Goal: Contribute content: Contribute content

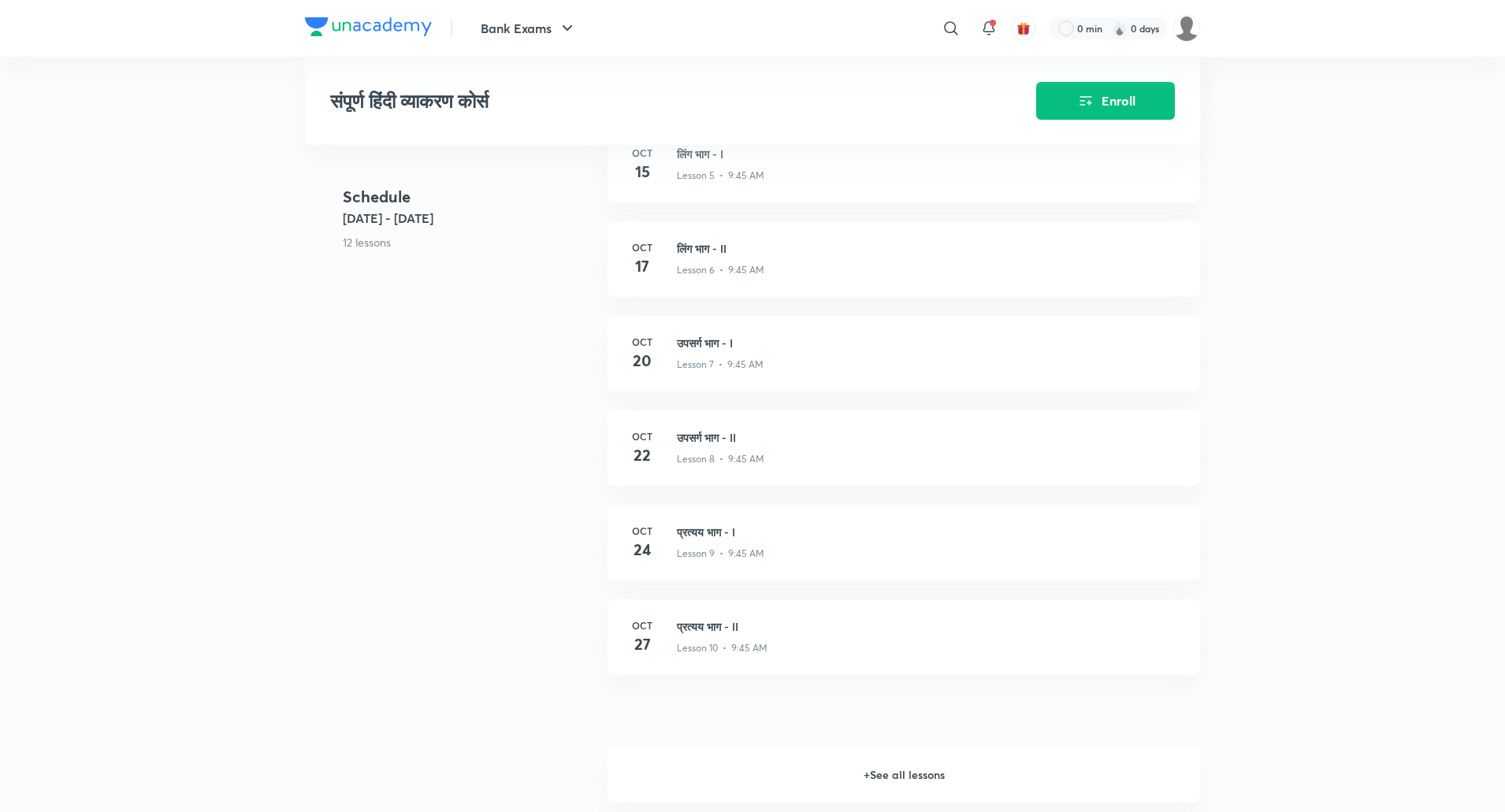
scroll to position [1070, 0]
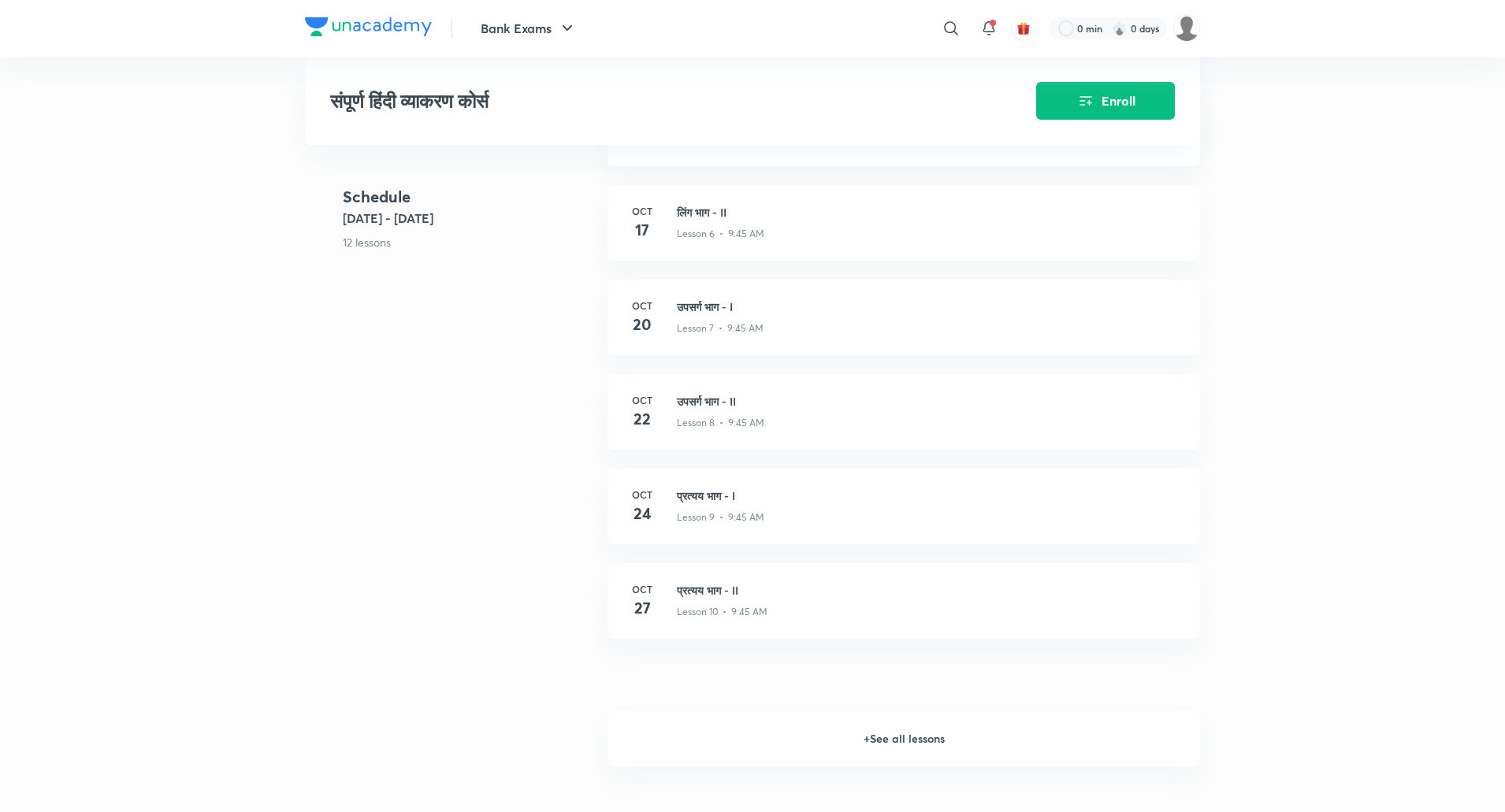
click at [445, 345] on div "Schedule Oct 6 - Oct 31 12 lessons शब्द विचार भाग - III Lesson 1 • Oct 6 • 1h 3…" at bounding box center [752, 185] width 895 height 943
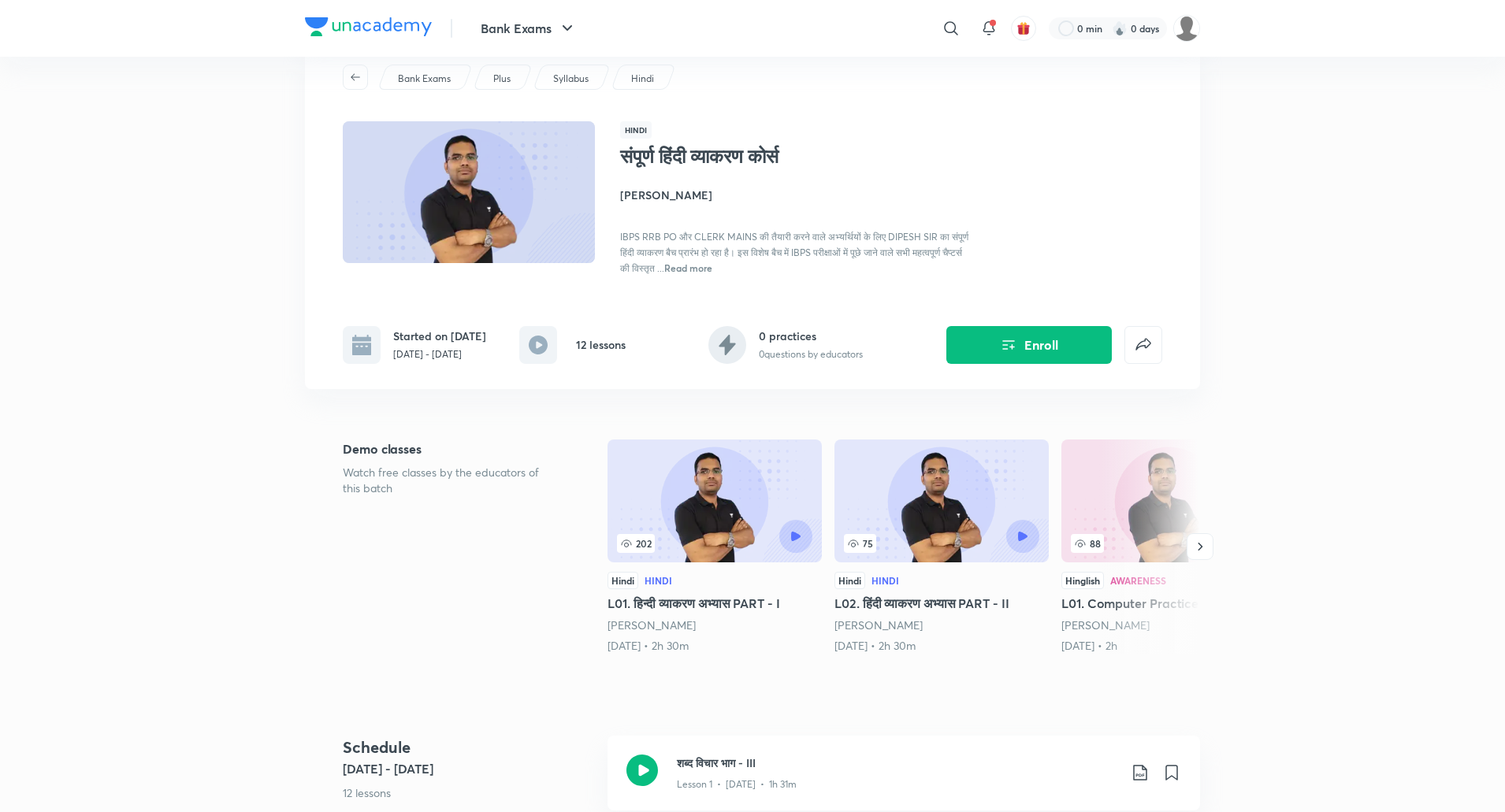
scroll to position [48, 0]
click at [712, 274] on span "Read more" at bounding box center [688, 268] width 48 height 13
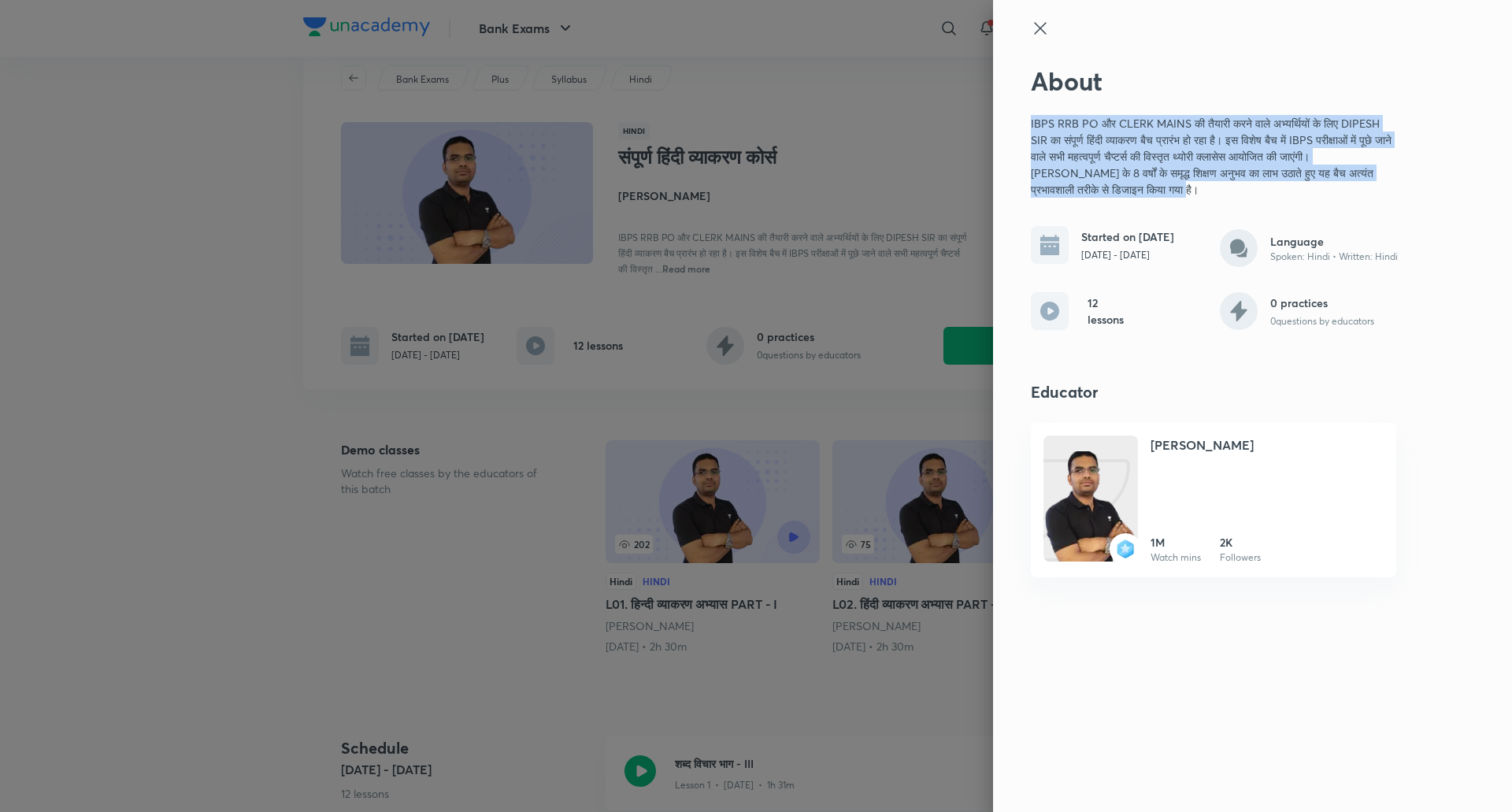
drag, startPoint x: 1028, startPoint y: 121, endPoint x: 1256, endPoint y: 186, distance: 237.1
click at [1256, 186] on div "About IBPS RRB PO और CLERK MAINS की तैयारी करने वाले अभ्यर्थियों के लिए DIPESH …" at bounding box center [1252, 406] width 519 height 812
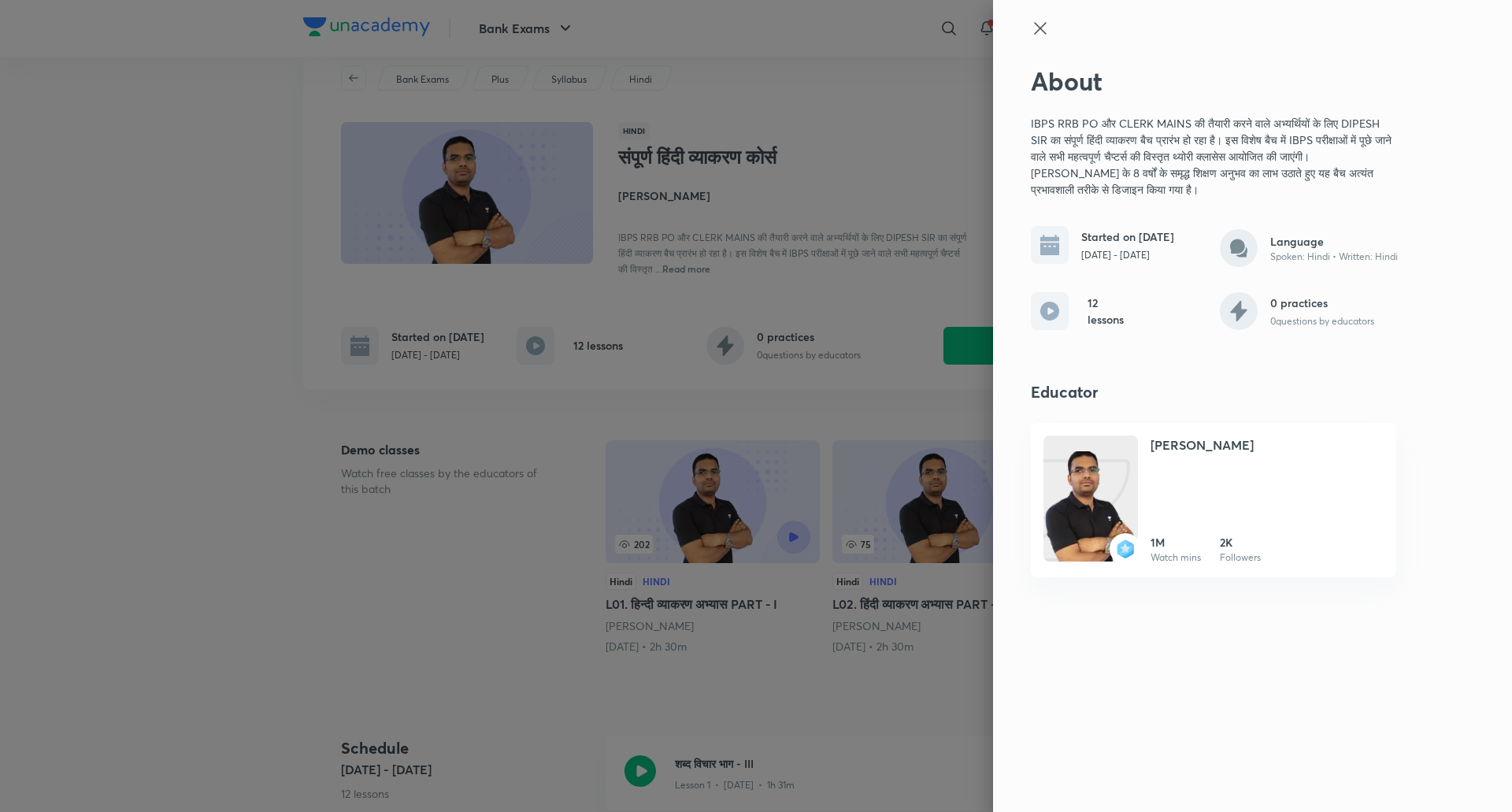
click at [558, 451] on div at bounding box center [756, 406] width 1512 height 812
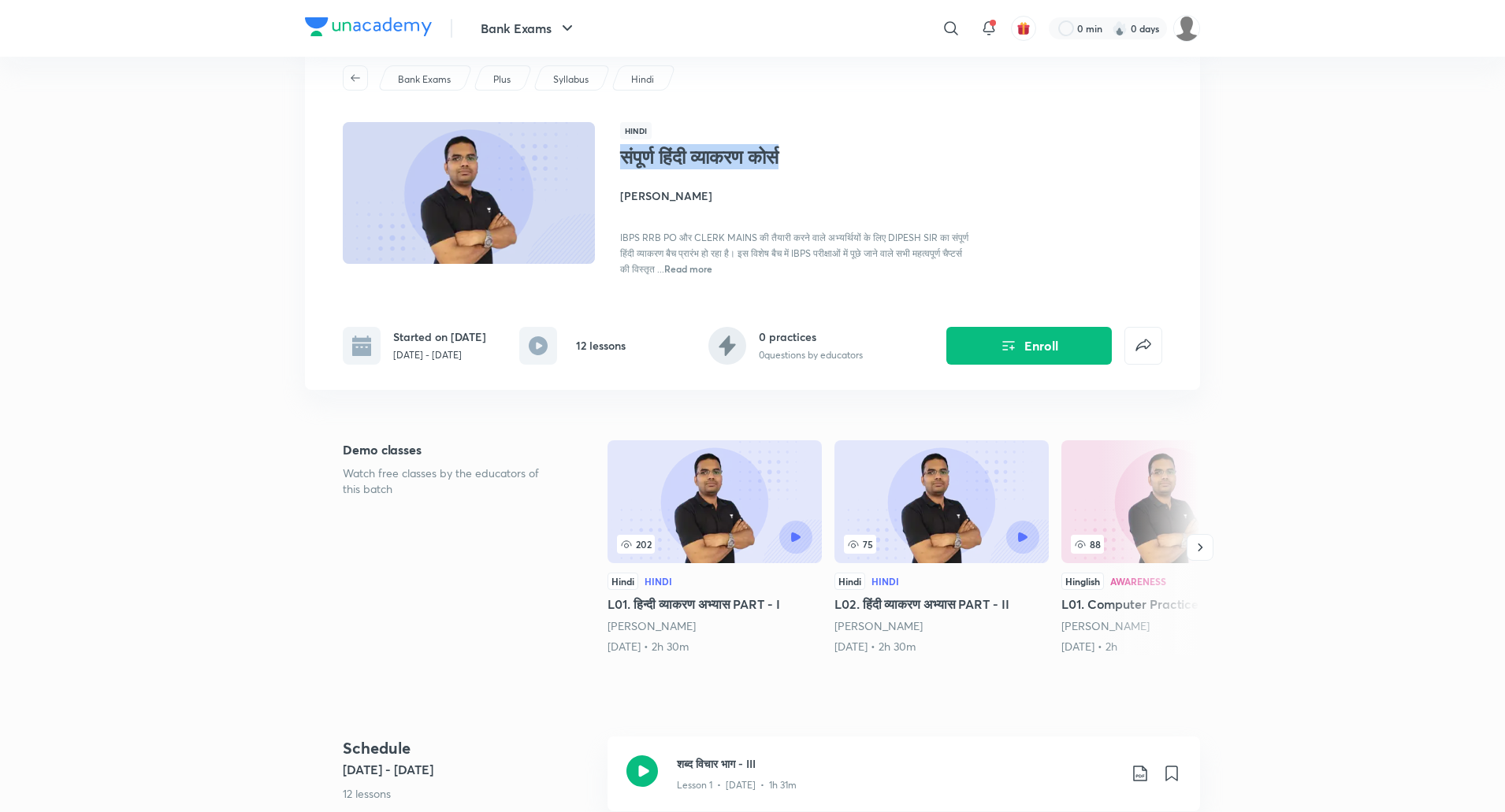
drag, startPoint x: 621, startPoint y: 152, endPoint x: 827, endPoint y: 149, distance: 206.0
click at [827, 149] on h1 "संपूर्ण हिंदी व्याकरण कोर्स" at bounding box center [749, 157] width 257 height 23
copy h1 "संपूर्ण हिंदी व्याकरण कोर्स"
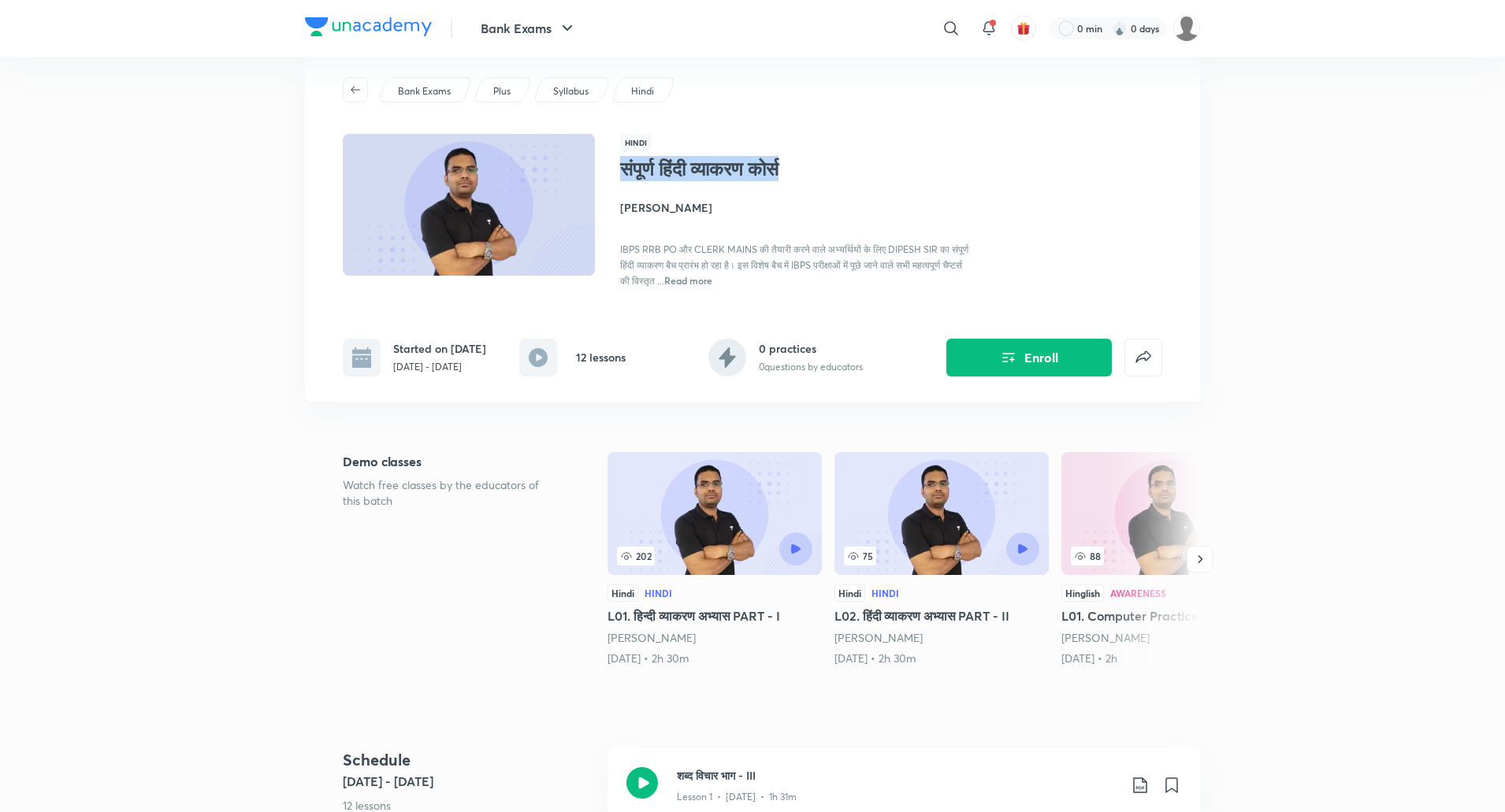
scroll to position [0, 0]
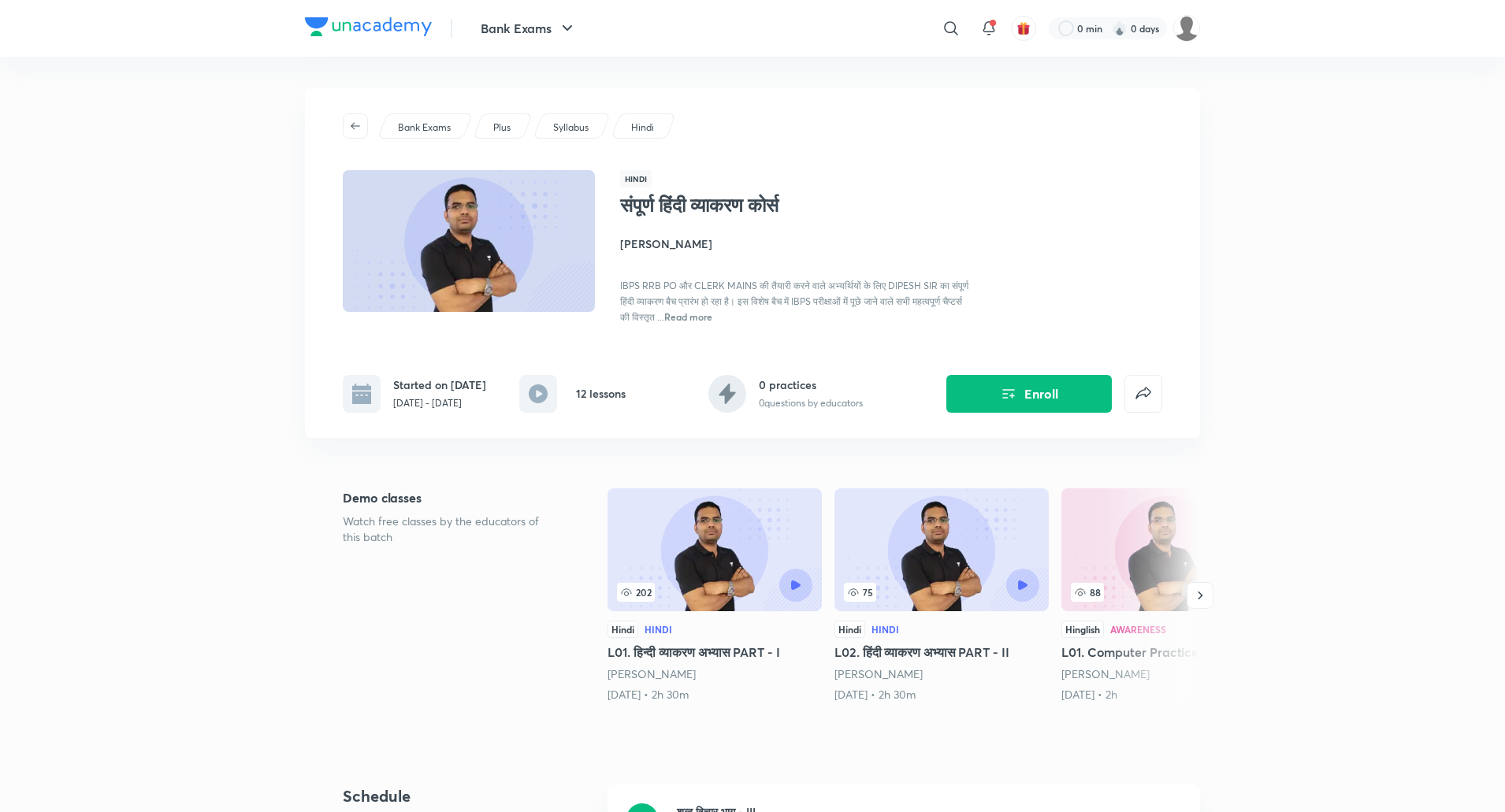
click at [712, 320] on span "Read more" at bounding box center [688, 316] width 48 height 13
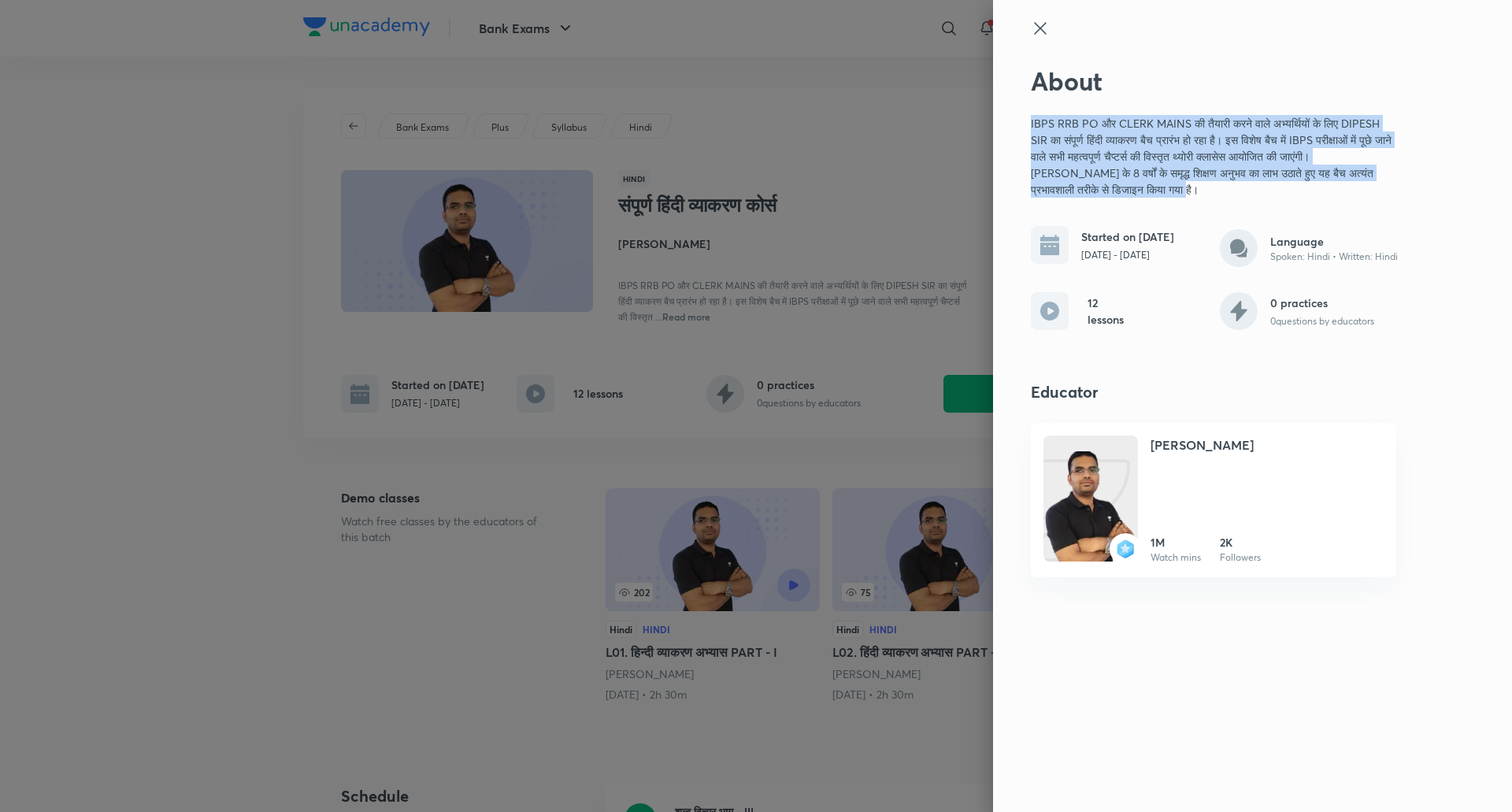
drag, startPoint x: 1021, startPoint y: 121, endPoint x: 1266, endPoint y: 183, distance: 252.7
click at [1266, 183] on div "About IBPS RRB PO और CLERK MAINS की तैयारी करने वाले अभ्यर्थियों के लिए DIPESH …" at bounding box center [1252, 406] width 519 height 812
copy p "IBPS RRB PO और CLERK MAINS की तैयारी करने वाले अभ्यर्थियों के लिए DIPESH SIR का…"
click at [1156, 440] on h4 "[PERSON_NAME]" at bounding box center [1202, 445] width 103 height 19
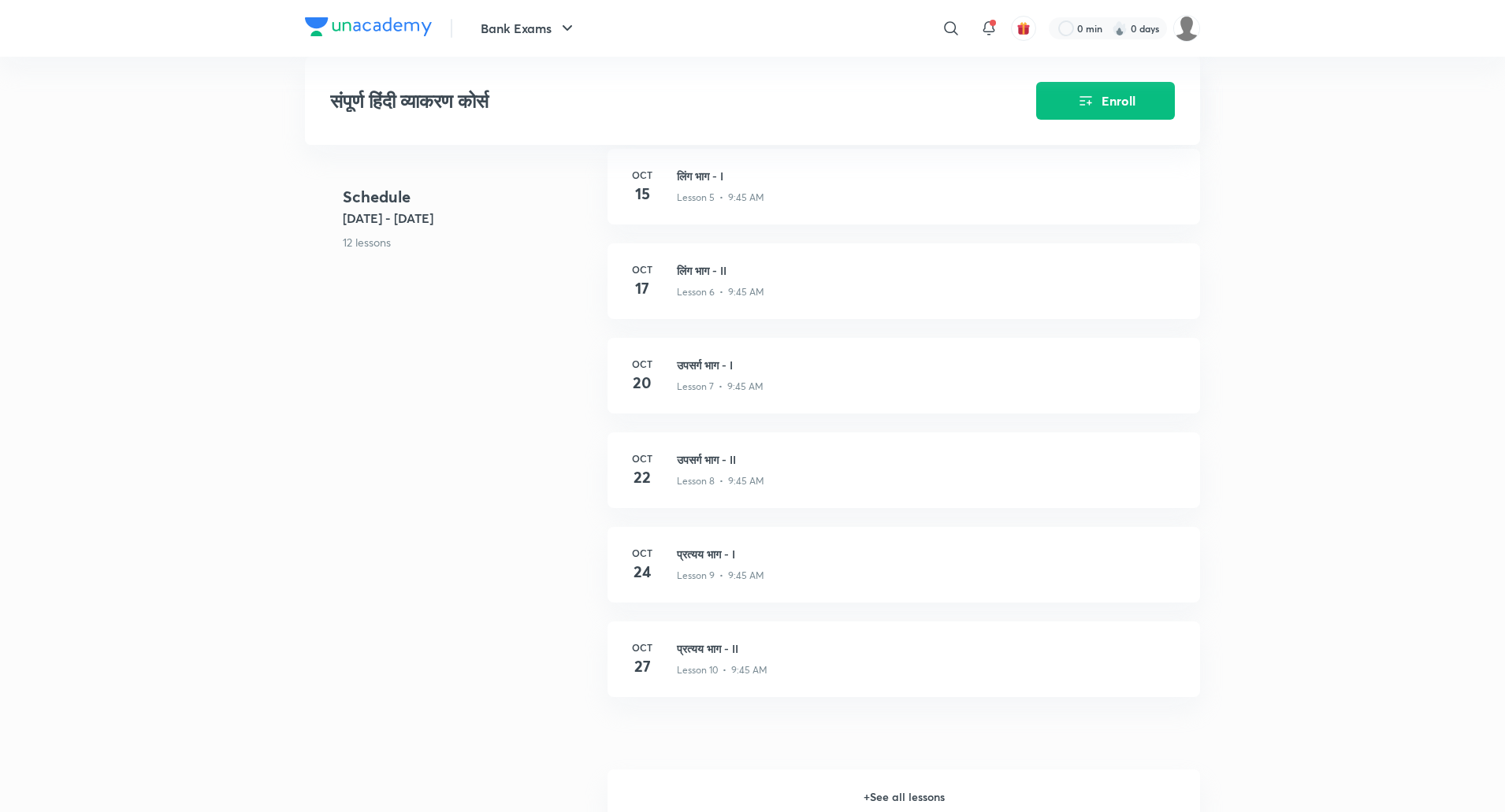
scroll to position [1277, 0]
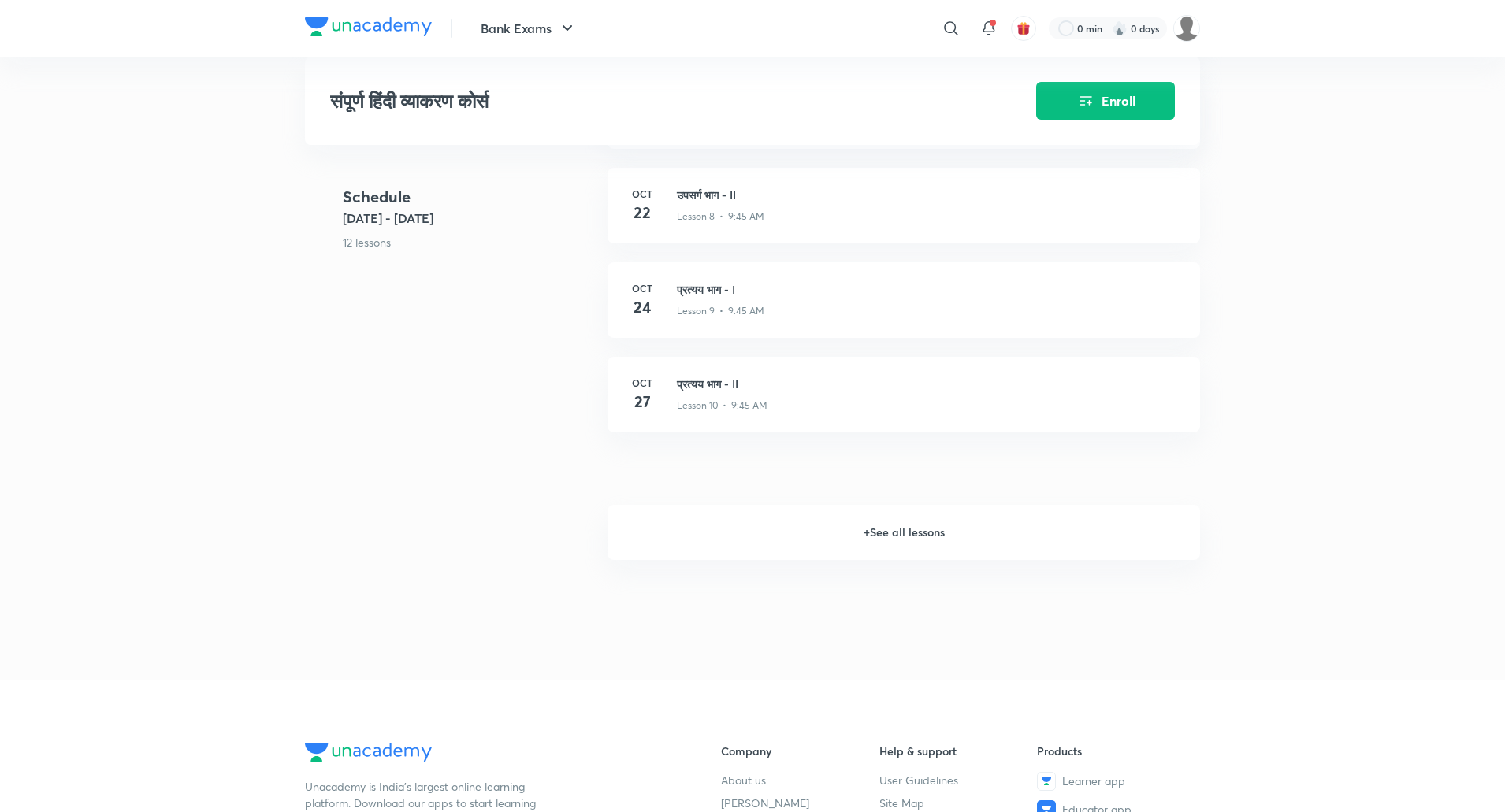
click at [910, 533] on h6 "+ See all lessons" at bounding box center [903, 532] width 592 height 55
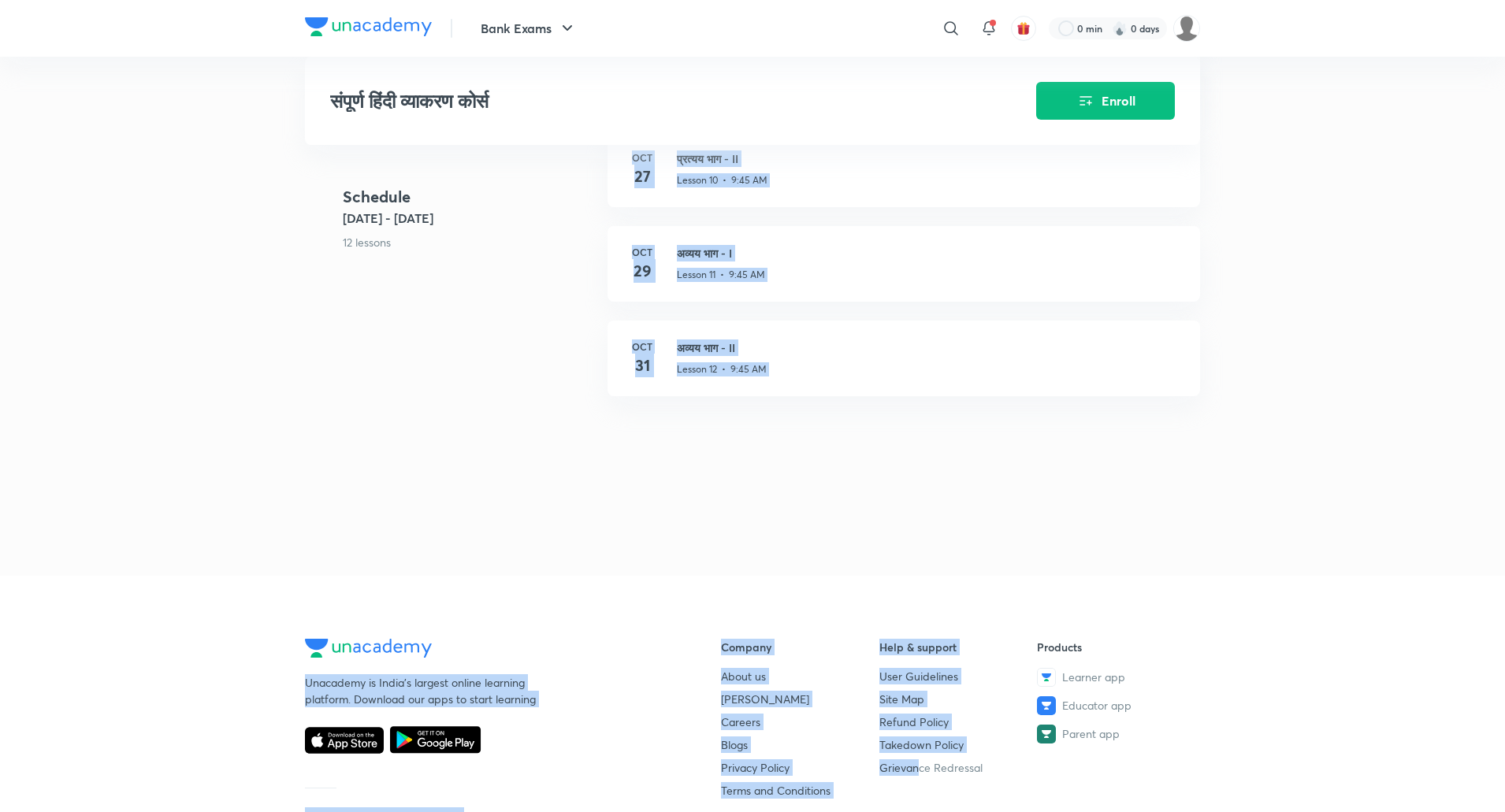
scroll to position [1600, 0]
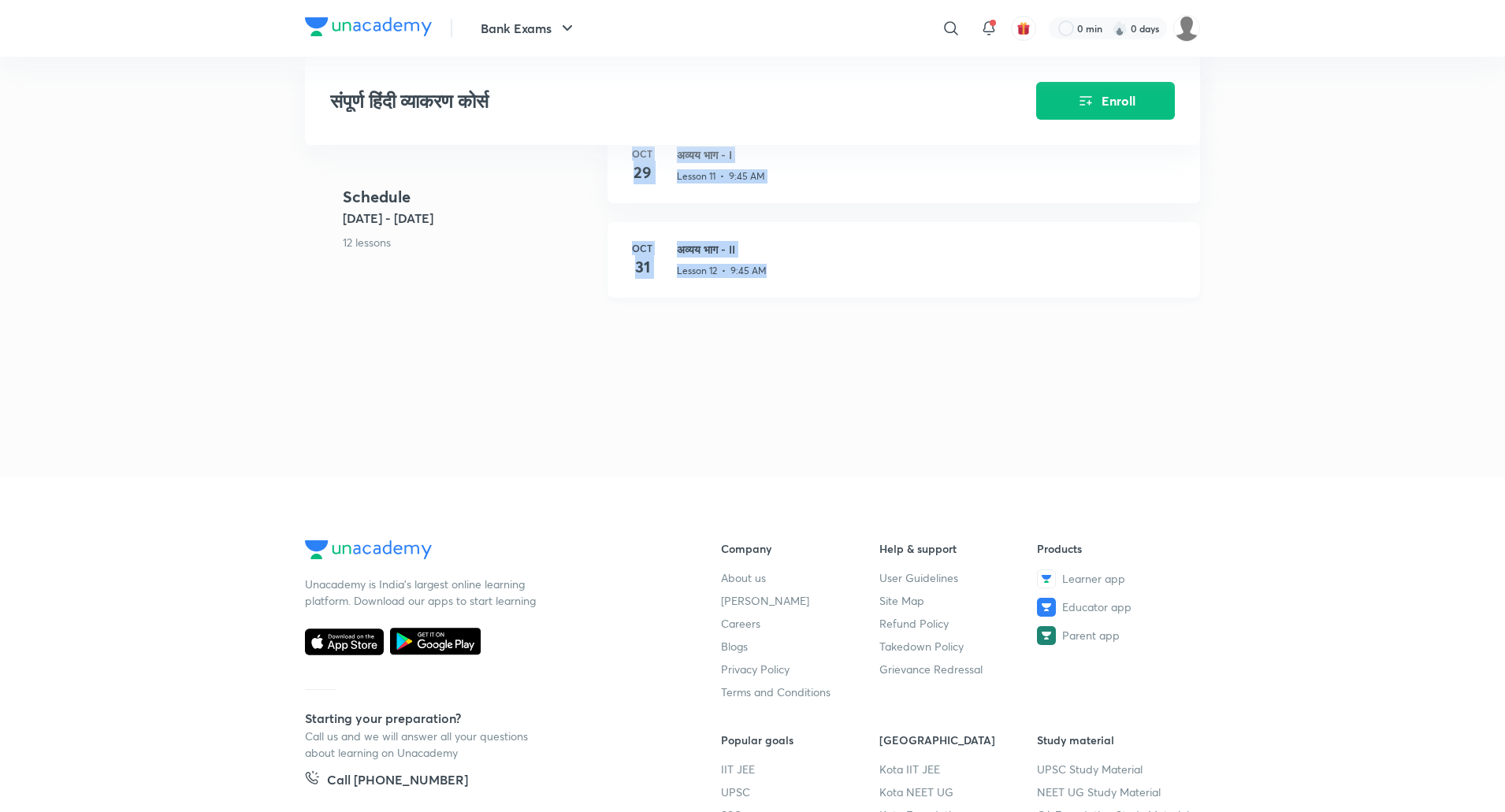
drag, startPoint x: 596, startPoint y: 419, endPoint x: 820, endPoint y: 272, distance: 267.9
copy div "Oct 10 वचन भाग - I Lesson 3 • 9:45 AM Oct 13 वचन भाग -II Lesson 4 • 9:45 AM Oct…"
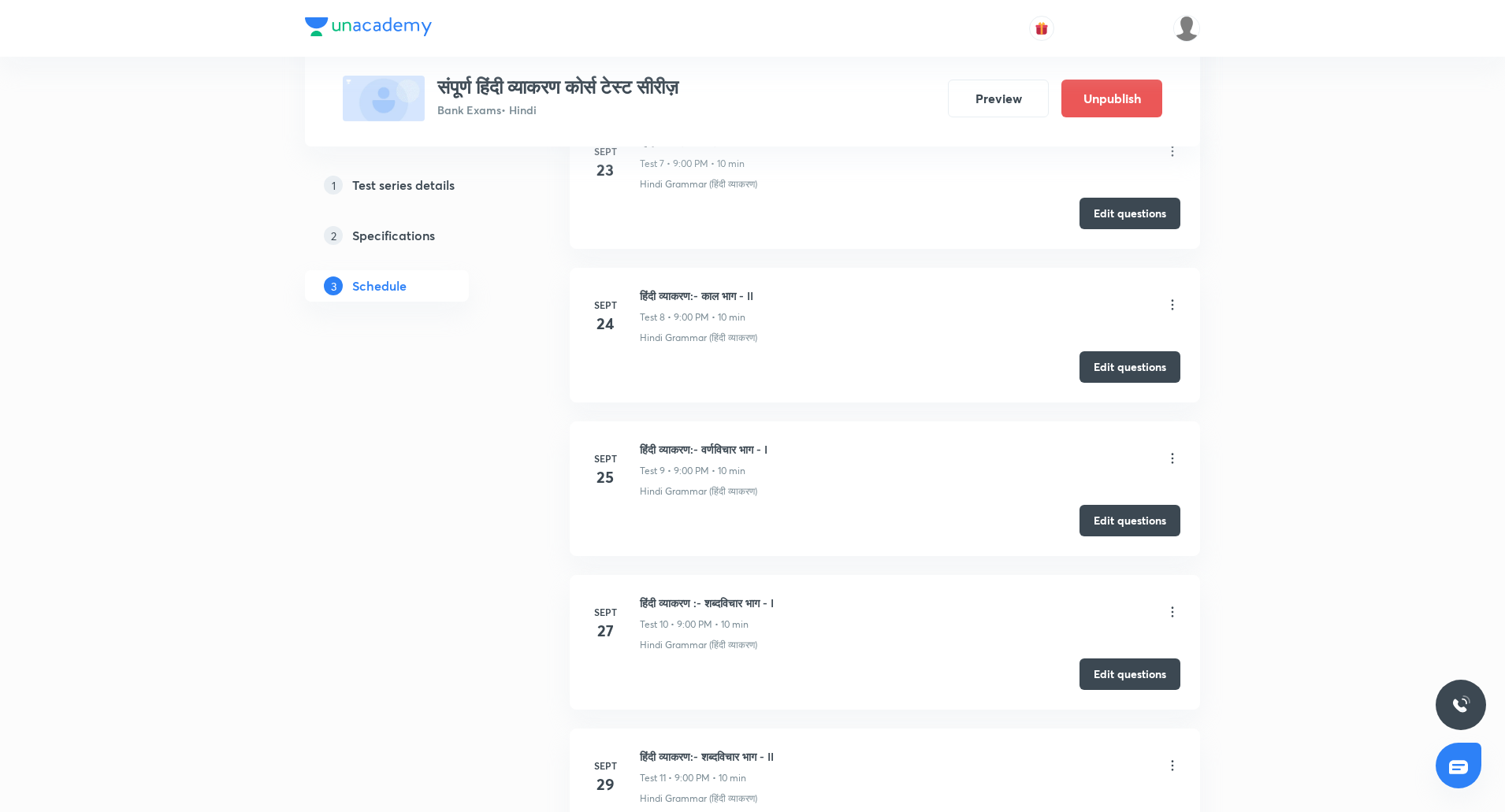
scroll to position [1744, 0]
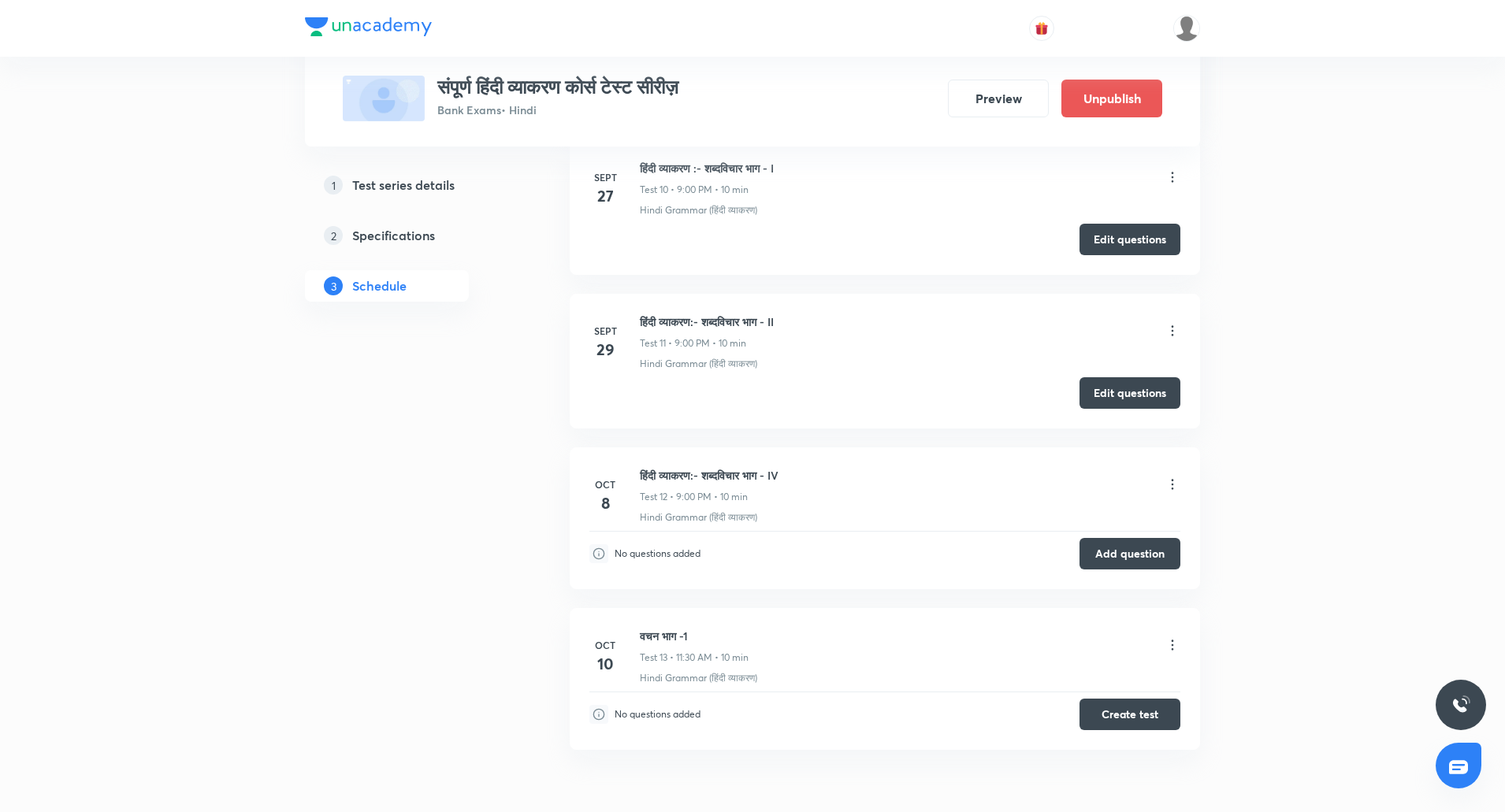
scroll to position [2265, 0]
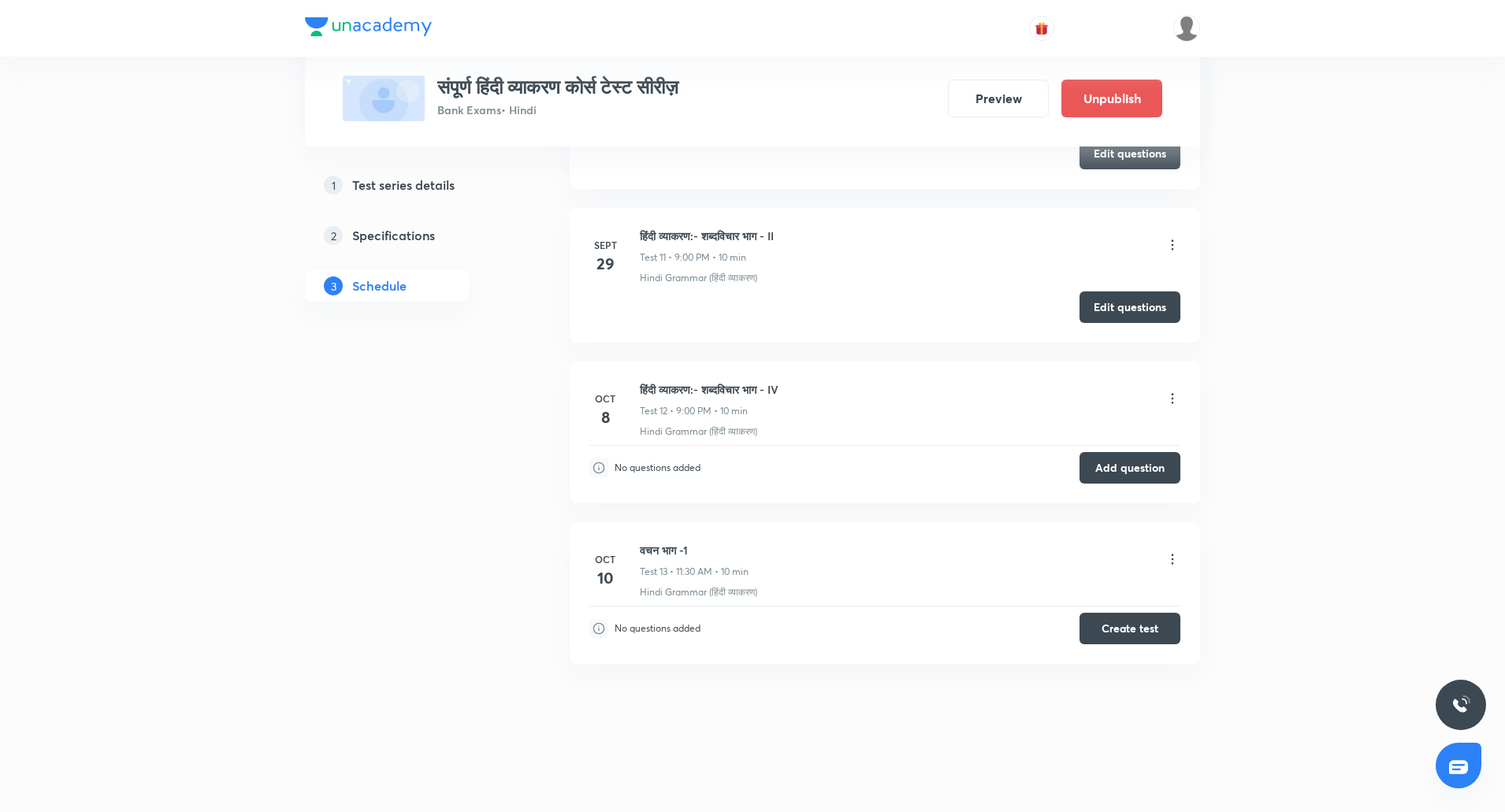
click at [384, 179] on h5 "Test series details" at bounding box center [403, 185] width 102 height 19
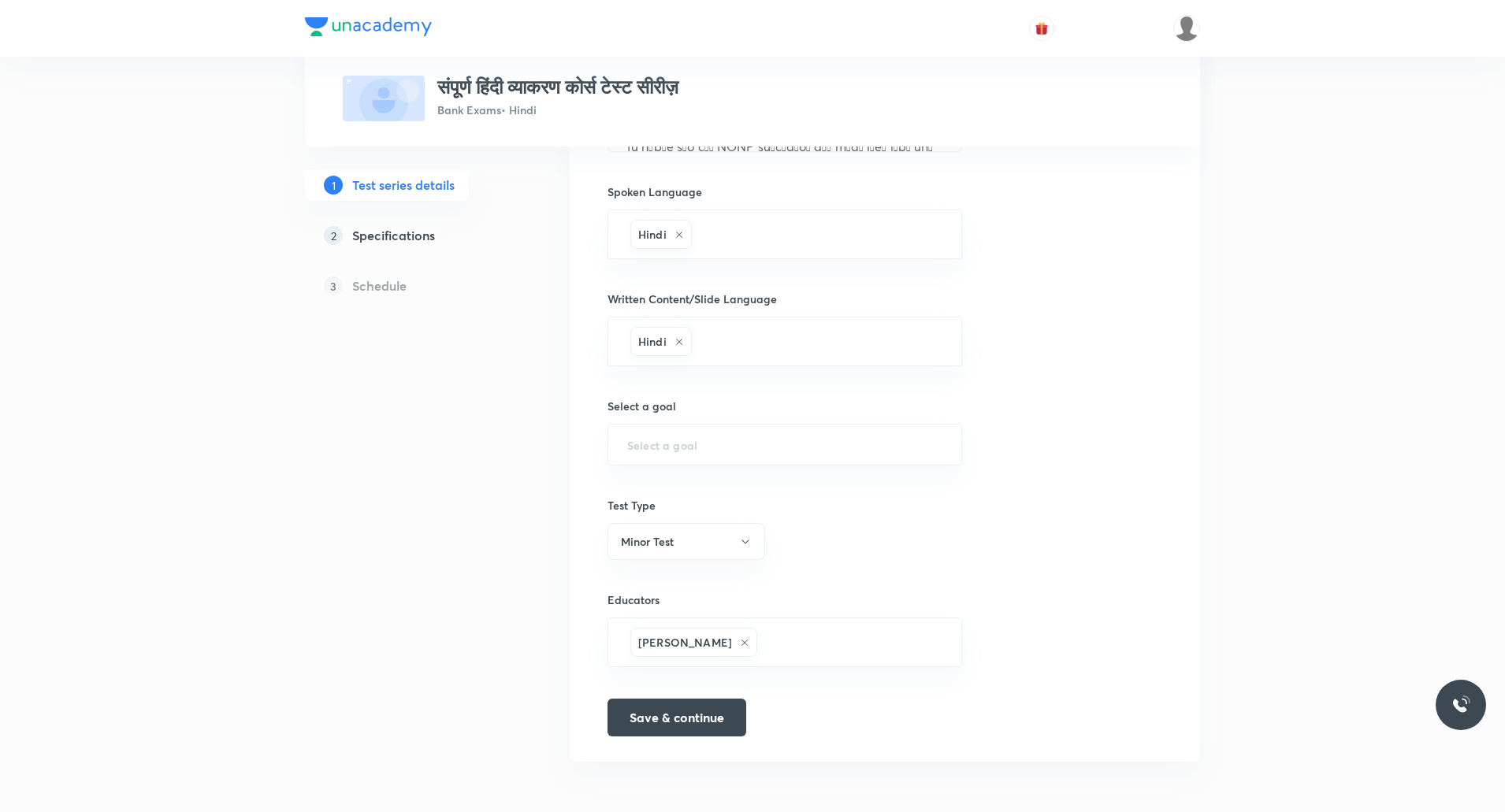
type input "Bank Exams"
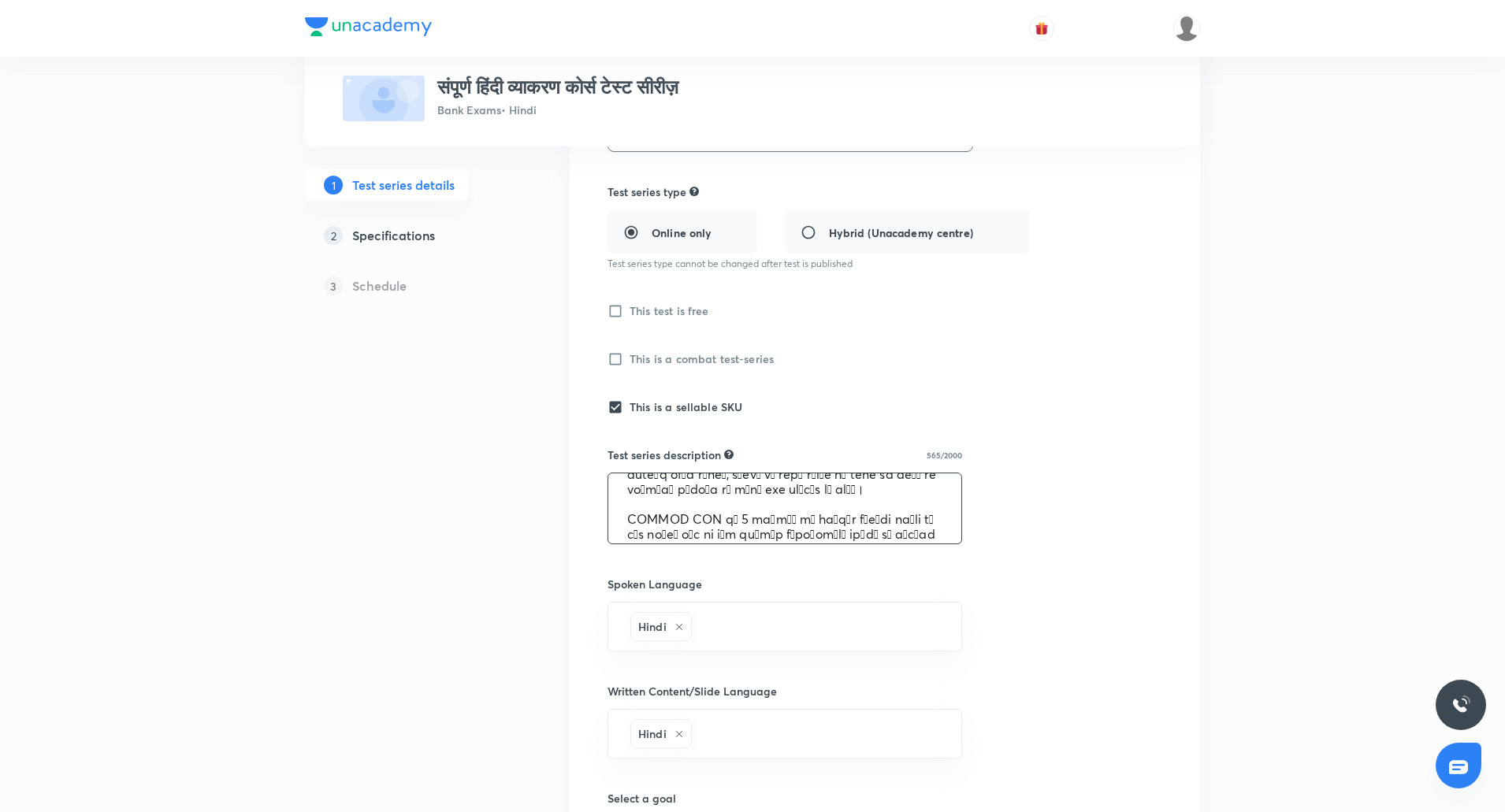
scroll to position [150, 0]
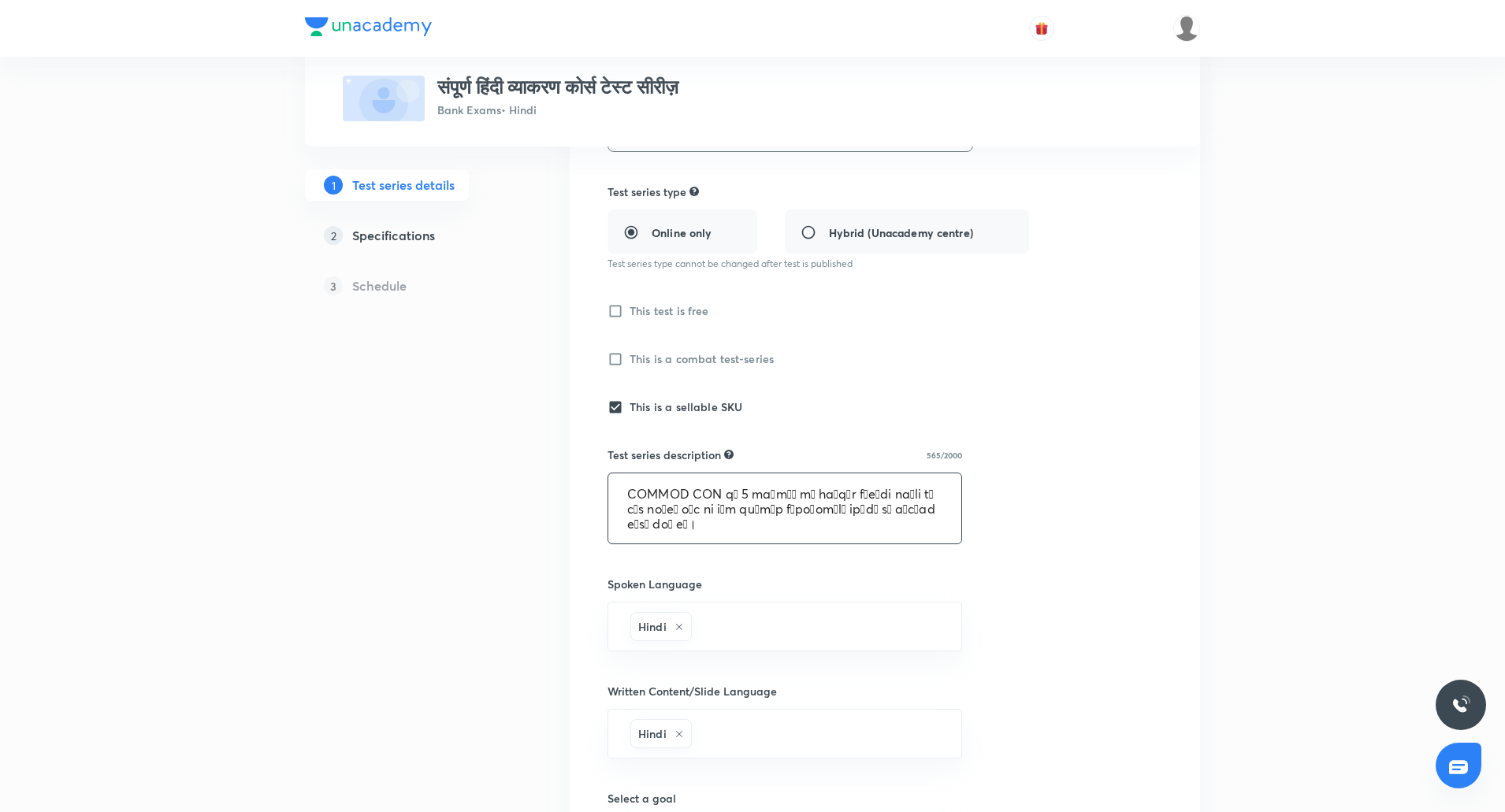
click at [823, 523] on textarea at bounding box center [784, 508] width 353 height 70
click at [401, 254] on div "1 Test series details 2 Specifications 3 Schedule" at bounding box center [412, 245] width 214 height 152
click at [401, 224] on link "2 Specifications" at bounding box center [412, 235] width 214 height 31
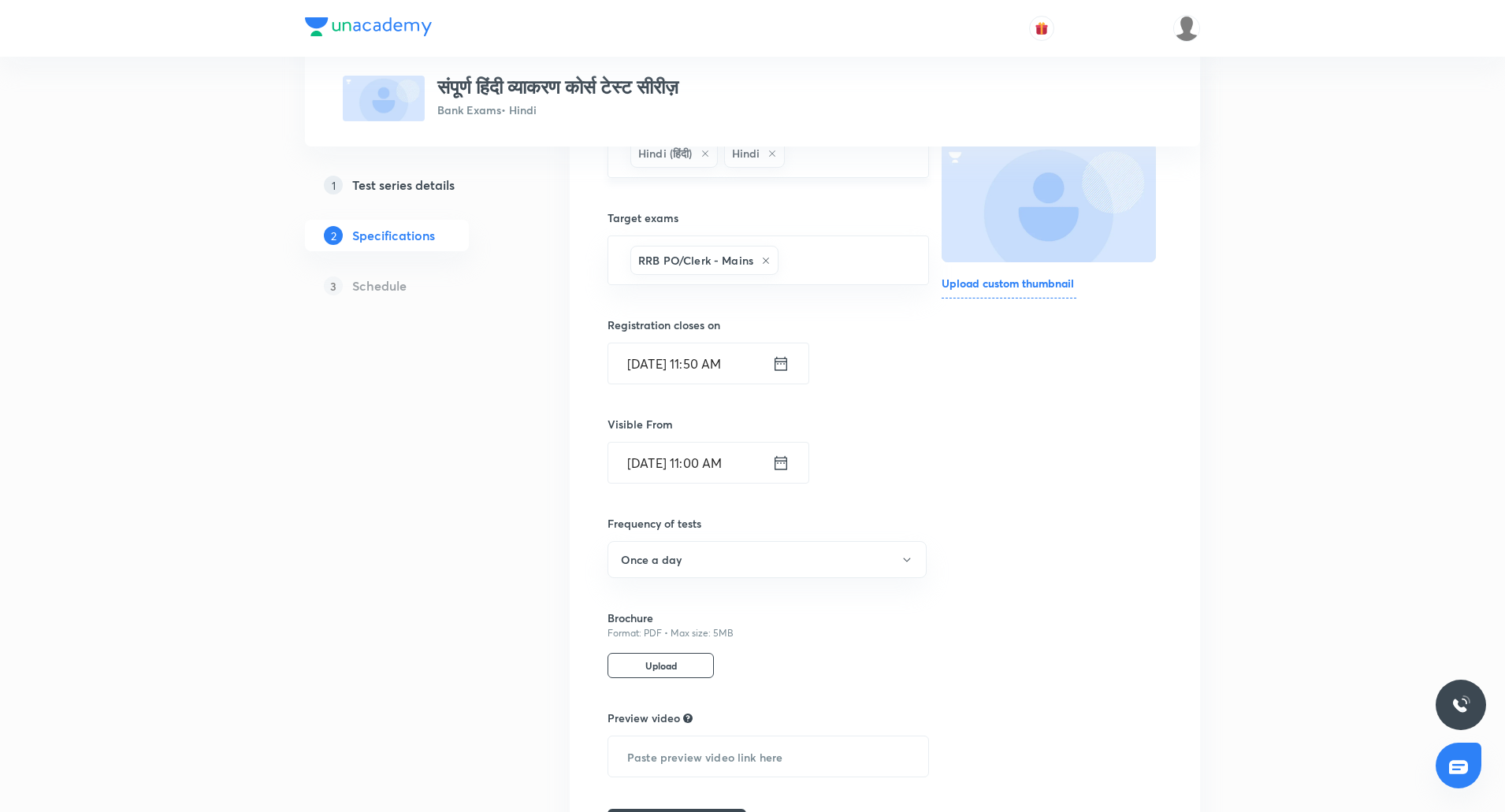
scroll to position [331, 0]
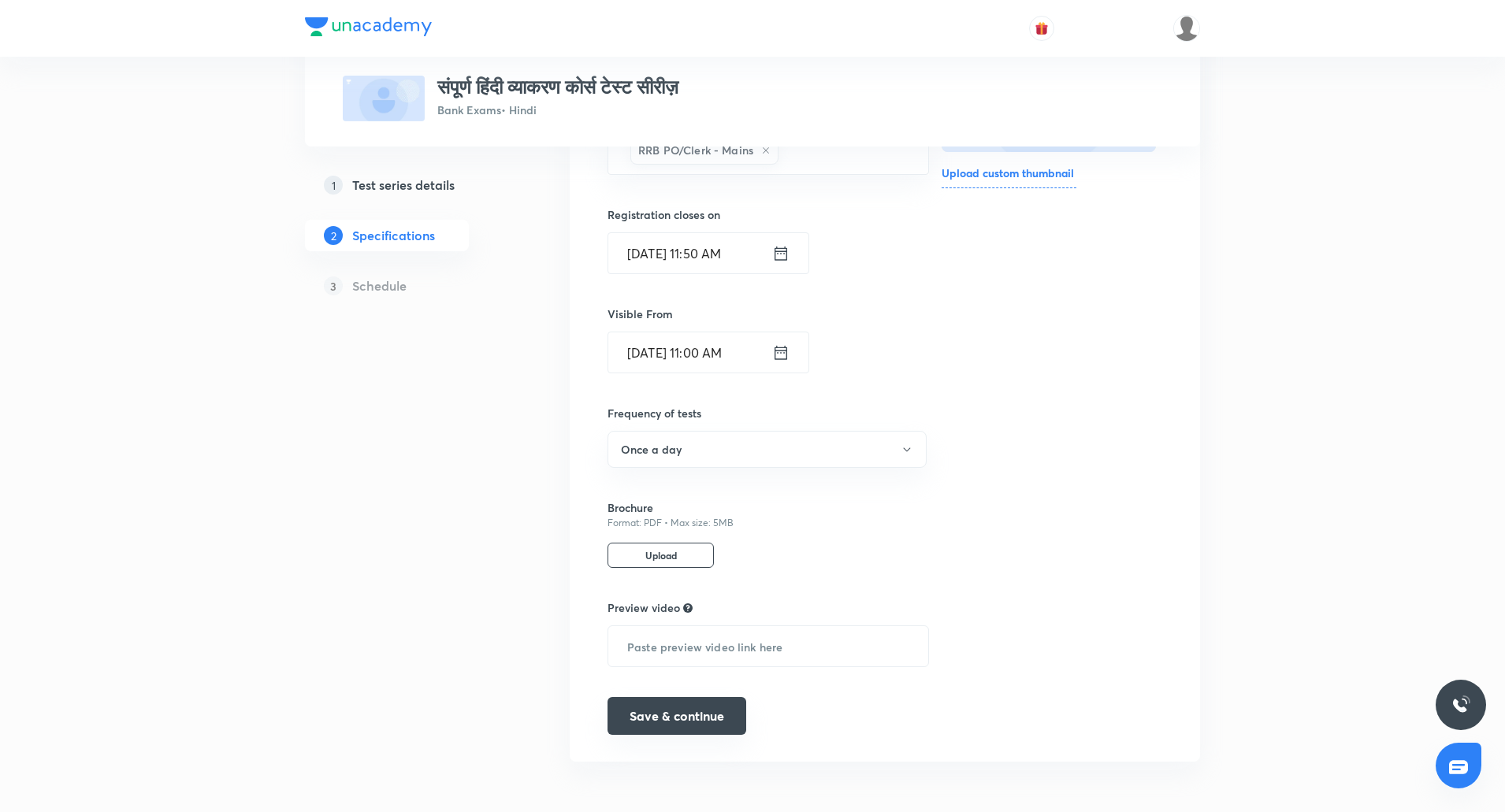
click at [683, 717] on button "Save & continue" at bounding box center [677, 715] width 139 height 38
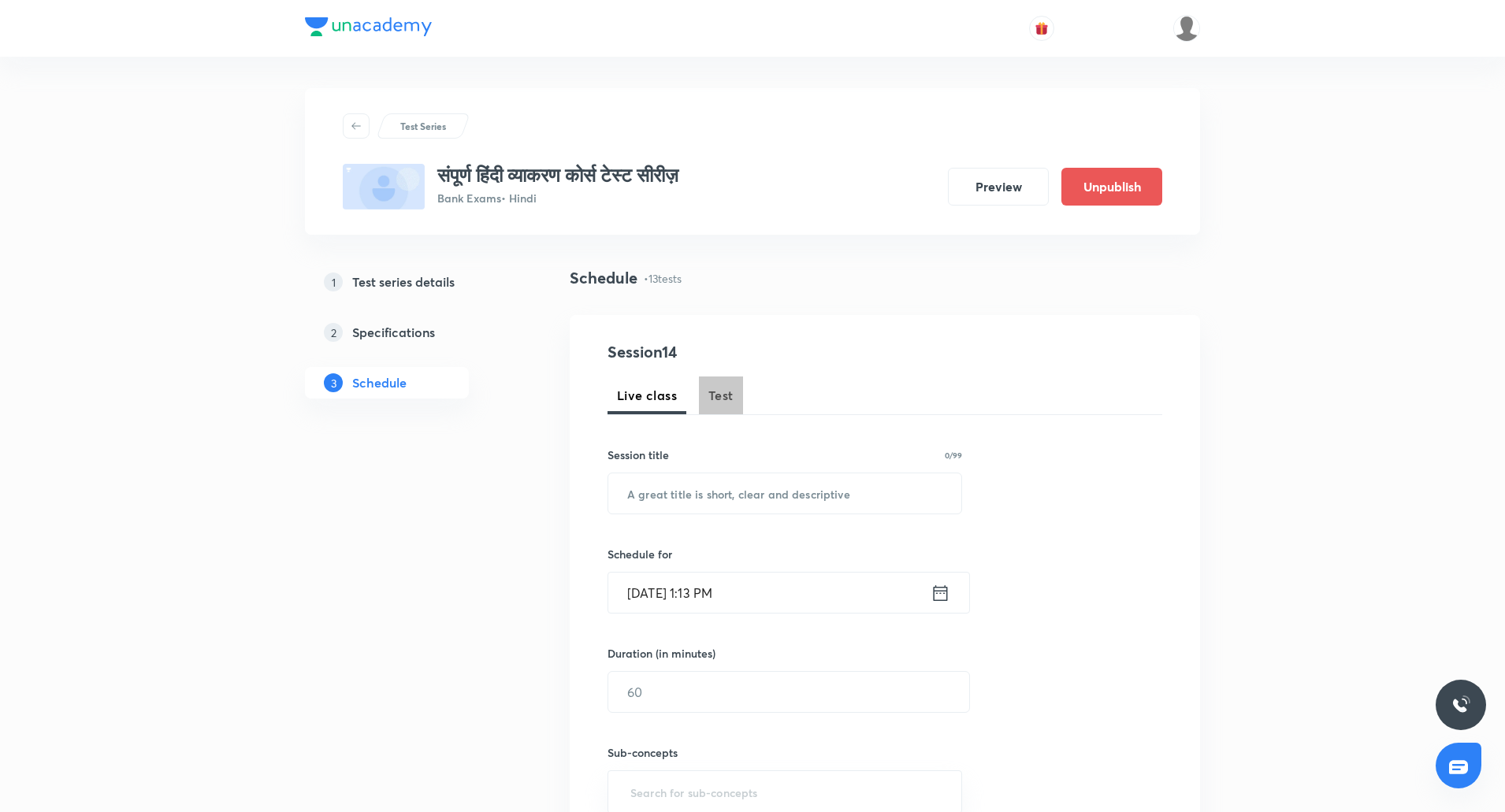
click at [717, 389] on span "Test" at bounding box center [721, 395] width 25 height 19
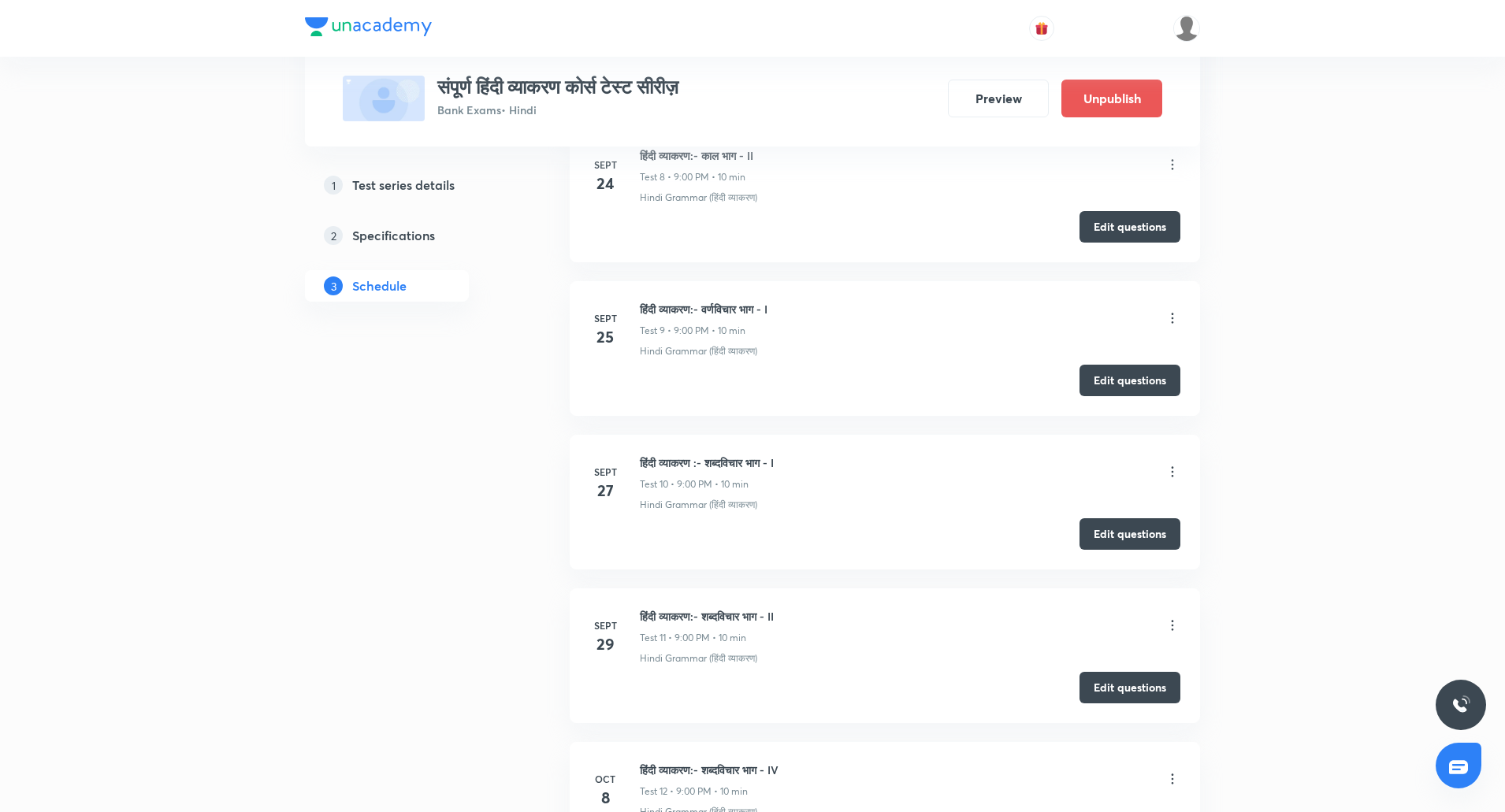
scroll to position [2366, 0]
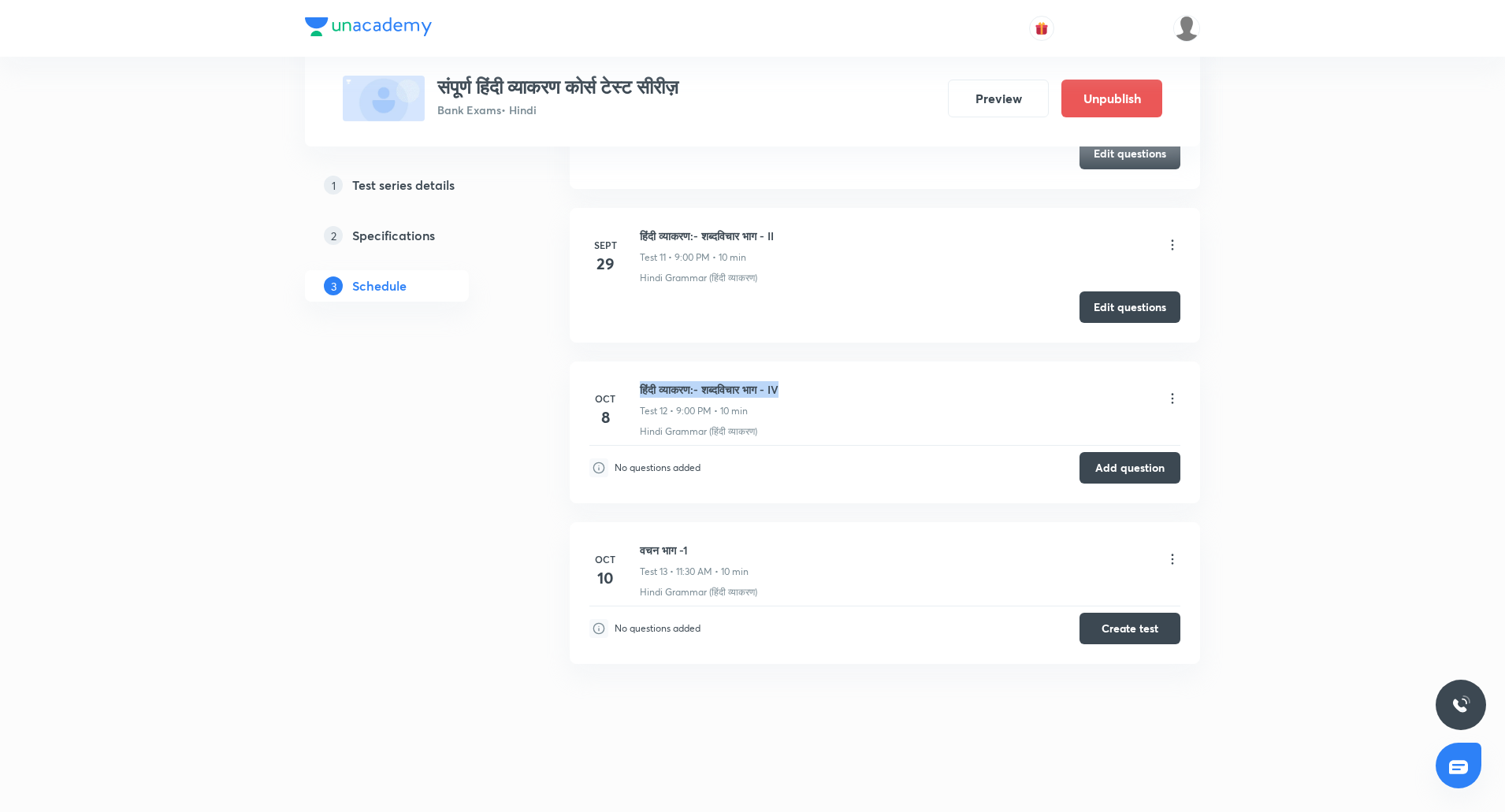
drag, startPoint x: 640, startPoint y: 386, endPoint x: 828, endPoint y: 386, distance: 188.0
click at [828, 386] on div "हिंदी व्याकरण:- शब्दविचार भाग - IV Test 12 • 9:00 PM • 10 min" at bounding box center [910, 400] width 540 height 37
copy h6 "हिंदी व्याकरण:- शब्दविचार भाग - IV"
drag, startPoint x: 635, startPoint y: 548, endPoint x: 733, endPoint y: 547, distance: 98.0
click at [733, 547] on div "Oct 10 वचन भाग -1 Test 13 • 11:30 AM • 10 min Hindi Grammar (हिंदी व्याकरण)" at bounding box center [885, 571] width 591 height 58
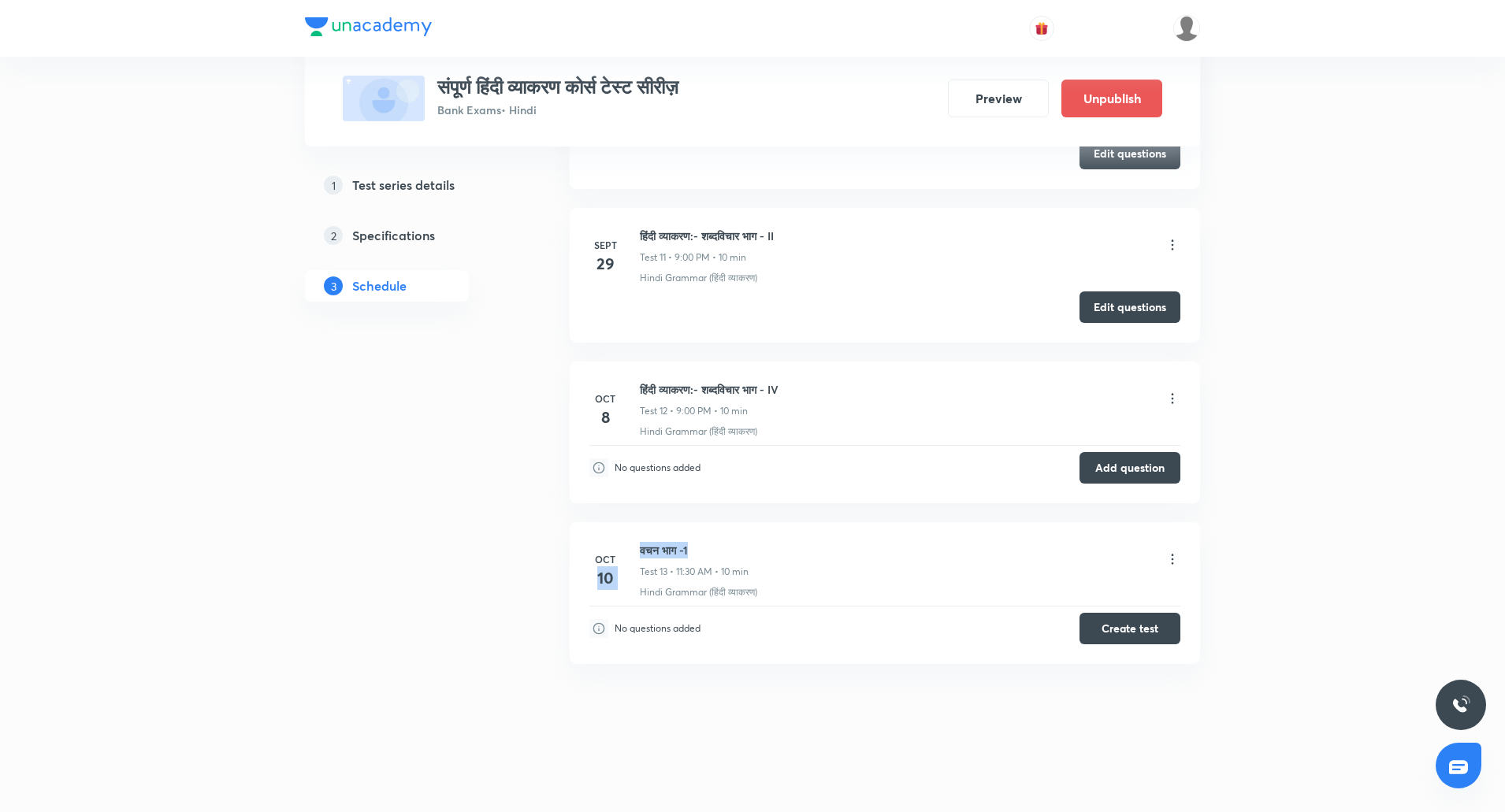
click at [733, 547] on h6 "वचन भाग -1" at bounding box center [694, 550] width 108 height 17
drag, startPoint x: 640, startPoint y: 550, endPoint x: 739, endPoint y: 543, distance: 99.2
click at [739, 543] on h6 "वचन भाग -1" at bounding box center [694, 550] width 108 height 17
copy h6 "वचन भाग -1"
drag, startPoint x: 706, startPoint y: 5, endPoint x: 1173, endPoint y: 561, distance: 726.1
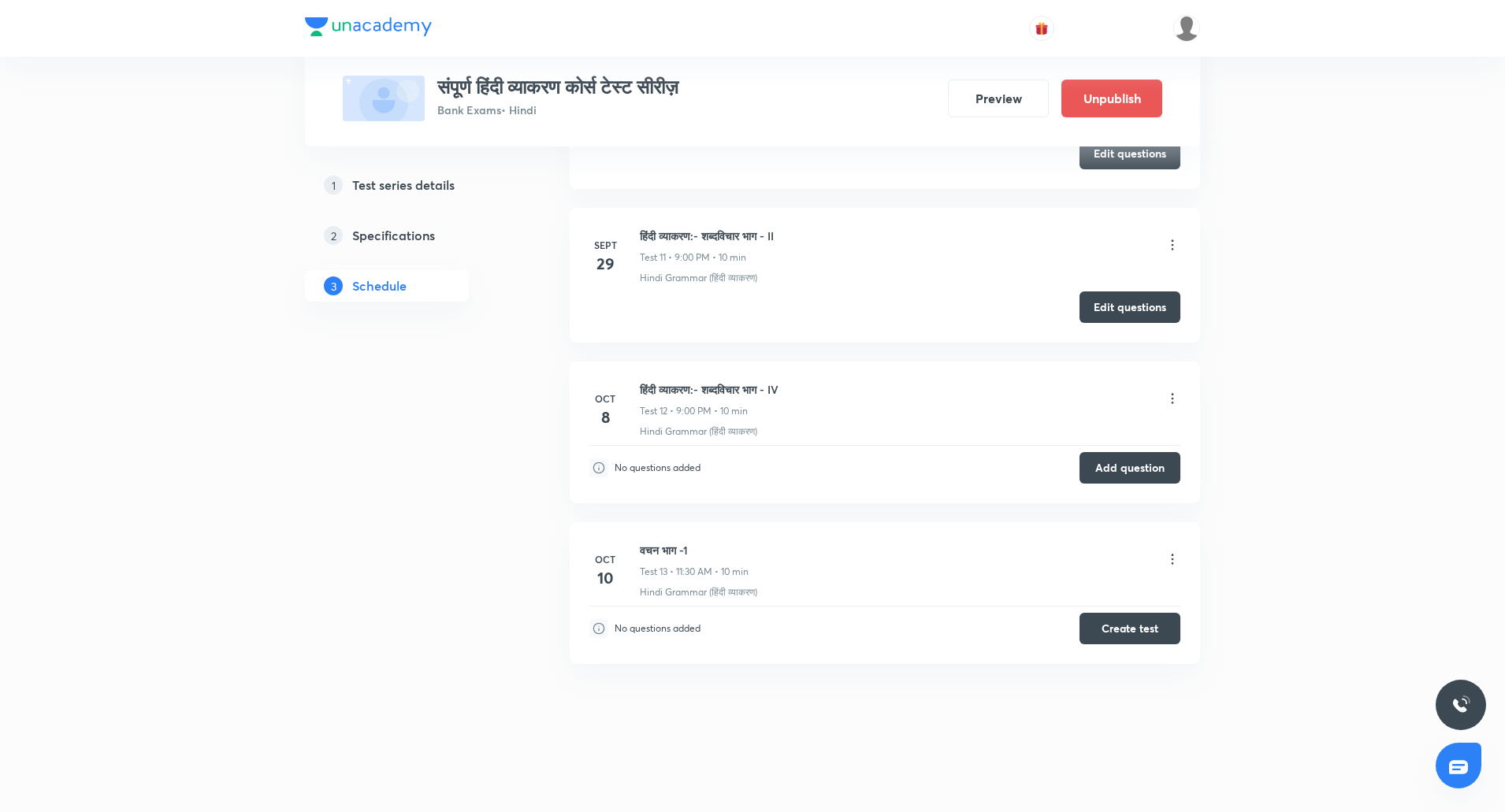
click at [1173, 561] on icon at bounding box center [1172, 559] width 16 height 16
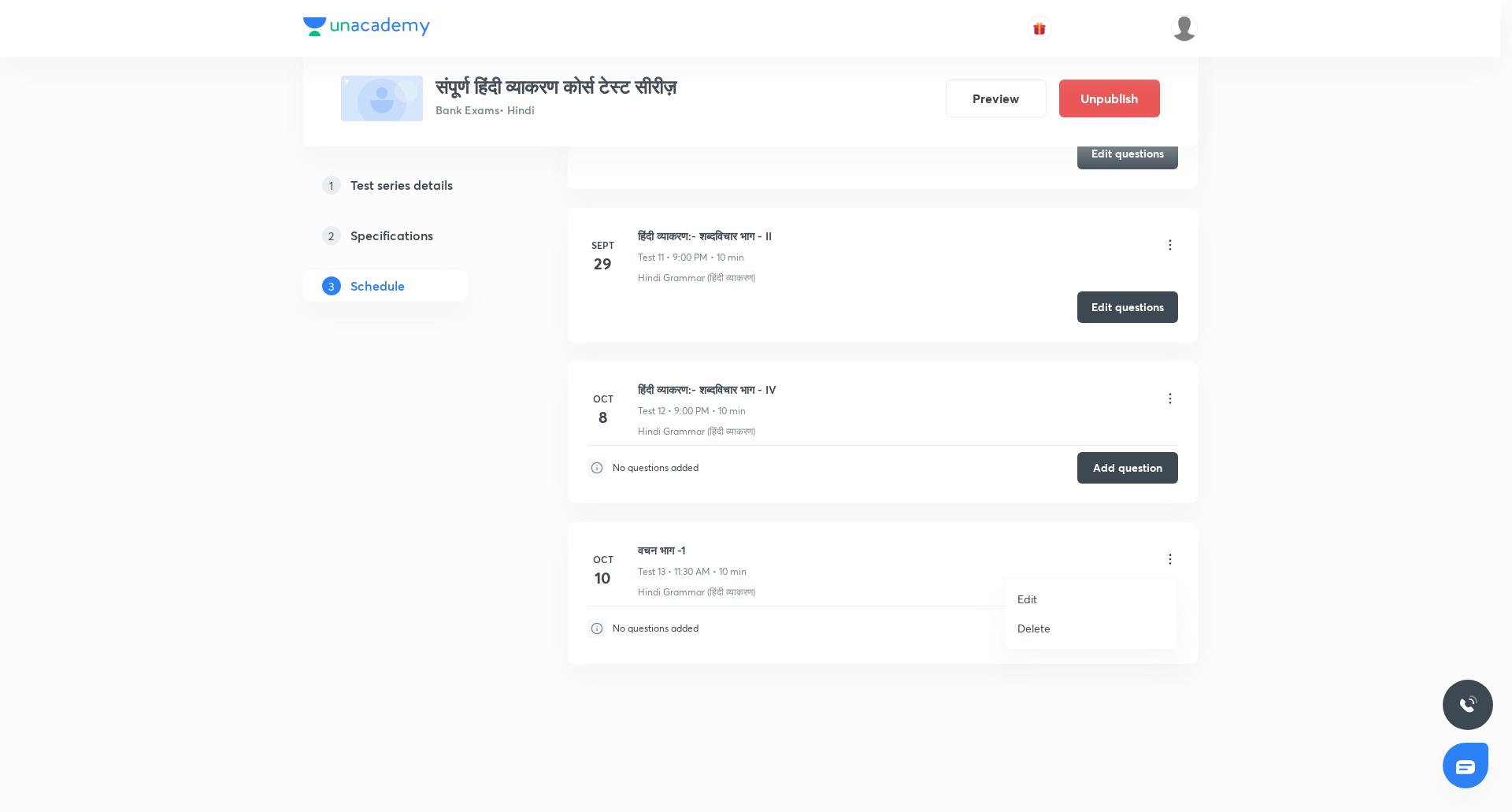
click at [1024, 638] on li "Delete" at bounding box center [1091, 628] width 173 height 29
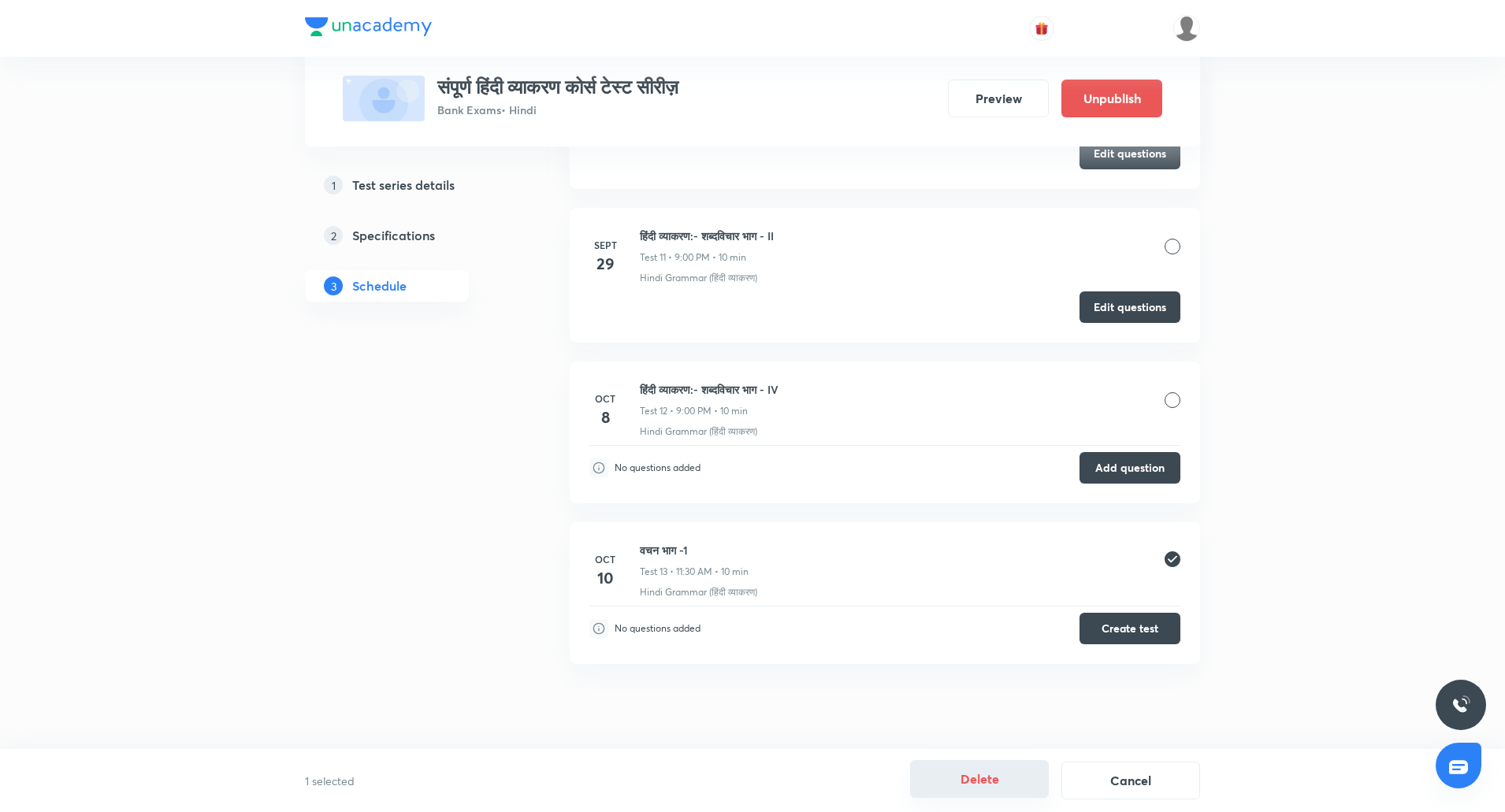
click at [996, 773] on button "Delete" at bounding box center [979, 779] width 139 height 38
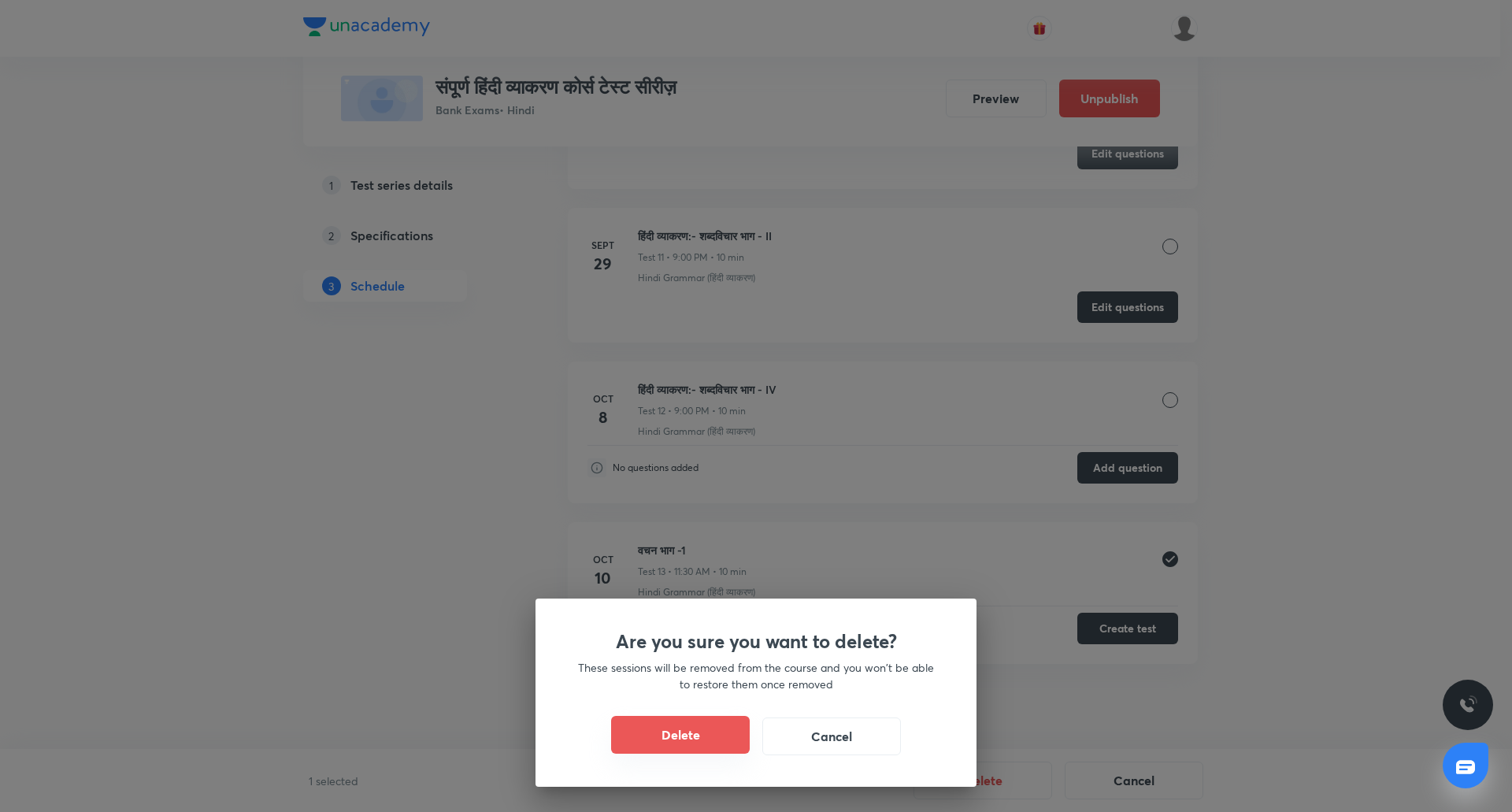
click at [704, 738] on button "Delete" at bounding box center [681, 735] width 139 height 38
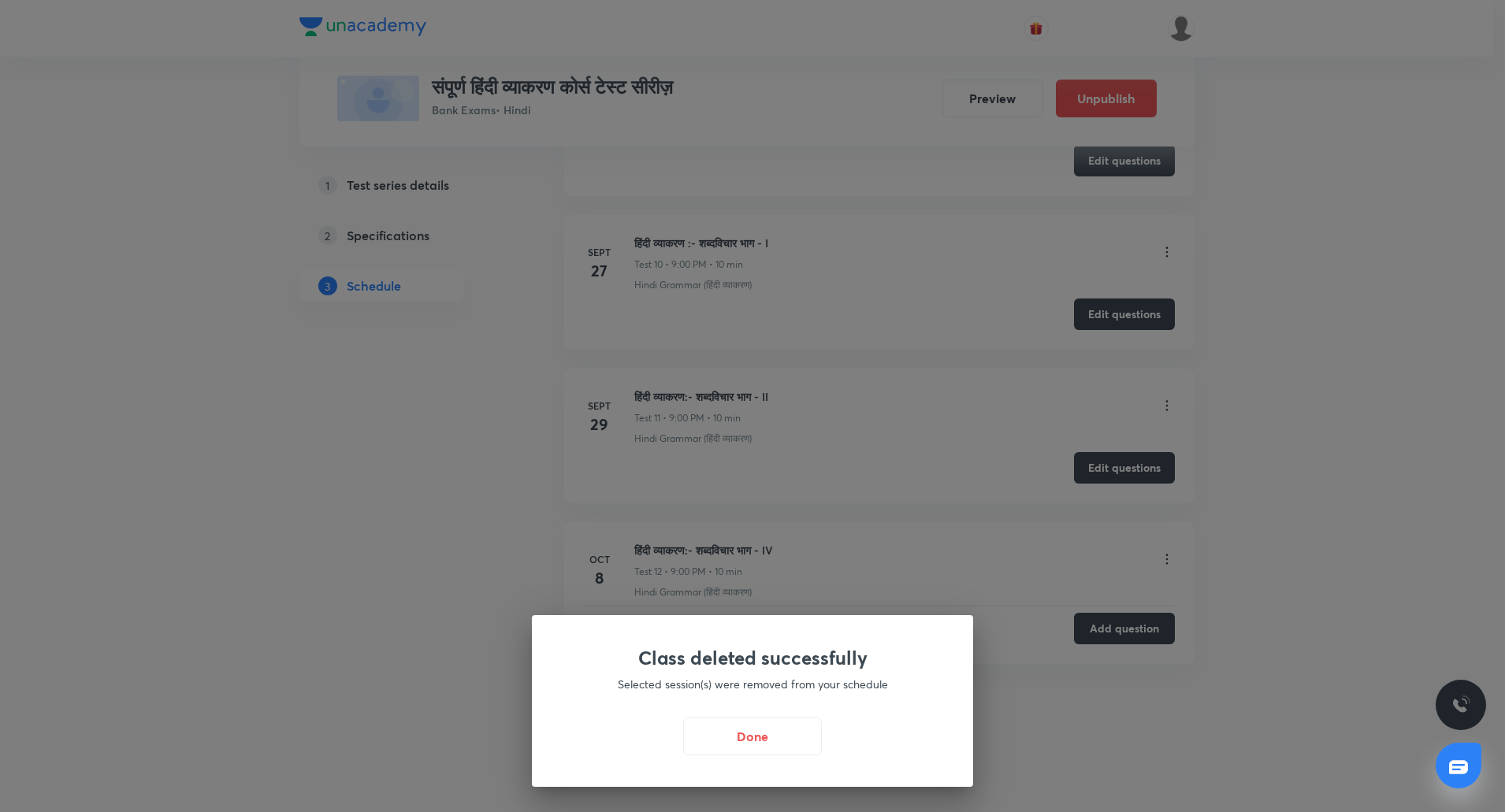
scroll to position [2205, 0]
click at [773, 735] on button "Done" at bounding box center [756, 735] width 139 height 38
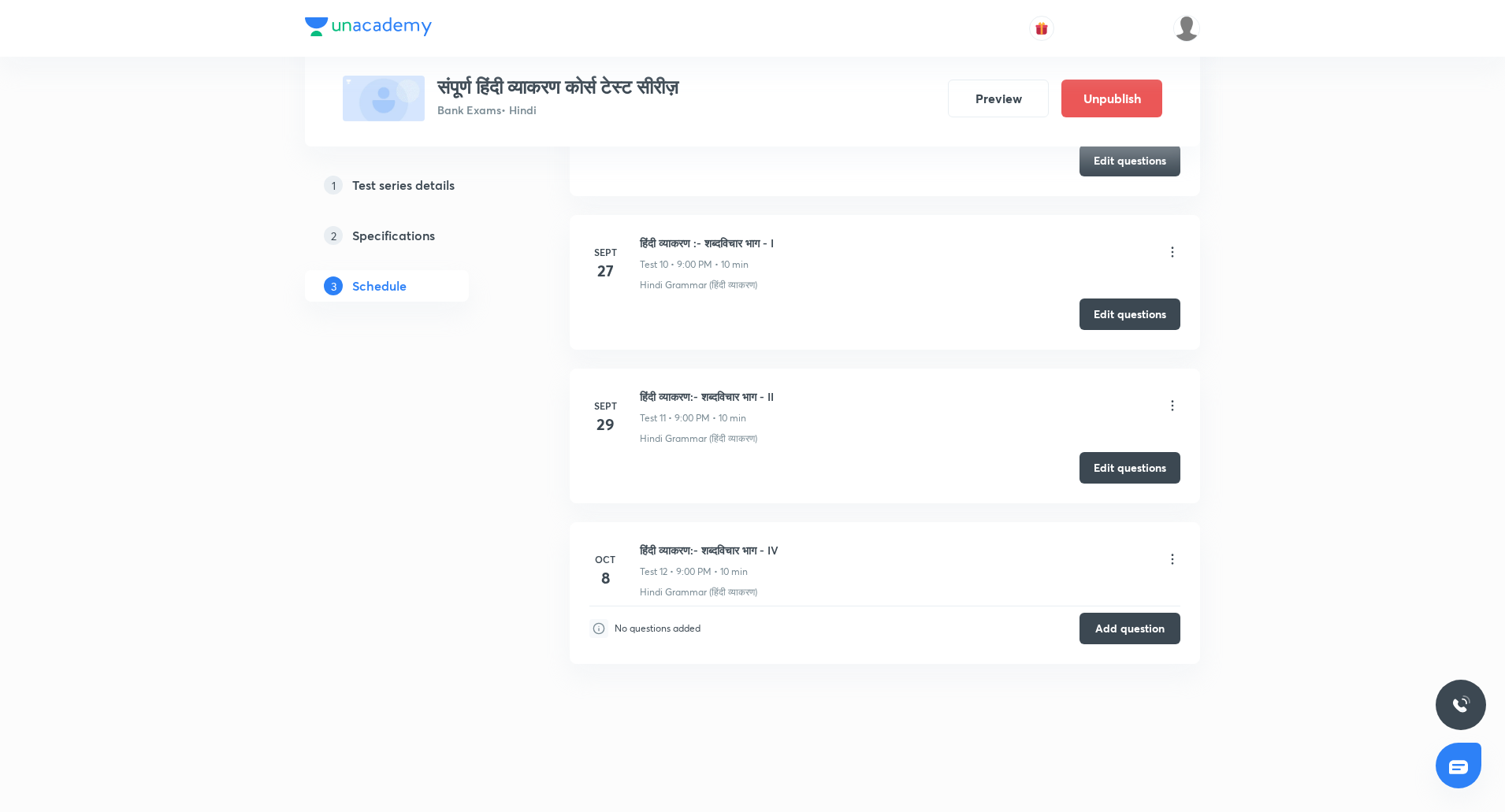
click at [1170, 558] on icon at bounding box center [1172, 559] width 16 height 16
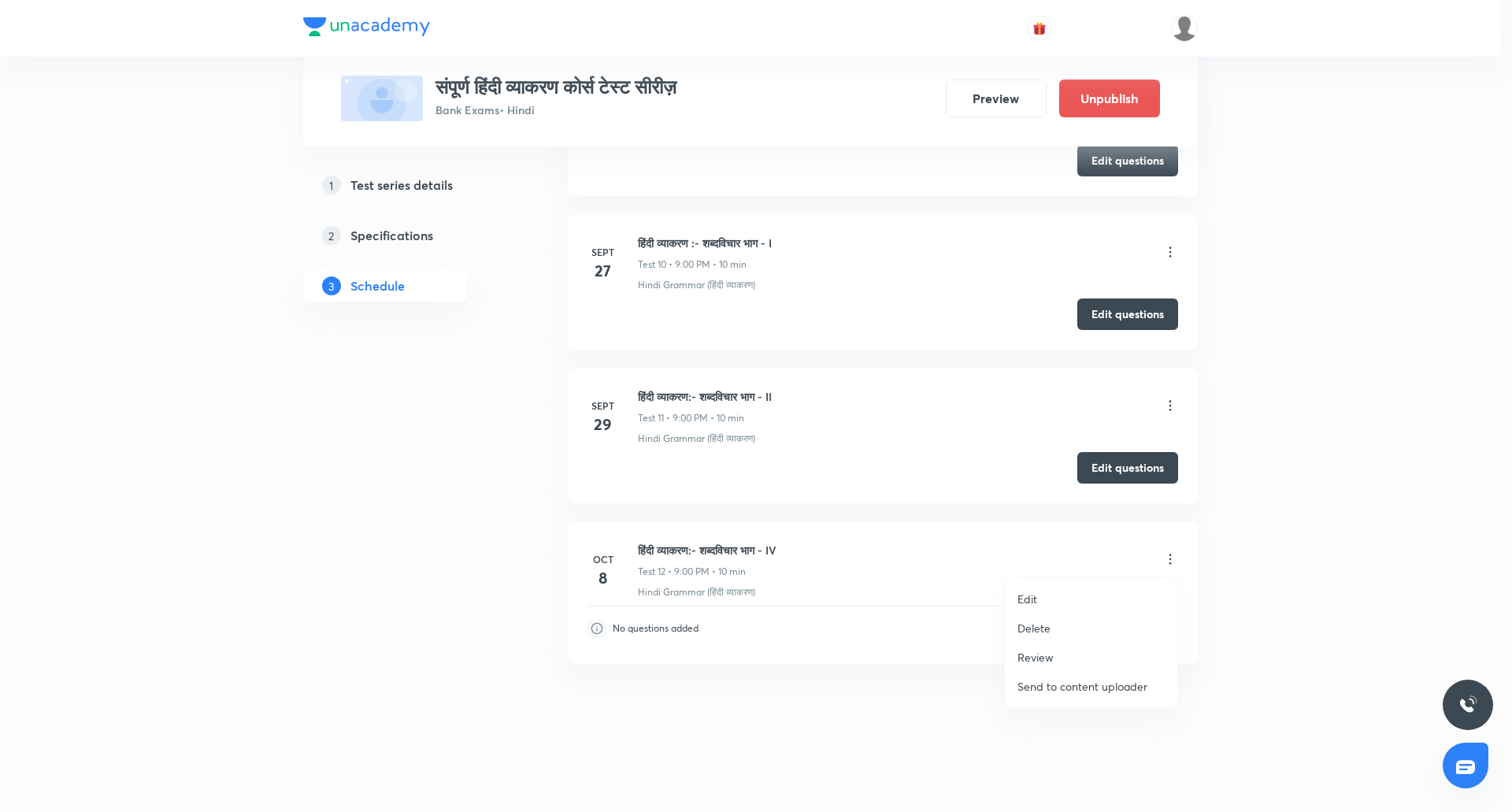
click at [1043, 627] on p "Delete" at bounding box center [1034, 628] width 33 height 17
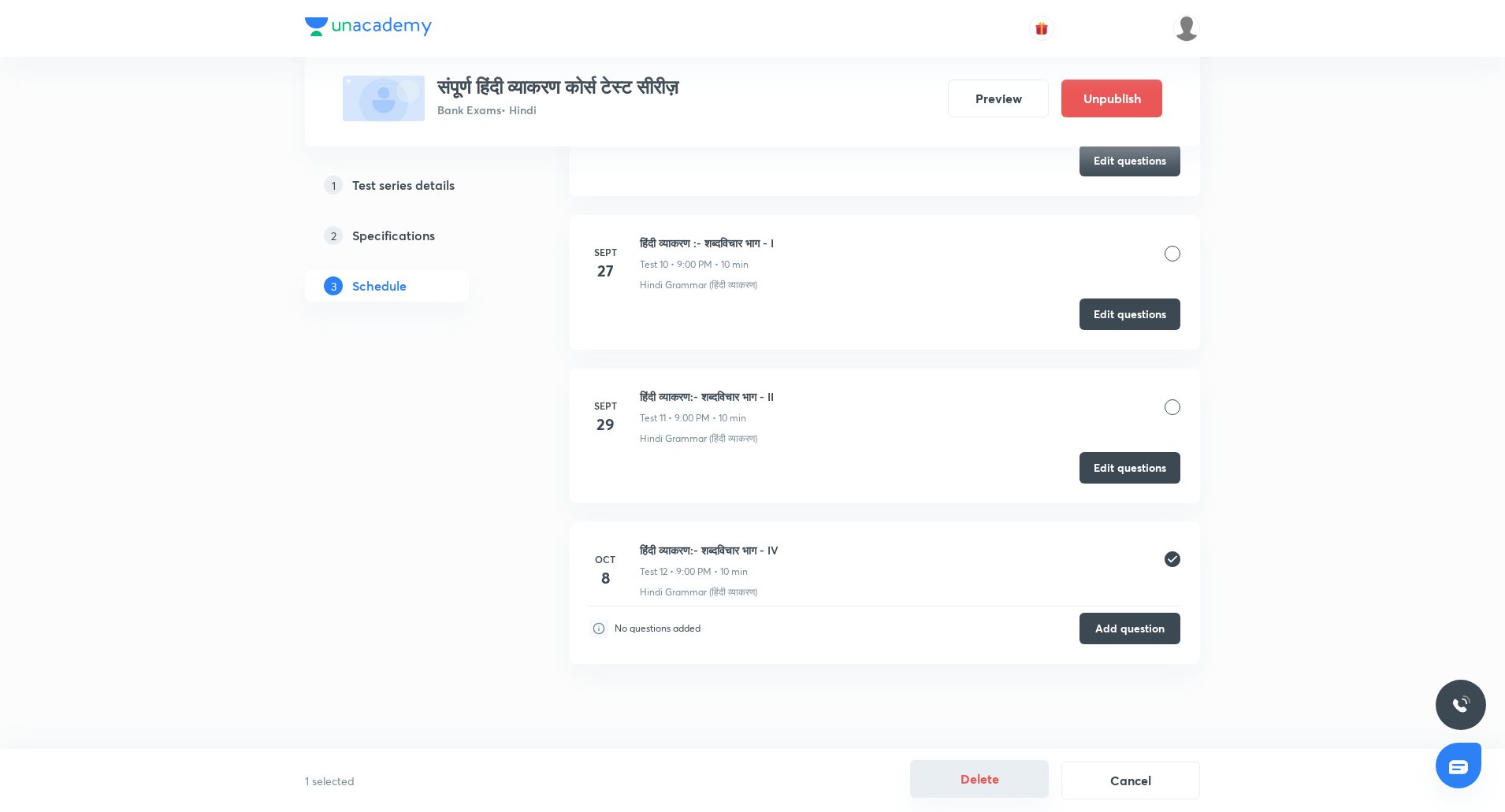
click at [979, 782] on button "Delete" at bounding box center [979, 779] width 139 height 38
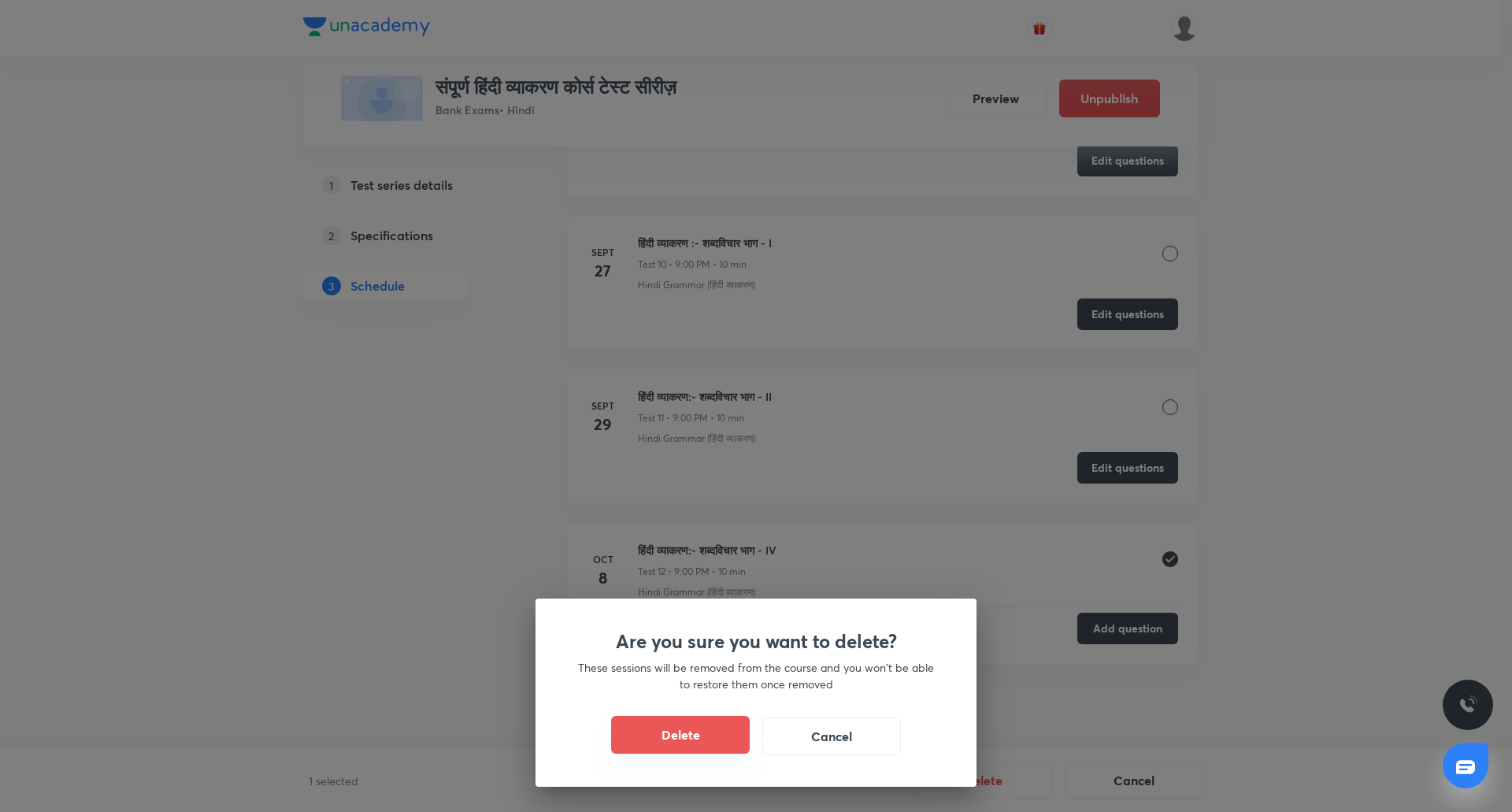
click at [741, 726] on button "Delete" at bounding box center [681, 735] width 139 height 38
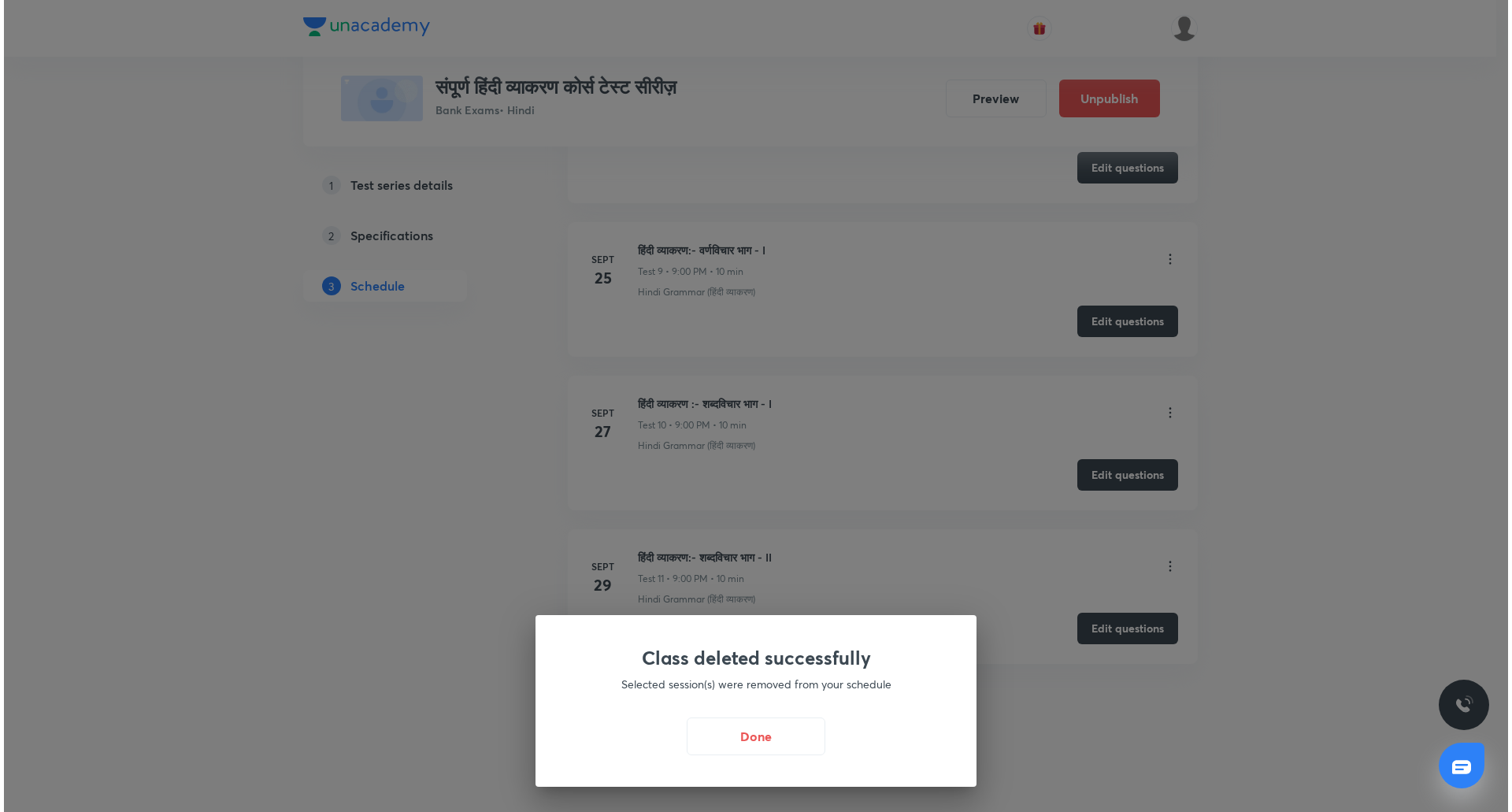
scroll to position [2045, 0]
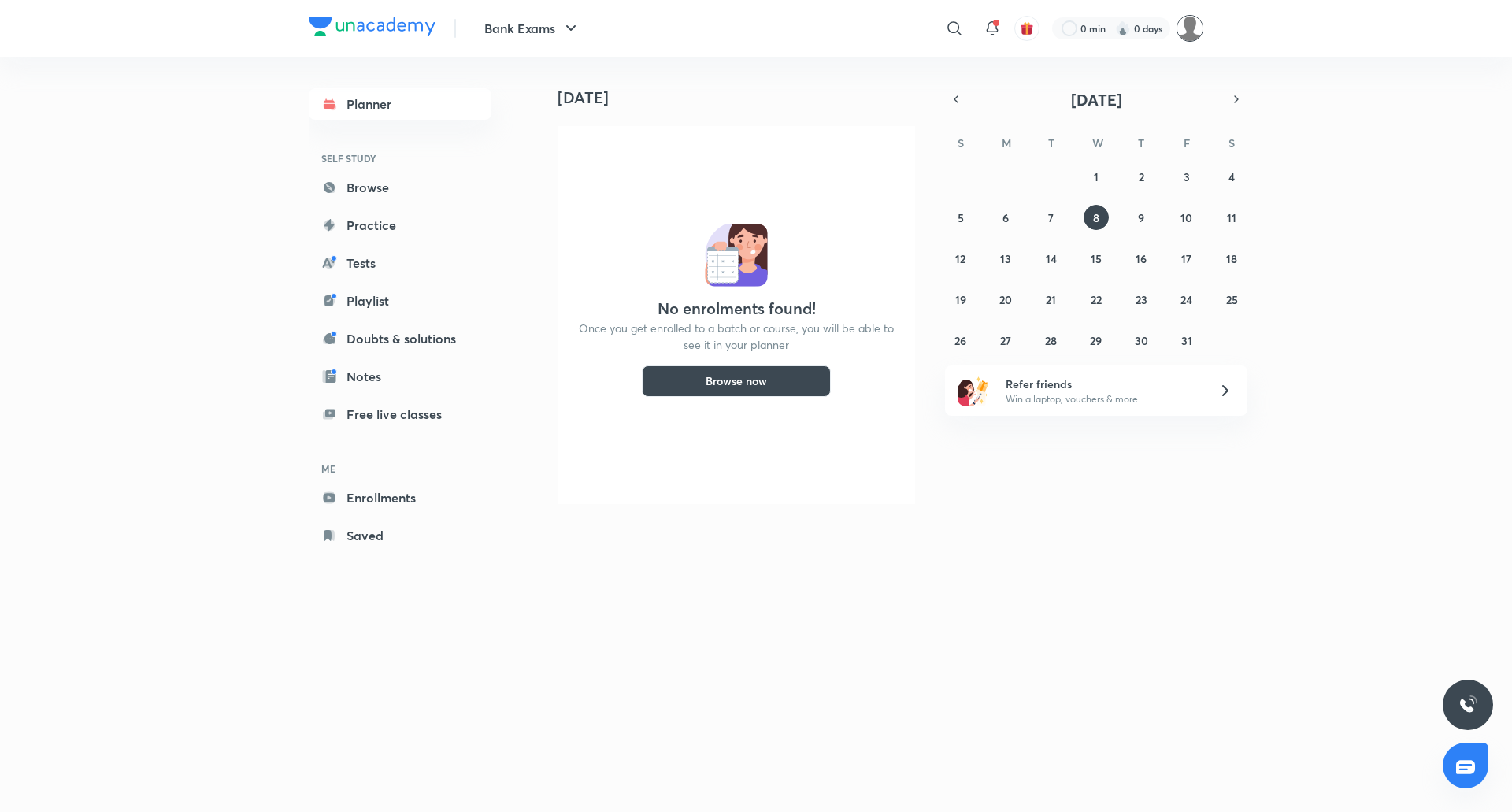
click at [1189, 24] on img at bounding box center [1190, 29] width 27 height 27
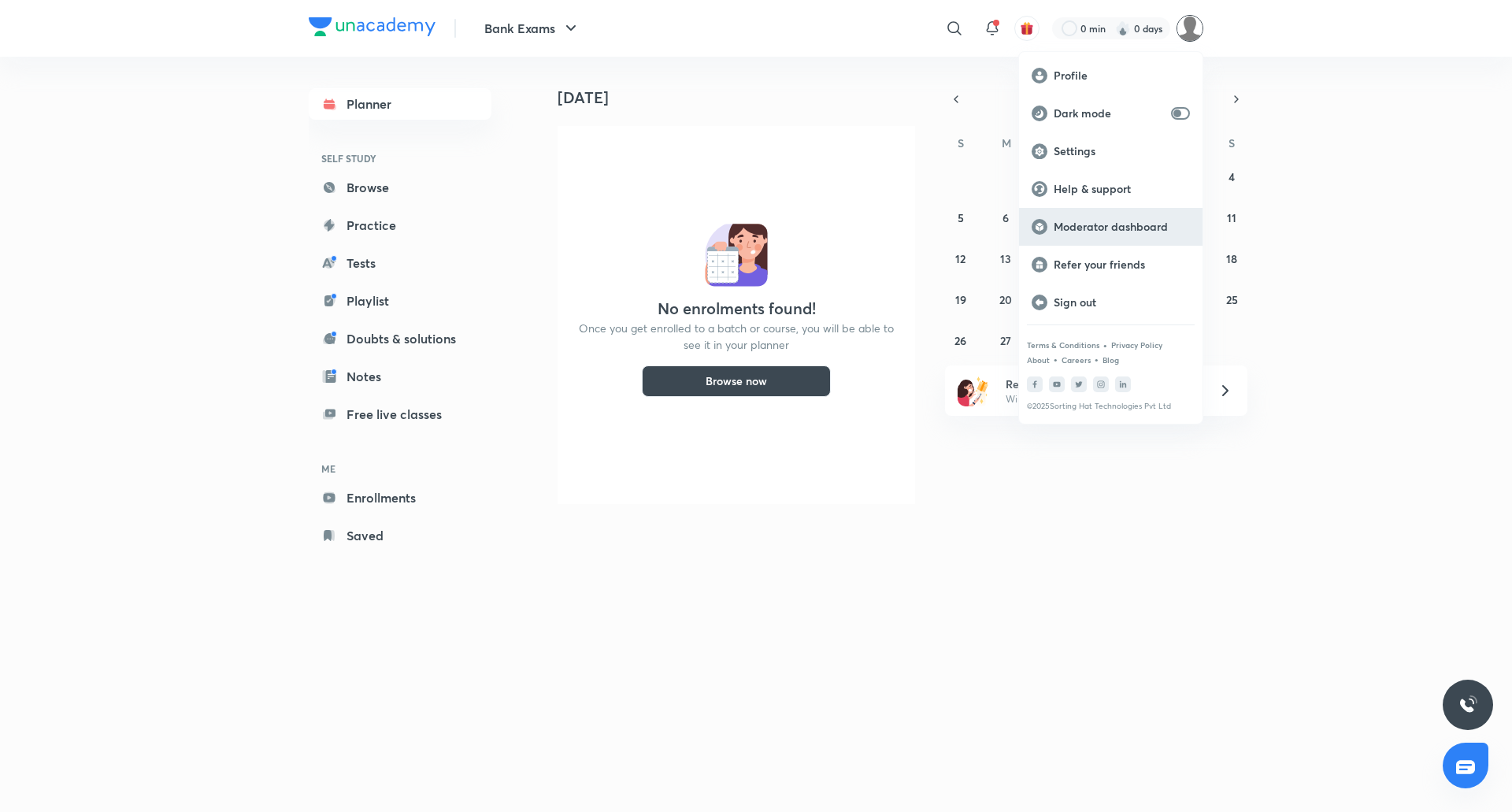
click at [1084, 220] on p "Moderator dashboard" at bounding box center [1122, 227] width 136 height 14
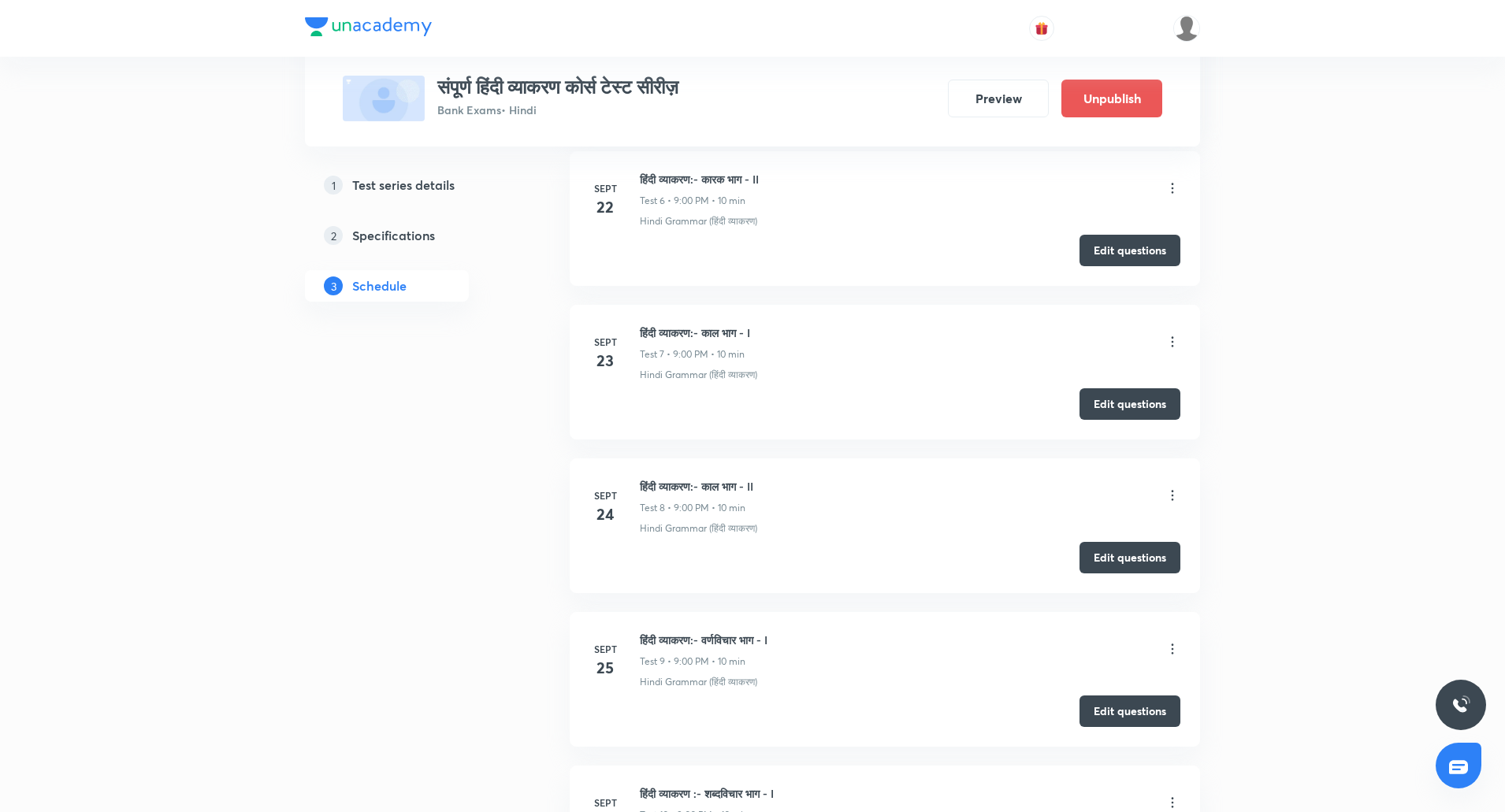
scroll to position [1539, 0]
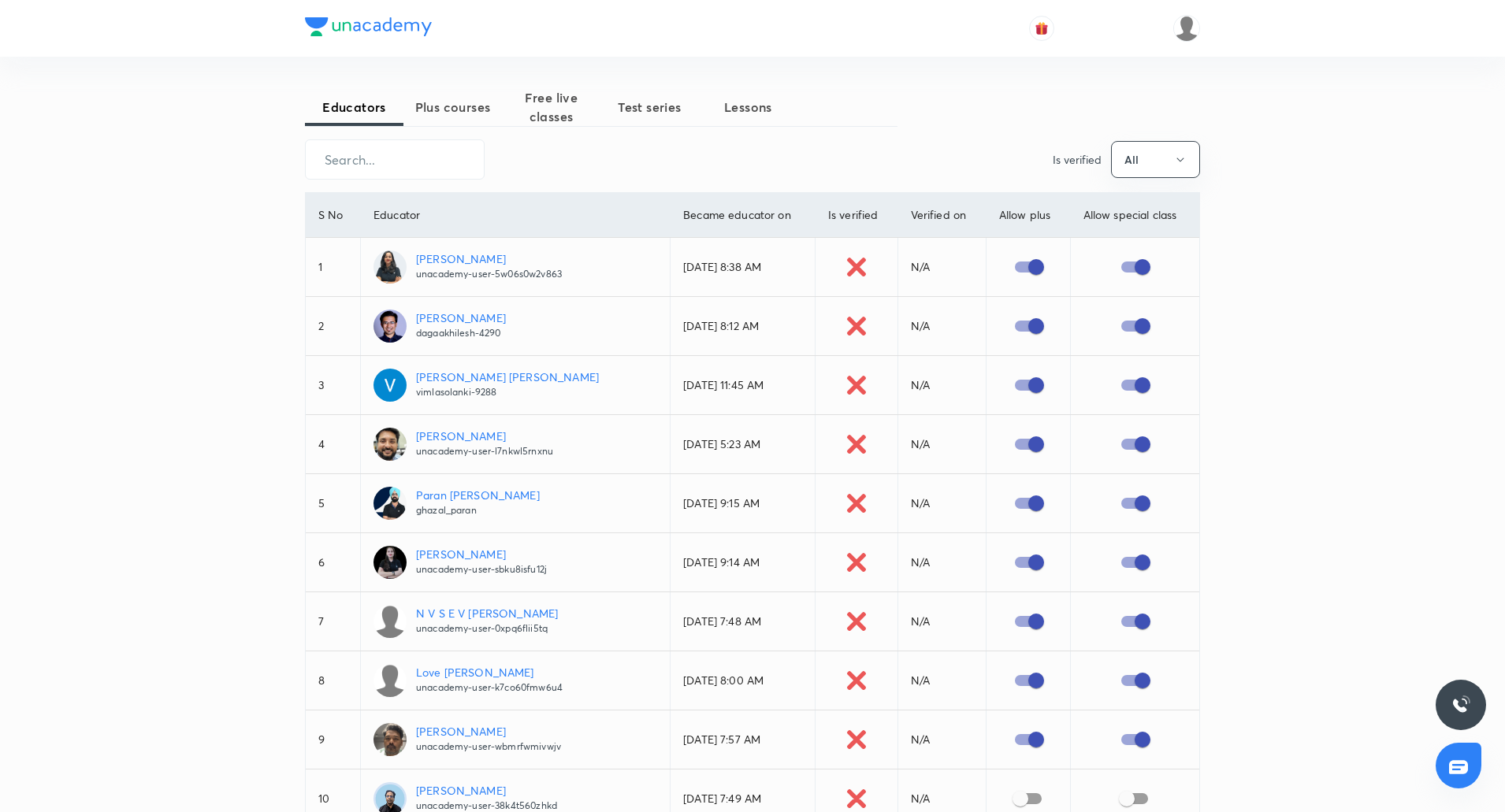
click at [660, 111] on span "Test series" at bounding box center [650, 107] width 98 height 19
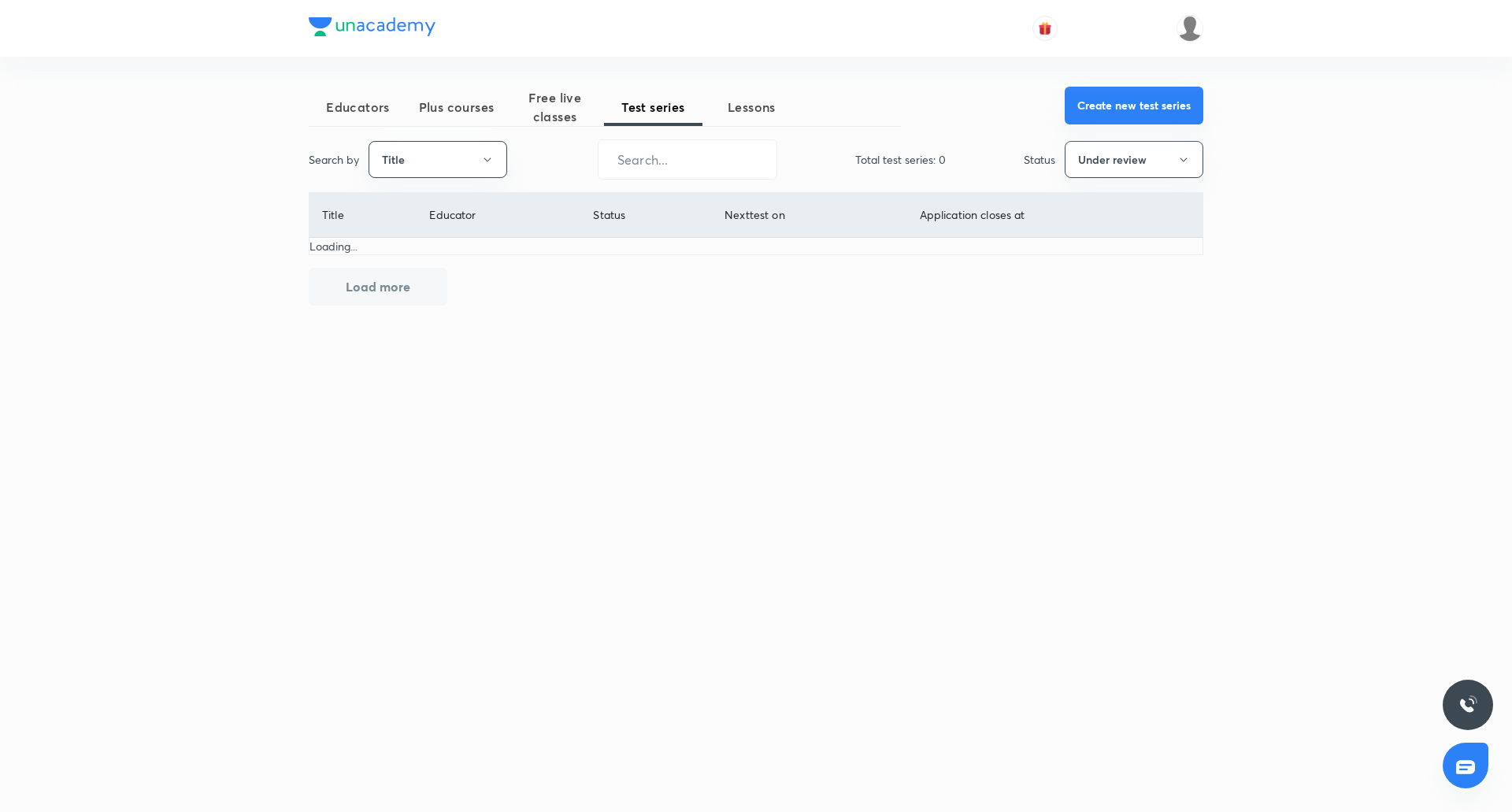
click at [1101, 97] on button "Create new test series" at bounding box center [1134, 105] width 139 height 38
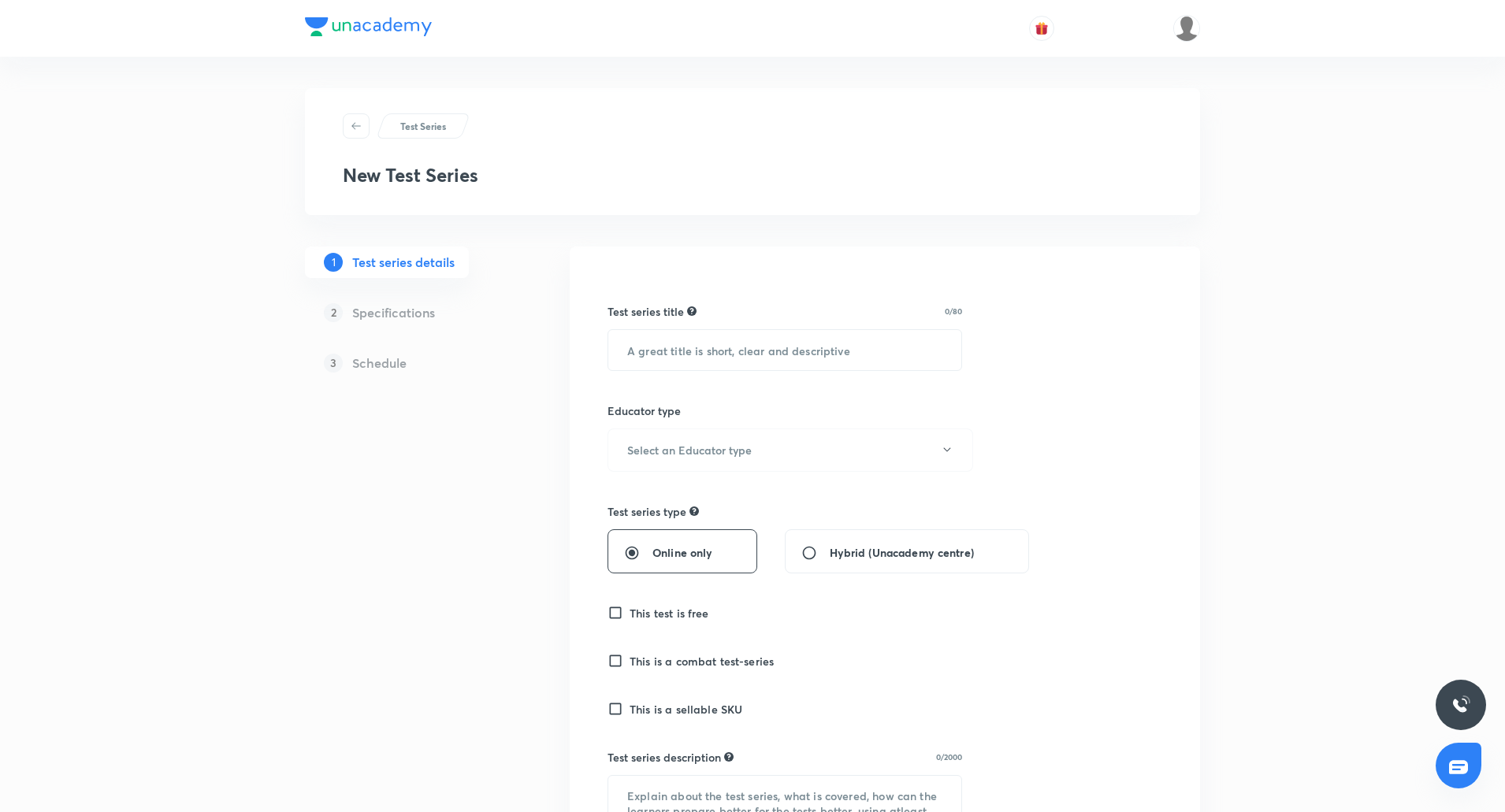
click at [698, 324] on div "Test series title 0/80 ​" at bounding box center [784, 337] width 355 height 68
click at [695, 338] on input "text" at bounding box center [784, 350] width 353 height 40
paste input "संपूर्ण हिंदी व्याकरण कोर्स"
type input "संपूर्ण हिंदी व्याकरण कोर्स"
click at [705, 443] on h6 "Select an Educator type" at bounding box center [689, 450] width 124 height 17
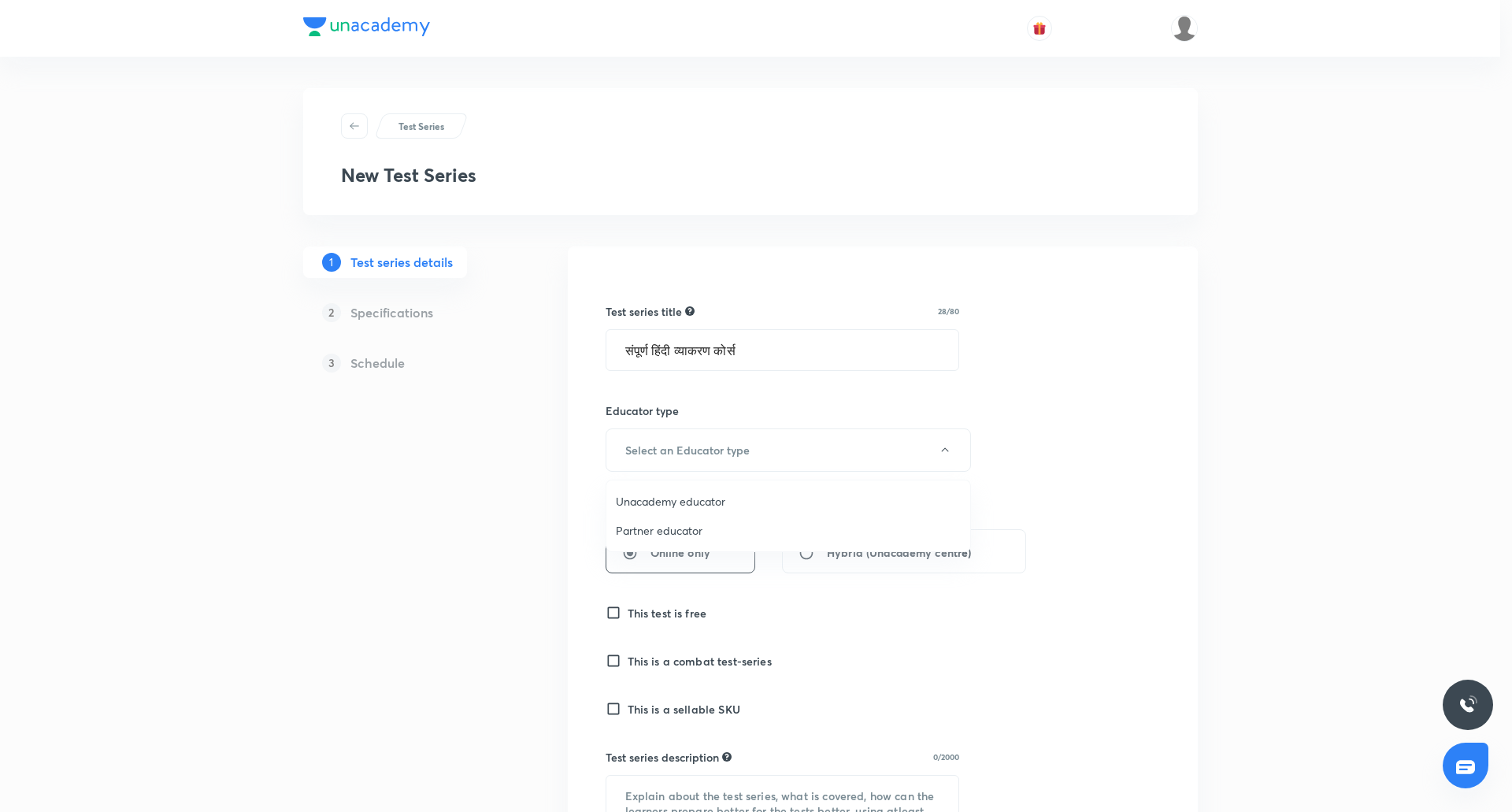
click at [695, 525] on span "Partner educator" at bounding box center [787, 531] width 345 height 17
radio input "false"
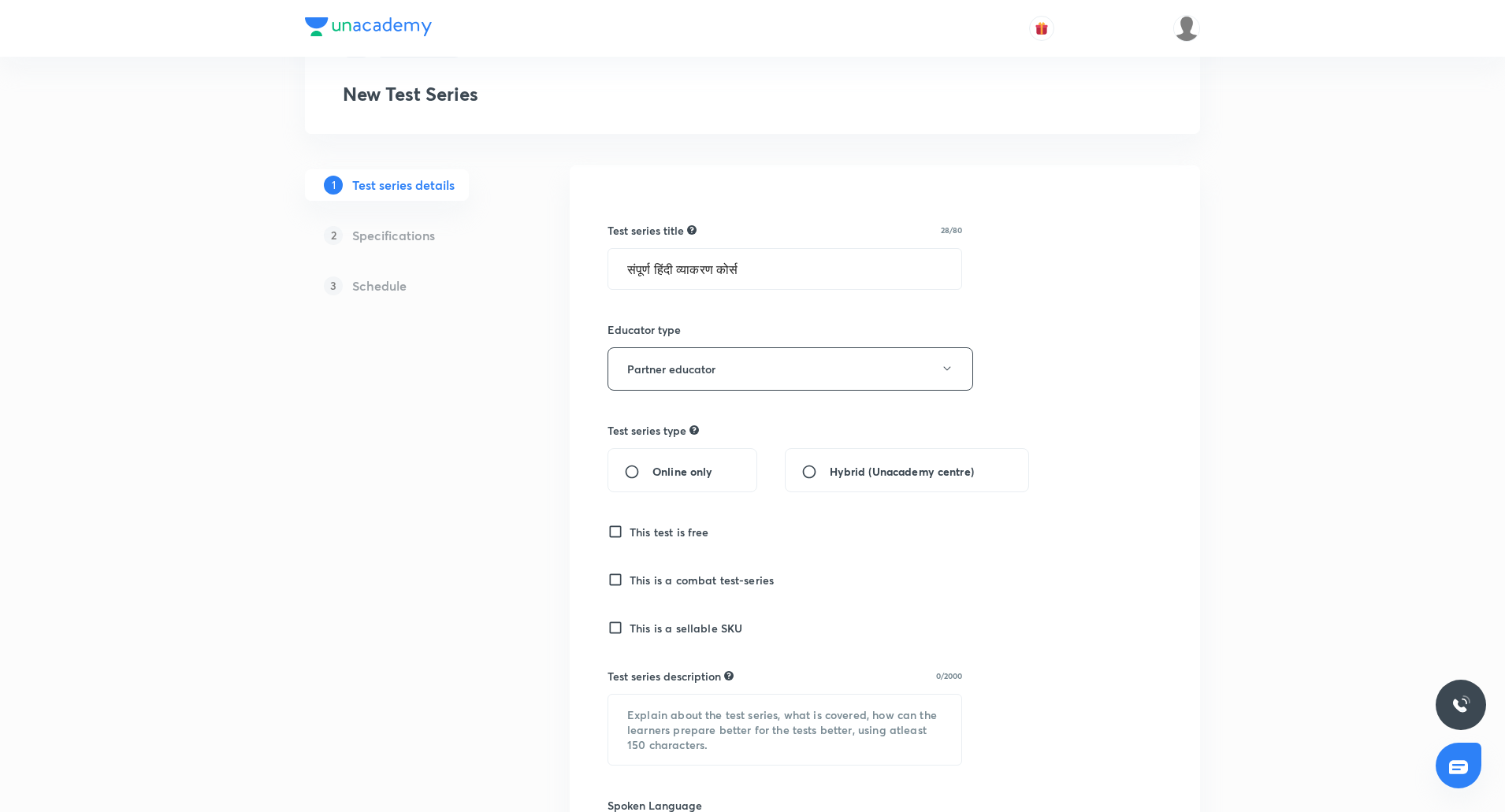
scroll to position [85, 0]
click at [610, 626] on input "This is a sellable SKU" at bounding box center [618, 623] width 22 height 16
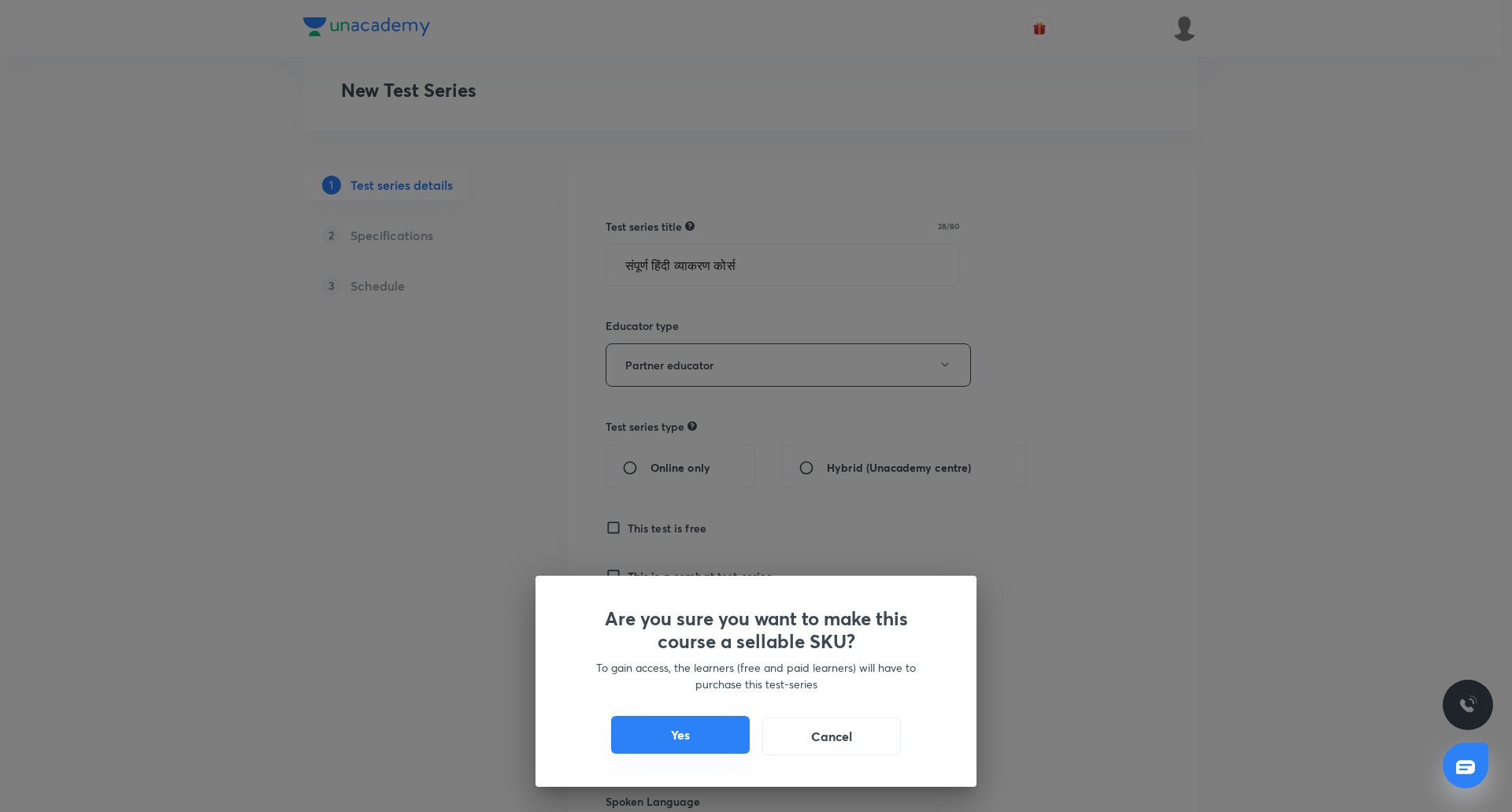
click at [708, 723] on button "Yes" at bounding box center [681, 735] width 139 height 38
checkbox input "true"
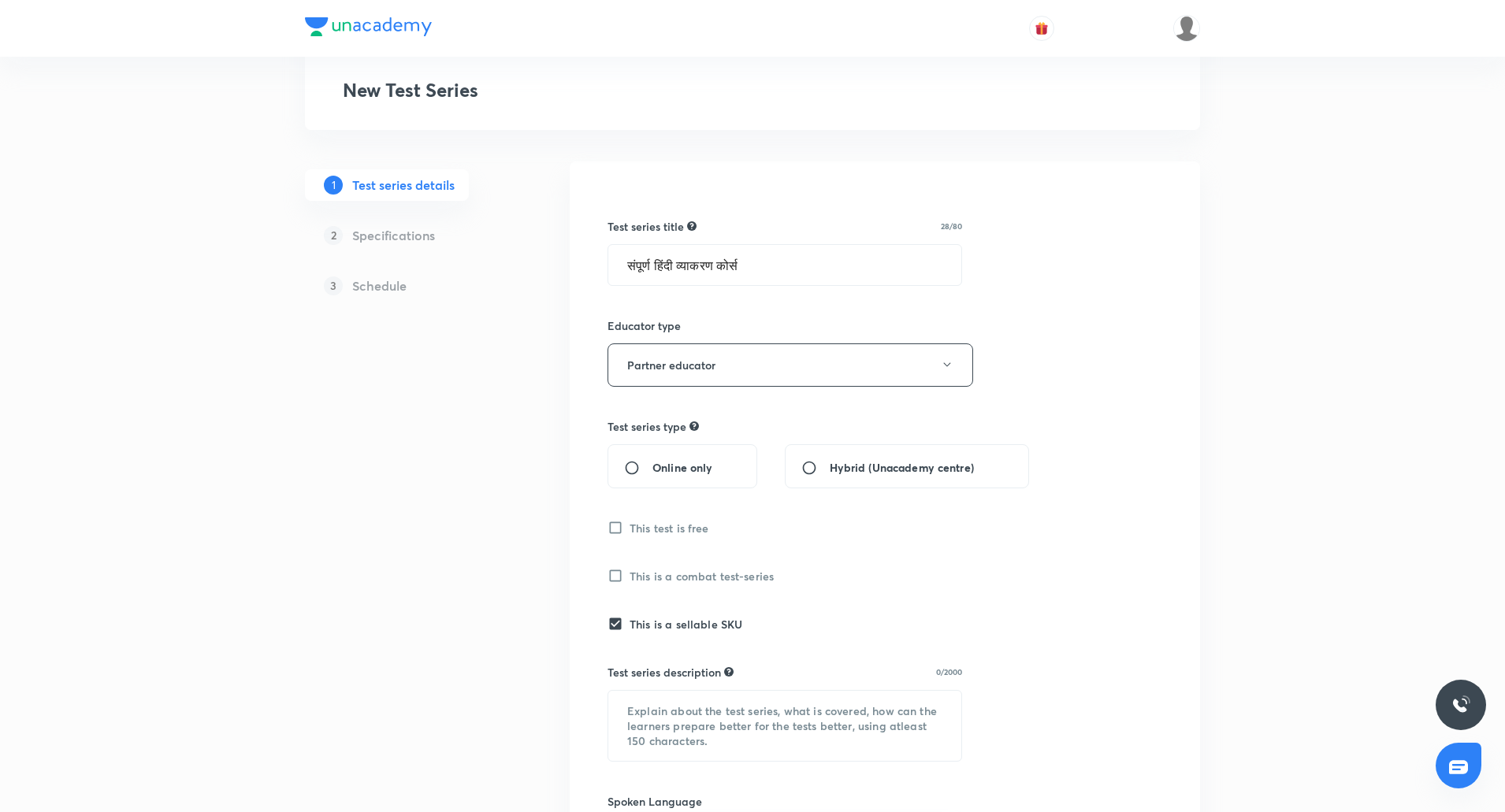
click at [635, 478] on div "Online only" at bounding box center [682, 467] width 150 height 44
click at [627, 462] on input "Online only" at bounding box center [638, 467] width 28 height 16
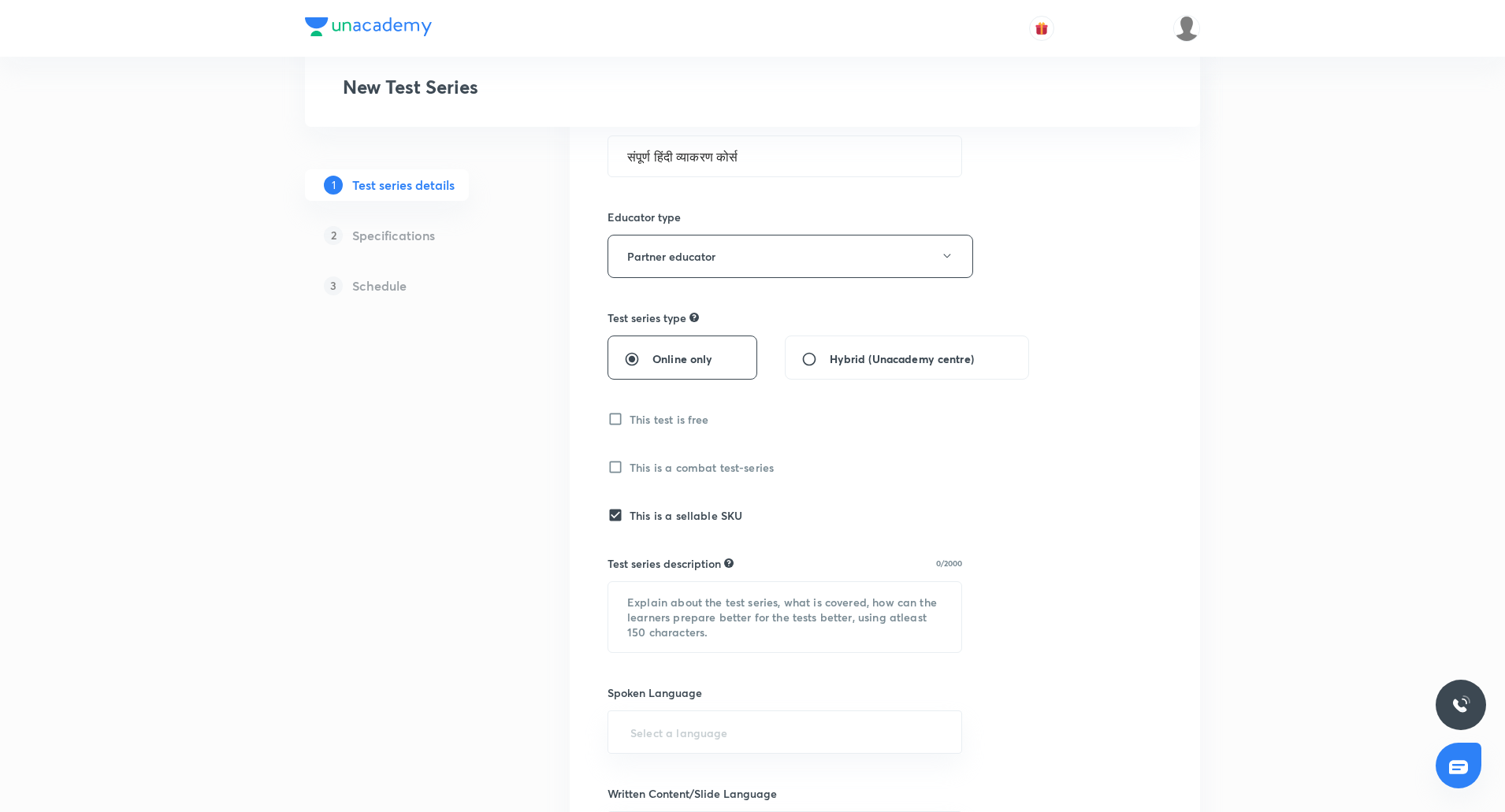
scroll to position [197, 0]
click at [767, 260] on button "Partner educator" at bounding box center [790, 252] width 366 height 43
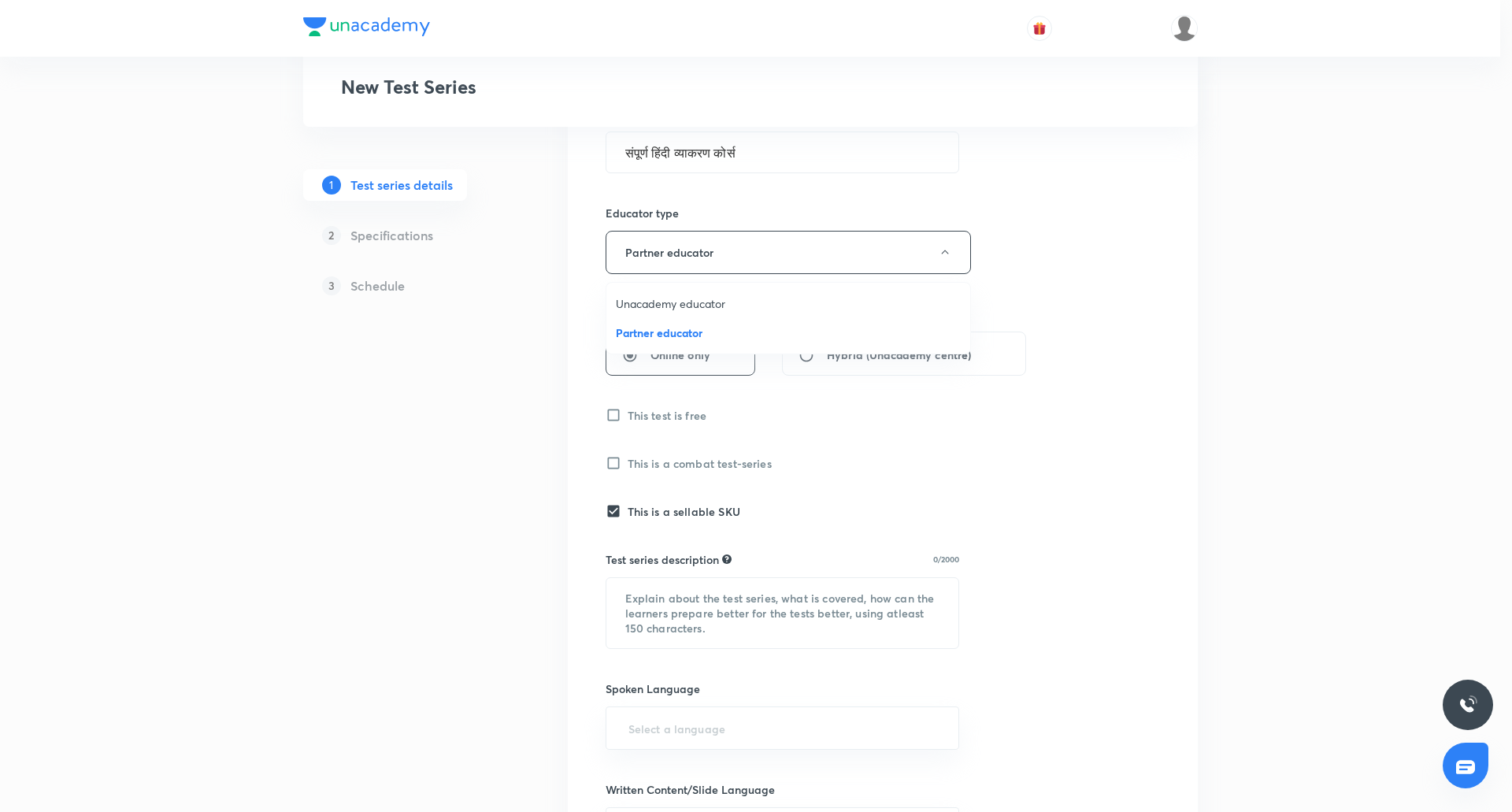
click at [691, 309] on span "Unacademy educator" at bounding box center [787, 304] width 345 height 17
radio input "false"
click at [1051, 327] on div "Test series title 28/80 संपूर्ण हिंदी व्याकरण कोर्स ​ Educator type Unacademy e…" at bounding box center [884, 644] width 555 height 1141
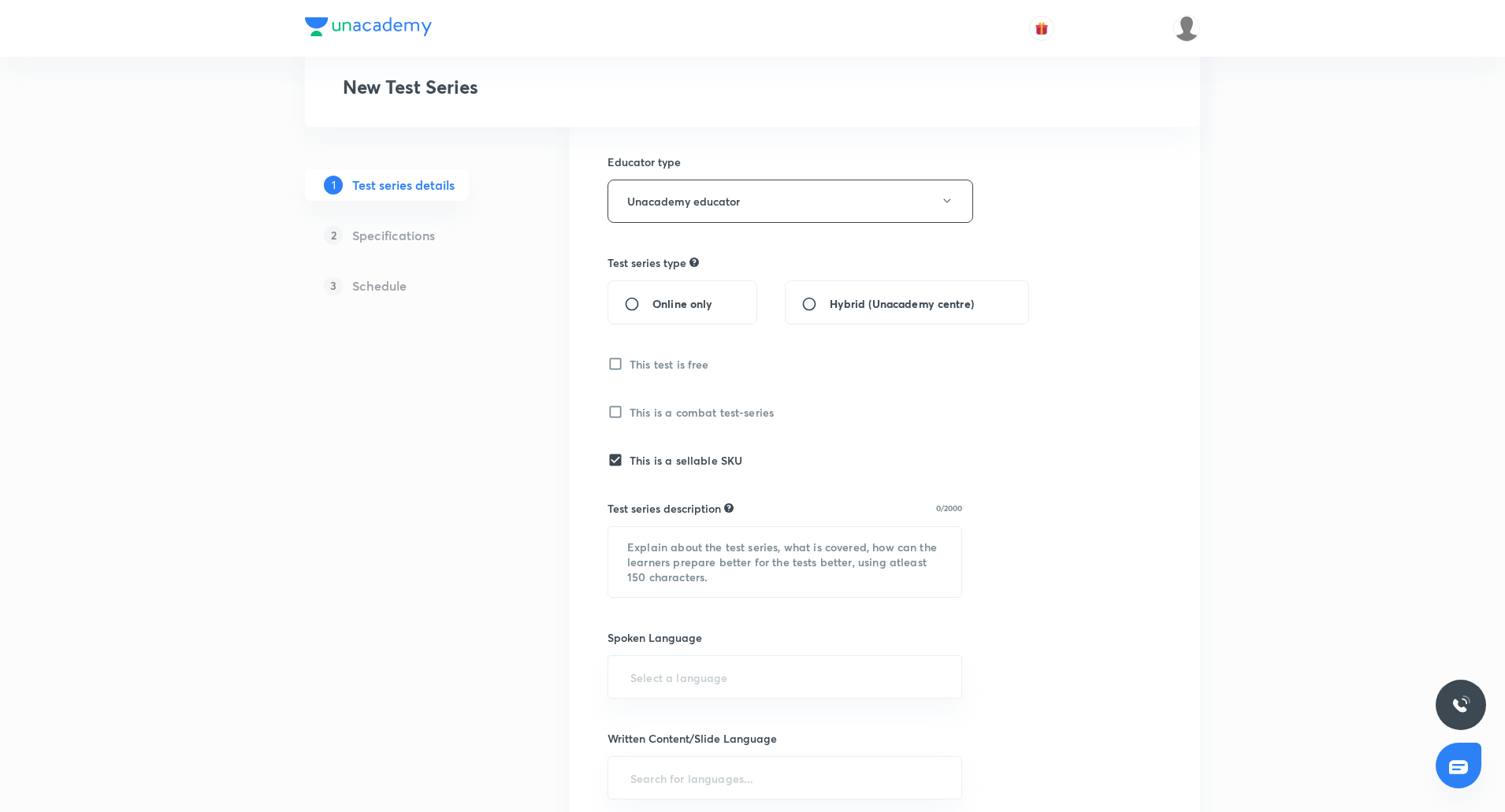
scroll to position [363, 0]
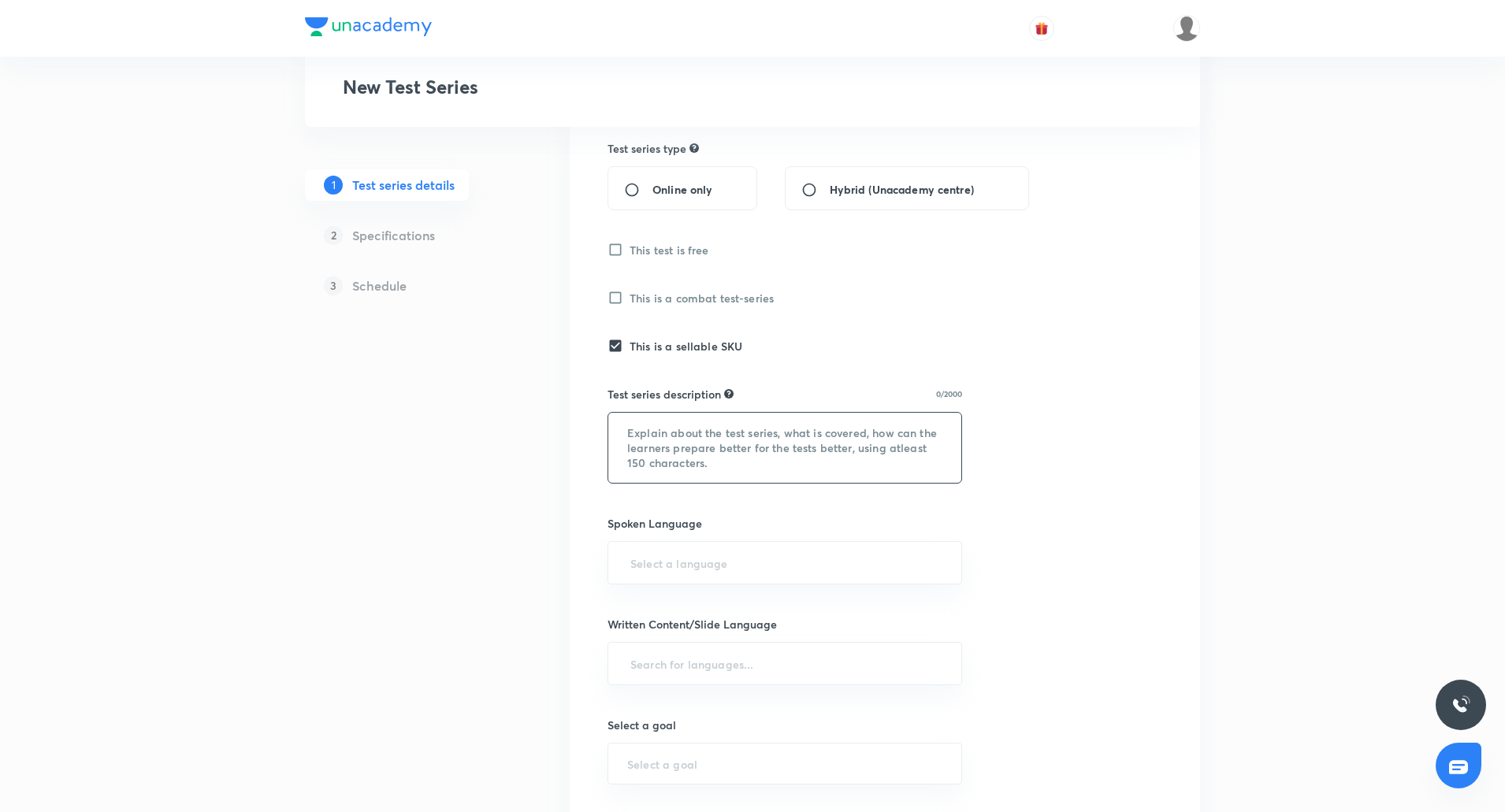
click at [823, 428] on textarea at bounding box center [784, 447] width 353 height 70
paste textarea "IBPS RRB PO और CLERK MAINS की तैयारी करने वाले अभ्यर्थियों के लिए DIPESH SIR का…"
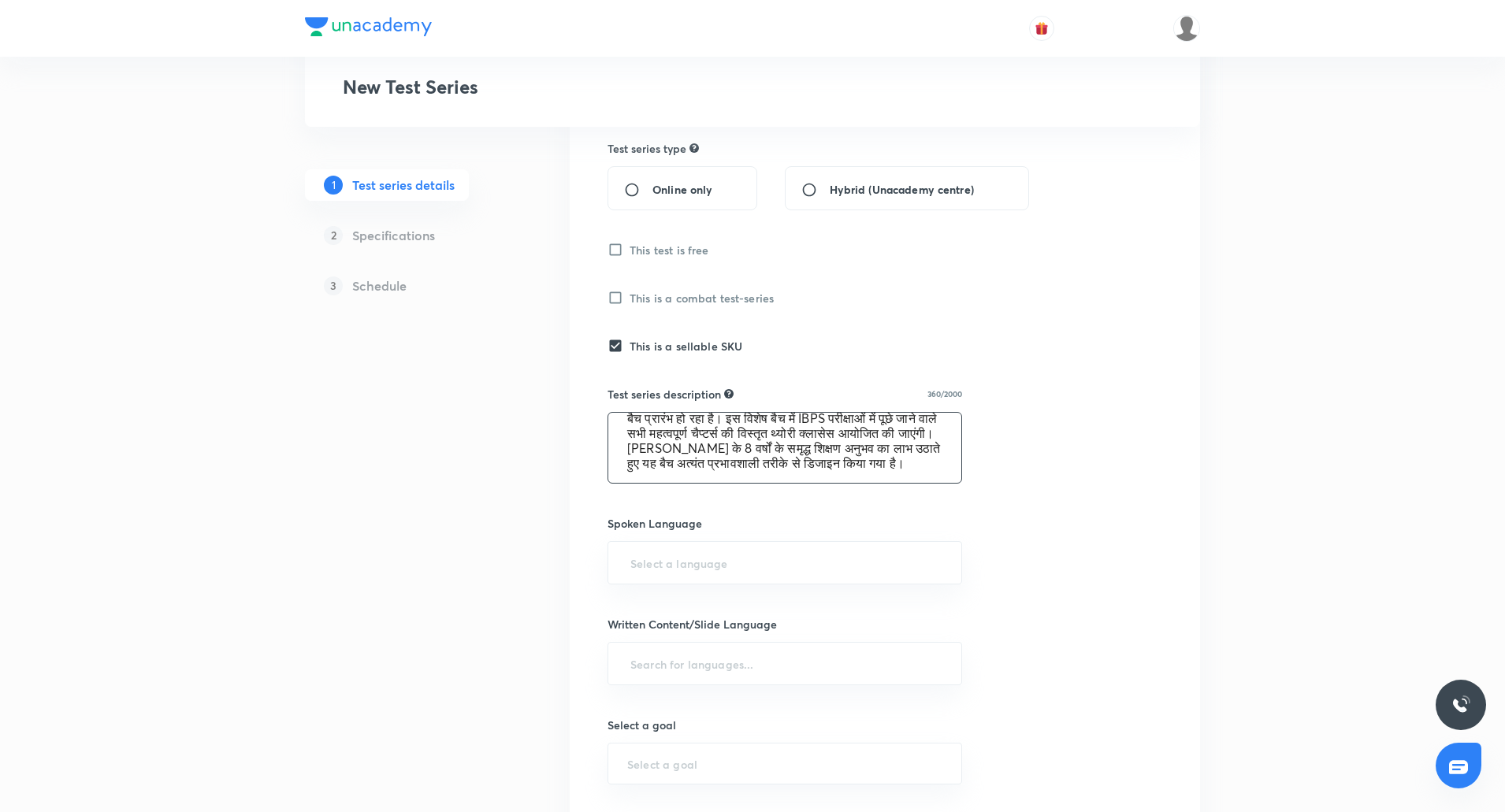
scroll to position [58, 0]
click at [714, 434] on textarea "IBPS RRB PO और CLERK MAINS की तैयारी करने वाले अभ्यर्थियों के लिए DIPESH SIR का…" at bounding box center [784, 447] width 353 height 70
paste textarea "इस विशेष बैच में IBPS परीक्षाओं में पूछे जाने वाले सभी महत्वपूर्ण चैप्टर्स की व…"
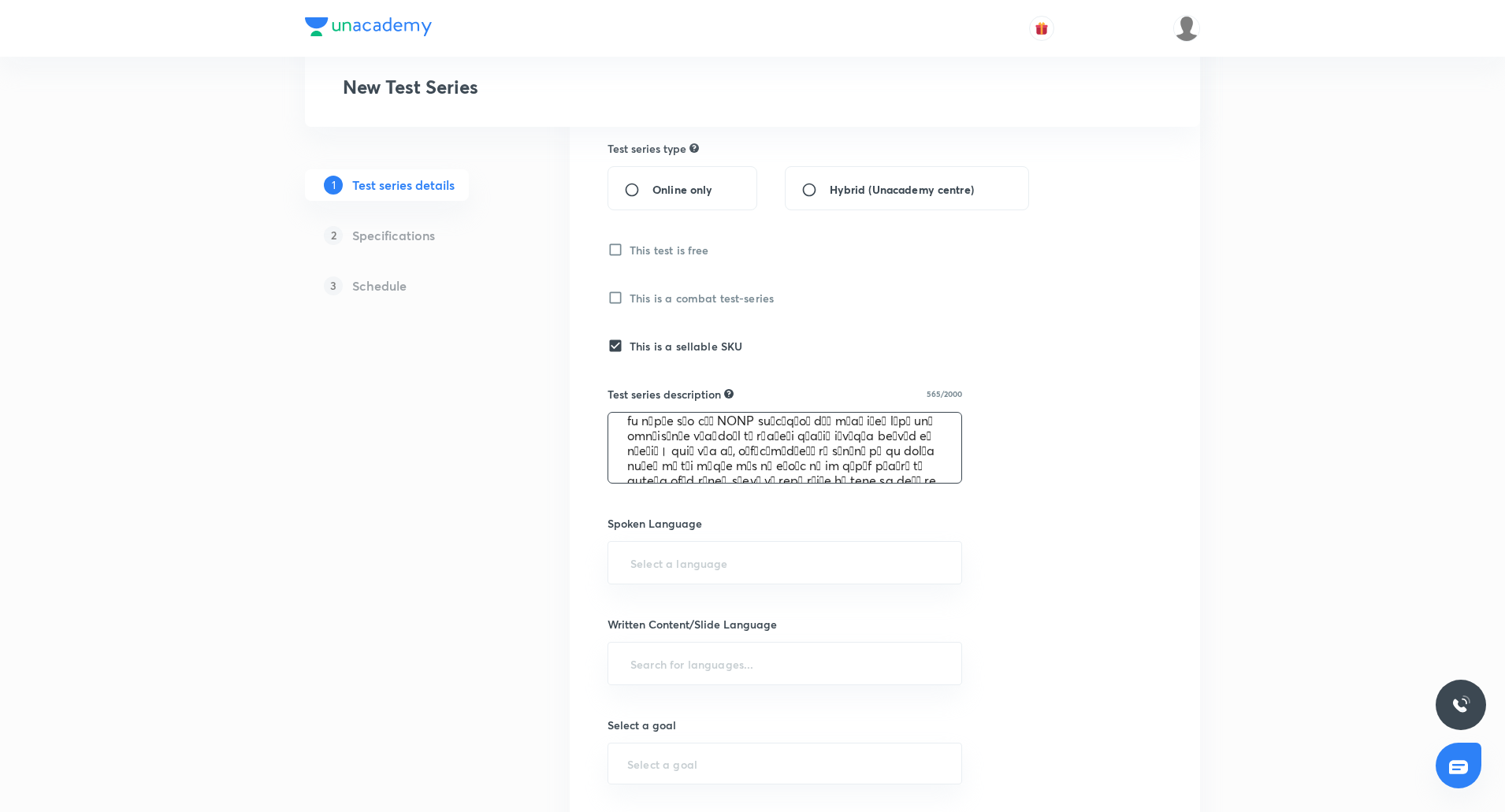
scroll to position [138, 0]
type textarea "IBPS RRB PO और CLERK MAINS की तैयारी करने वाले अभ्यर्थियों के लिए DIPESH SIR का…"
click at [713, 552] on input "text" at bounding box center [784, 562] width 315 height 29
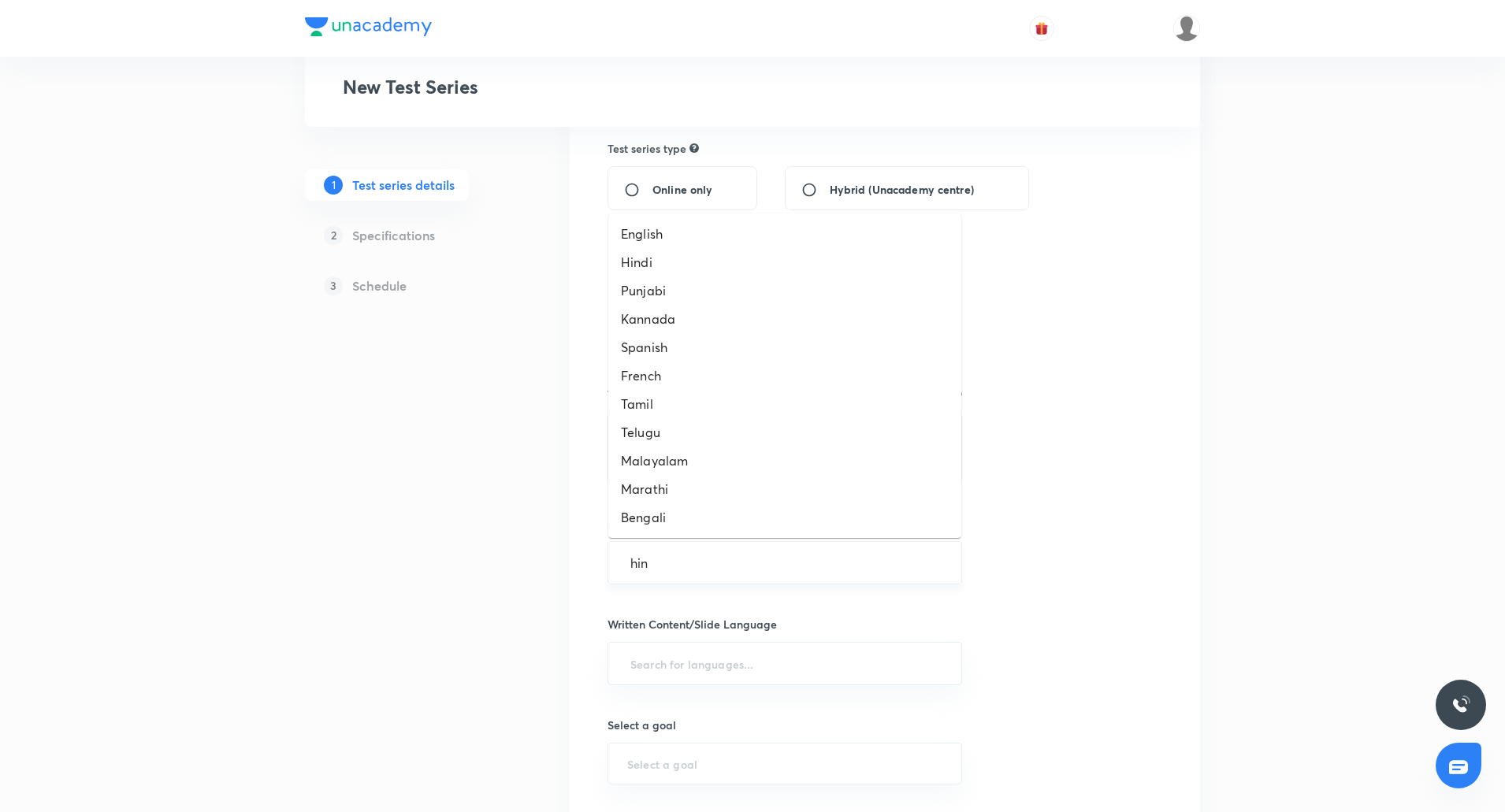
type input "hind"
click at [676, 265] on li "Hindi" at bounding box center [784, 262] width 353 height 28
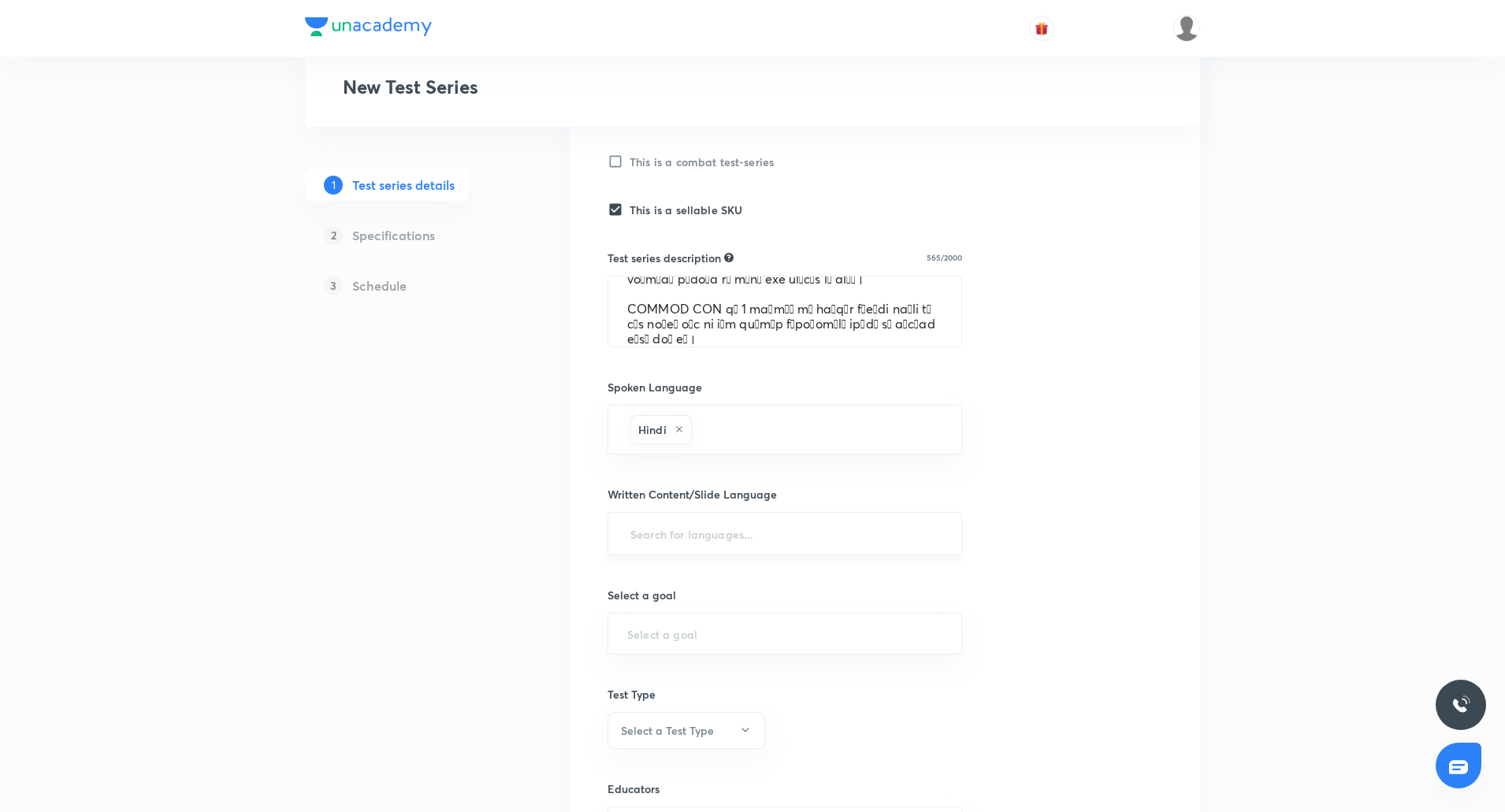
scroll to position [500, 0]
click at [674, 516] on div "​" at bounding box center [784, 533] width 355 height 43
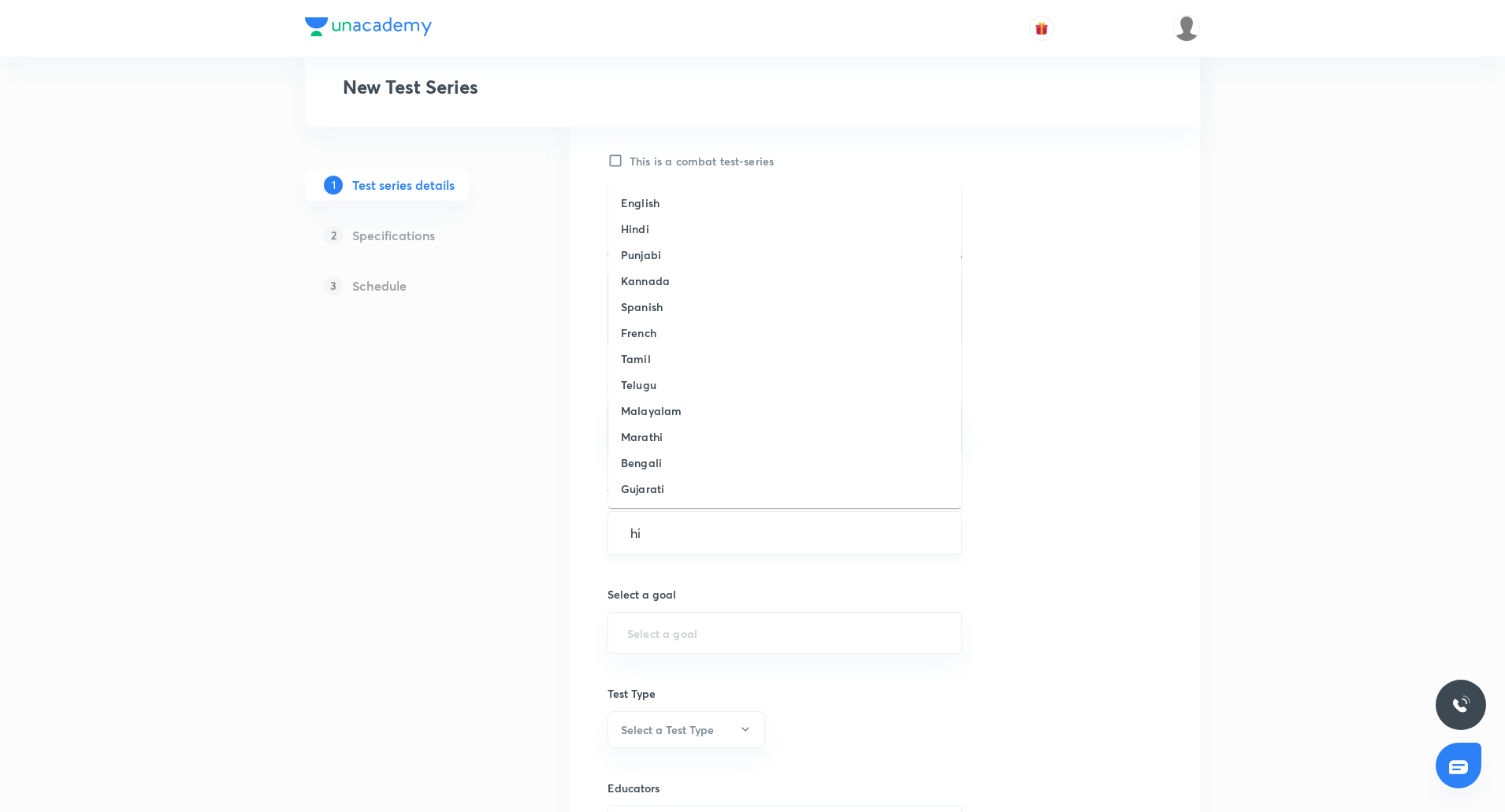
type input "hin"
click at [646, 221] on h6 "Hindi" at bounding box center [634, 229] width 28 height 17
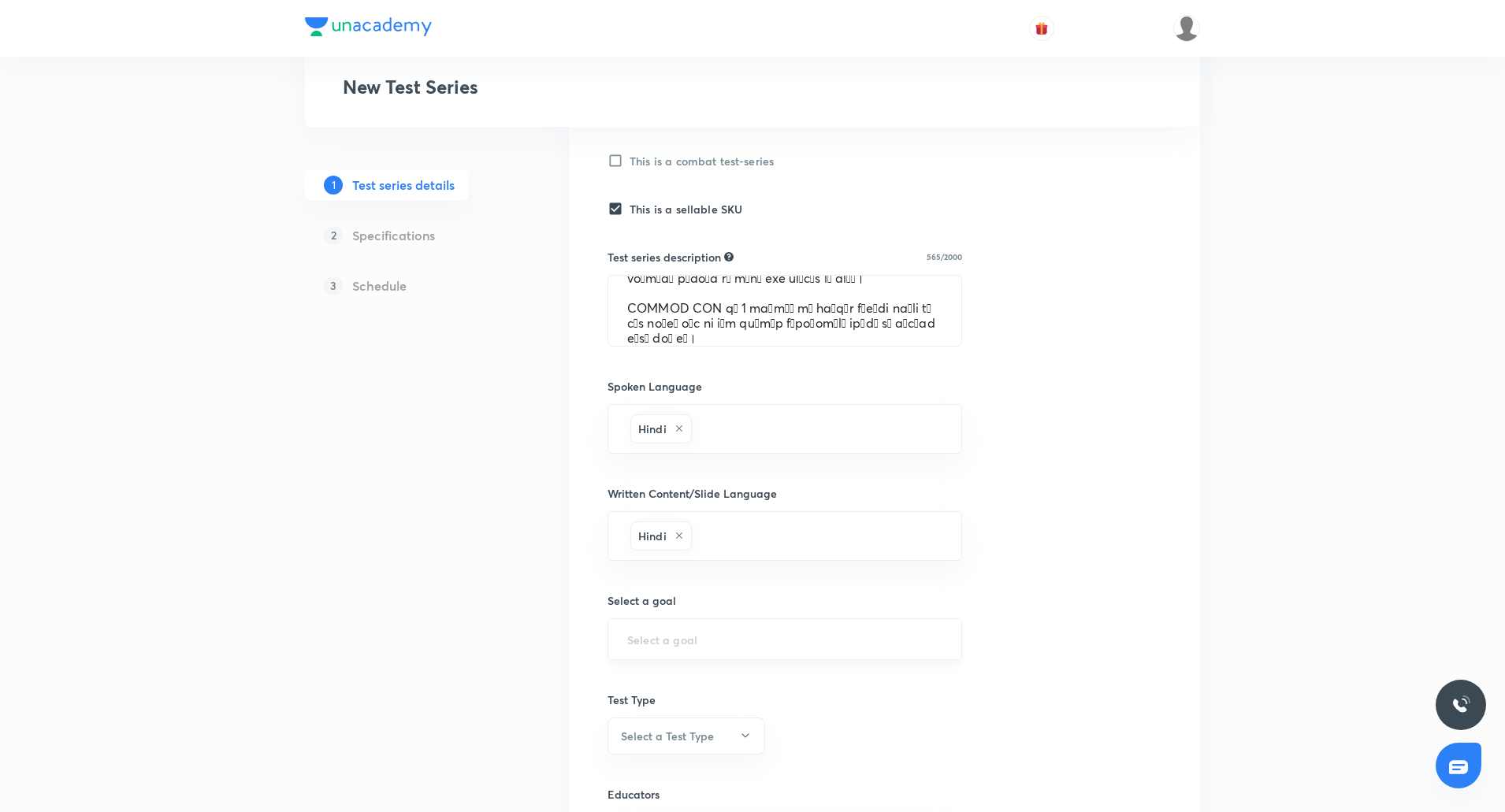
click at [662, 623] on div "​" at bounding box center [784, 638] width 355 height 41
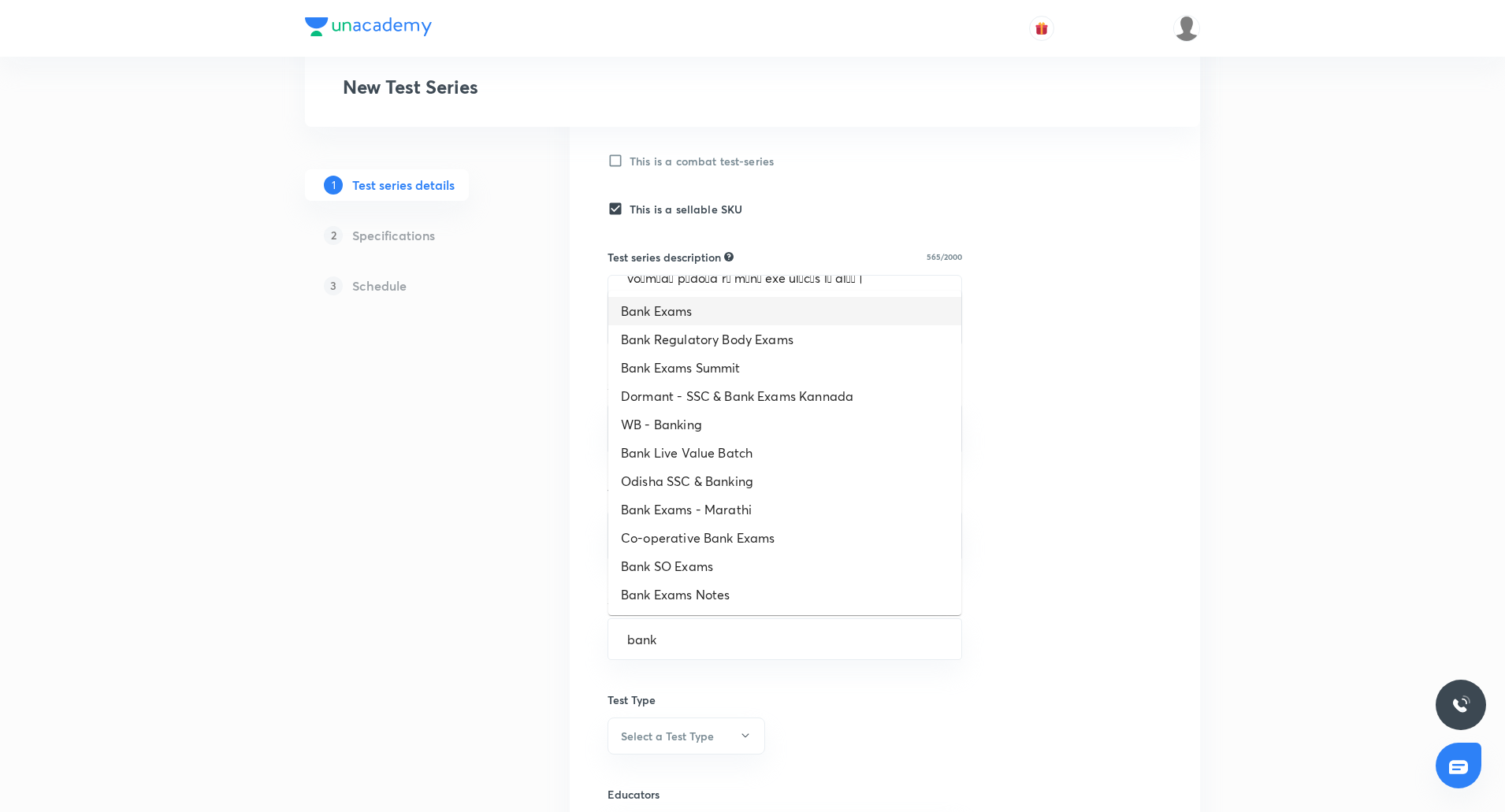
click at [668, 318] on li "Bank Exams" at bounding box center [784, 311] width 353 height 28
type input "Bank Exams"
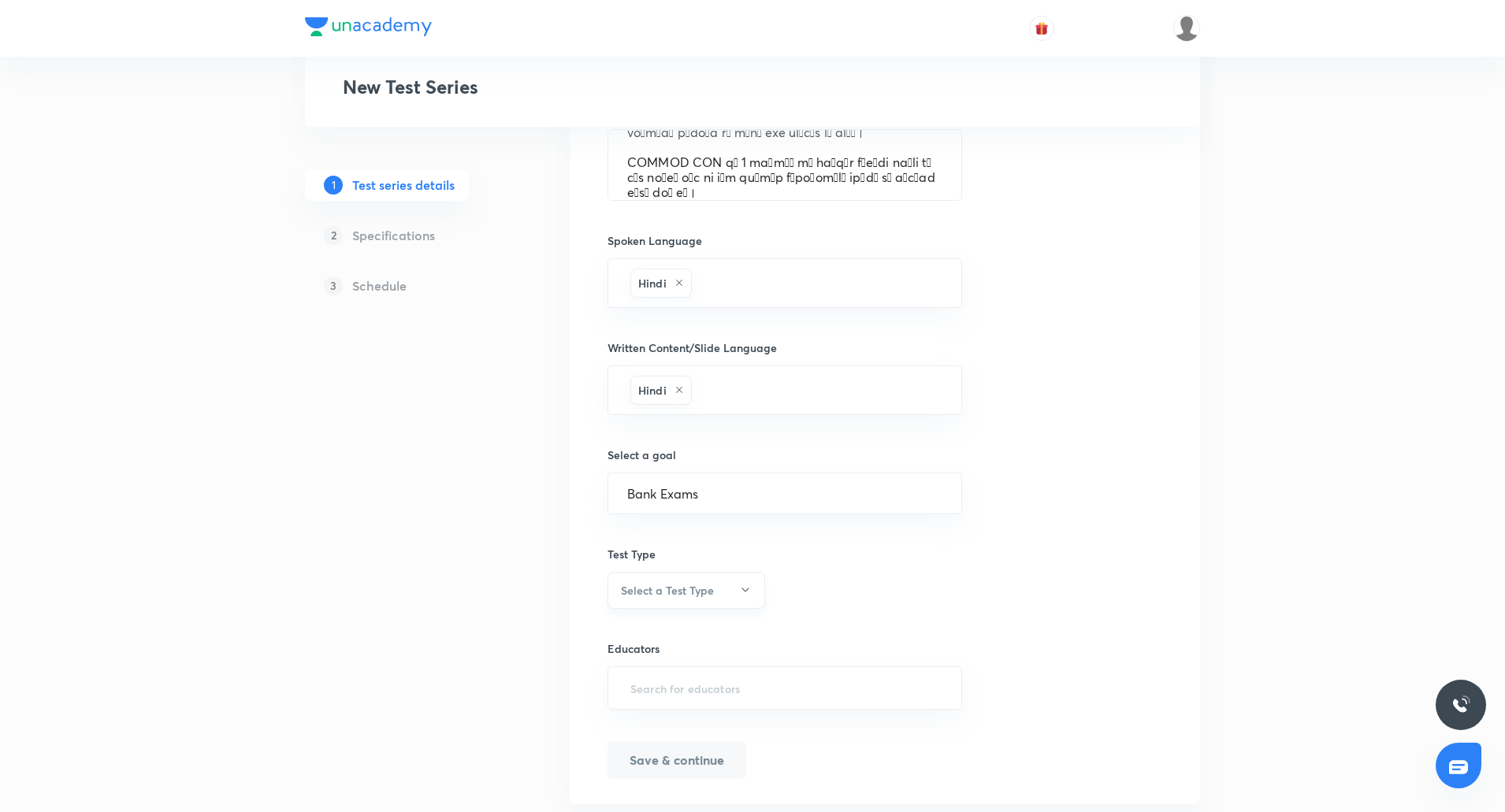
scroll to position [669, 0]
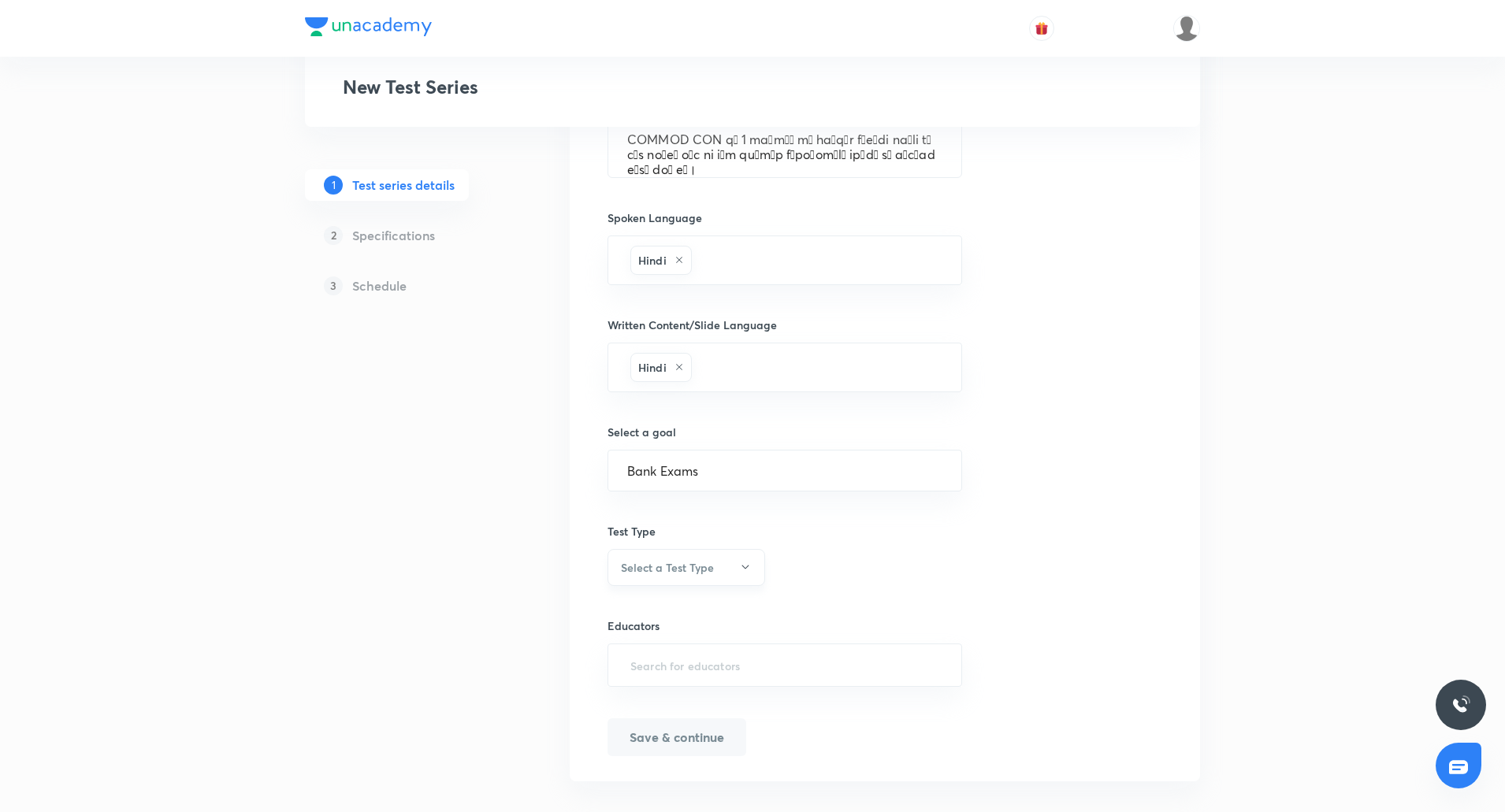
click at [693, 581] on button "Select a Test Type" at bounding box center [686, 567] width 158 height 37
click at [661, 642] on span "Minor Test" at bounding box center [684, 645] width 137 height 17
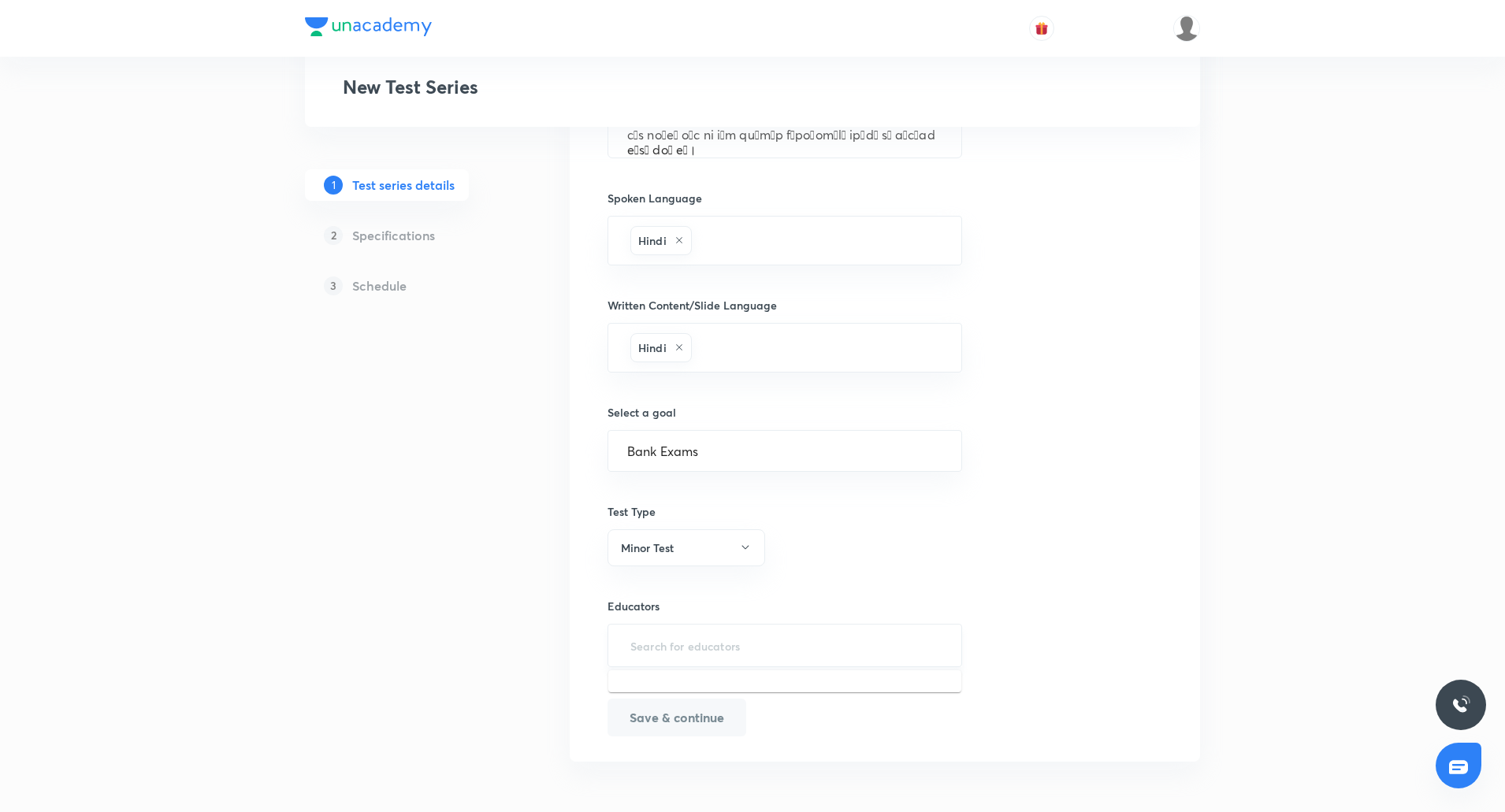
click at [737, 639] on input "text" at bounding box center [784, 645] width 315 height 29
type input "Deep"
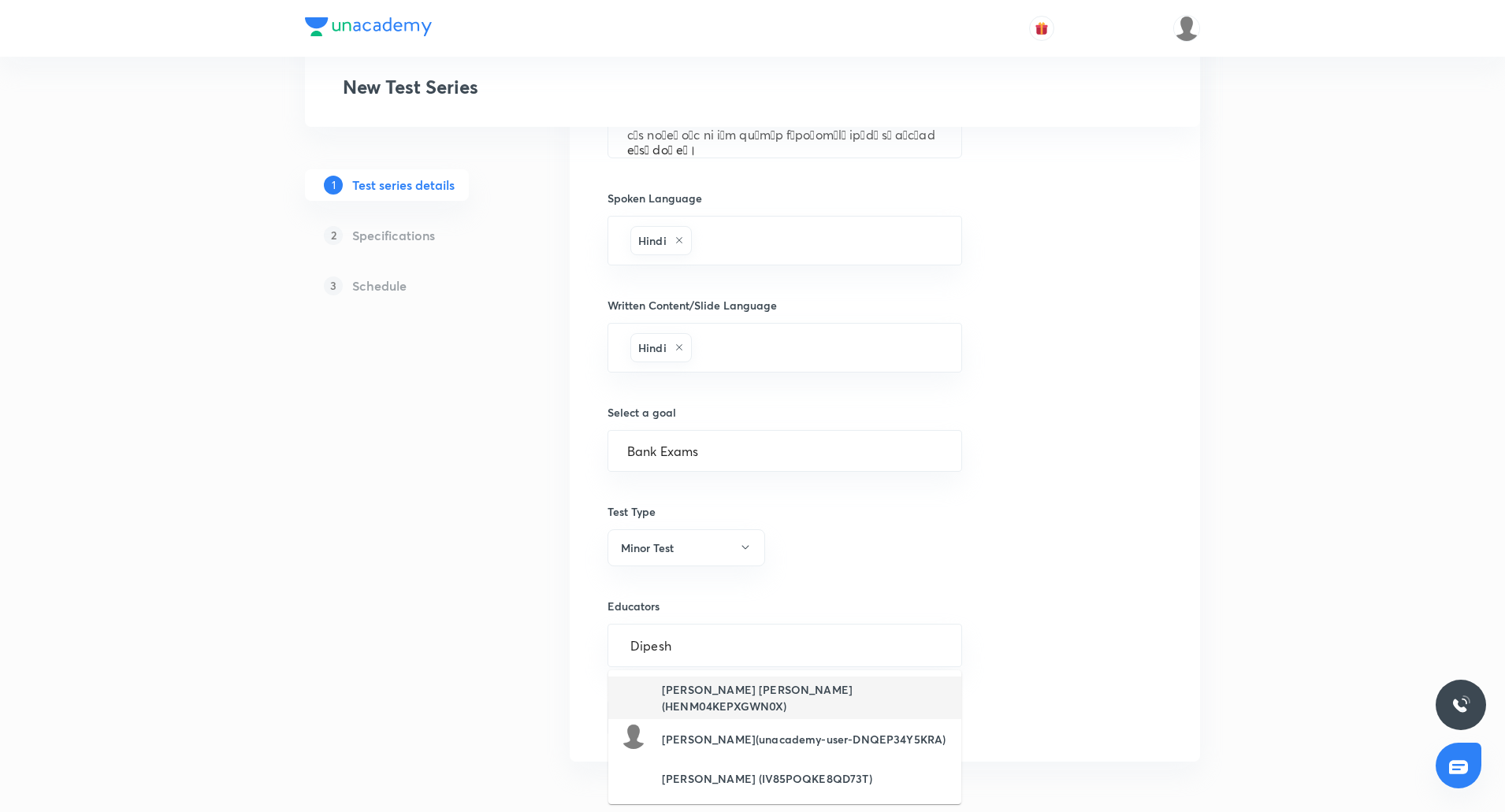
type input "Dipesh"
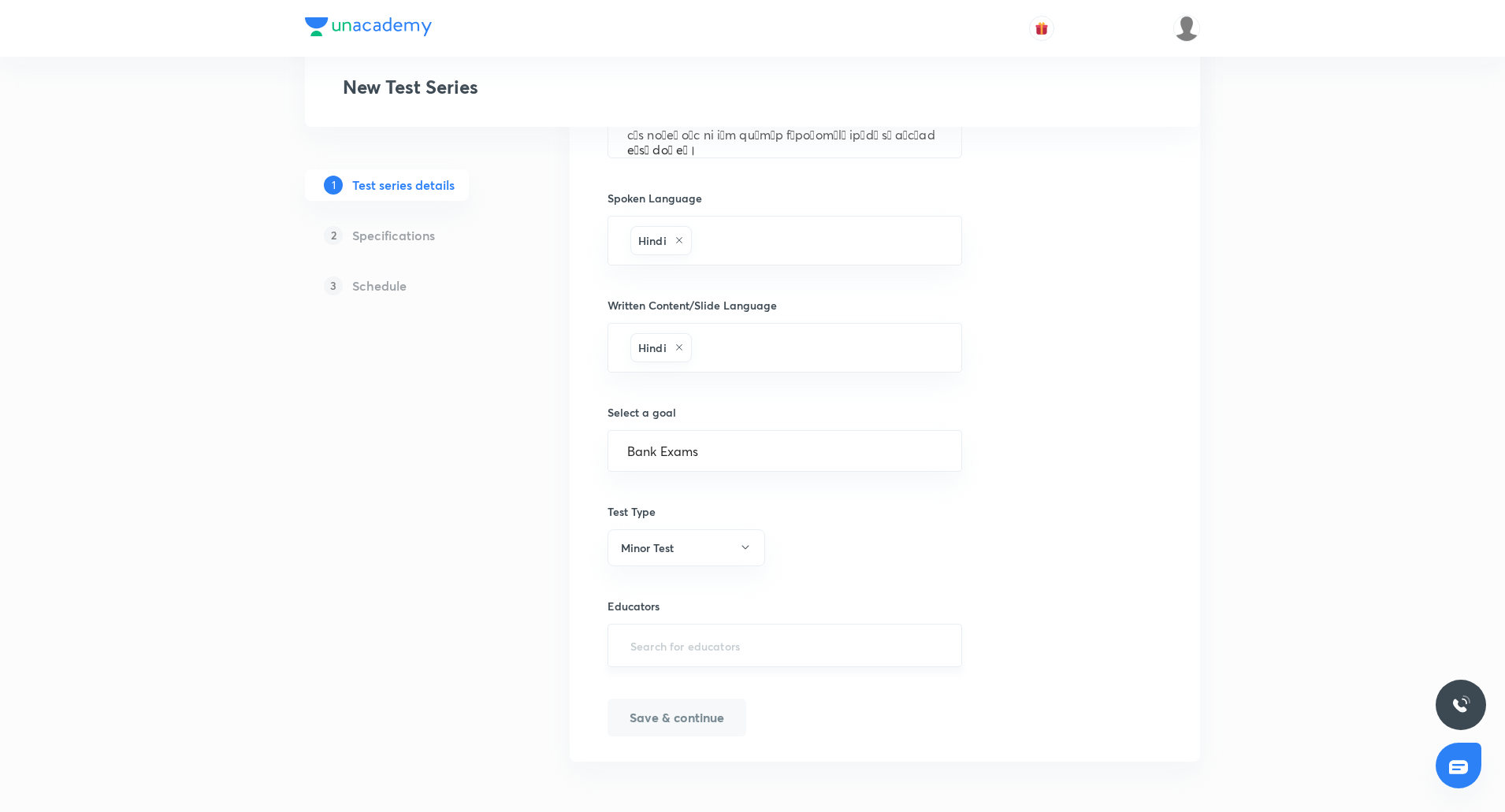
paste input "@DipeshKumar-2249-6731"
type input "@DipeshKumar-2249-6731"
click at [684, 698] on h6 "Dipesh Kumar(DipeshKumar-2249-6731)" at bounding box center [776, 697] width 229 height 17
click at [672, 726] on button "Save & continue" at bounding box center [677, 722] width 139 height 38
type input "संपूर्ण हिंदी व्याकरण कोर्स"
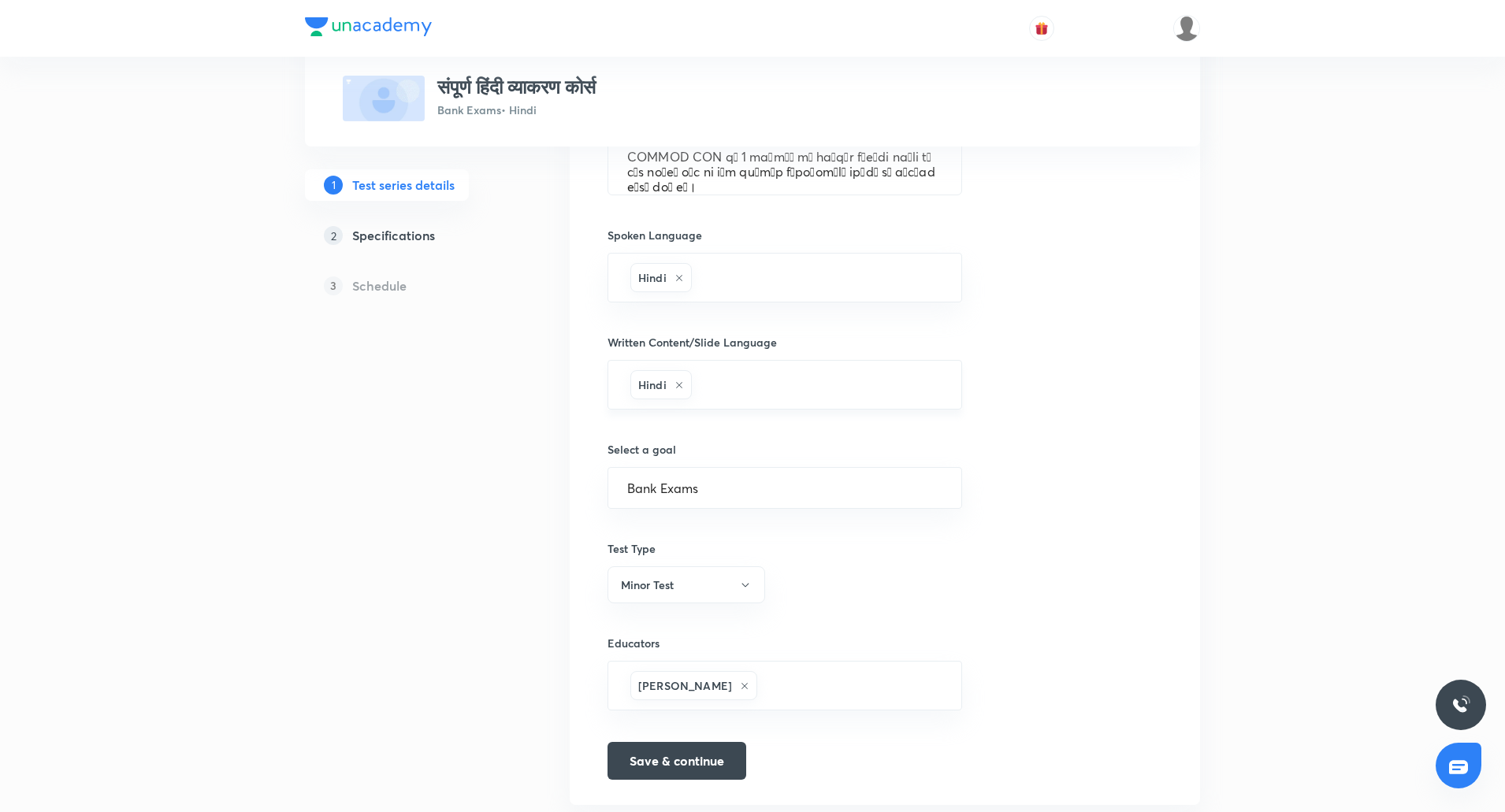
scroll to position [708, 0]
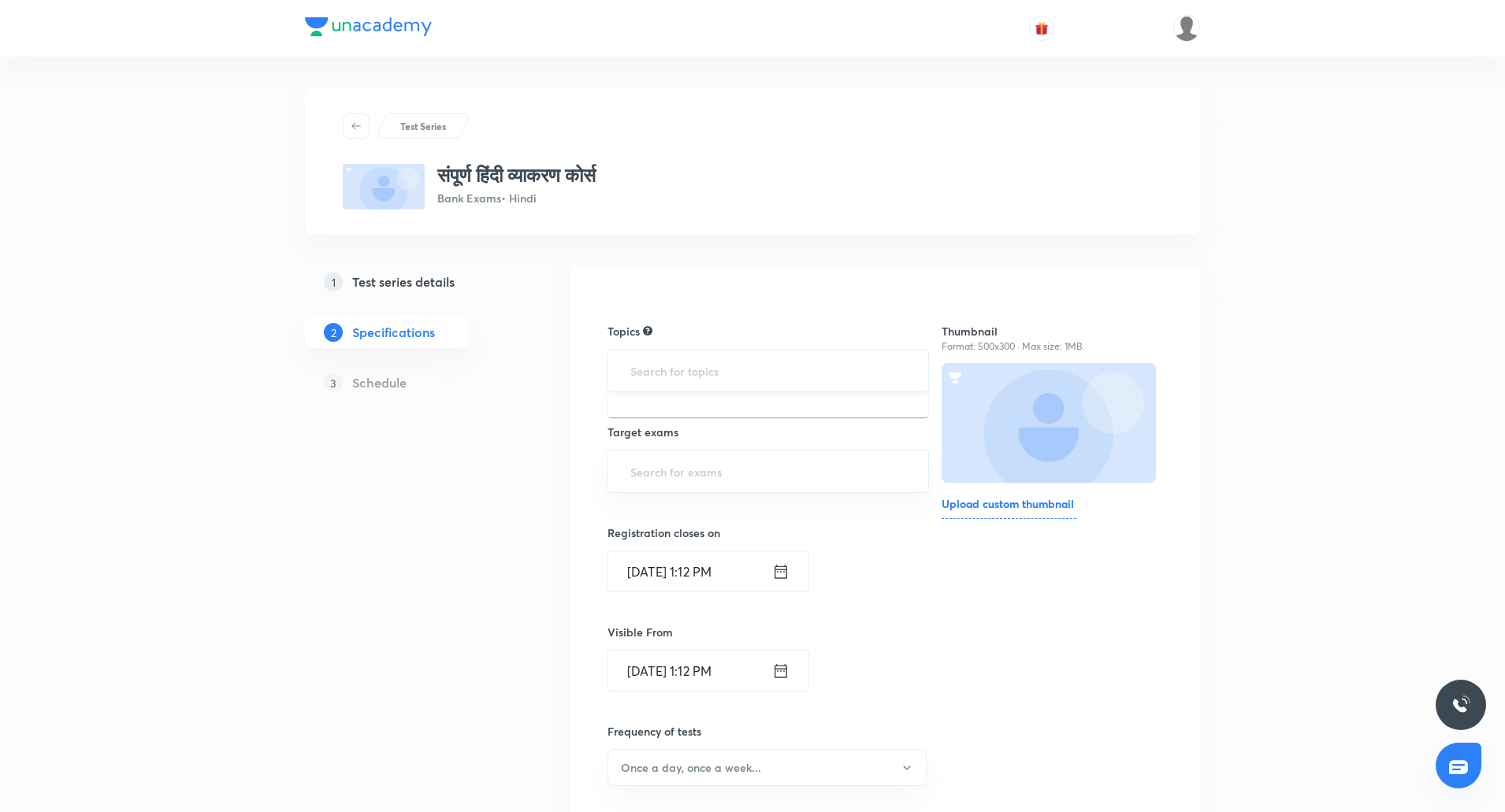
click at [667, 361] on input "text" at bounding box center [767, 370] width 282 height 29
type input "Hindi"
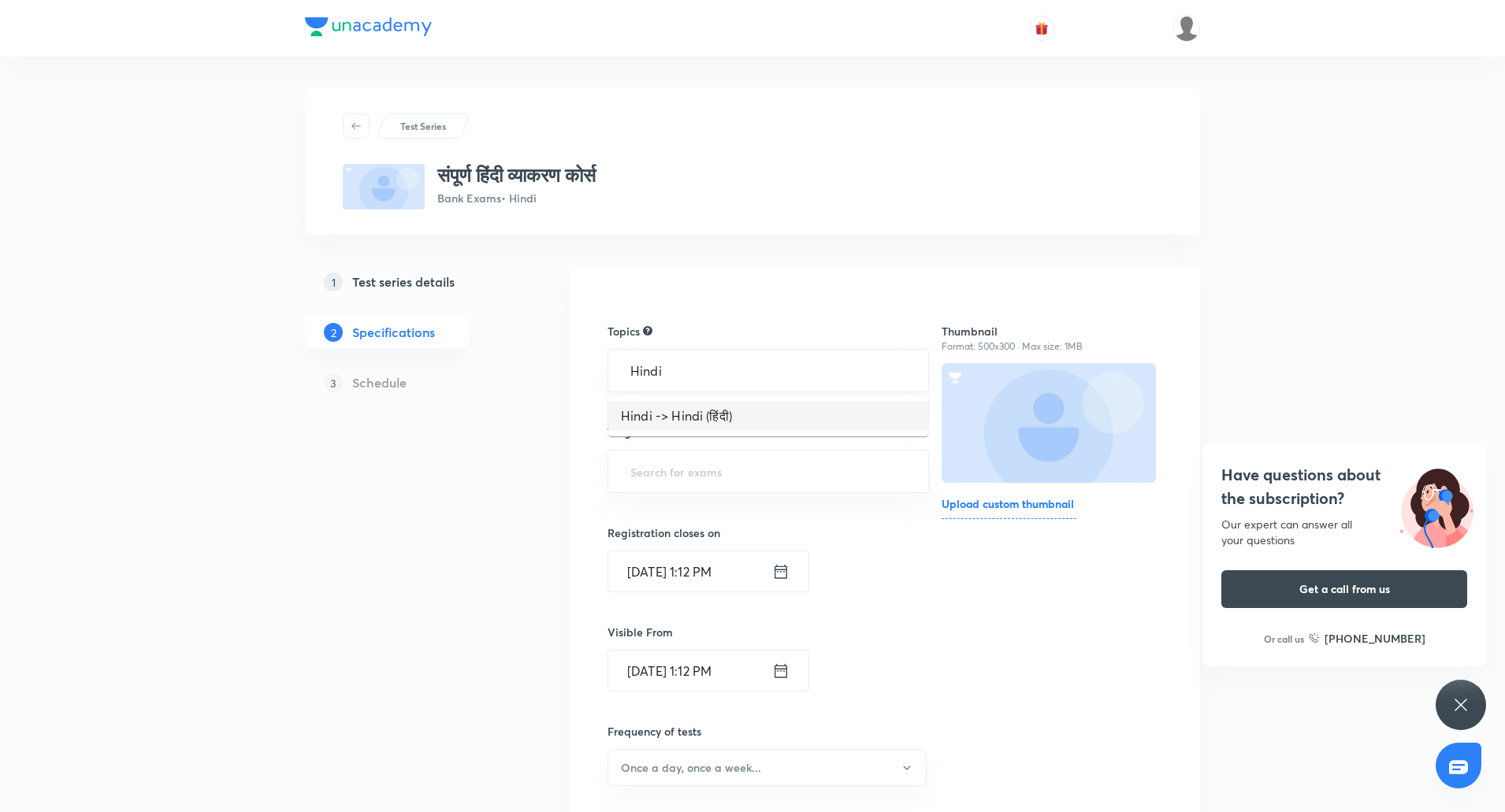
click at [713, 414] on li "Hindi -> Hindi (हिंदी)" at bounding box center [768, 415] width 320 height 28
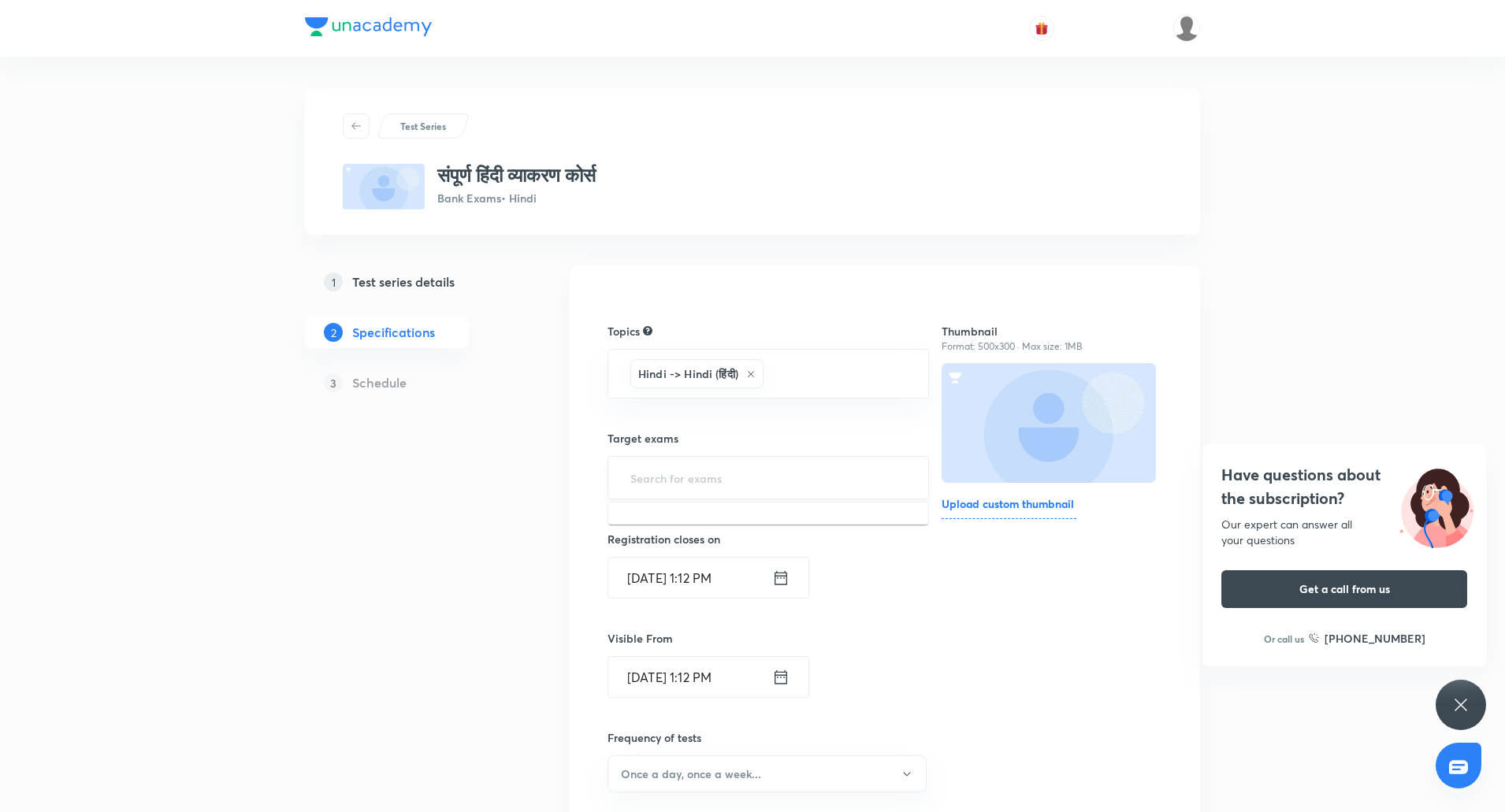
click at [668, 471] on input "text" at bounding box center [767, 478] width 282 height 29
type input "RRB"
click at [672, 552] on li "RRB PO/Clerk - Mains" at bounding box center [768, 550] width 320 height 28
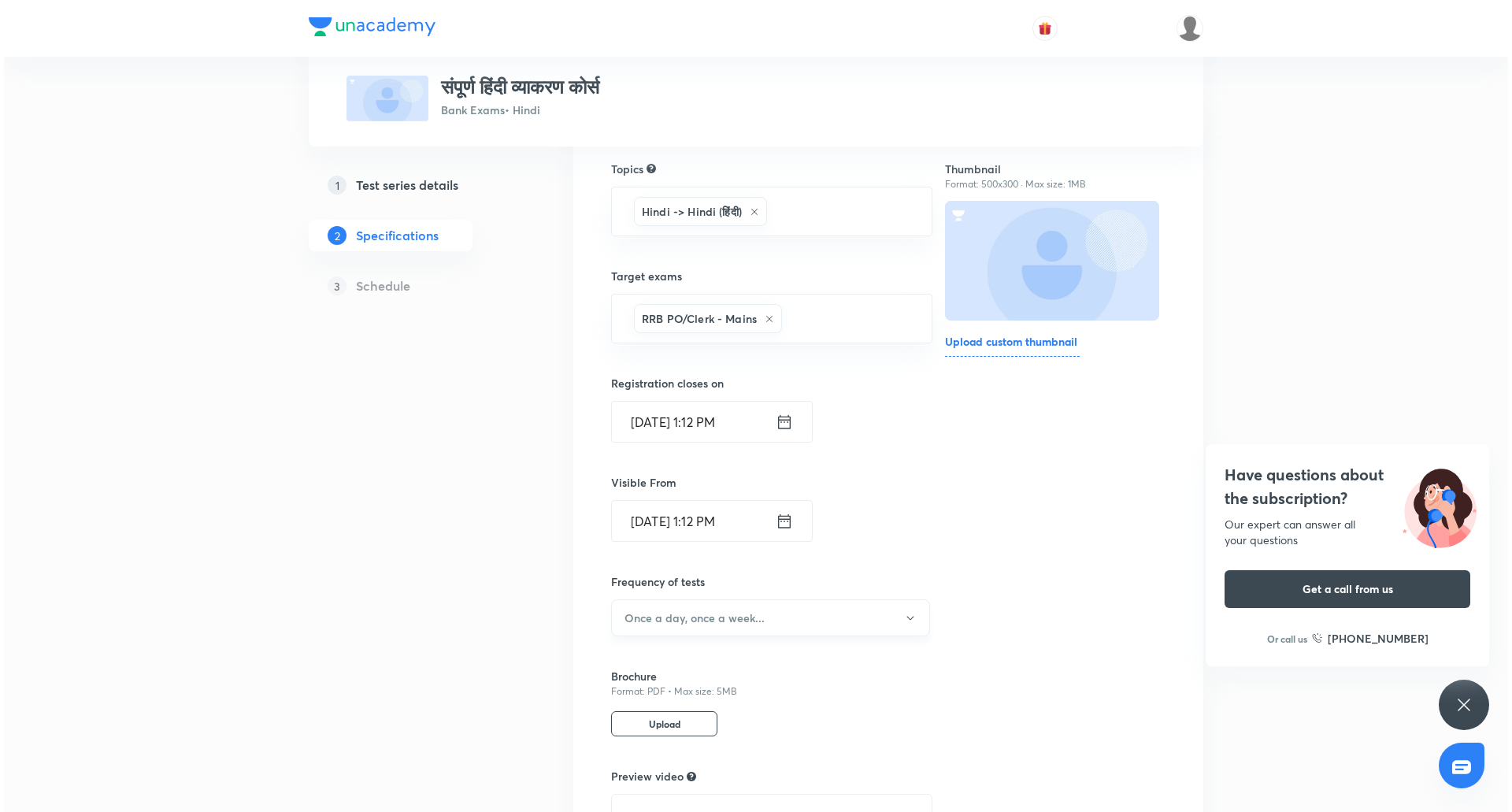
scroll to position [163, 0]
click at [641, 616] on h6 "Once a day, once a week..." at bounding box center [691, 617] width 141 height 17
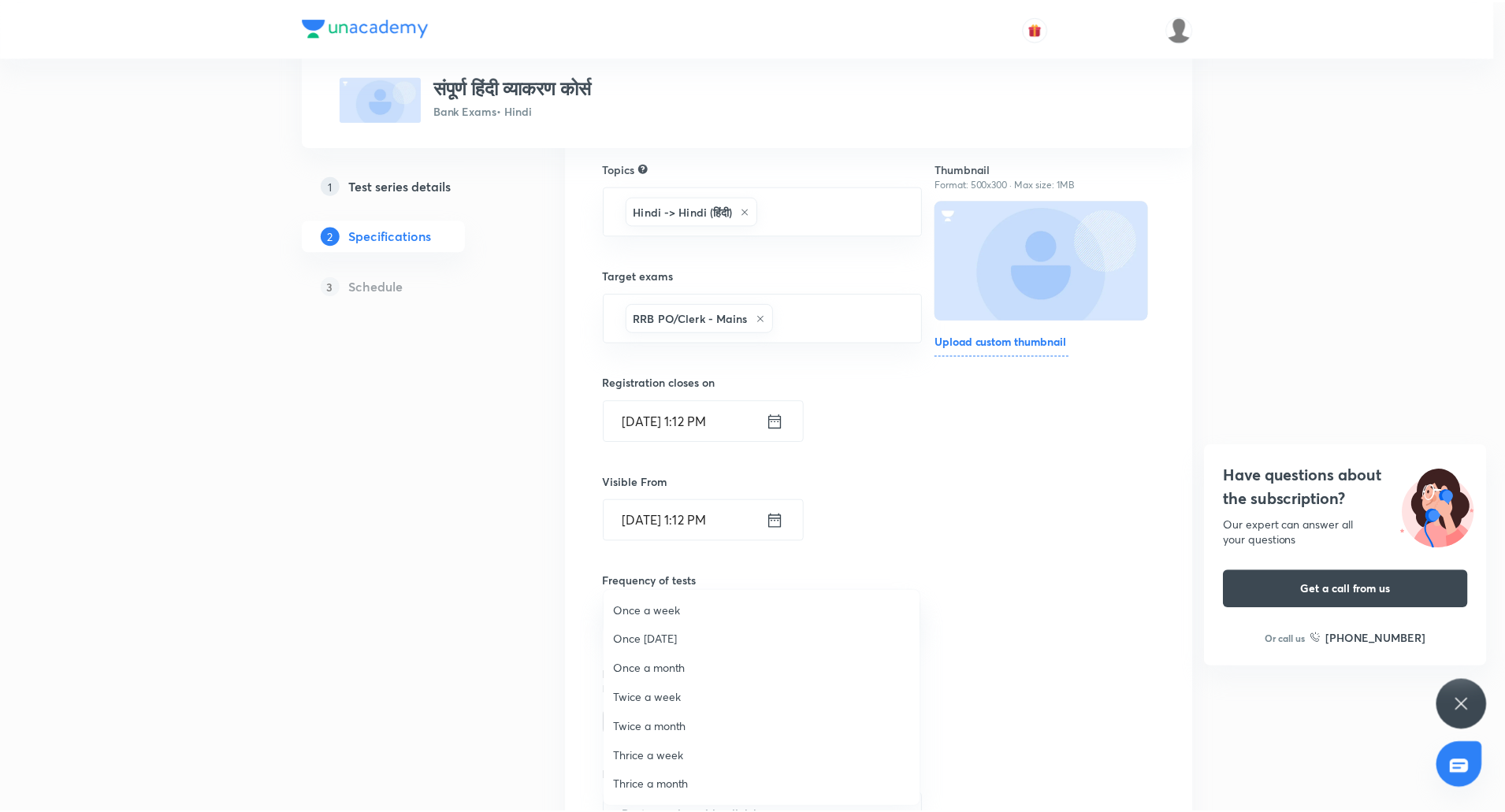
scroll to position [0, 0]
click at [660, 615] on span "Once a day" at bounding box center [765, 612] width 299 height 17
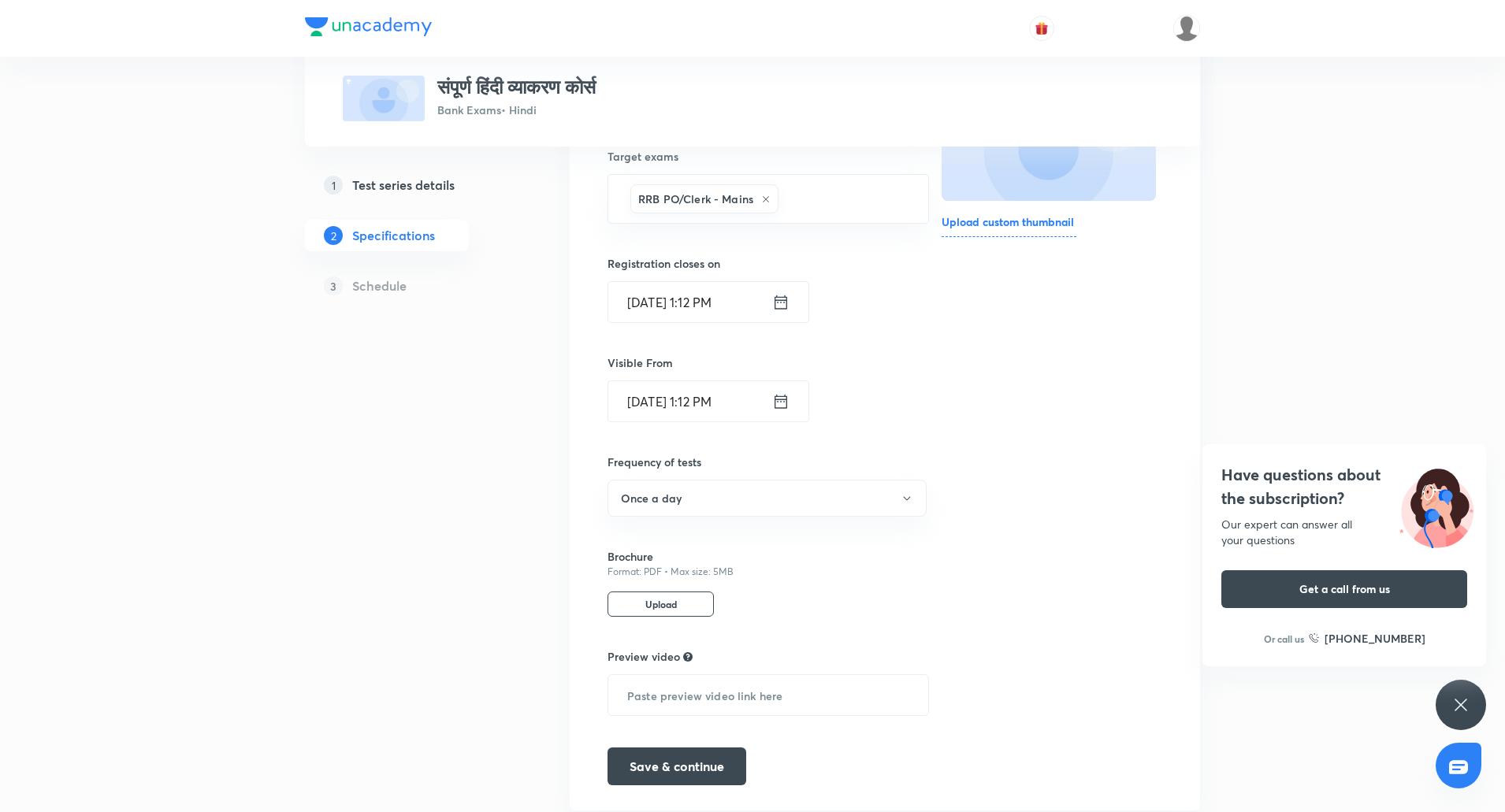
scroll to position [284, 0]
click at [687, 751] on button "Save & continue" at bounding box center [677, 762] width 139 height 38
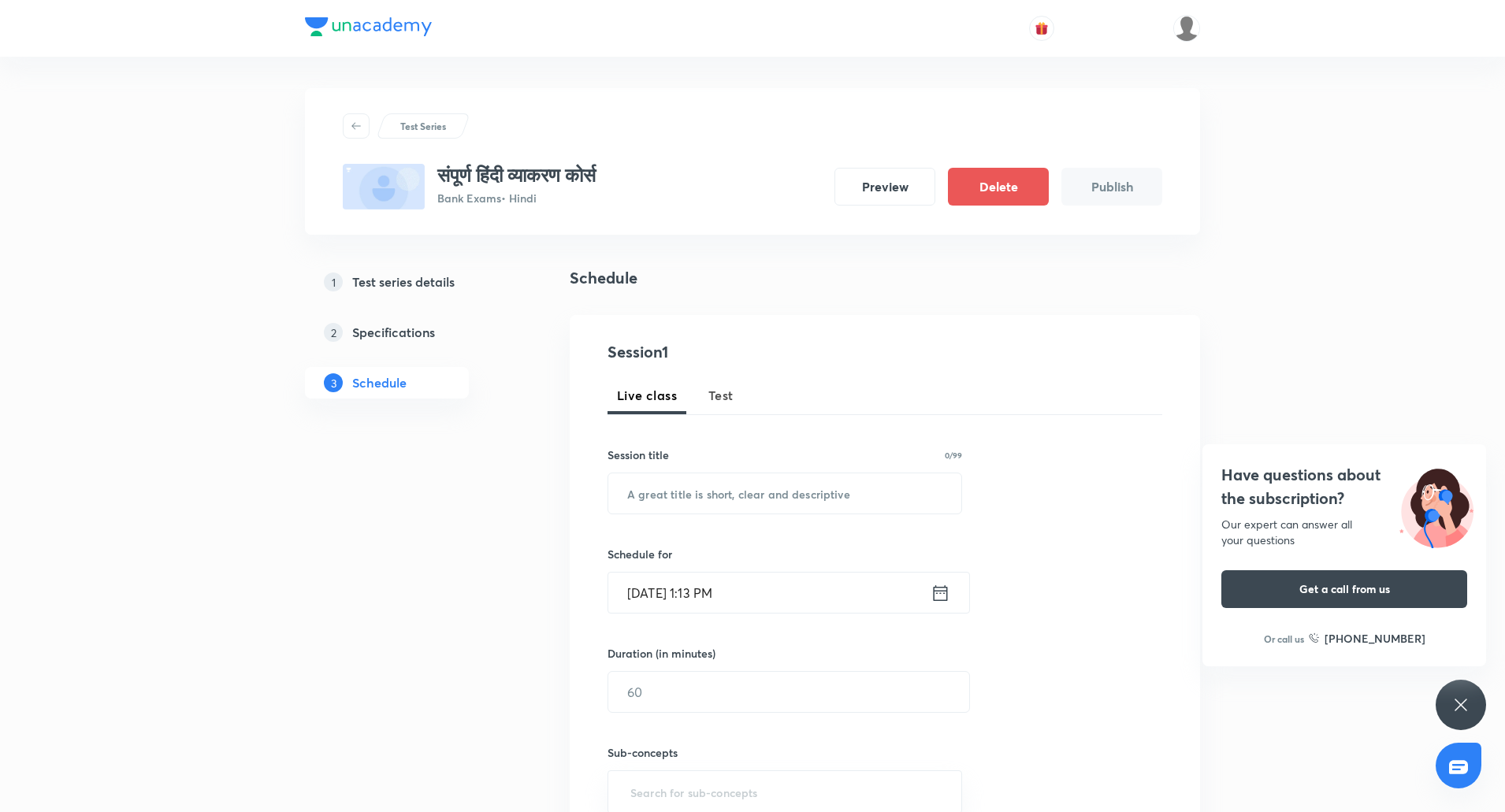
click at [706, 394] on button "Test" at bounding box center [721, 395] width 44 height 38
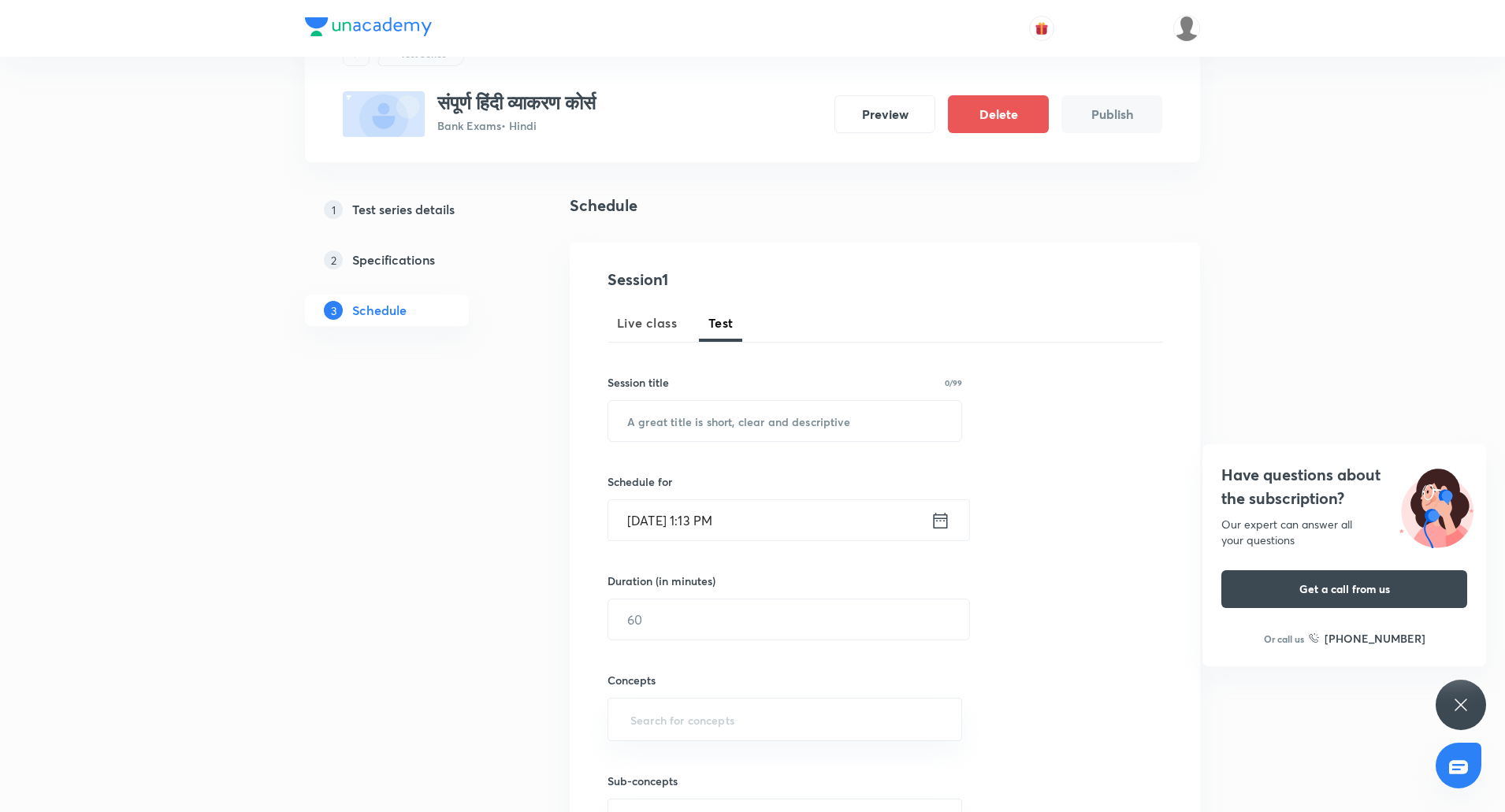
scroll to position [69, 0]
click at [694, 419] on input "text" at bounding box center [784, 423] width 353 height 40
paste input "हिंदी व्याकरण:- शब्दविचार भाग - IV"
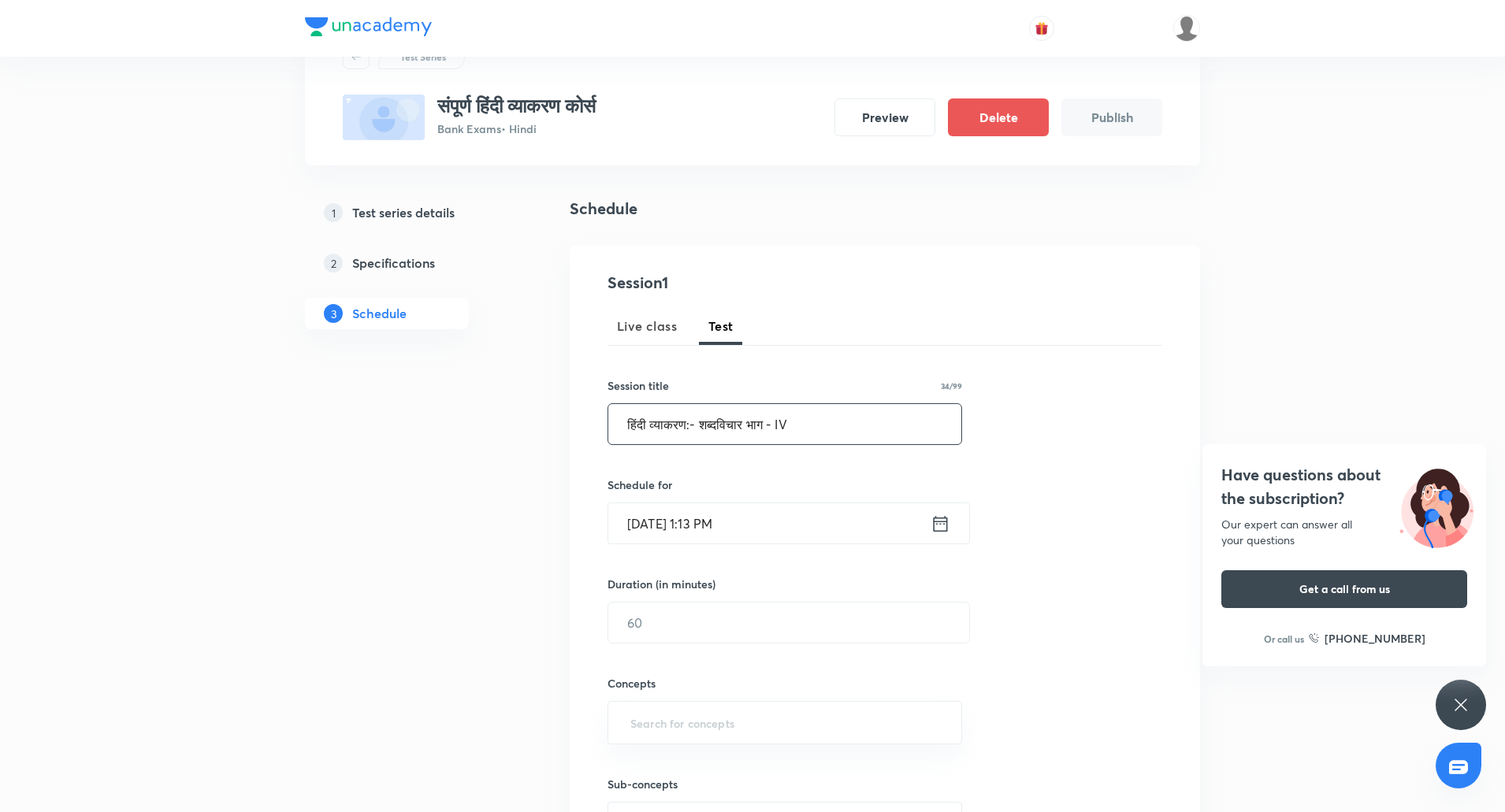
type input "हिंदी व्याकरण:- शब्दविचार भाग - IV"
click at [669, 536] on input "Oct 8, 2025, 1:13 PM" at bounding box center [769, 522] width 322 height 40
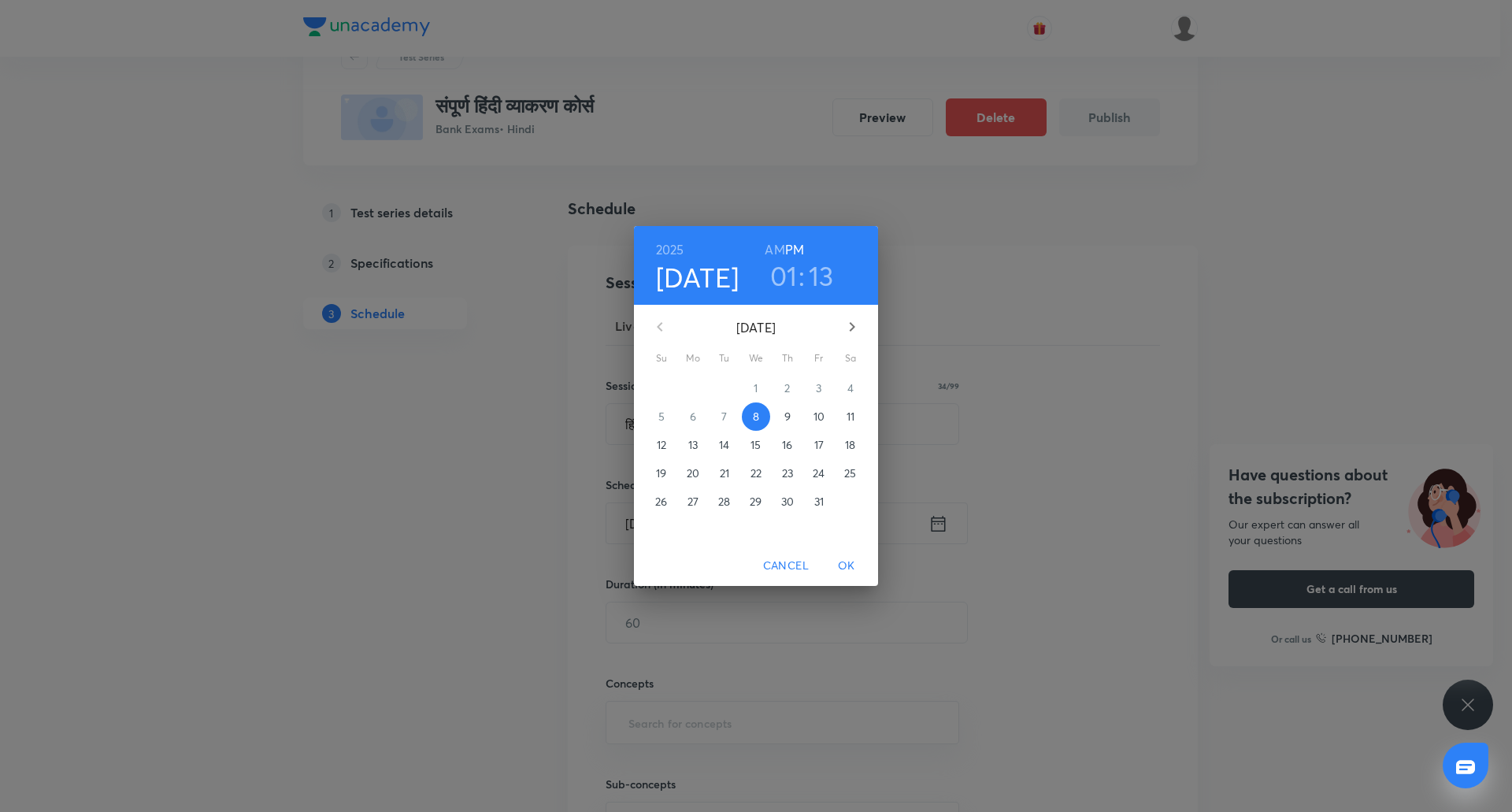
click at [800, 257] on h6 "PM" at bounding box center [794, 250] width 19 height 22
click at [848, 559] on span "OK" at bounding box center [847, 566] width 38 height 19
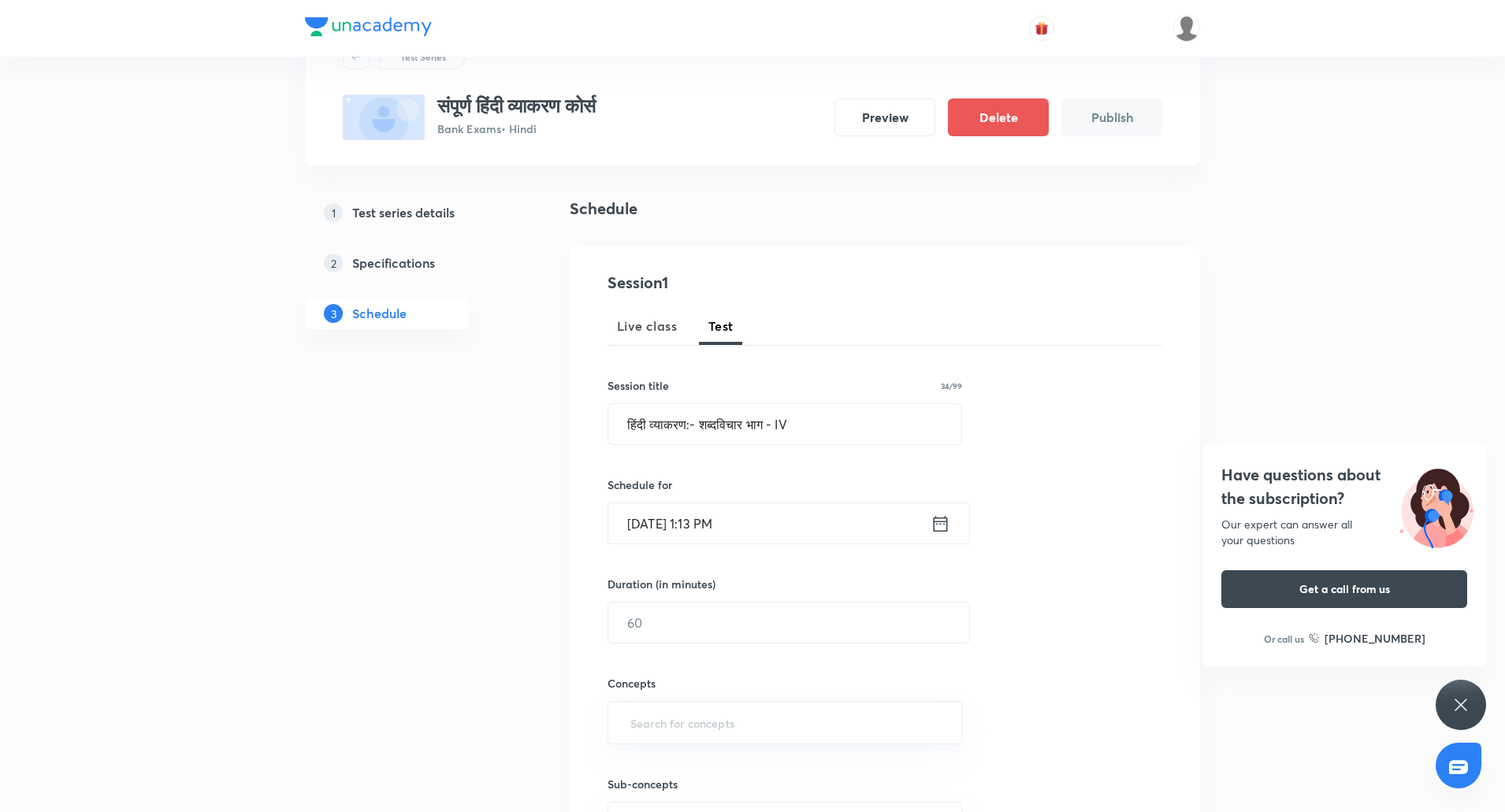
click at [714, 517] on input "Oct 8, 2025, 1:13 PM" at bounding box center [769, 522] width 322 height 40
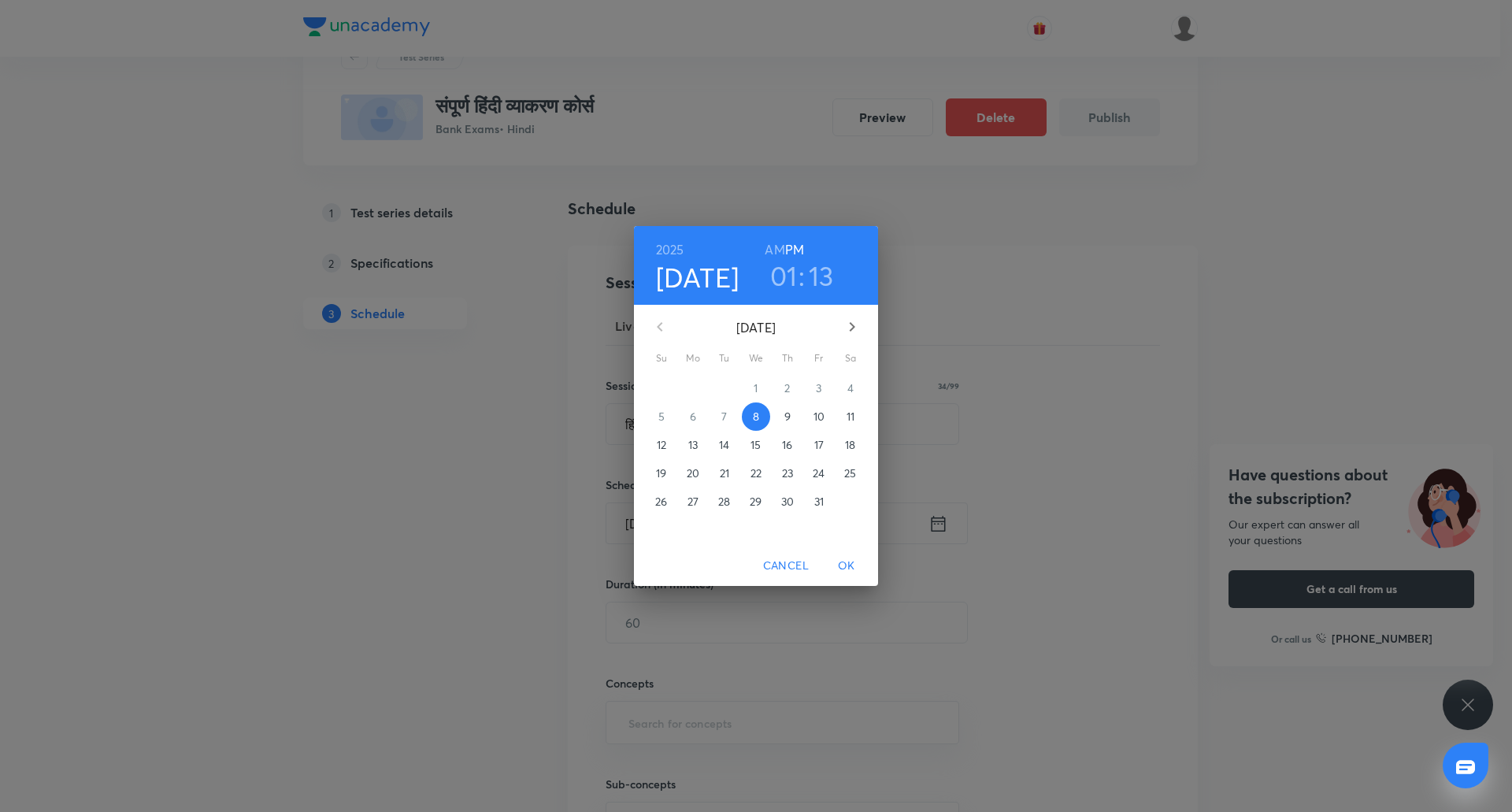
click at [791, 288] on h3 "01" at bounding box center [784, 275] width 28 height 33
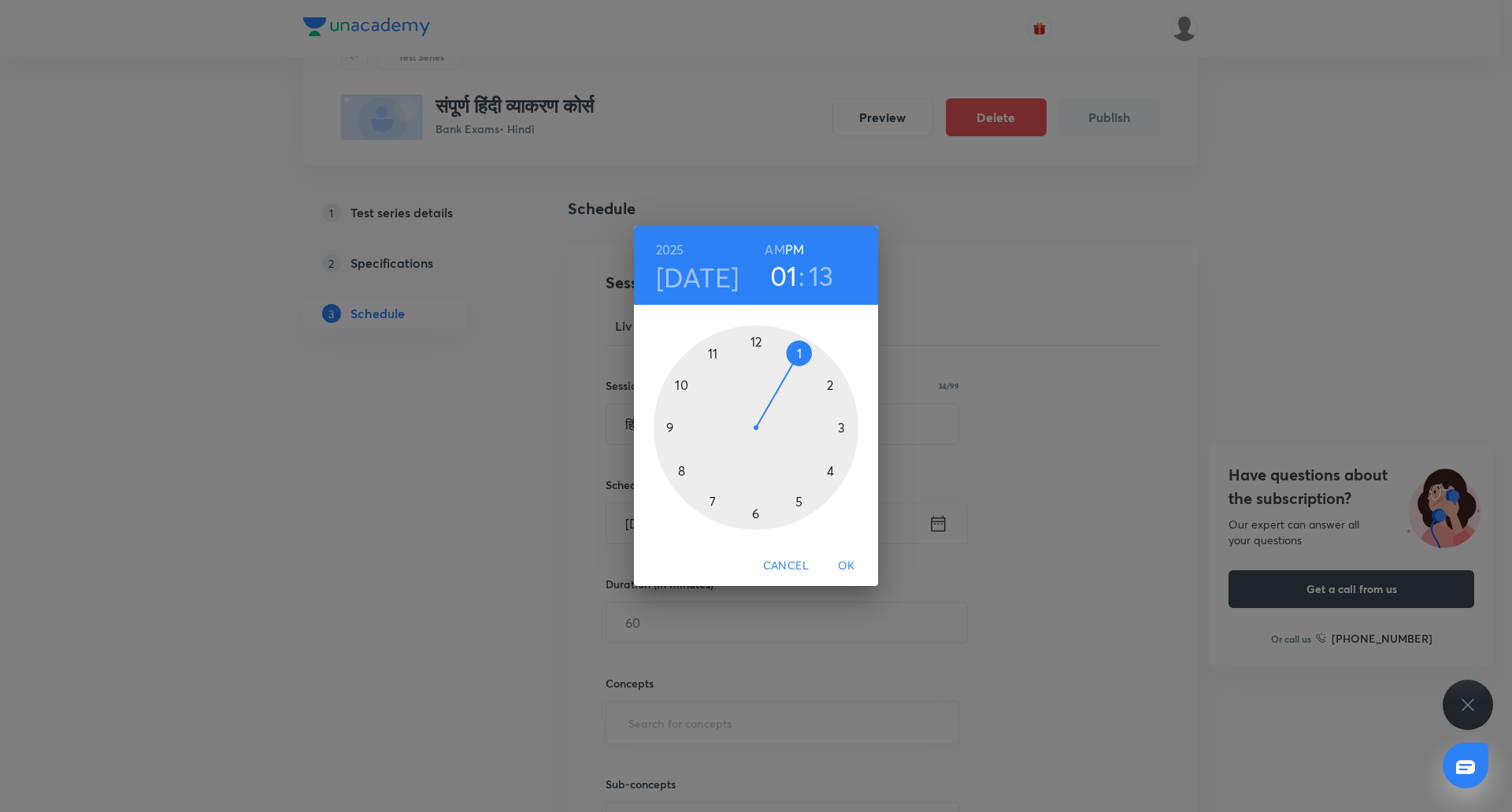
click at [679, 423] on div at bounding box center [756, 428] width 205 height 205
click at [753, 349] on div at bounding box center [756, 428] width 205 height 205
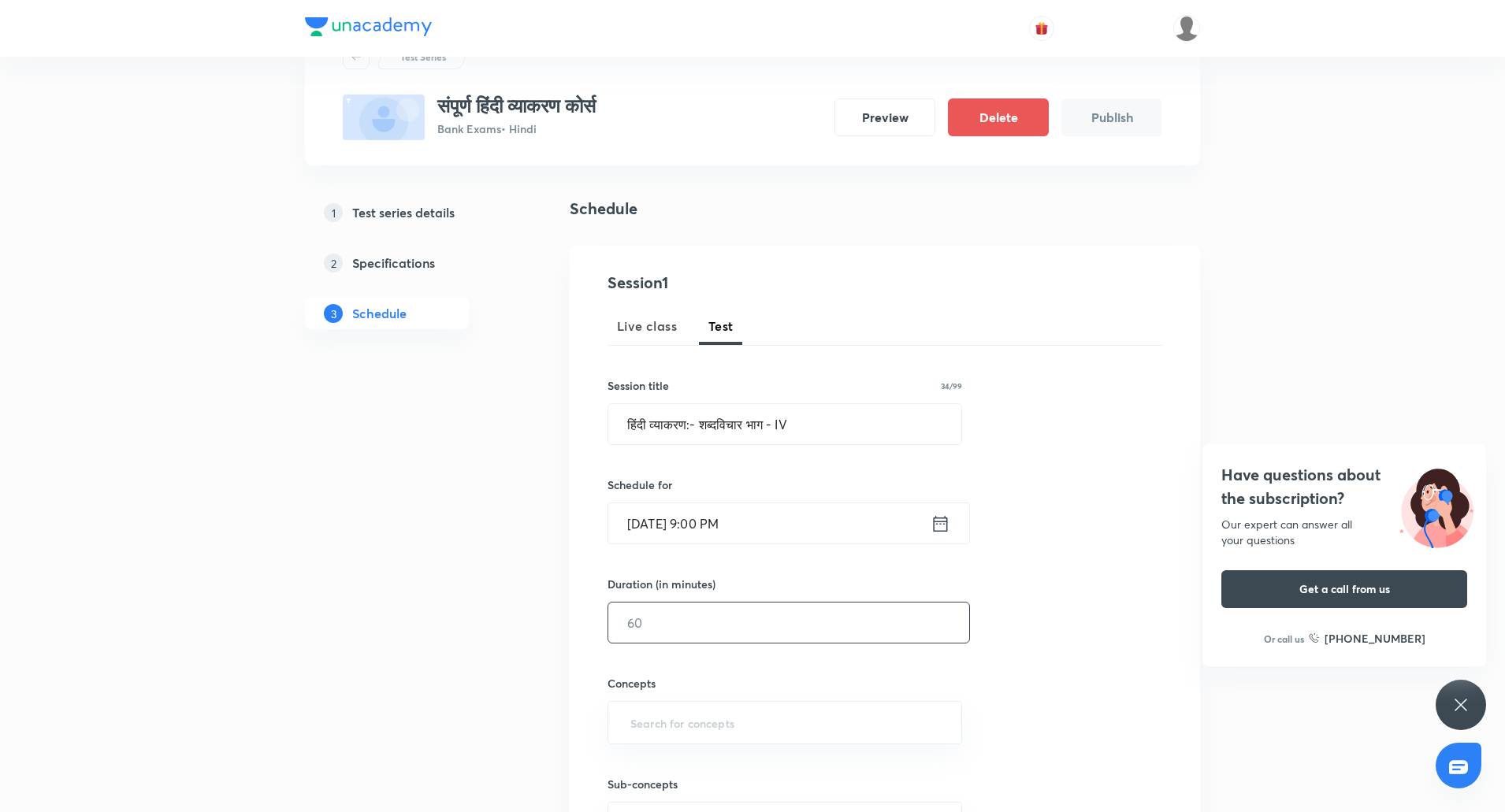
click at [697, 613] on input "text" at bounding box center [788, 622] width 361 height 40
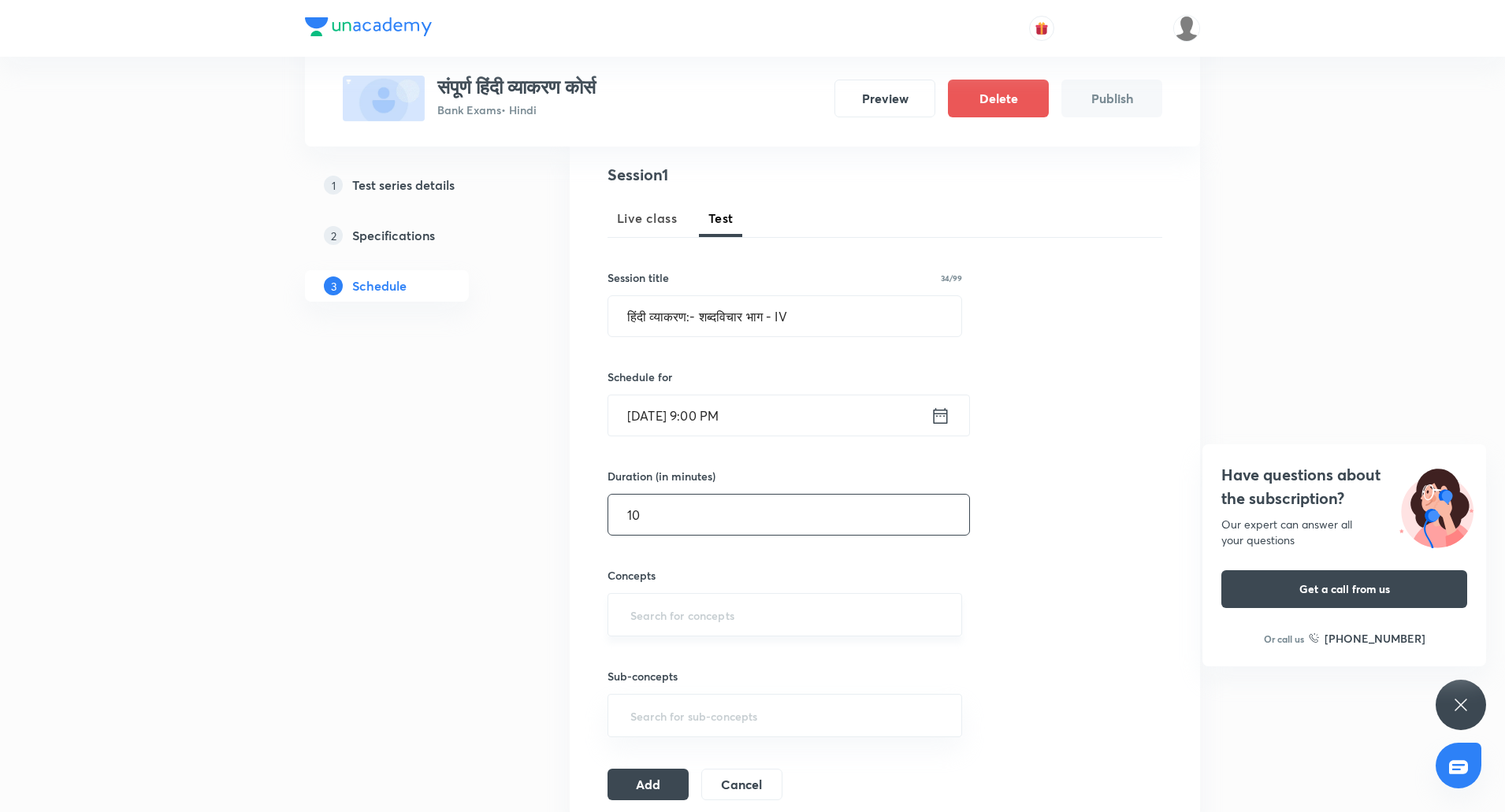
click at [684, 630] on div "​" at bounding box center [784, 614] width 355 height 43
type input "10"
type input "H"
click at [705, 682] on li "Hindi Grammar (हिंदी व्याकरण)" at bounding box center [784, 688] width 353 height 28
click at [650, 784] on button "Add" at bounding box center [648, 788] width 81 height 31
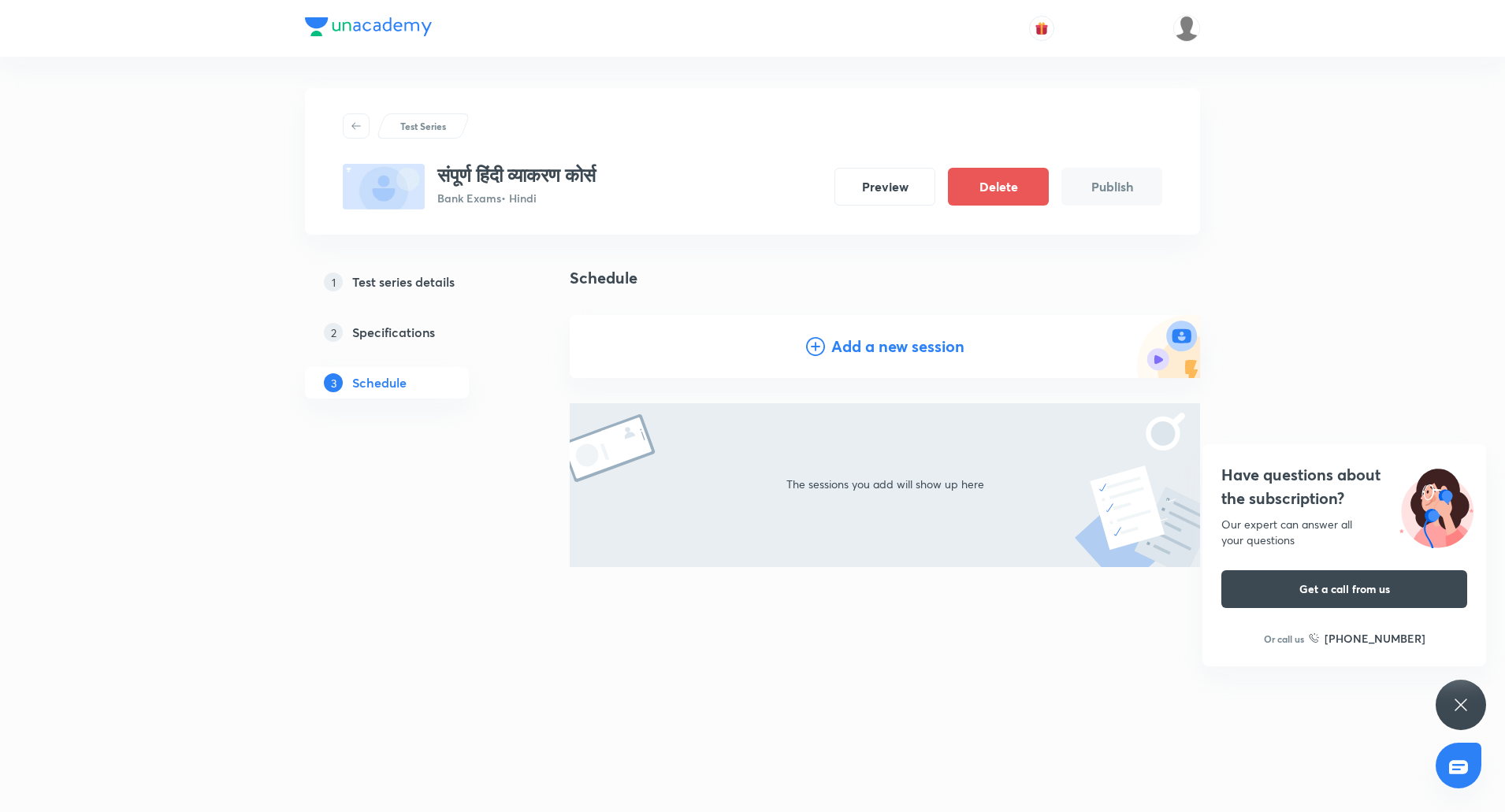
scroll to position [0, 0]
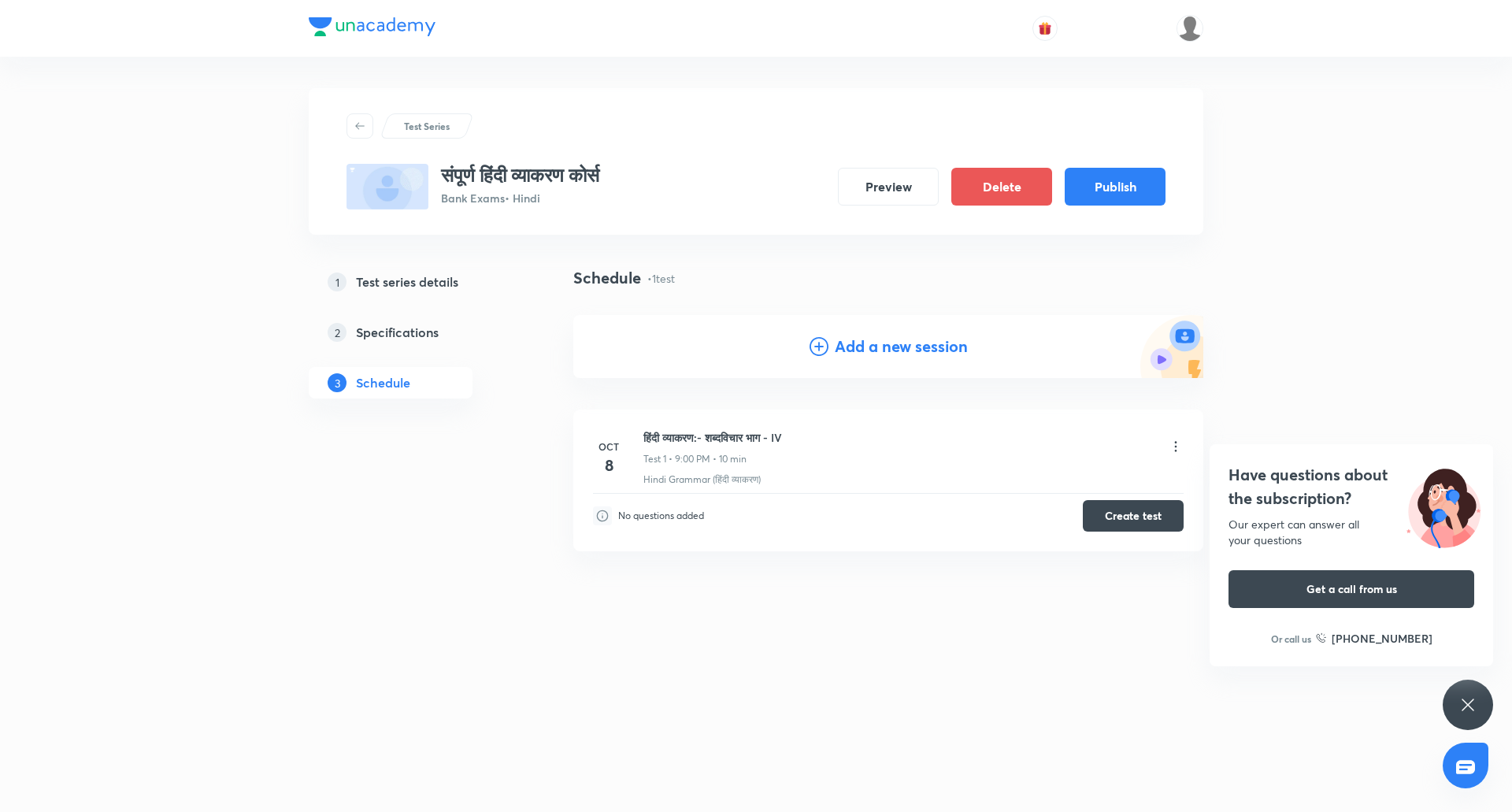
click at [865, 333] on div "Add a new session" at bounding box center [888, 346] width 630 height 63
click at [867, 341] on h4 "Add a new session" at bounding box center [901, 346] width 133 height 24
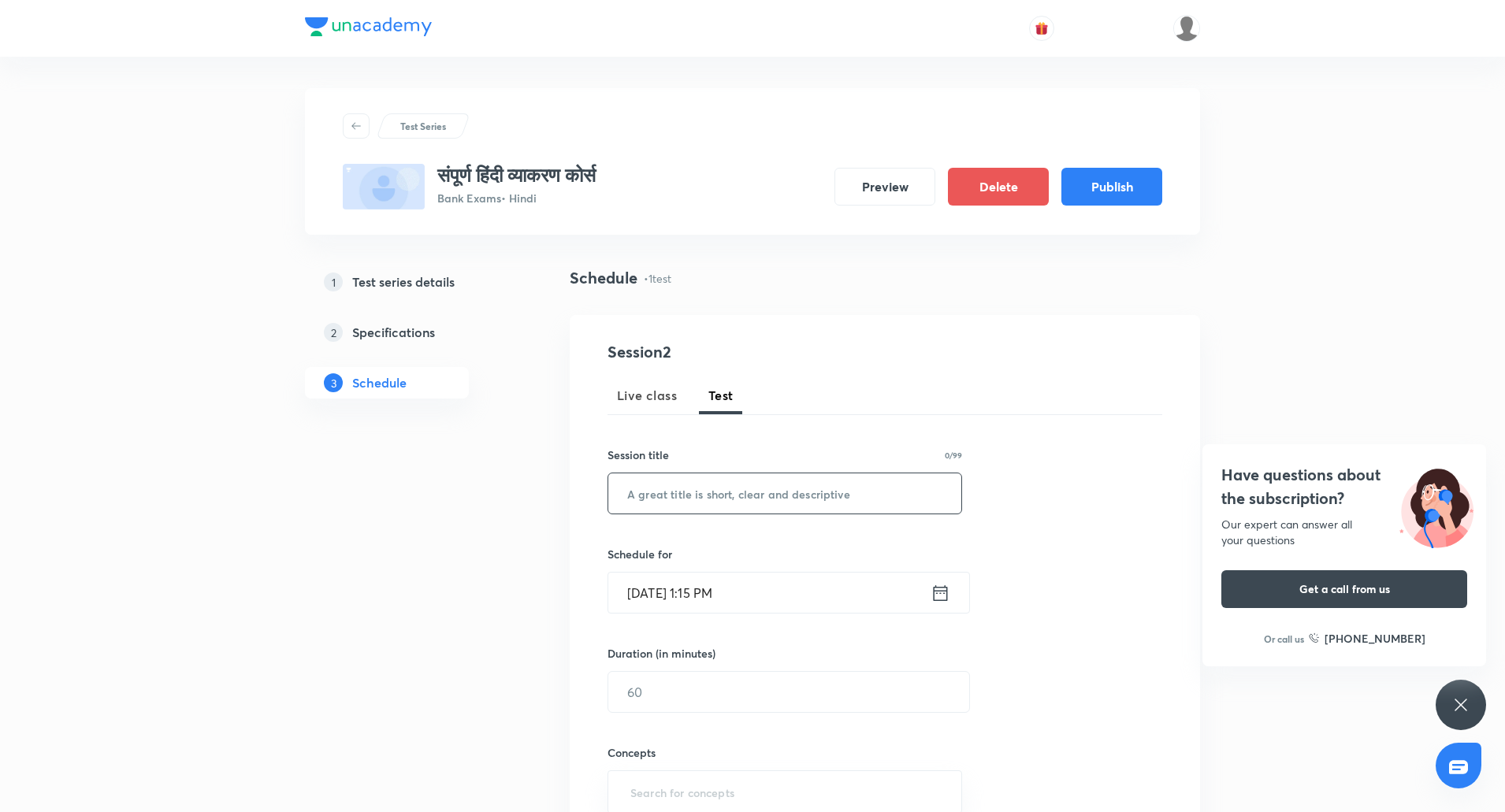
click at [720, 478] on input "text" at bounding box center [784, 493] width 353 height 40
paste input "वचन भाग -1"
type input "वचन भाग -1"
click at [645, 598] on input "Oct 8, 2025, 1:15 PM" at bounding box center [769, 592] width 322 height 40
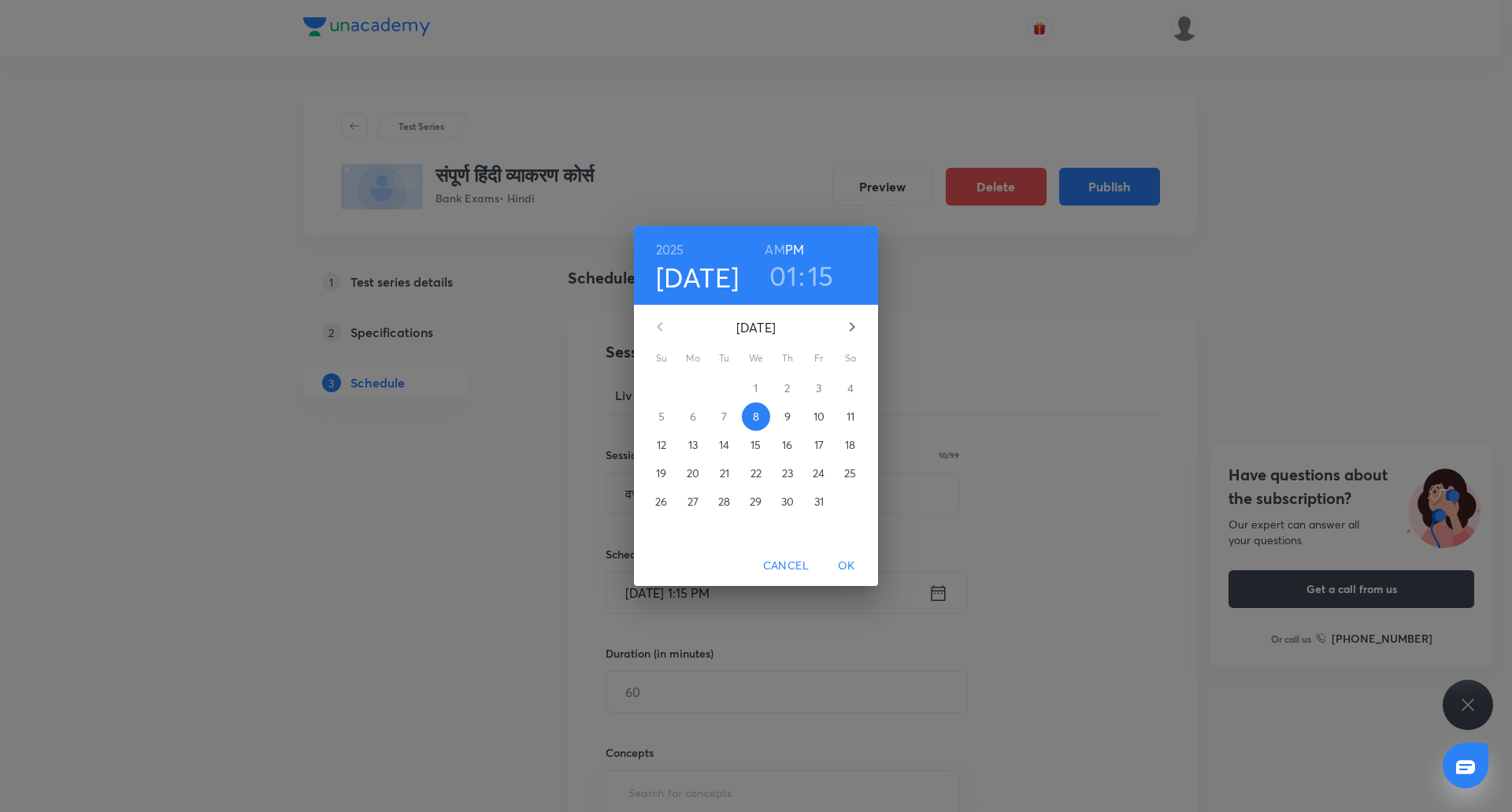
click at [817, 414] on p "10" at bounding box center [819, 417] width 11 height 16
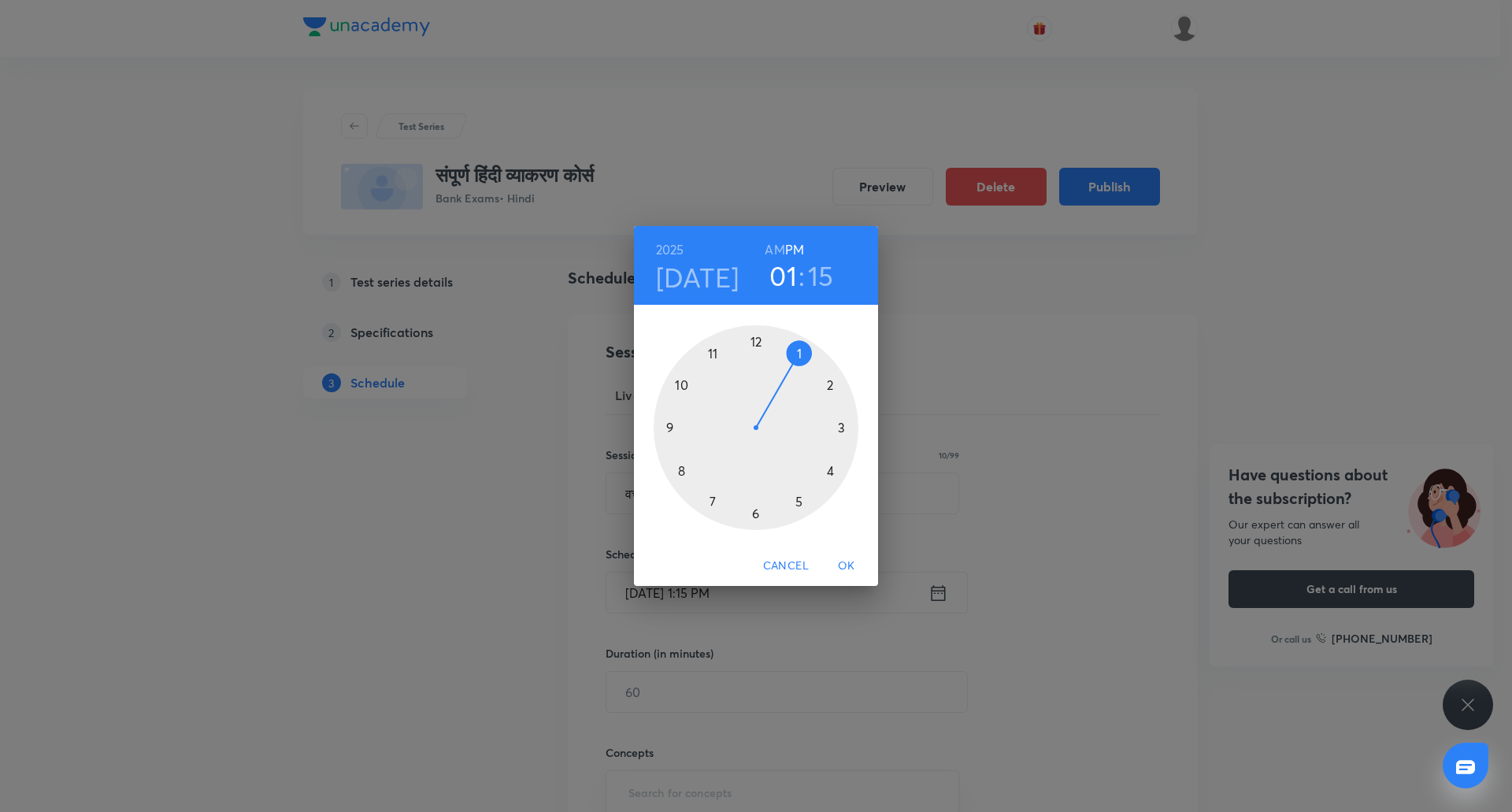
click at [717, 355] on div at bounding box center [756, 428] width 205 height 205
click at [756, 506] on div at bounding box center [756, 428] width 205 height 205
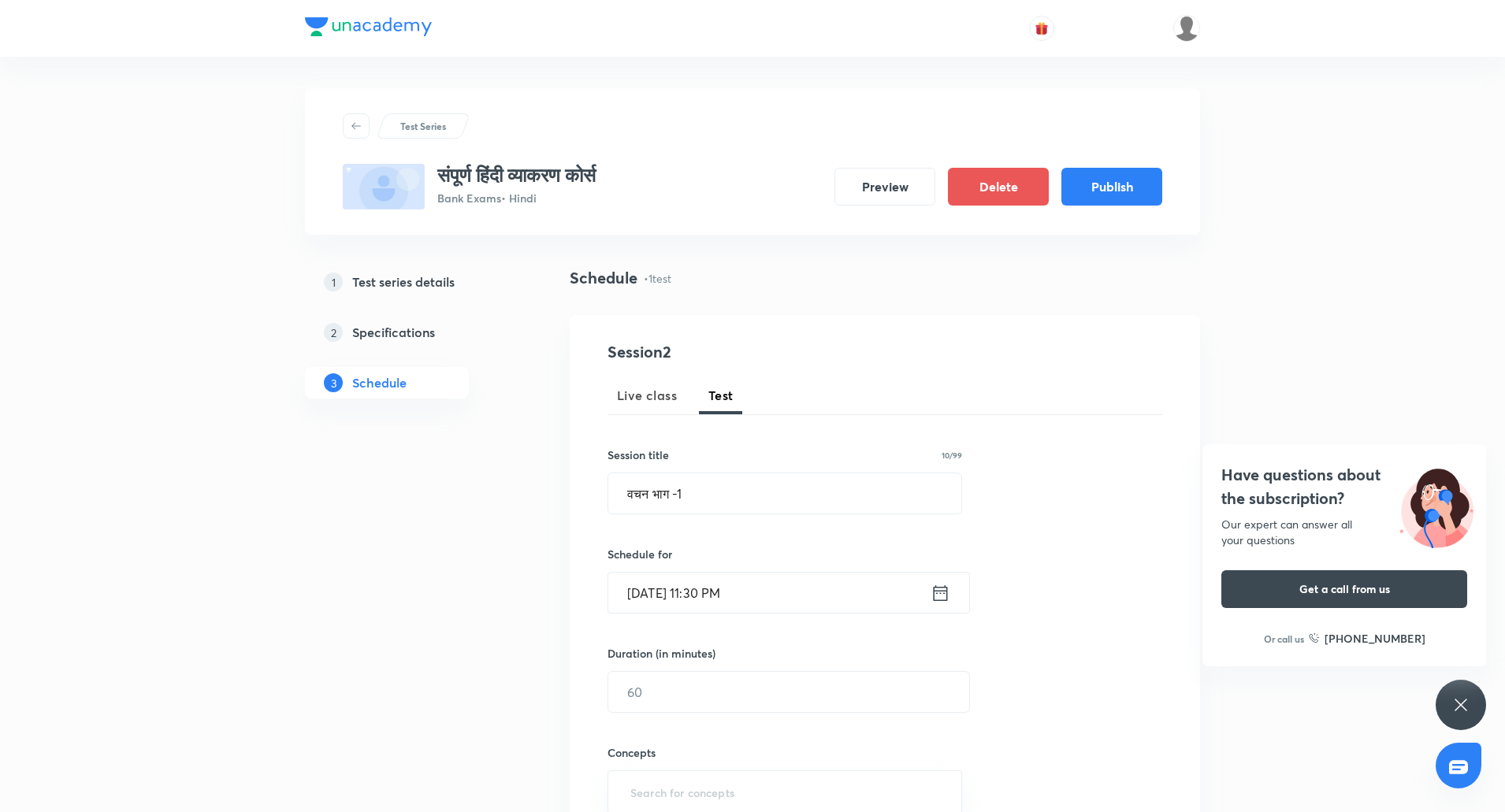
click at [763, 588] on input "Oct 10, 2025, 11:30 PM" at bounding box center [769, 592] width 322 height 40
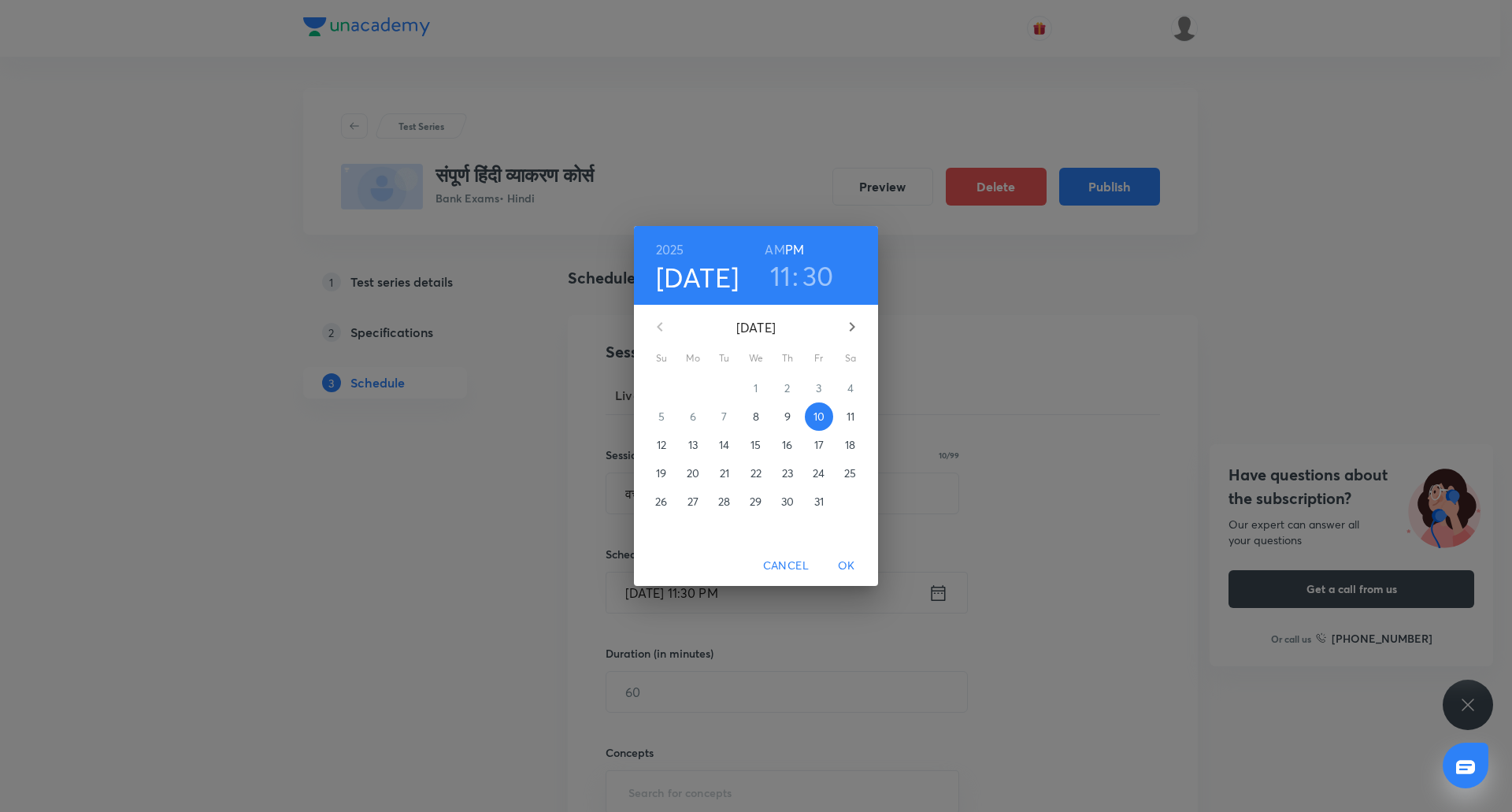
click at [776, 246] on h6 "AM" at bounding box center [774, 250] width 19 height 22
click at [846, 569] on span "OK" at bounding box center [847, 566] width 38 height 19
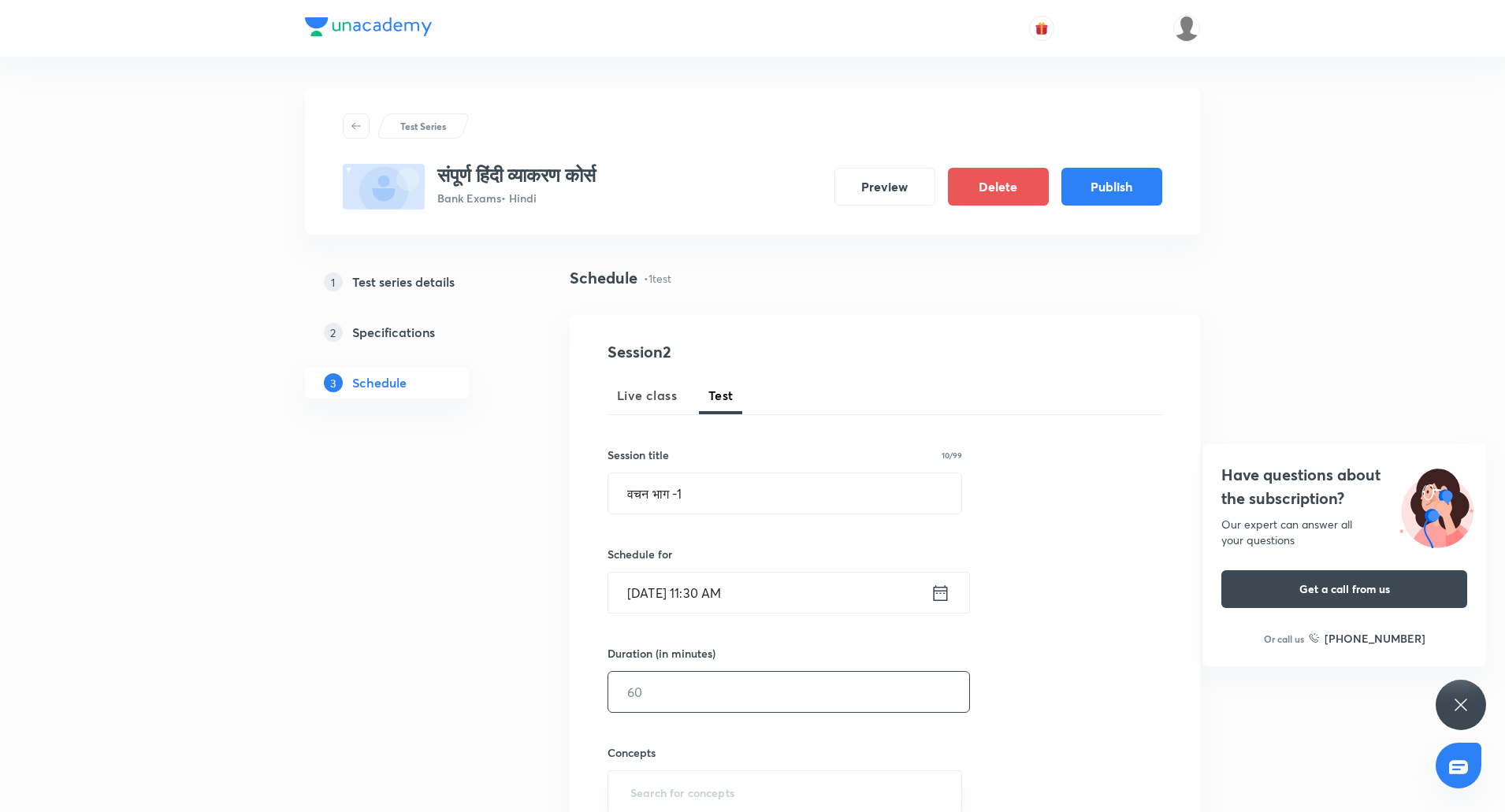
click at [691, 682] on input "text" at bounding box center [788, 691] width 361 height 40
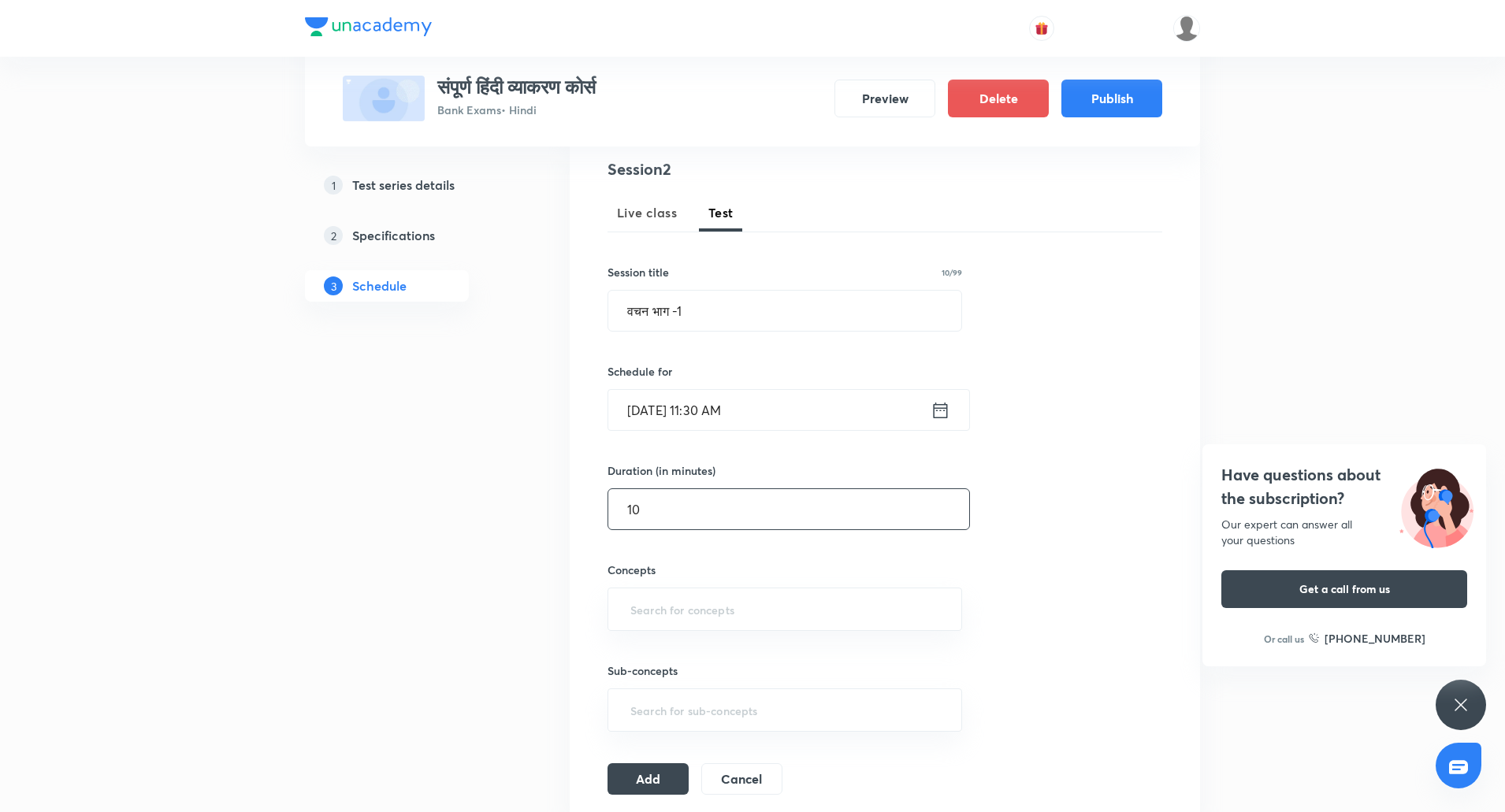
scroll to position [211, 0]
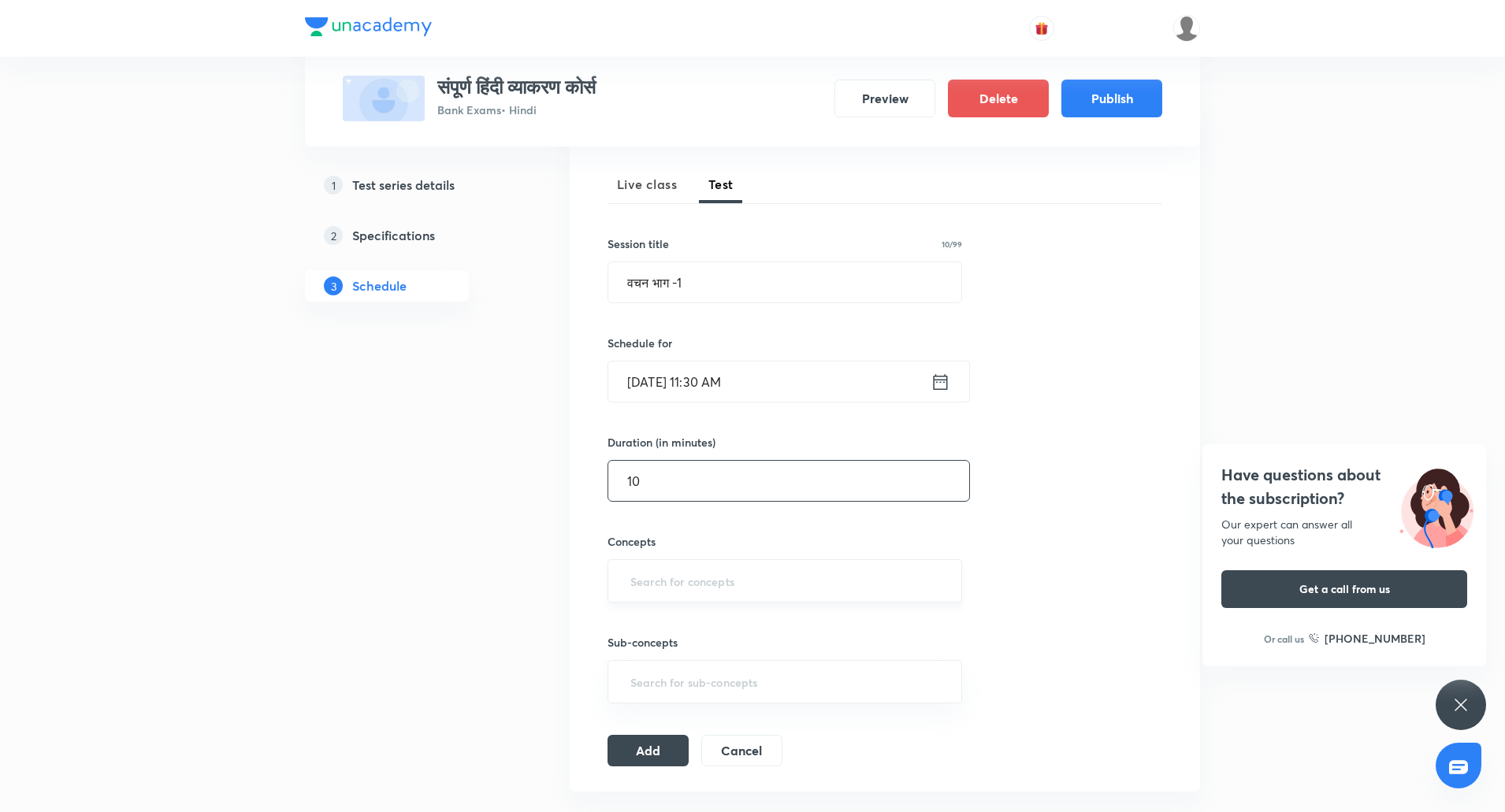
type input "10"
click at [665, 576] on input "text" at bounding box center [784, 581] width 315 height 29
type input "Hin"
click at [698, 656] on li "Hindi Grammar (हिंदी व्याकरण)" at bounding box center [784, 654] width 353 height 28
click at [658, 757] on button "Add" at bounding box center [648, 754] width 81 height 31
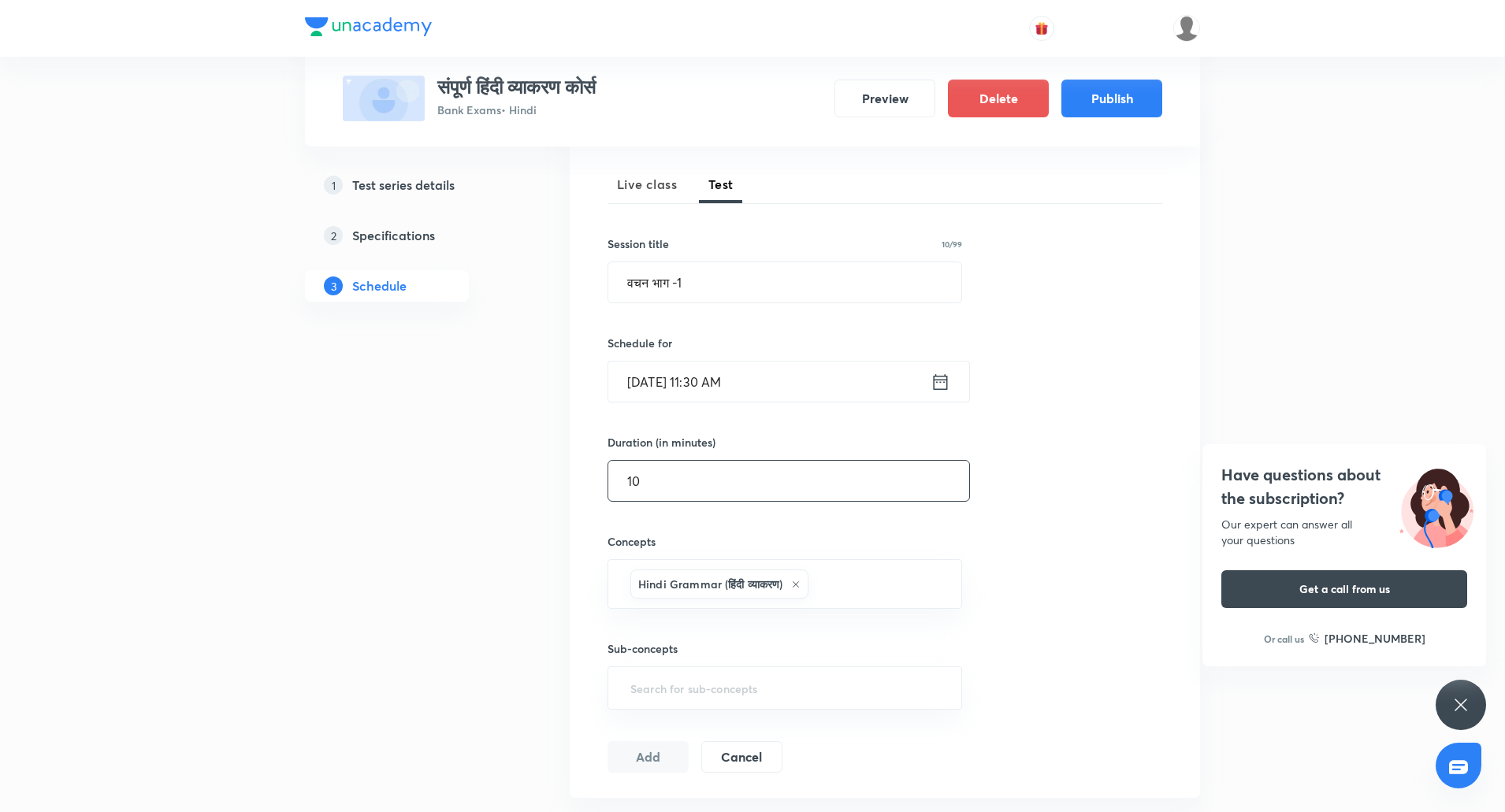
scroll to position [0, 0]
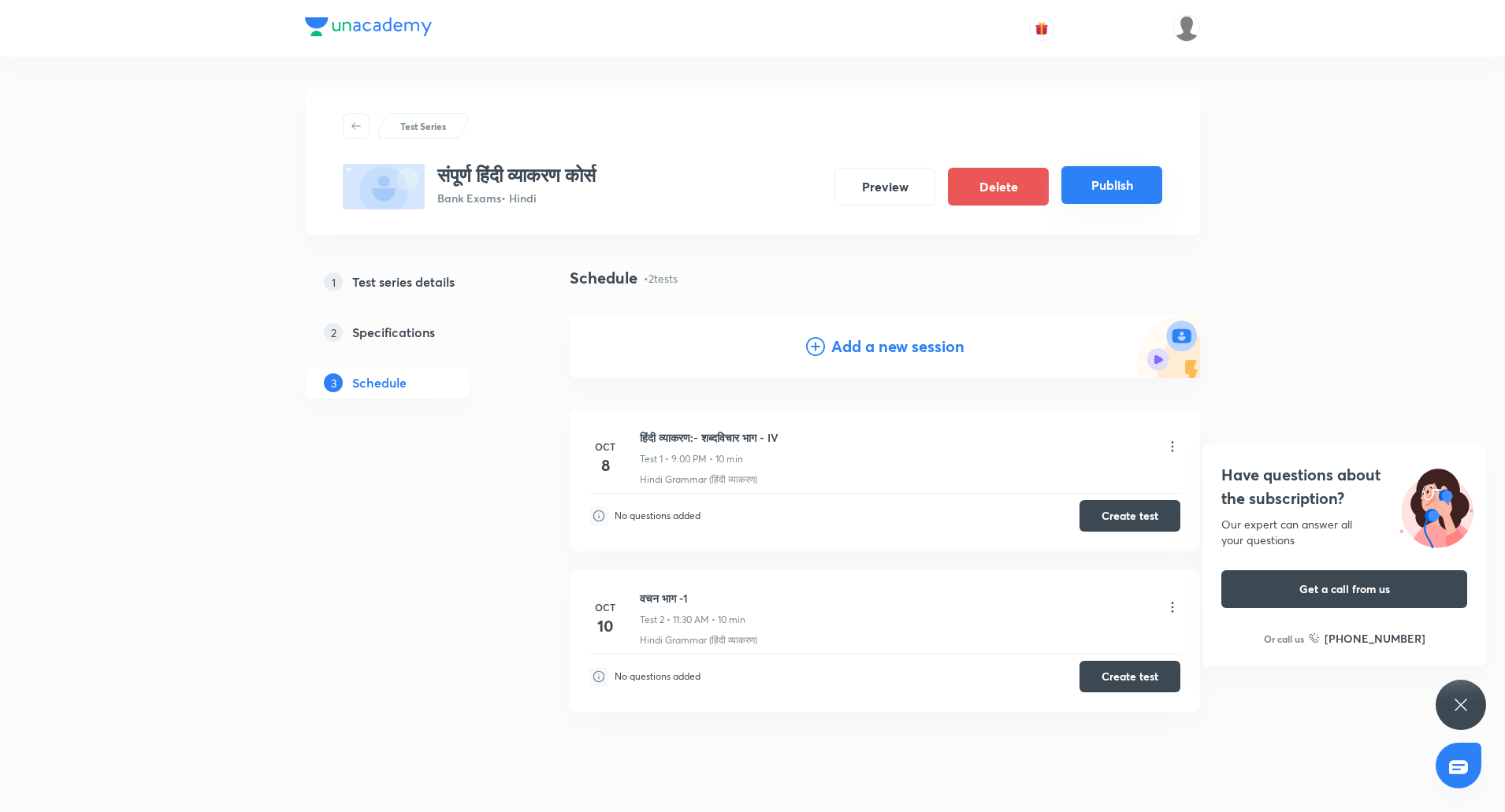
click at [1093, 197] on button "Publish" at bounding box center [1111, 185] width 101 height 38
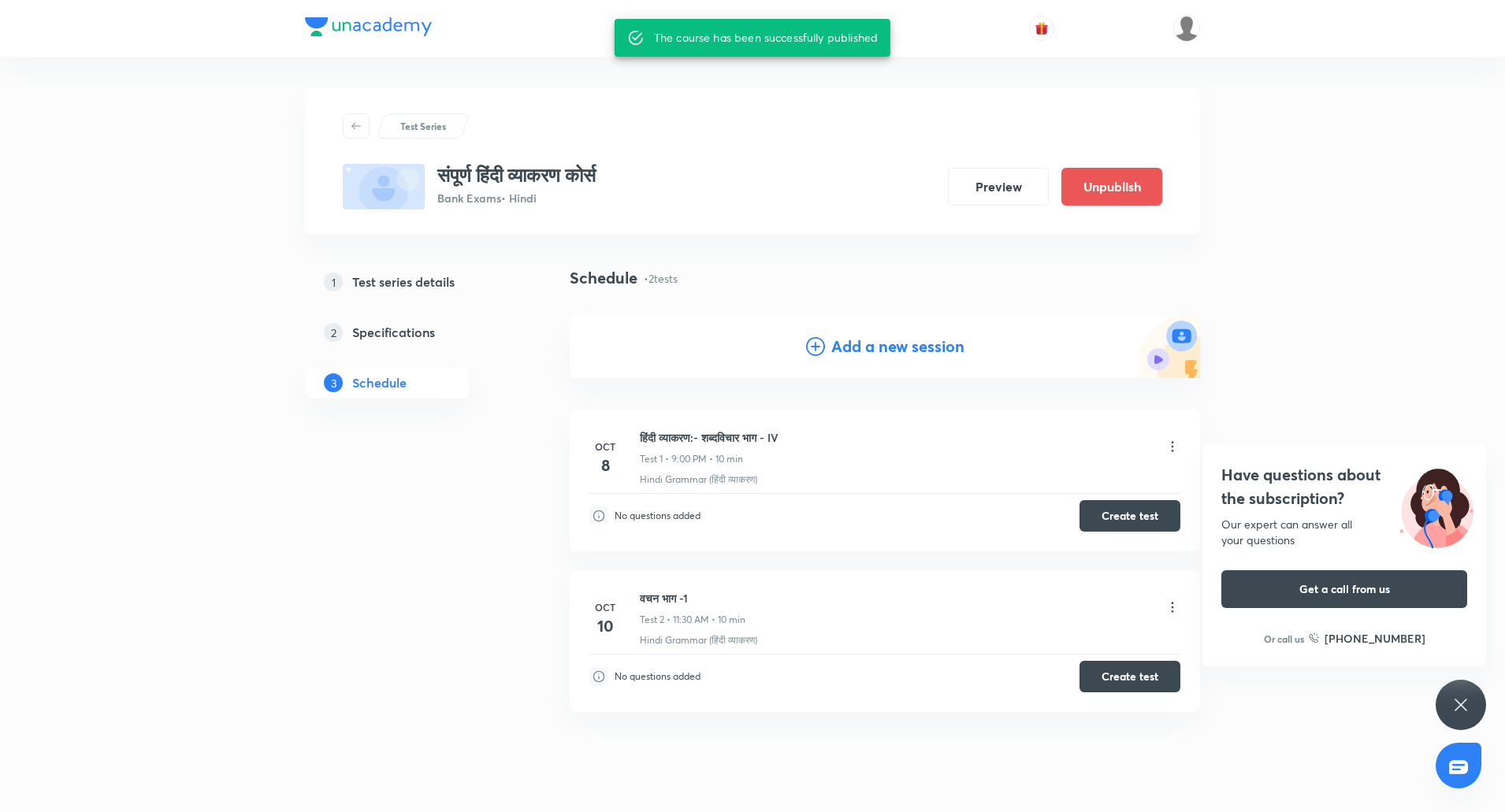
click at [219, 215] on div "Test Series संपूर्ण हिंदी व्याकरण कोर्स Bank Exams • Hindi Preview Unpublish 1 …" at bounding box center [752, 430] width 1505 height 860
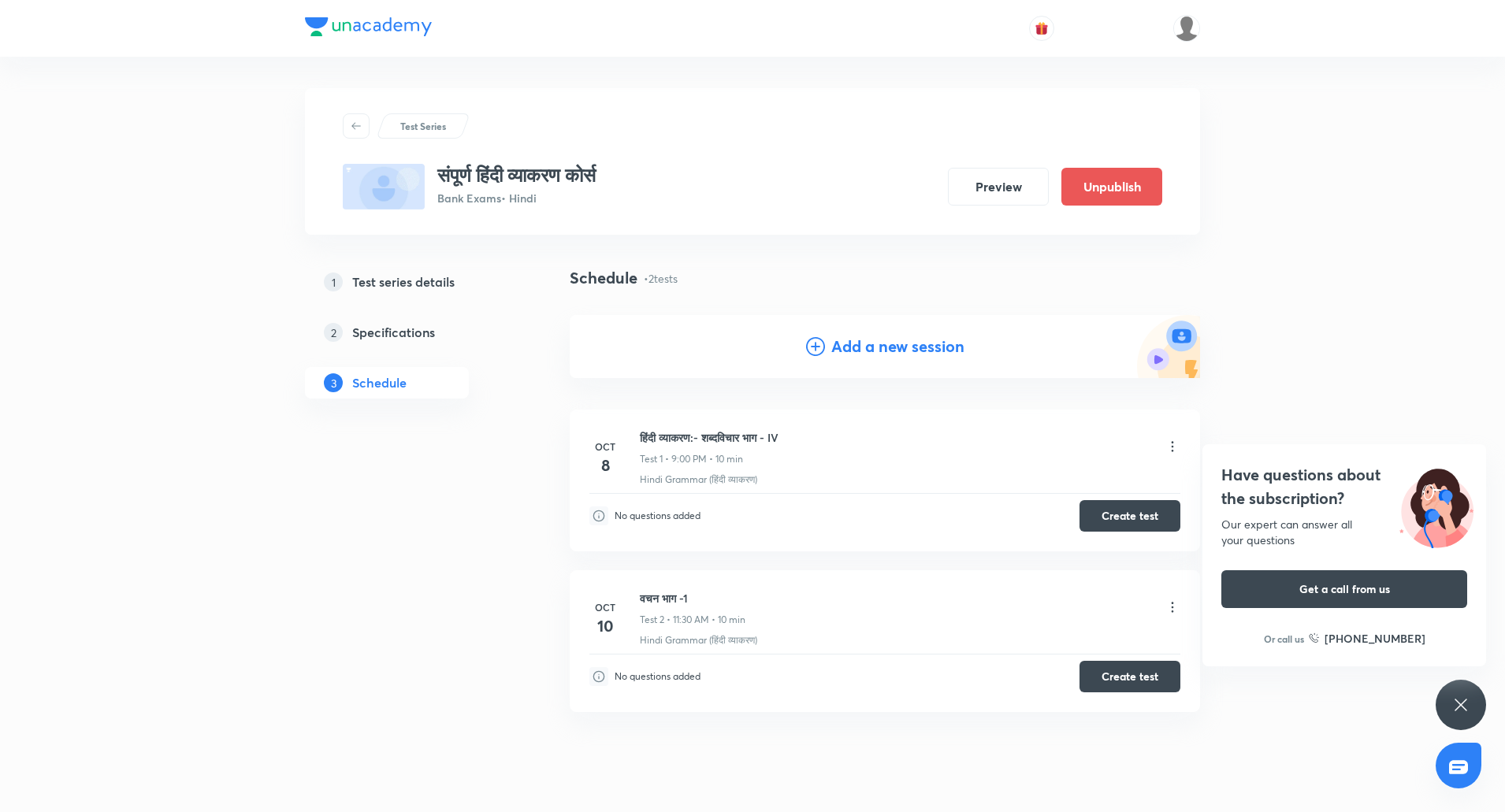
click at [193, 208] on div "Test Series संपूर्ण हिंदी व्याकरण कोर्स Bank Exams • Hindi Preview Unpublish 1 …" at bounding box center [752, 430] width 1505 height 860
click at [894, 338] on h4 "Add a new session" at bounding box center [897, 346] width 133 height 24
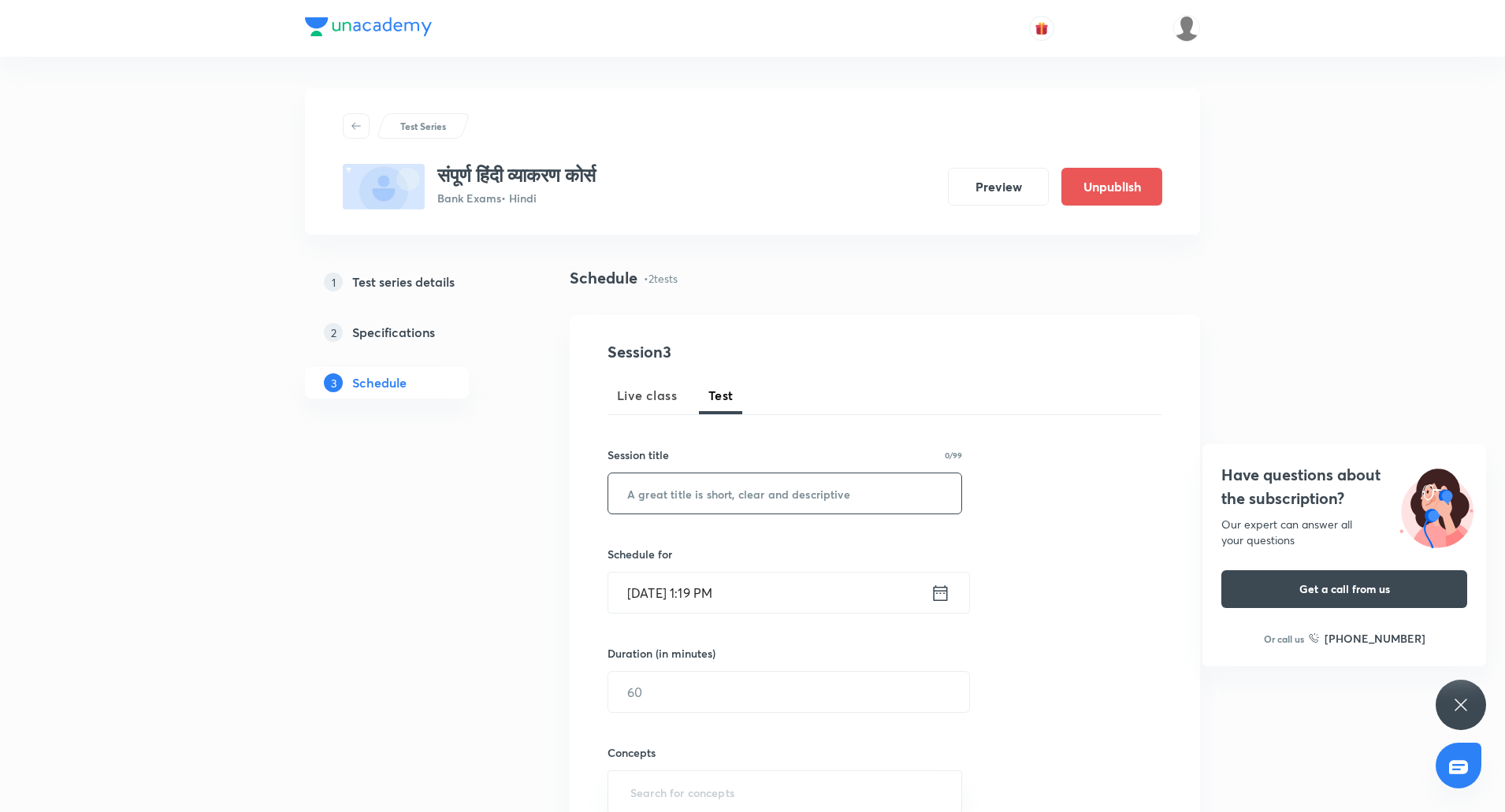
click at [729, 502] on input "text" at bounding box center [784, 493] width 353 height 40
paste input "वचन भाग -II"
type input "वचन भाग -II"
click at [633, 586] on input "Oct 8, 2025, 1:19 PM" at bounding box center [769, 592] width 322 height 40
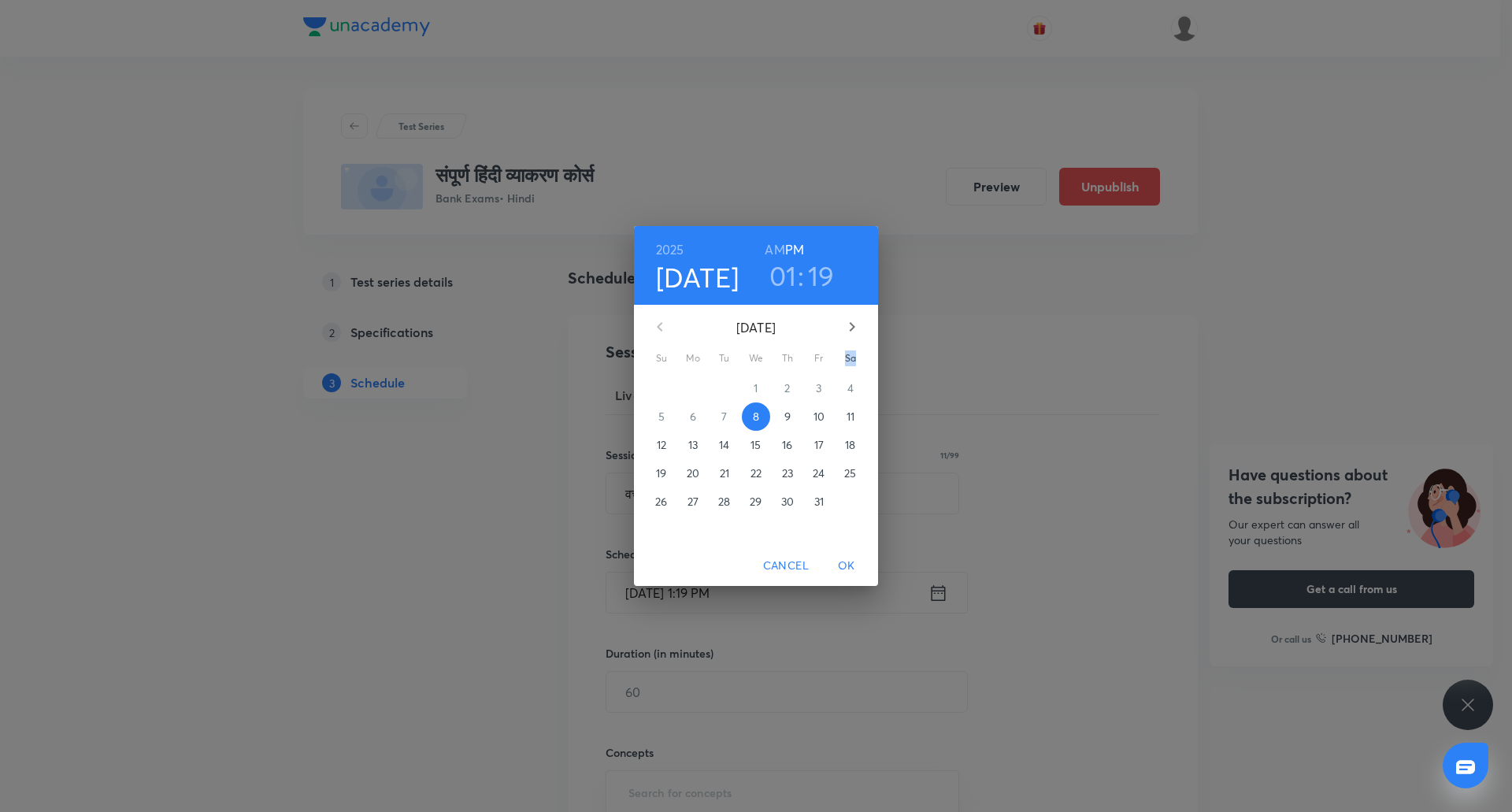
click at [632, 587] on div "2025 Oct 8 01 : 19 AM PM October 2025 Su Mo Tu We Th Fr Sa 28 29 30 1 2 3 4 5 6…" at bounding box center [756, 406] width 1512 height 812
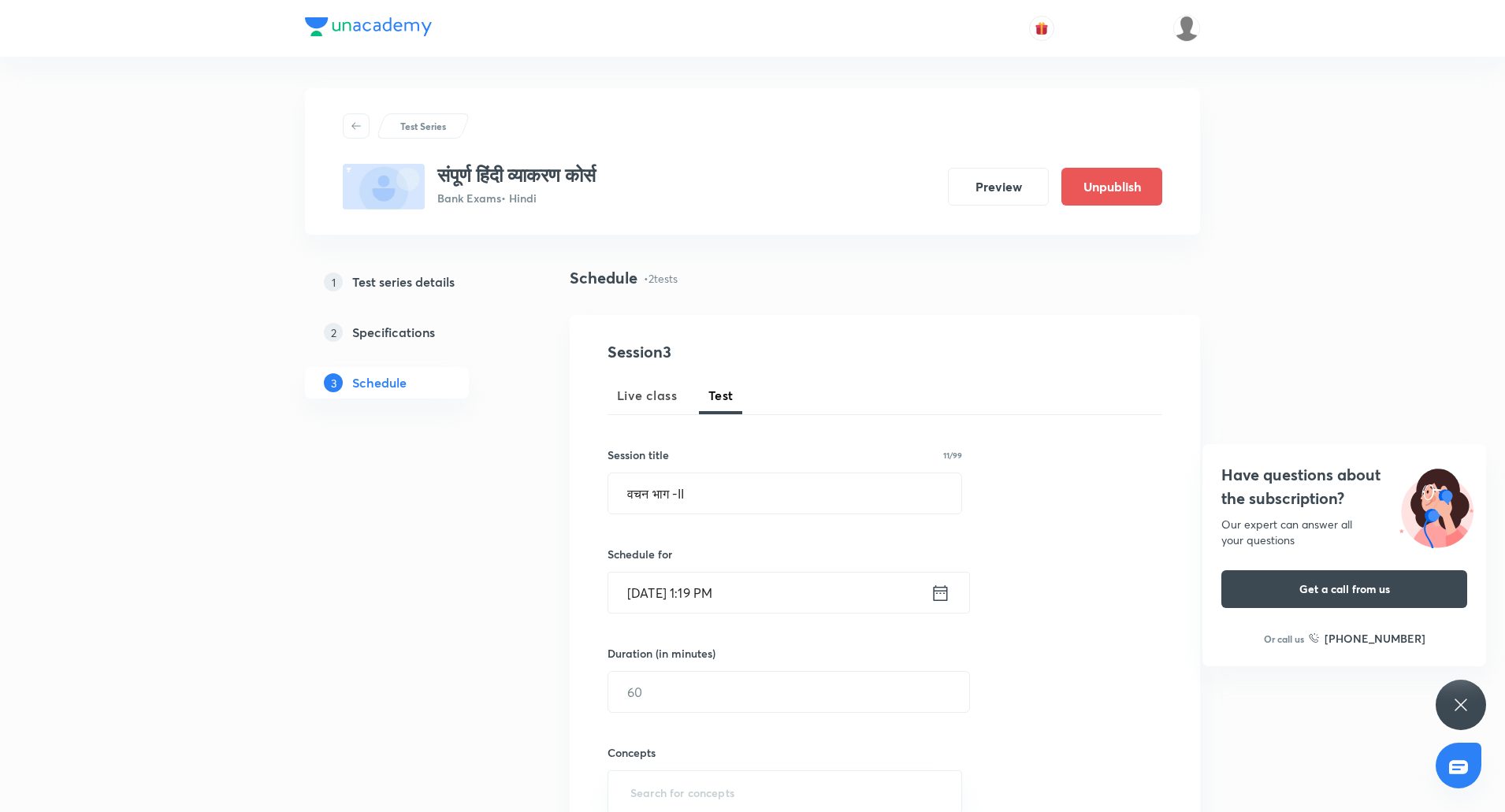
click at [646, 583] on input "Oct 8, 2025, 1:19 PM" at bounding box center [769, 592] width 322 height 40
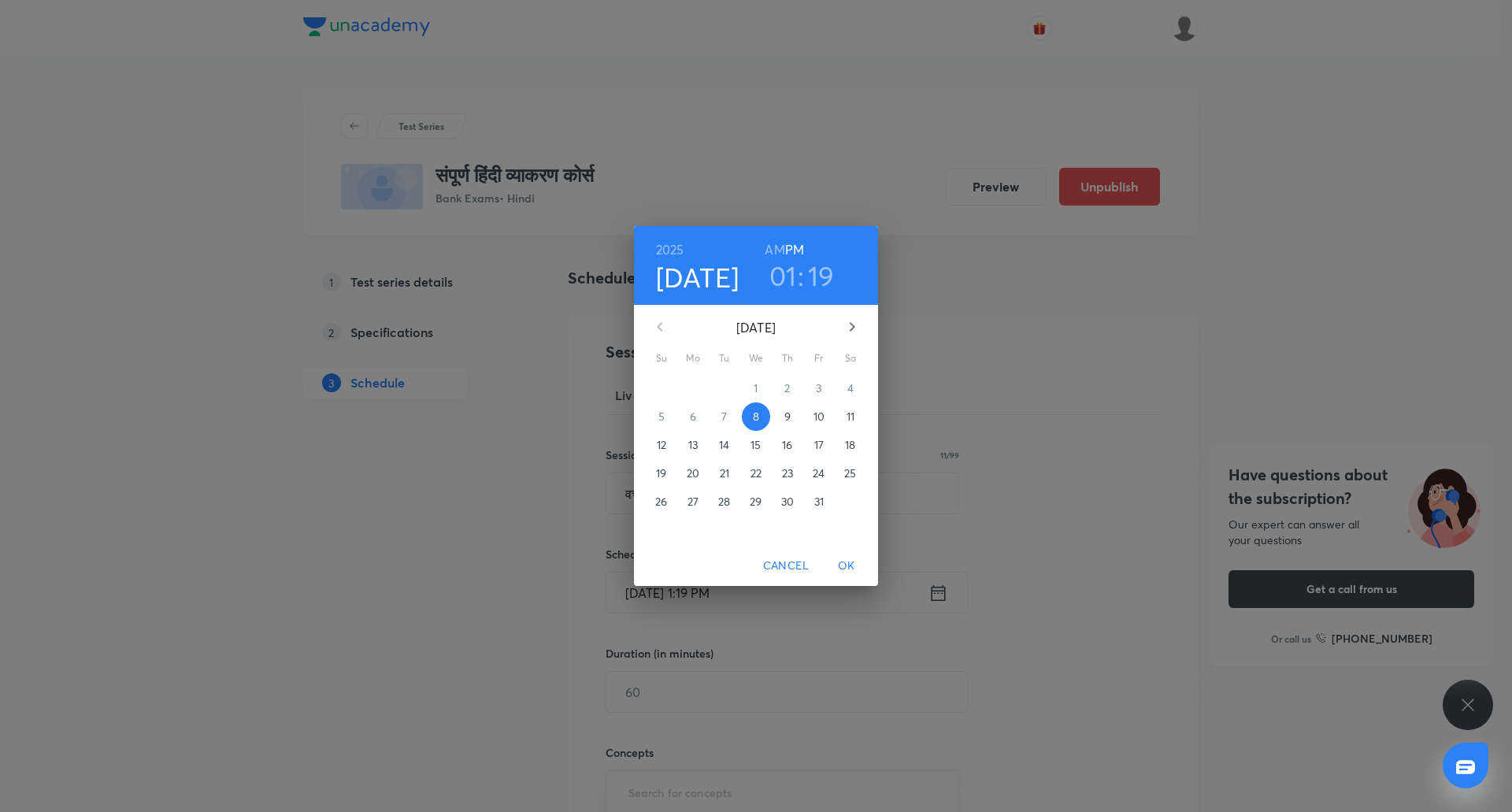
click at [688, 445] on p "13" at bounding box center [693, 445] width 9 height 16
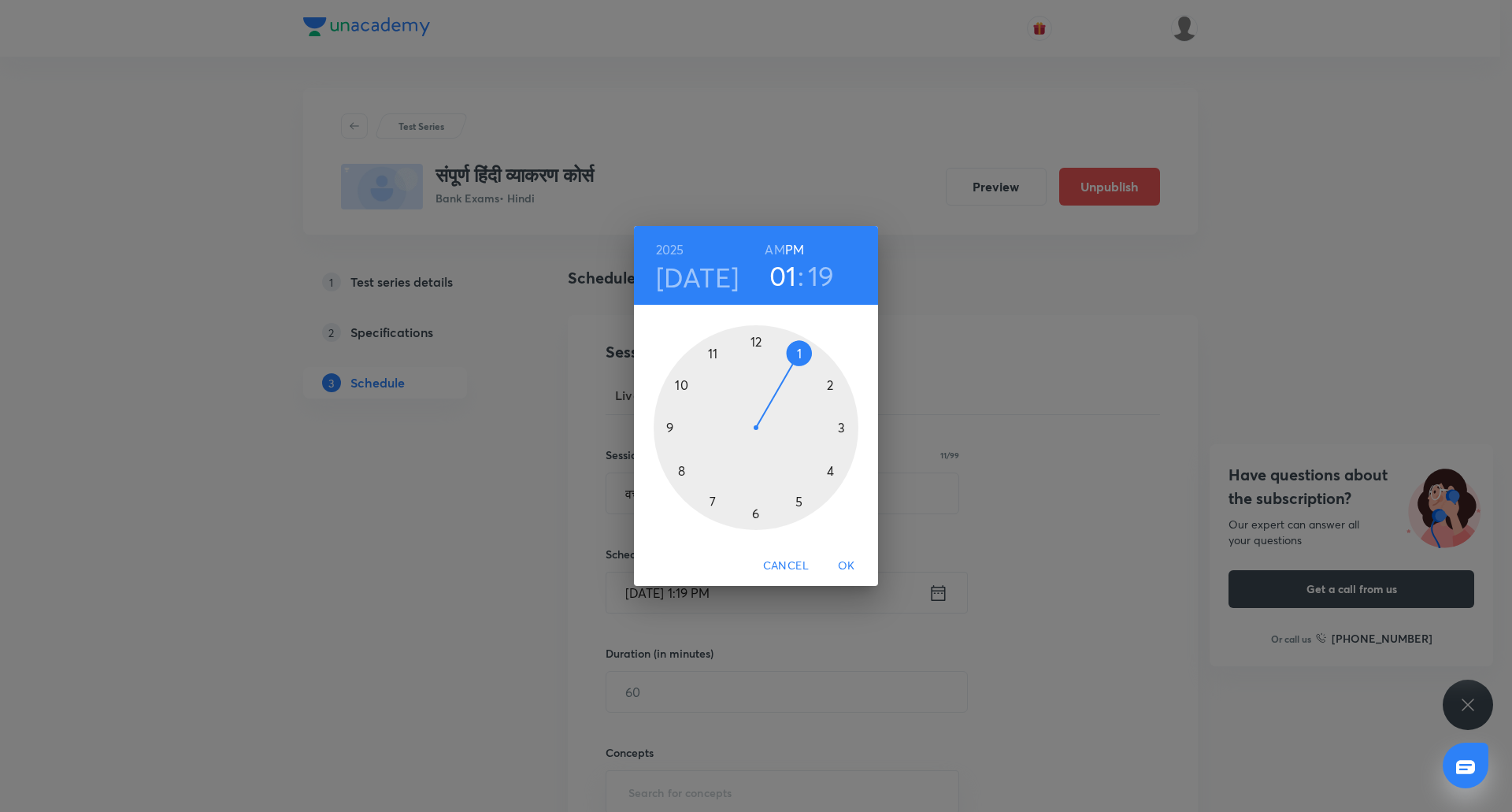
click at [709, 355] on div at bounding box center [756, 428] width 205 height 205
click at [759, 511] on div at bounding box center [756, 428] width 205 height 205
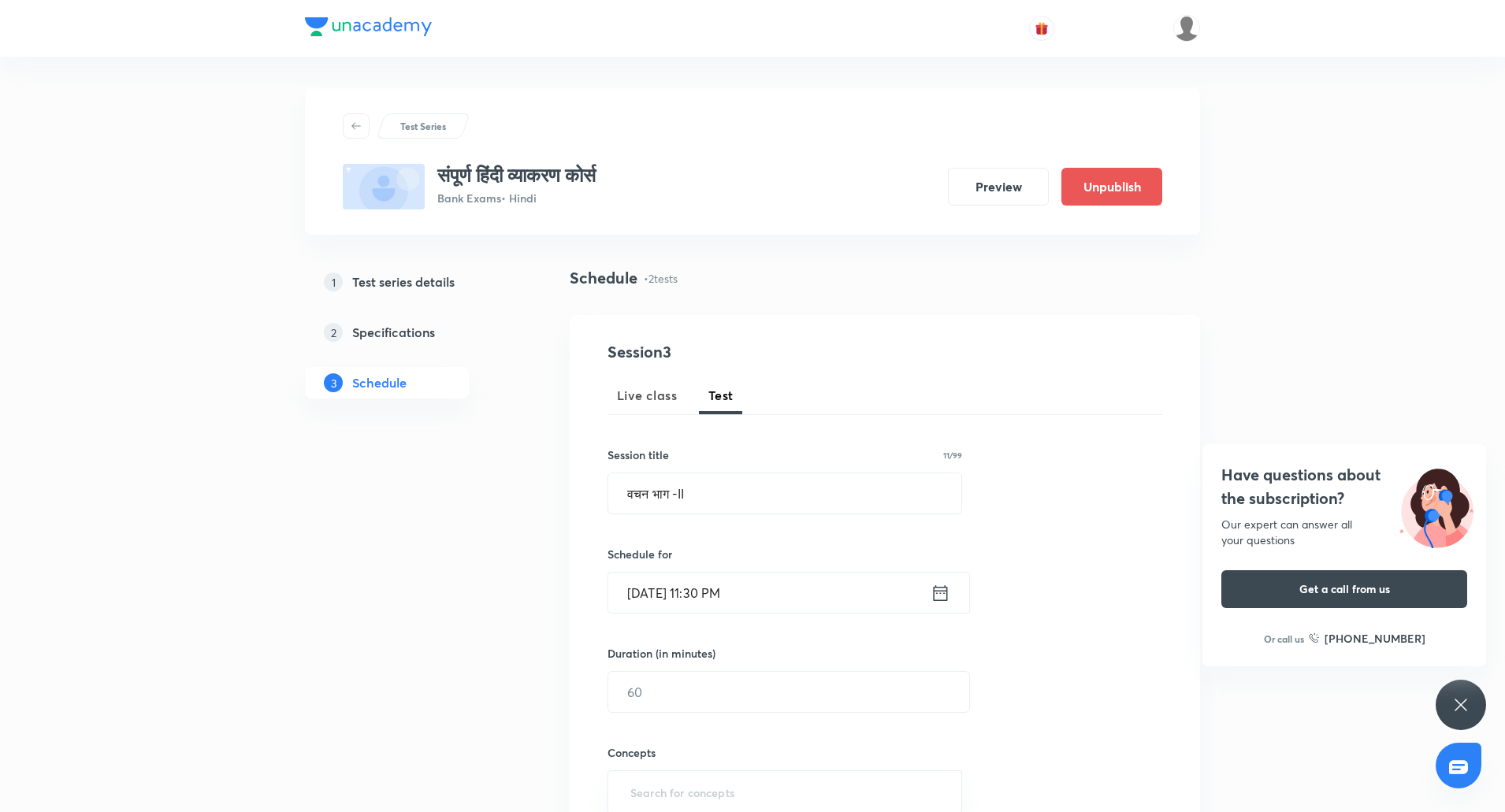
click at [749, 591] on input "Oct 13, 2025, 11:30 PM" at bounding box center [769, 592] width 322 height 40
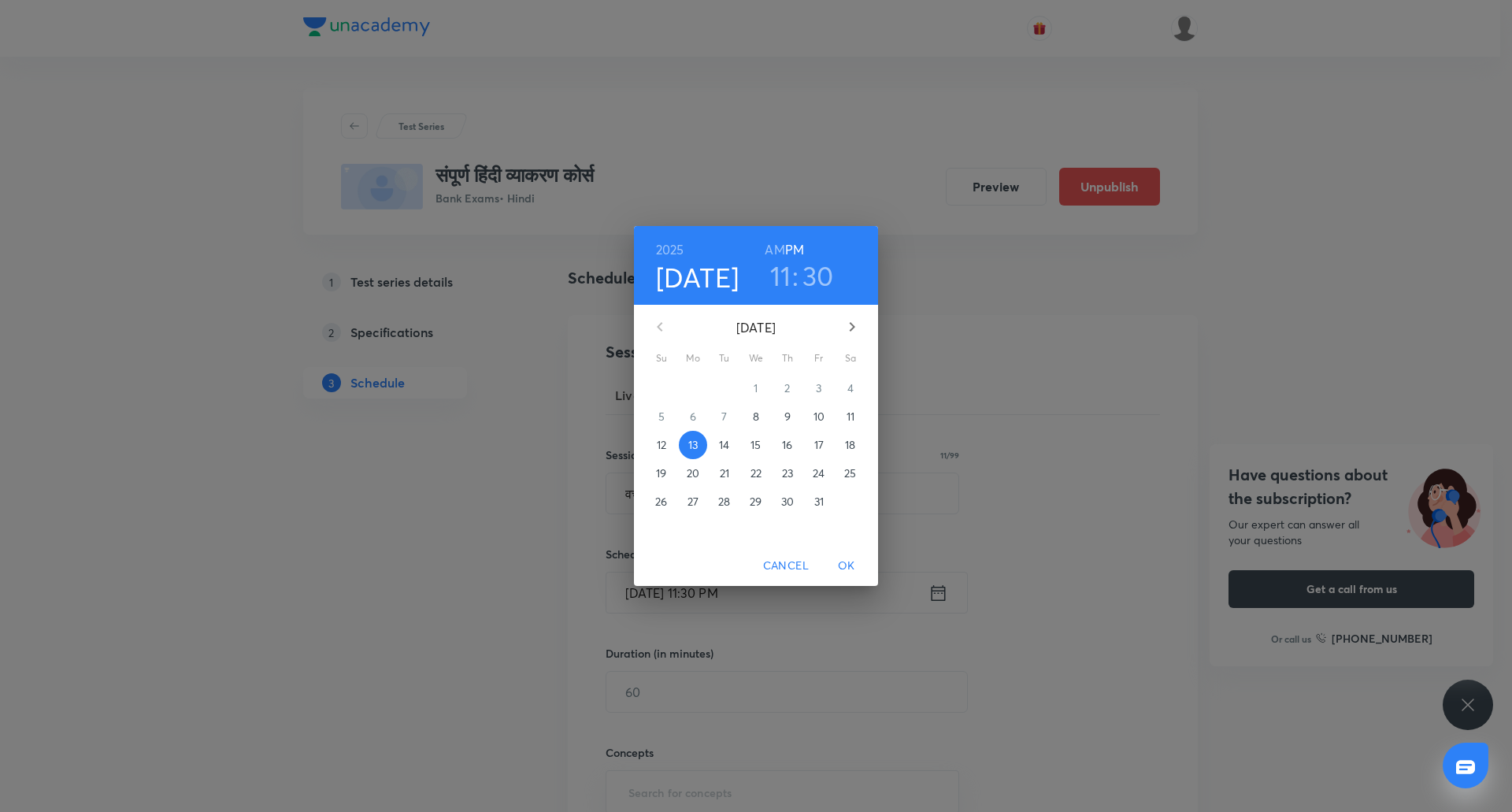
click at [780, 248] on h6 "AM" at bounding box center [774, 250] width 19 height 22
click at [851, 562] on span "OK" at bounding box center [847, 566] width 38 height 19
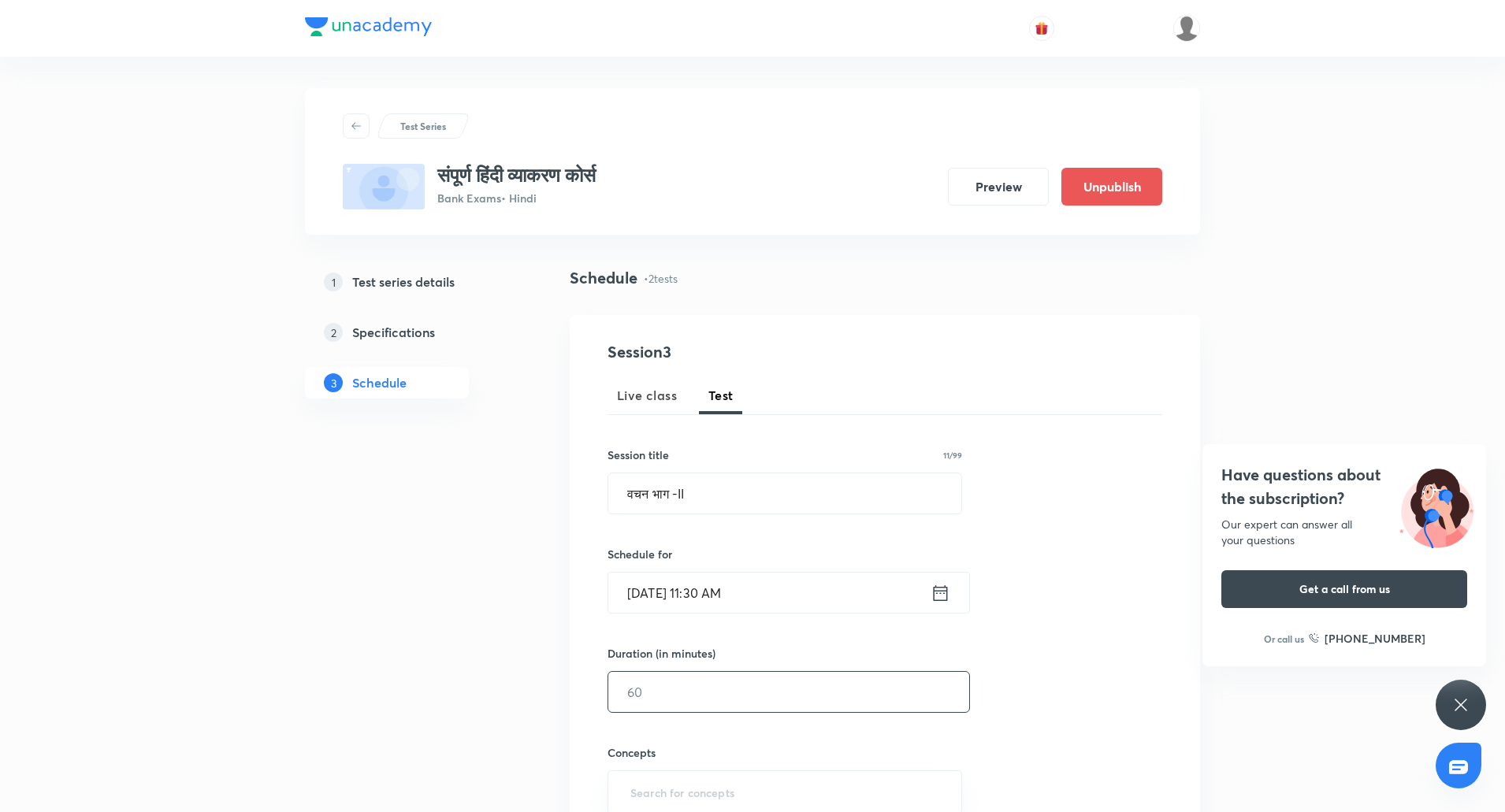
click at [681, 685] on input "text" at bounding box center [788, 691] width 361 height 40
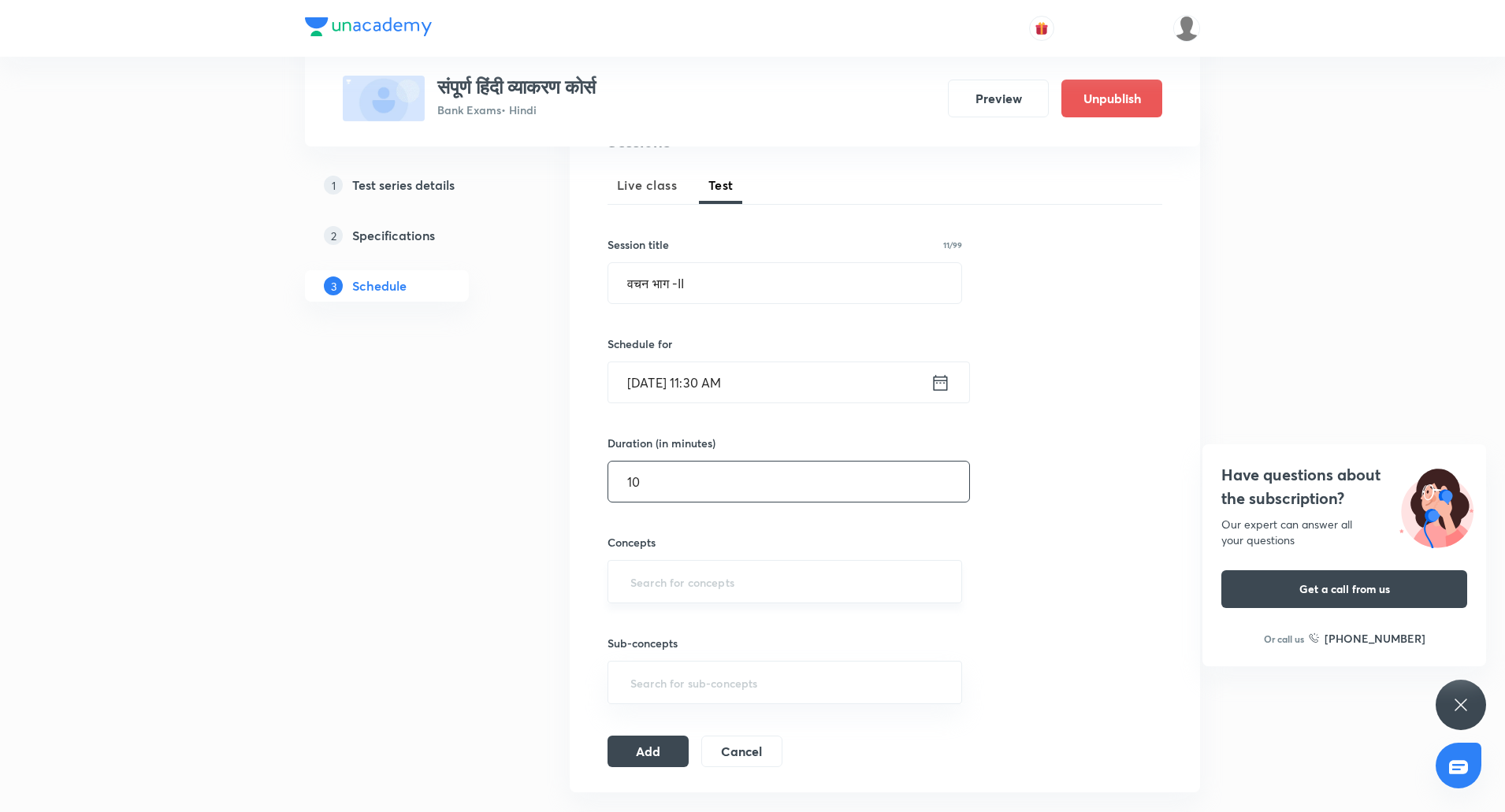
scroll to position [218, 0]
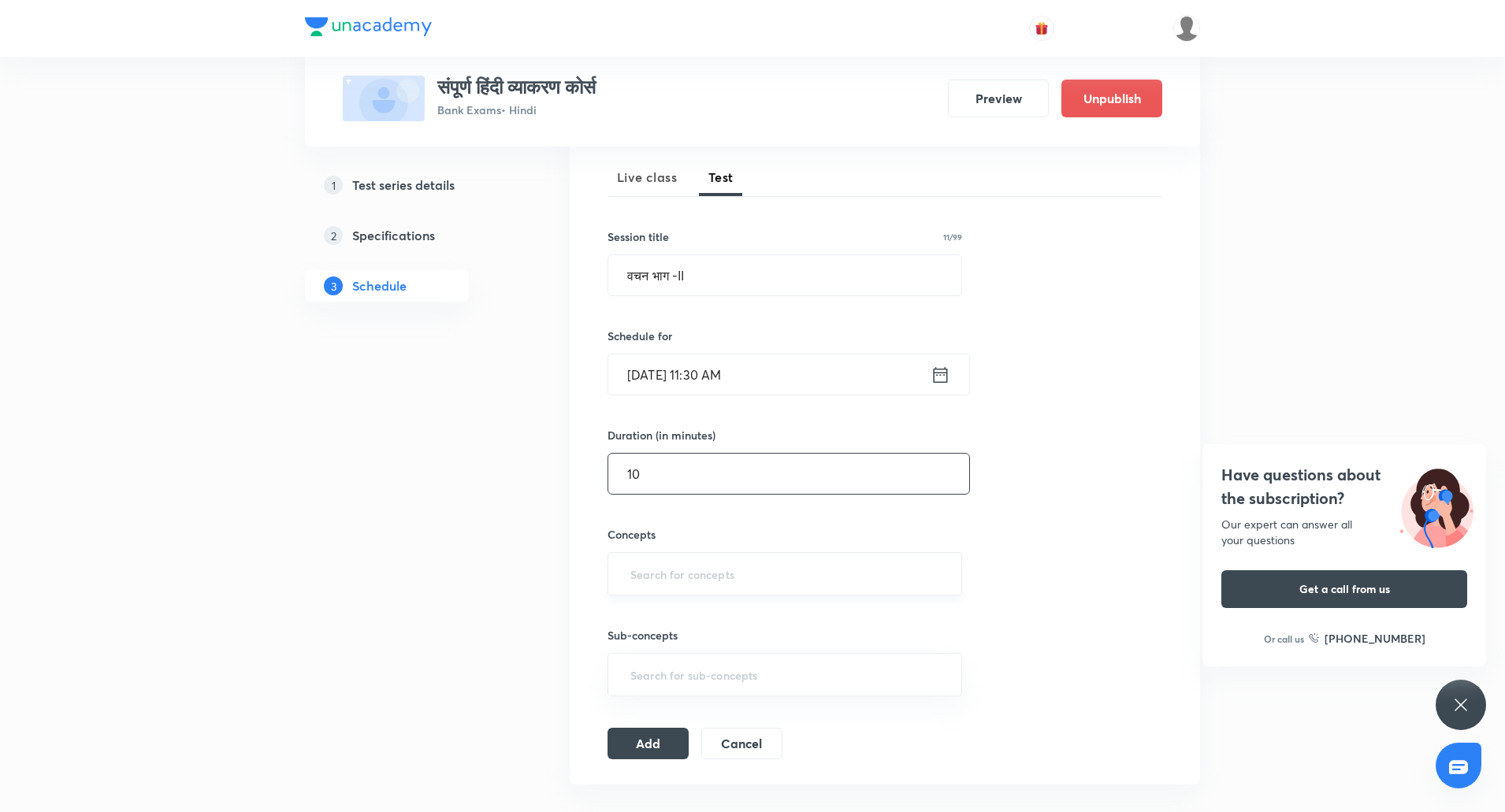
type input "10"
click at [692, 572] on input "text" at bounding box center [784, 573] width 315 height 29
type input "hi"
click at [708, 638] on li "Hindi Grammar (हिंदी व्याकरण)" at bounding box center [784, 647] width 353 height 28
click at [642, 751] on button "Add" at bounding box center [648, 748] width 81 height 31
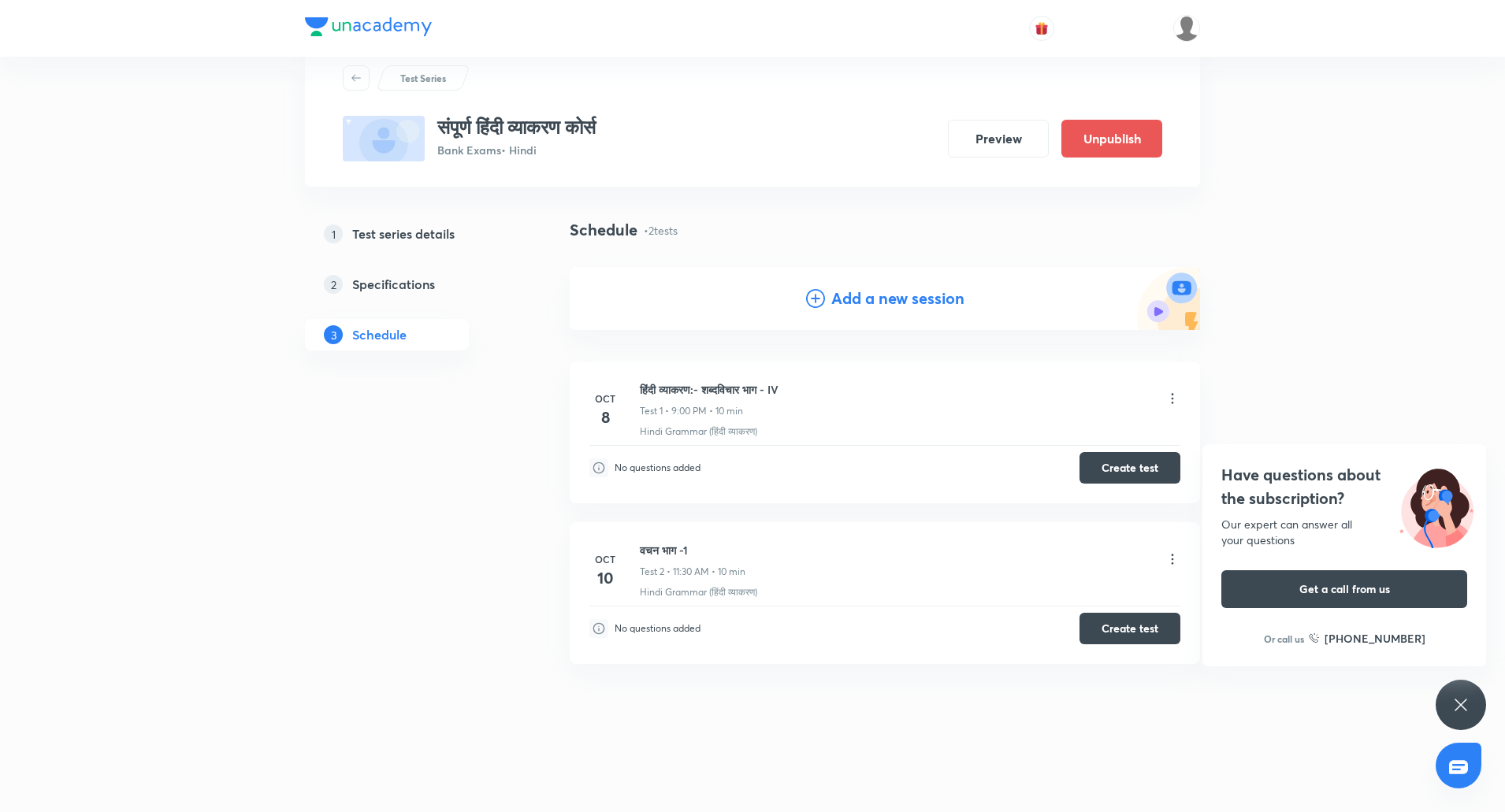
scroll to position [48, 0]
click at [883, 292] on h4 "Add a new session" at bounding box center [897, 299] width 133 height 24
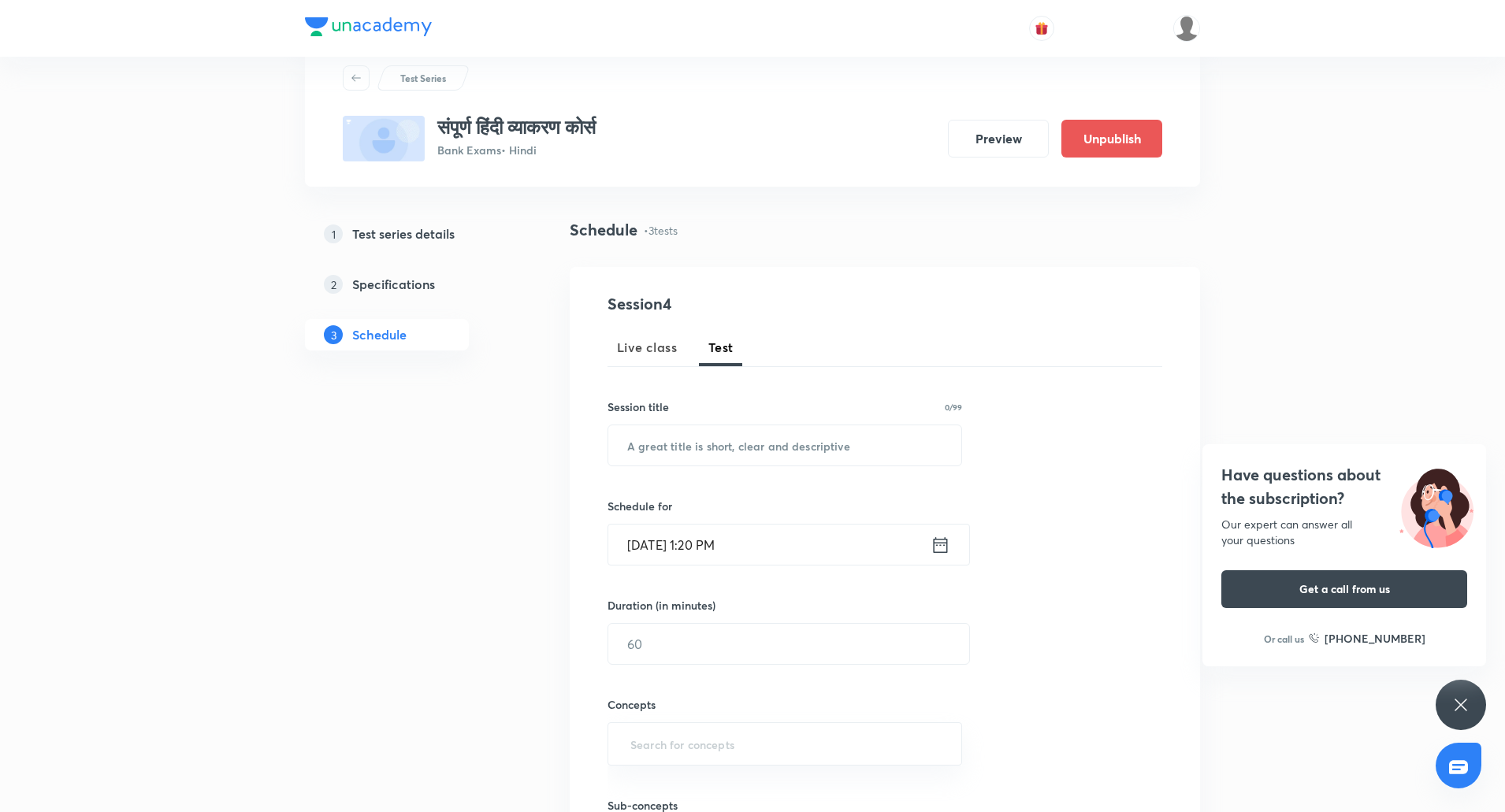
click at [883, 292] on h4 "Session 4" at bounding box center [751, 304] width 288 height 24
click at [739, 427] on input "text" at bounding box center [784, 445] width 353 height 40
paste input "लिंग भाग - I"
type input "लिंग भाग - I"
click at [647, 554] on input "Oct 8, 2025, 1:20 PM" at bounding box center [769, 544] width 322 height 40
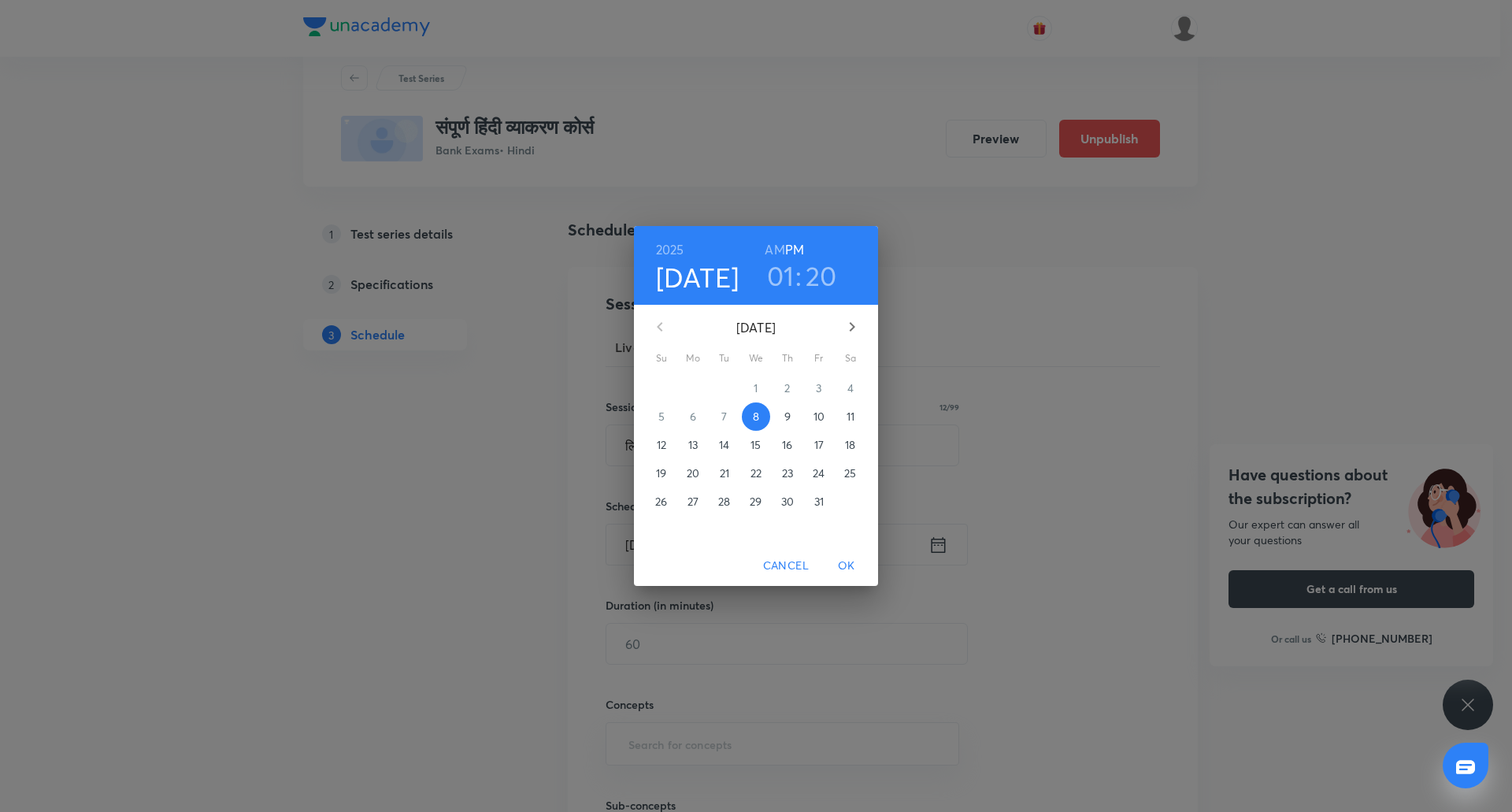
click at [755, 443] on p "15" at bounding box center [755, 445] width 10 height 16
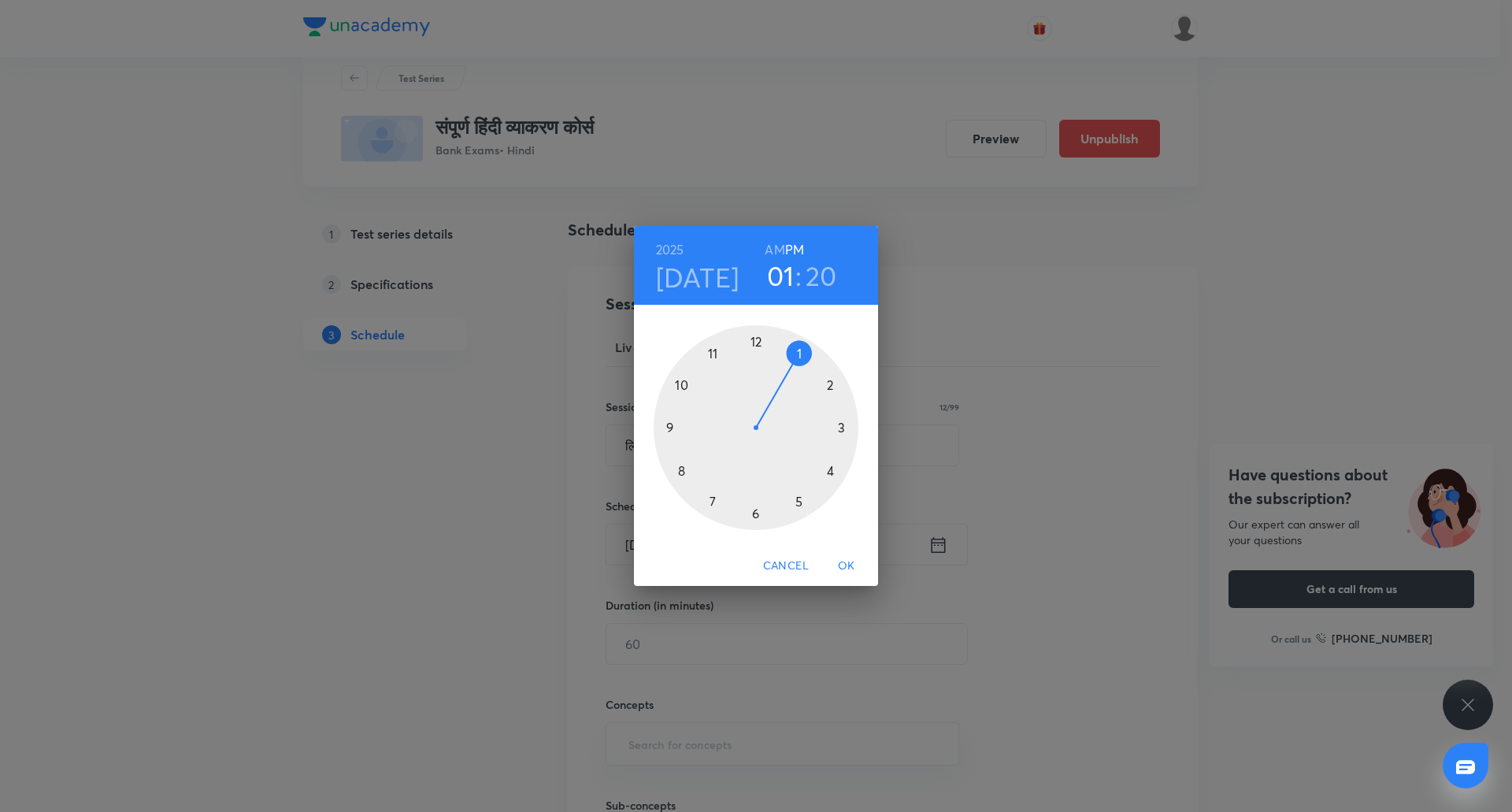
click at [712, 355] on div at bounding box center [756, 428] width 205 height 205
click at [750, 513] on div at bounding box center [756, 428] width 205 height 205
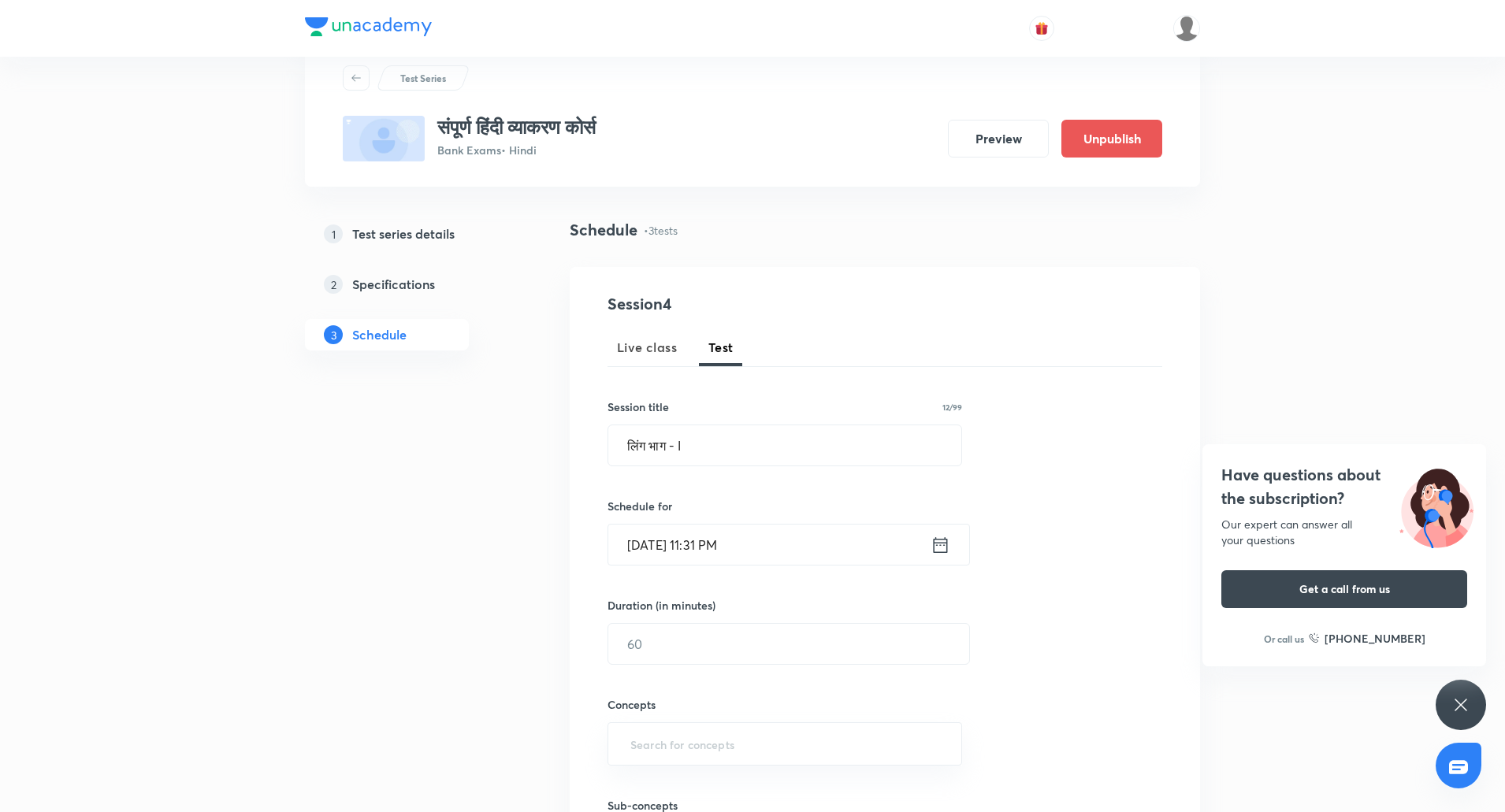
click at [745, 525] on input "Oct 15, 2025, 11:31 PM" at bounding box center [769, 544] width 322 height 40
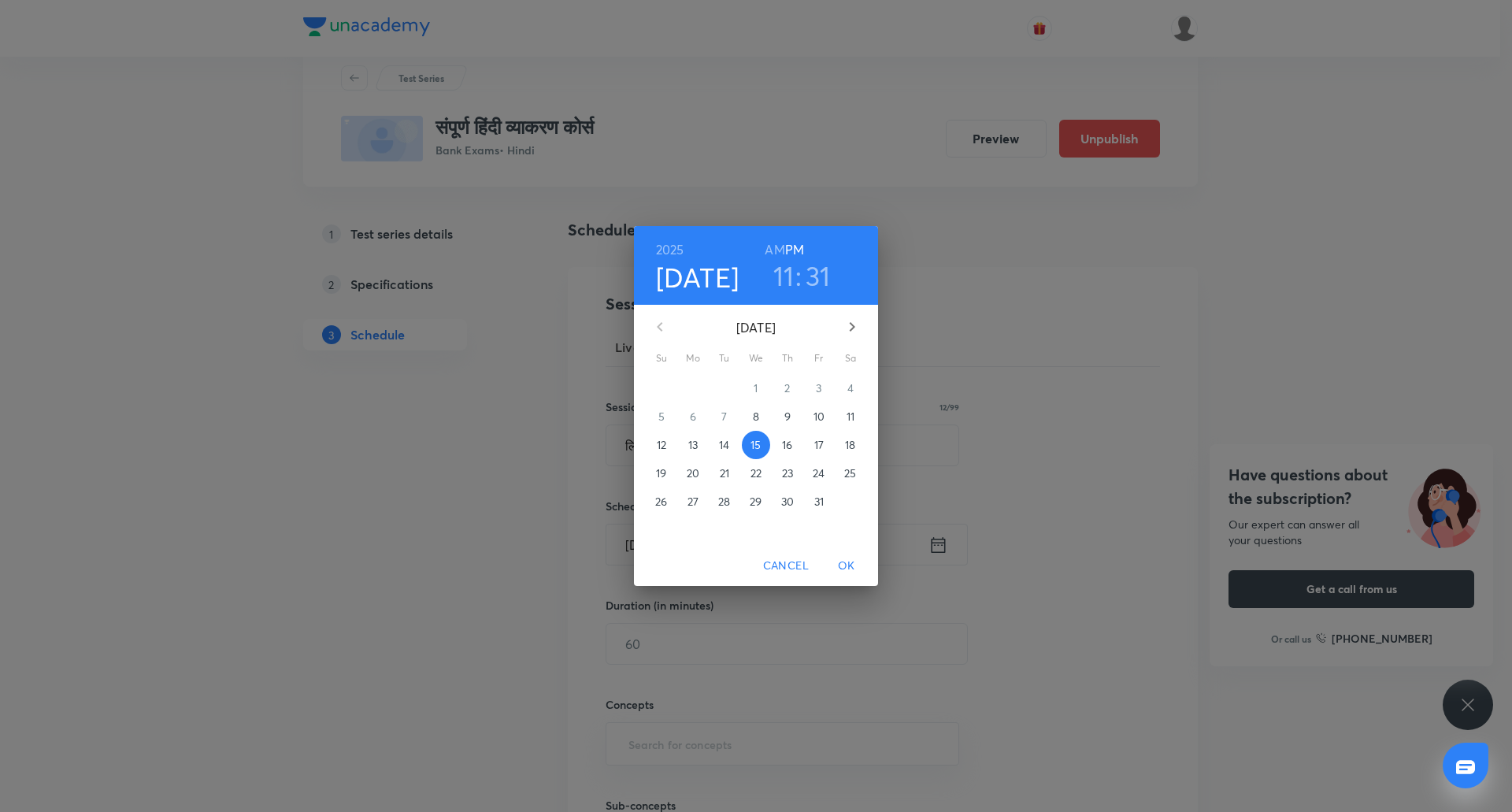
click at [778, 251] on h6 "AM" at bounding box center [774, 250] width 19 height 22
click at [843, 569] on span "OK" at bounding box center [847, 566] width 38 height 19
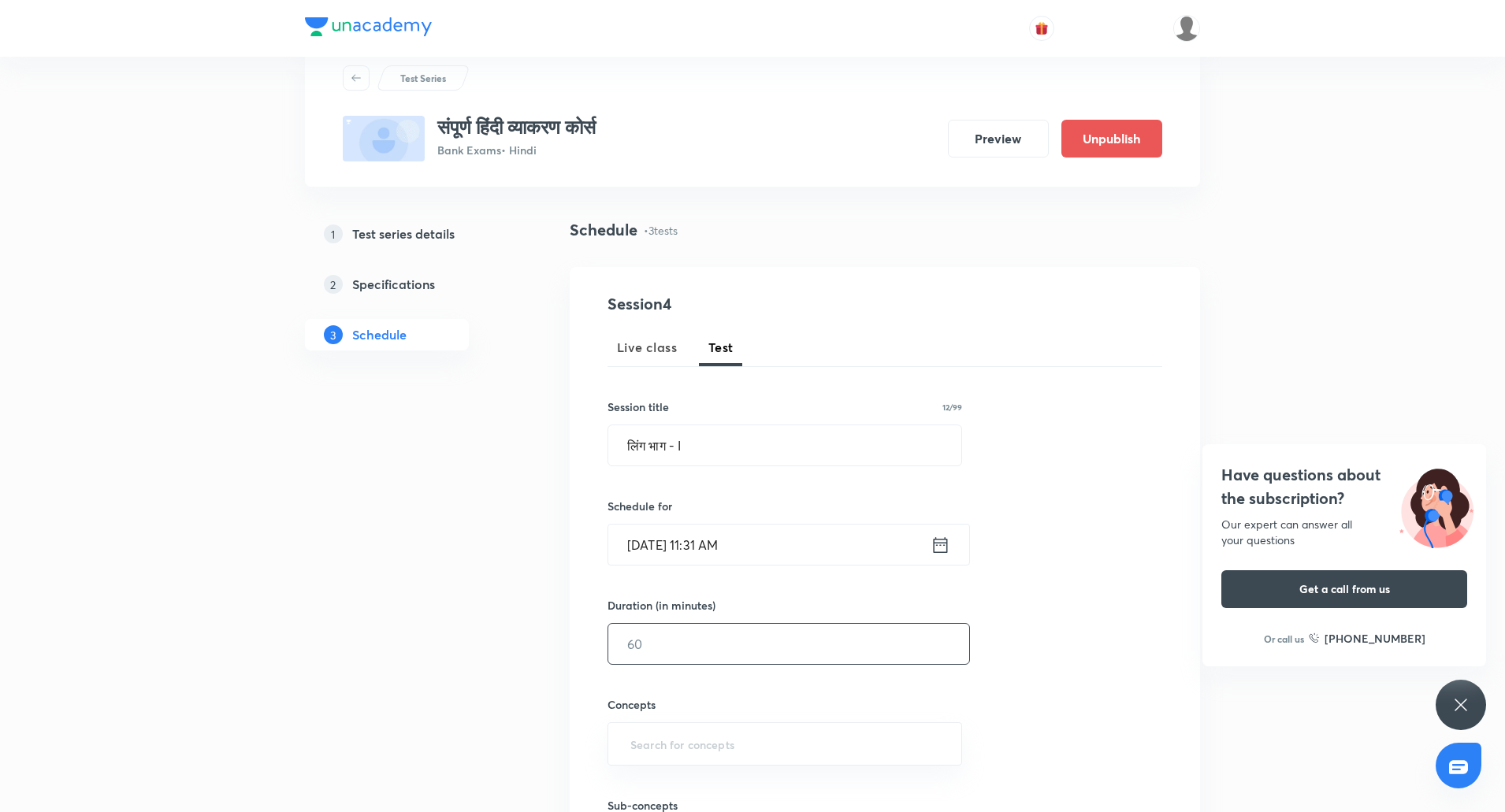
click at [706, 632] on input "text" at bounding box center [788, 644] width 361 height 40
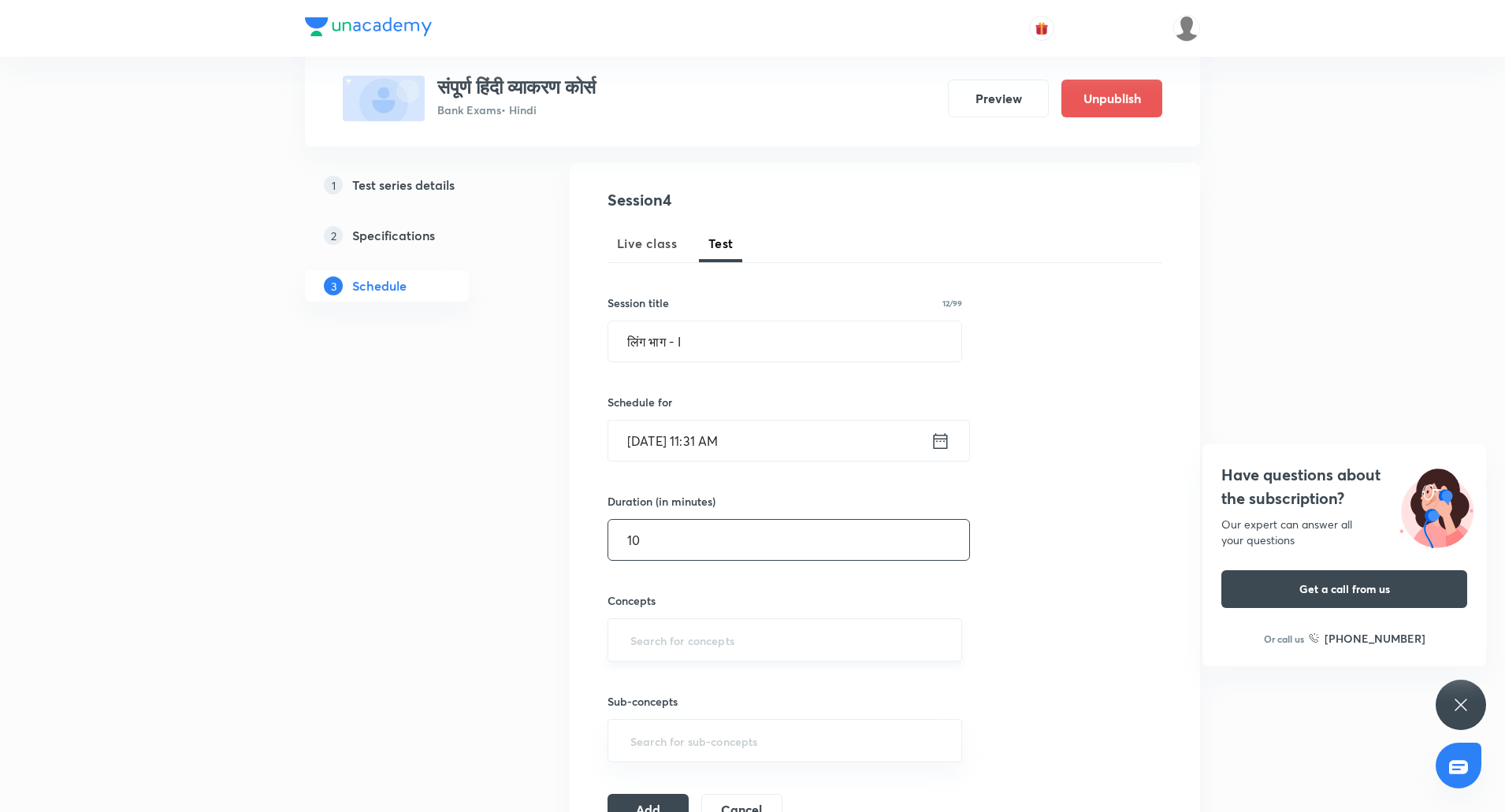
scroll to position [163, 0]
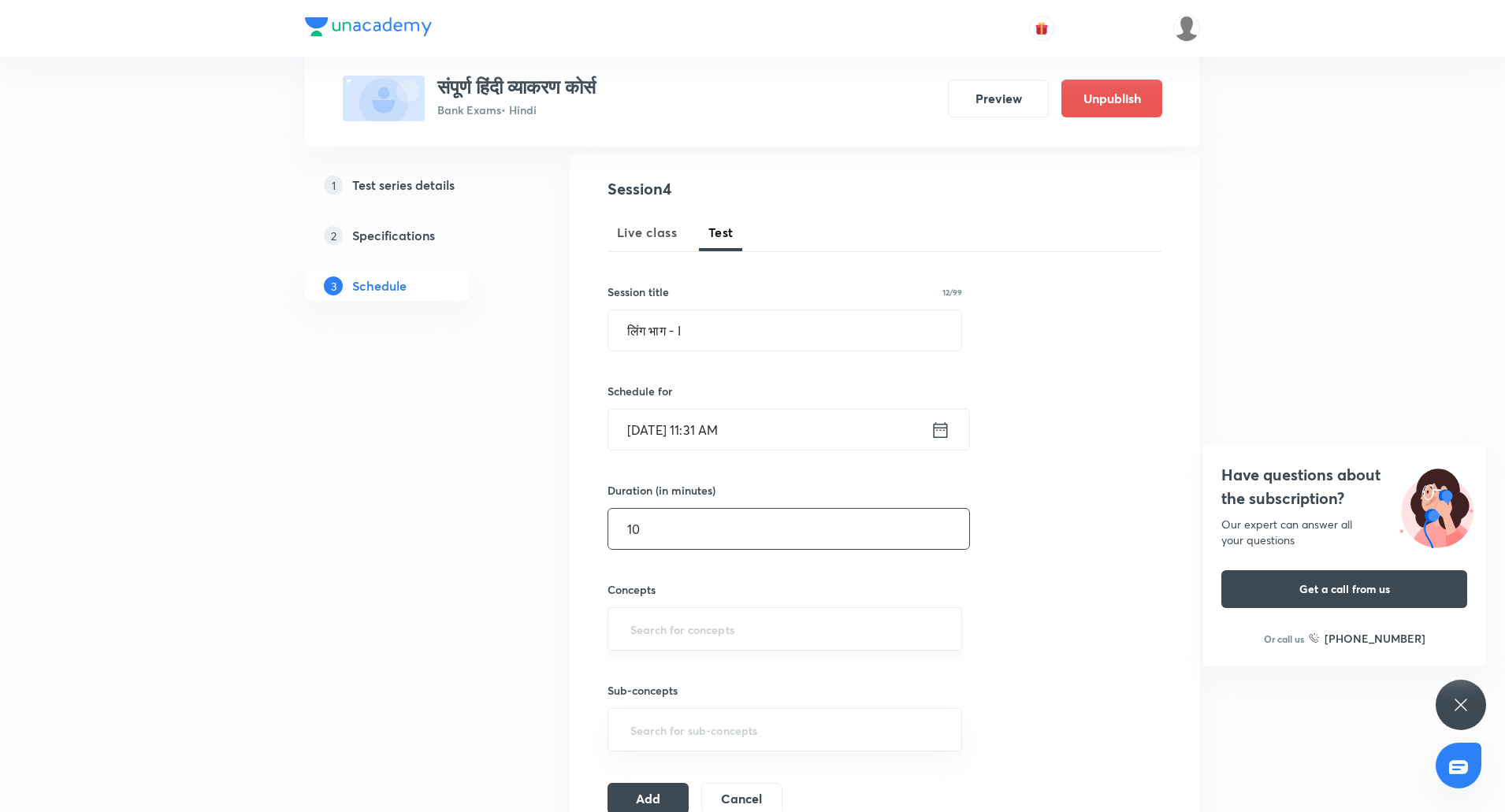
click at [684, 610] on div "​" at bounding box center [784, 628] width 355 height 43
type input "10"
type input "hi"
click at [706, 706] on li "Hindi Grammar (हिंदी व्याकरण)" at bounding box center [784, 702] width 353 height 28
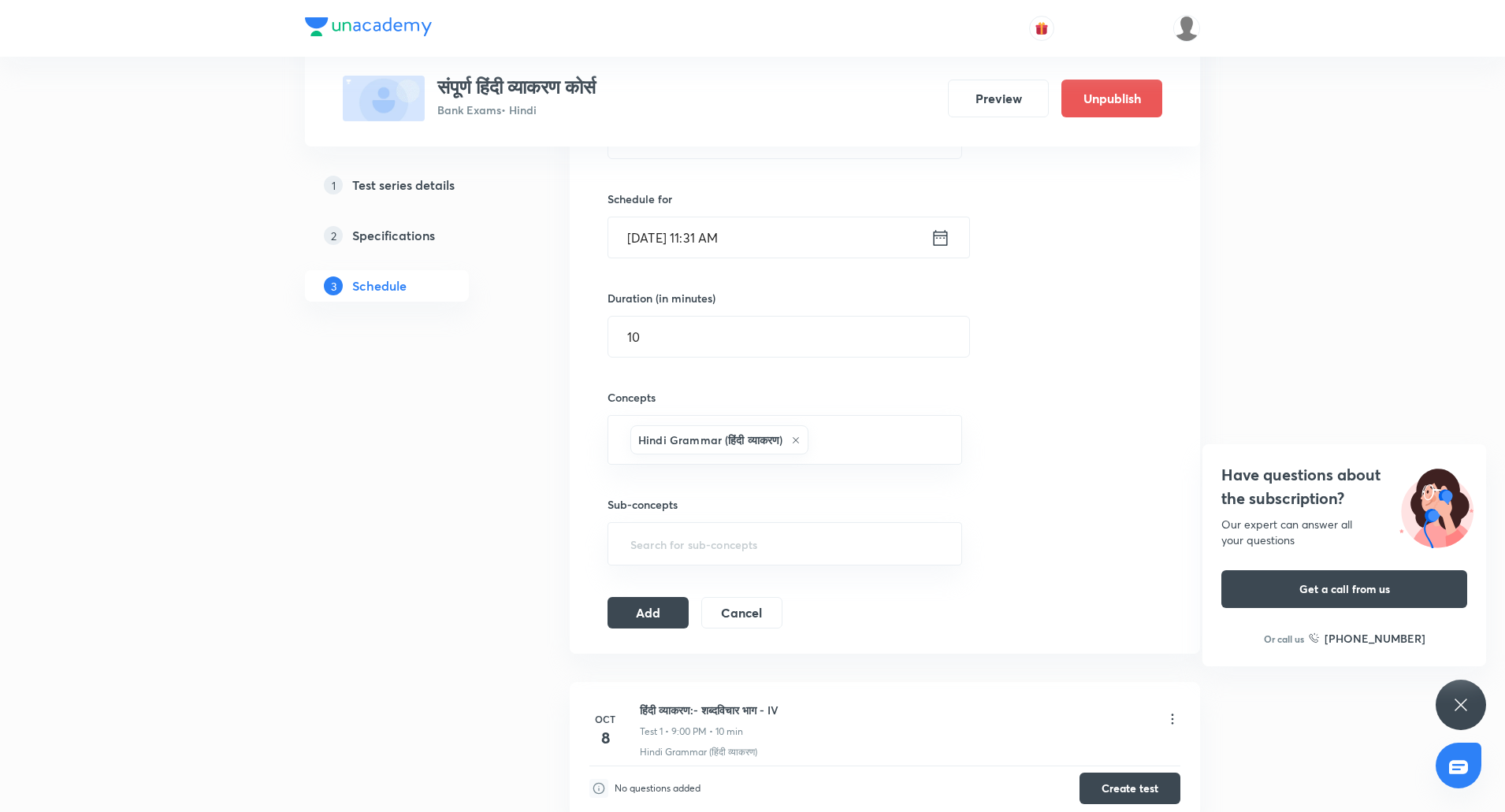
scroll to position [356, 0]
click at [641, 629] on div "Session 4 Live class Test Session title 12/99 लिंग भाग - I ​ Schedule for Oct 1…" at bounding box center [885, 306] width 630 height 693
click at [646, 621] on button "Add" at bounding box center [648, 610] width 81 height 31
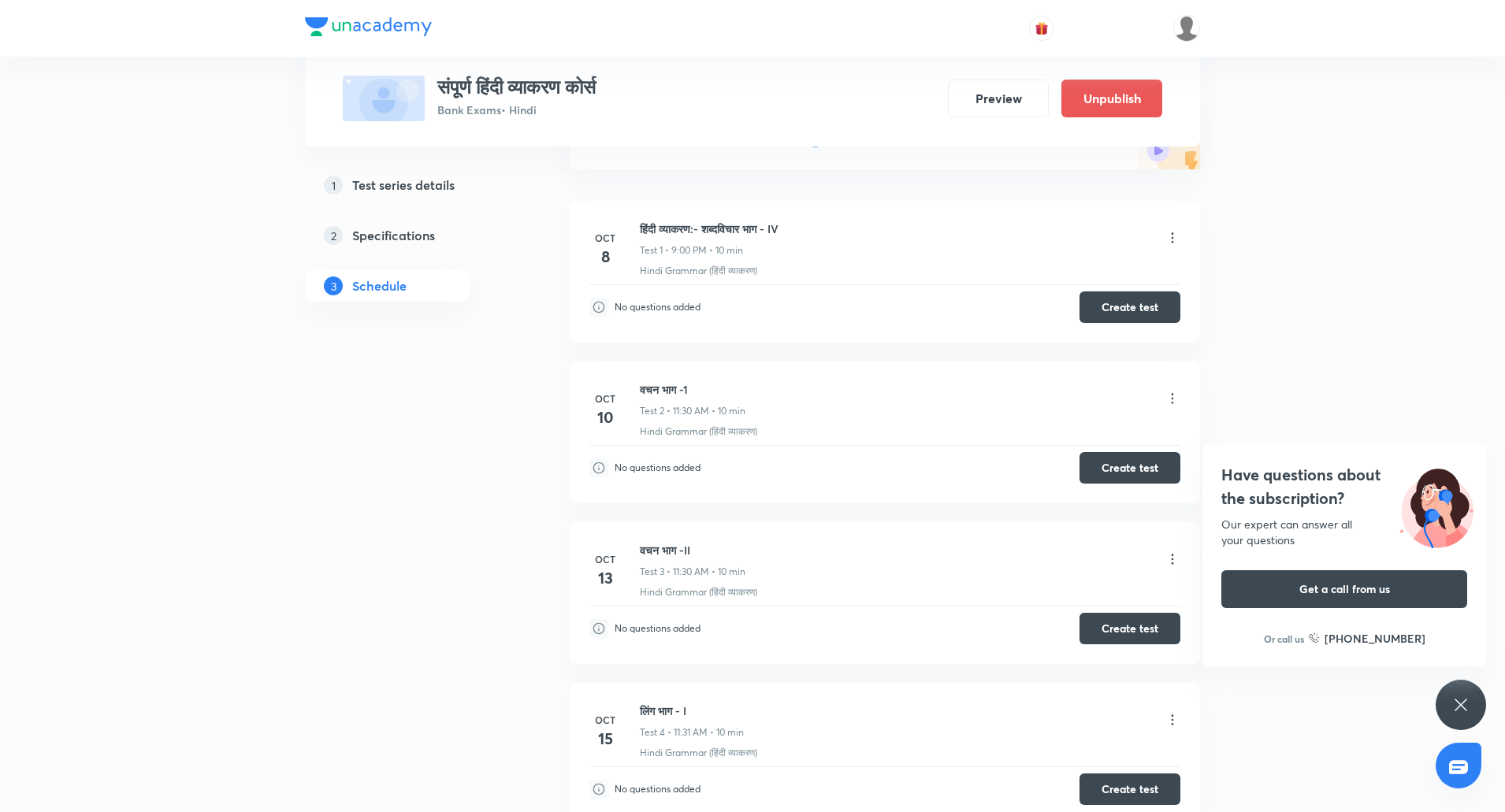
scroll to position [0, 0]
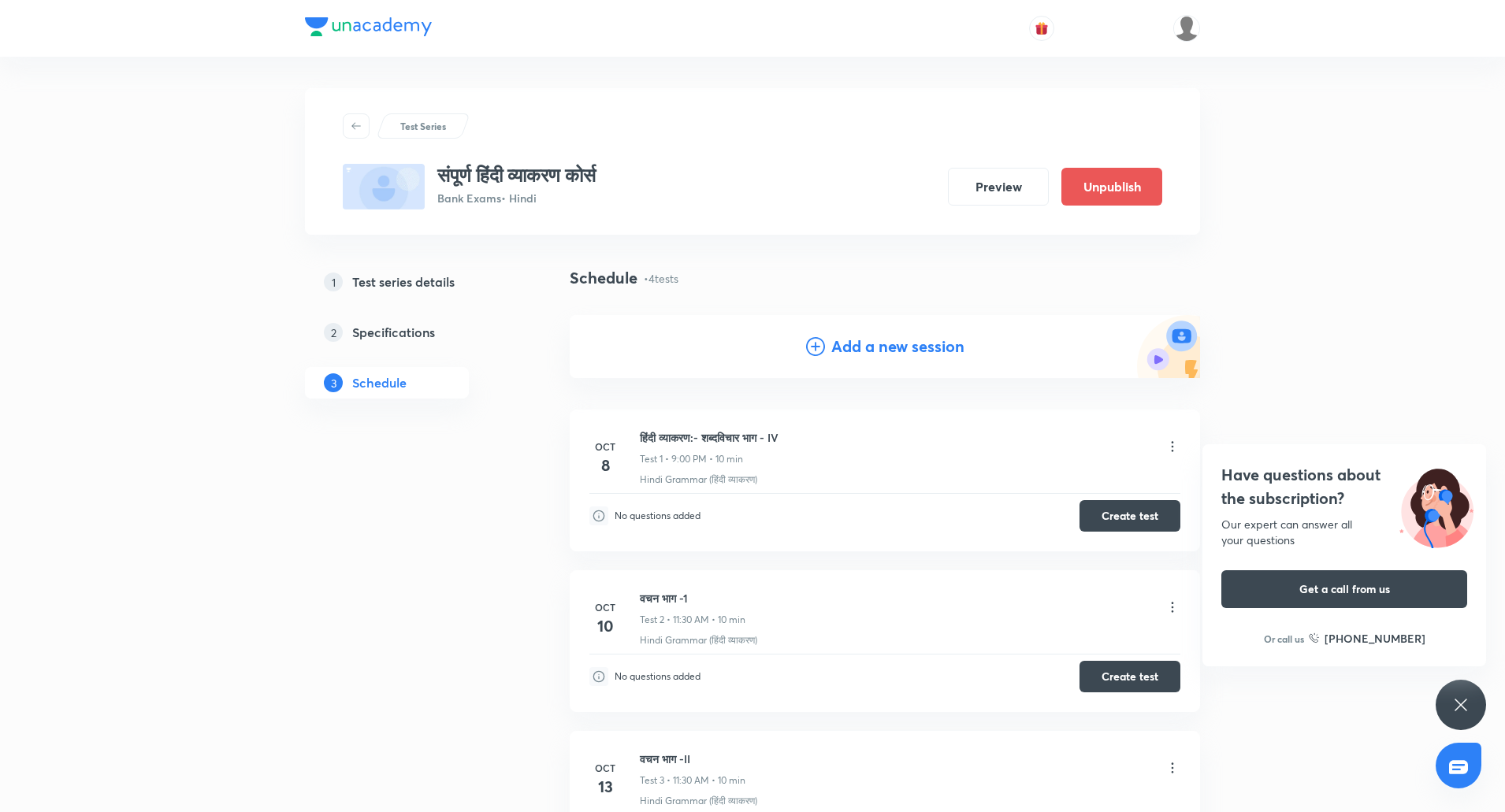
click at [883, 346] on h4 "Add a new session" at bounding box center [897, 346] width 133 height 24
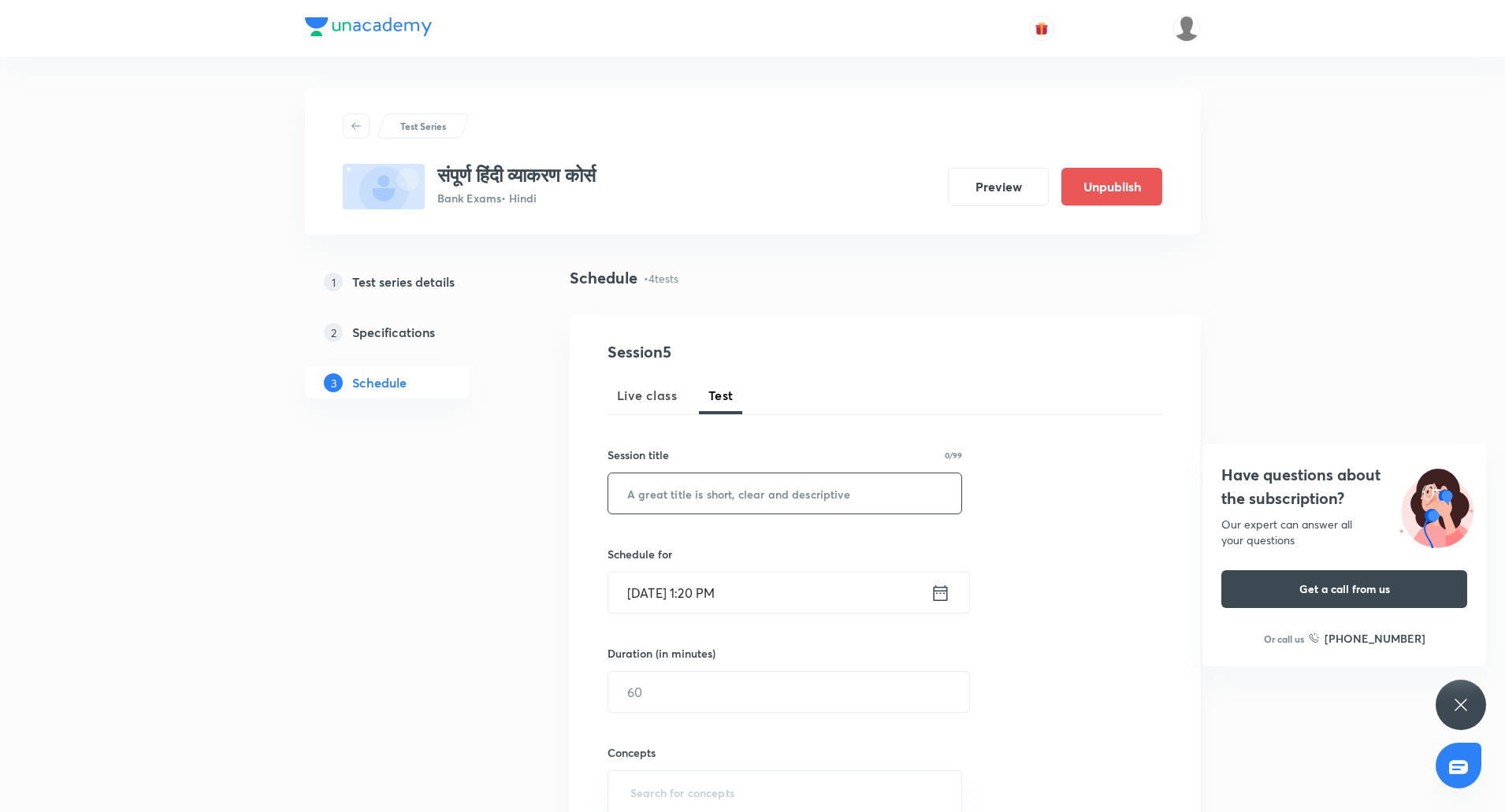
click at [707, 510] on input "text" at bounding box center [784, 493] width 353 height 40
paste input "लिंग भाग - II"
type input "लिंग भाग - II"
click at [647, 580] on input "Oct 8, 2025, 1:20 PM" at bounding box center [769, 592] width 322 height 40
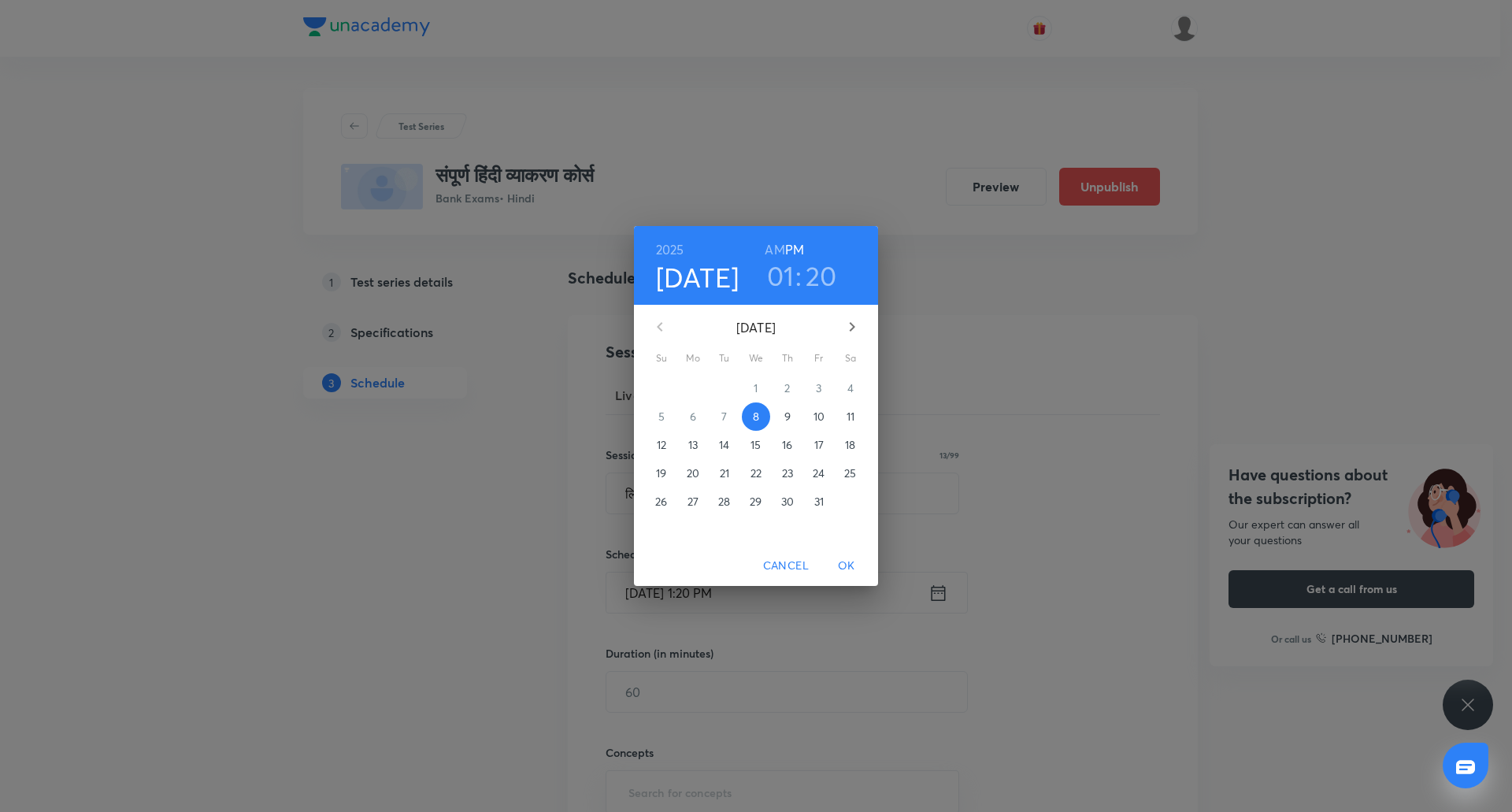
click at [820, 438] on p "17" at bounding box center [819, 445] width 9 height 16
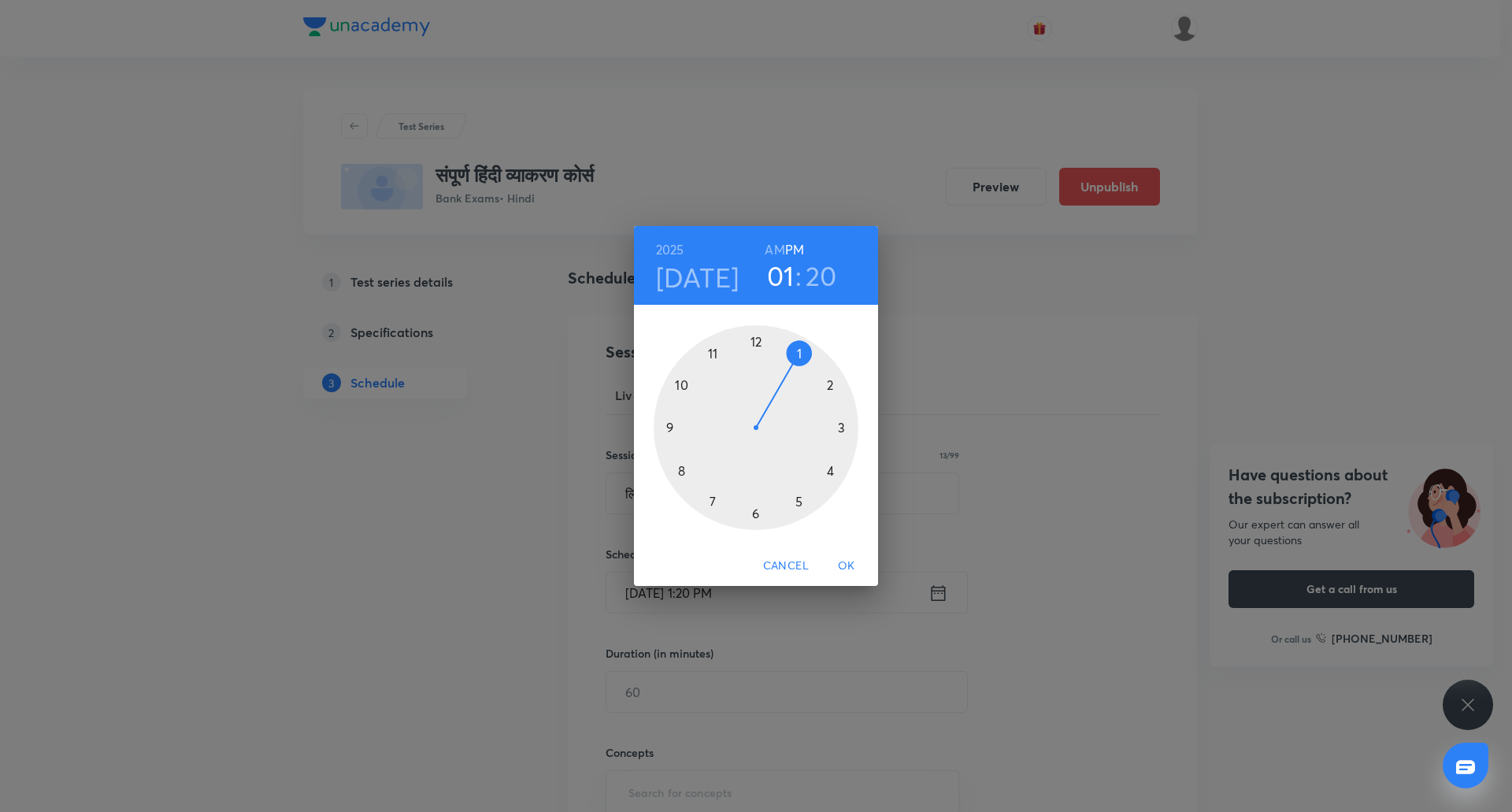
click at [706, 361] on div at bounding box center [756, 428] width 205 height 205
click at [773, 251] on h6 "AM" at bounding box center [774, 250] width 19 height 22
click at [759, 507] on div at bounding box center [756, 428] width 205 height 205
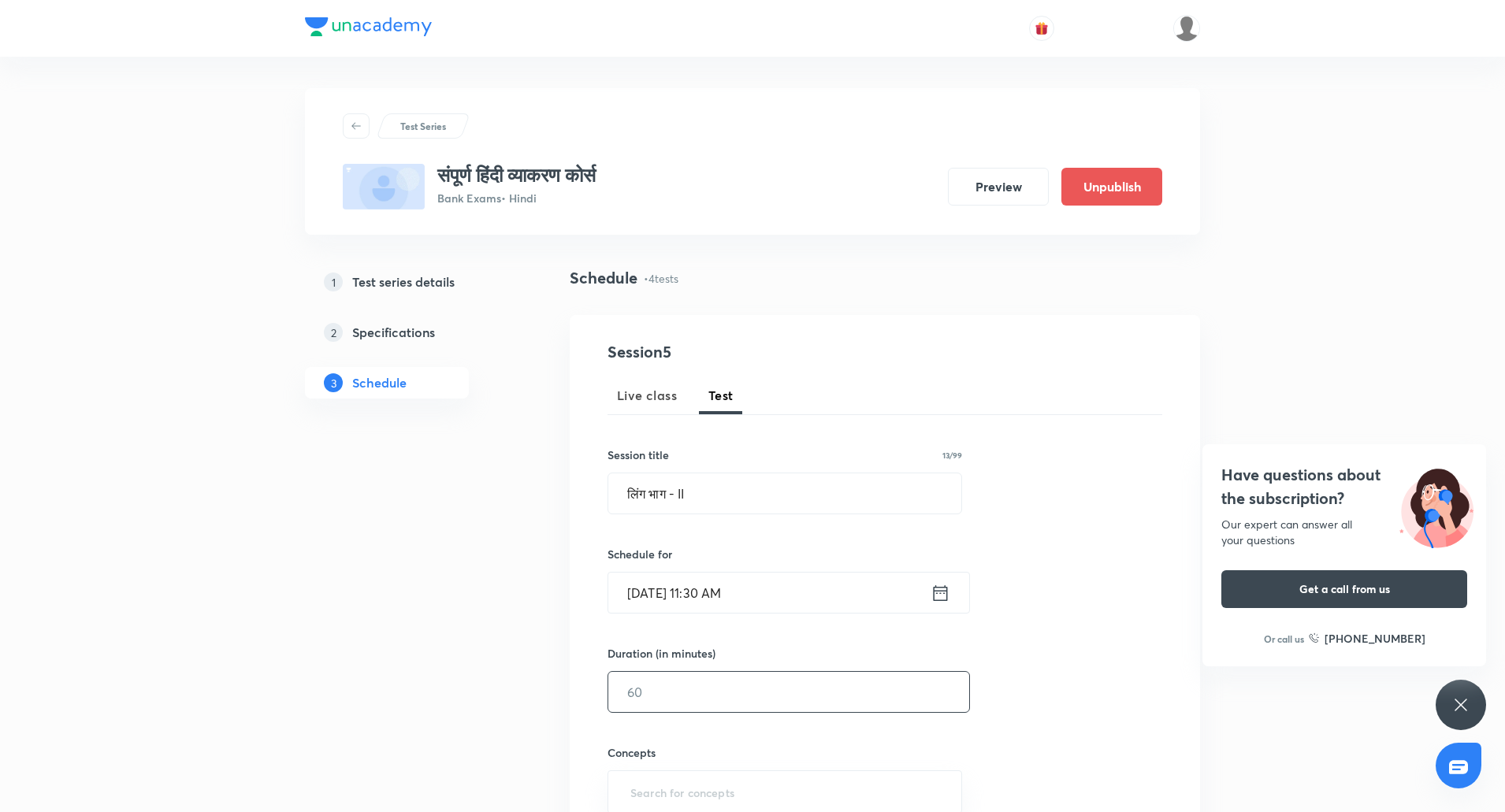
click at [688, 689] on input "text" at bounding box center [788, 691] width 361 height 40
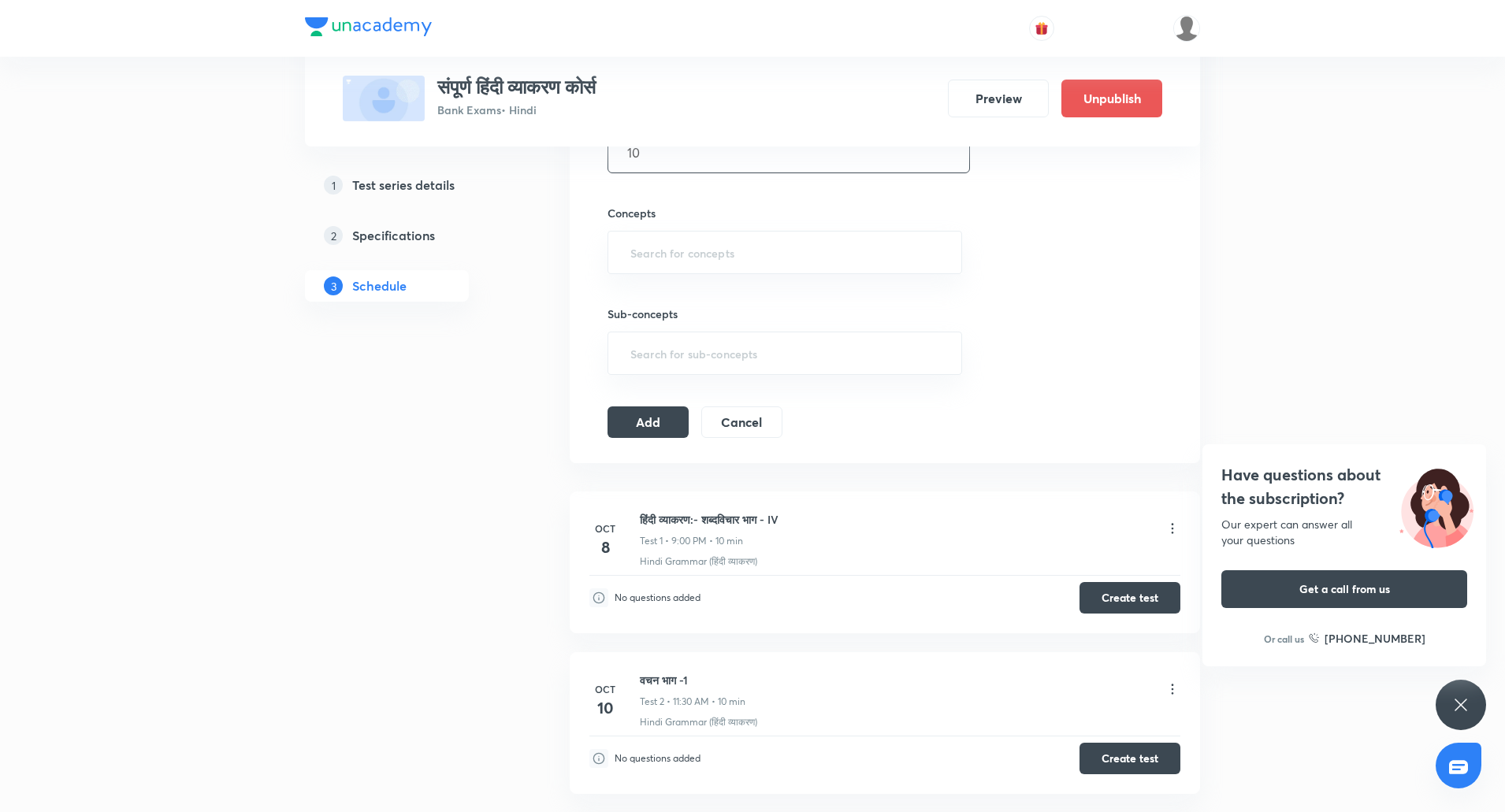
scroll to position [576, 0]
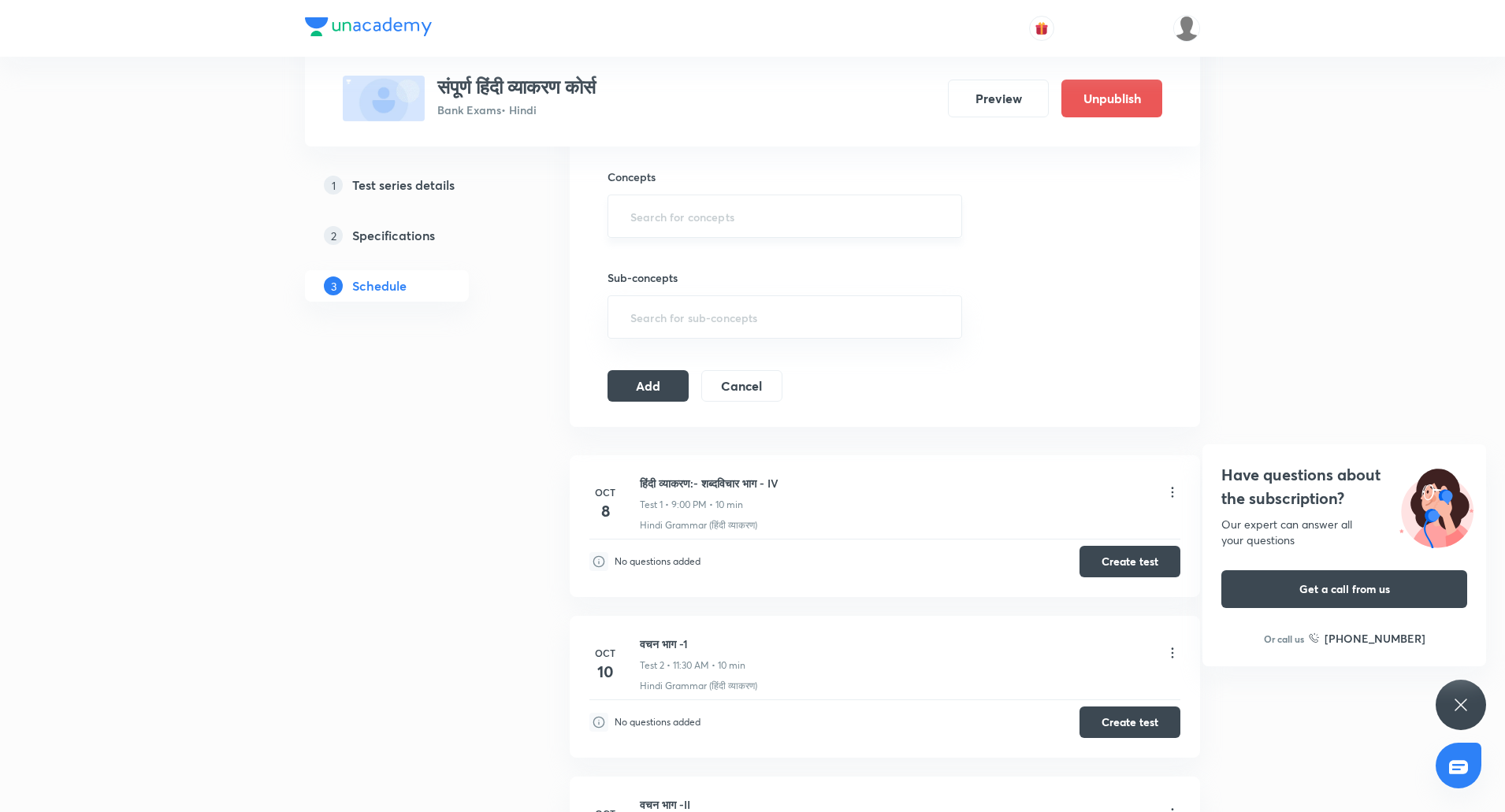
click at [672, 234] on div "​" at bounding box center [784, 216] width 355 height 43
type input "10"
type input "hind"
click at [687, 289] on li "Hindi Grammar (हिंदी व्याकरण)" at bounding box center [784, 290] width 353 height 28
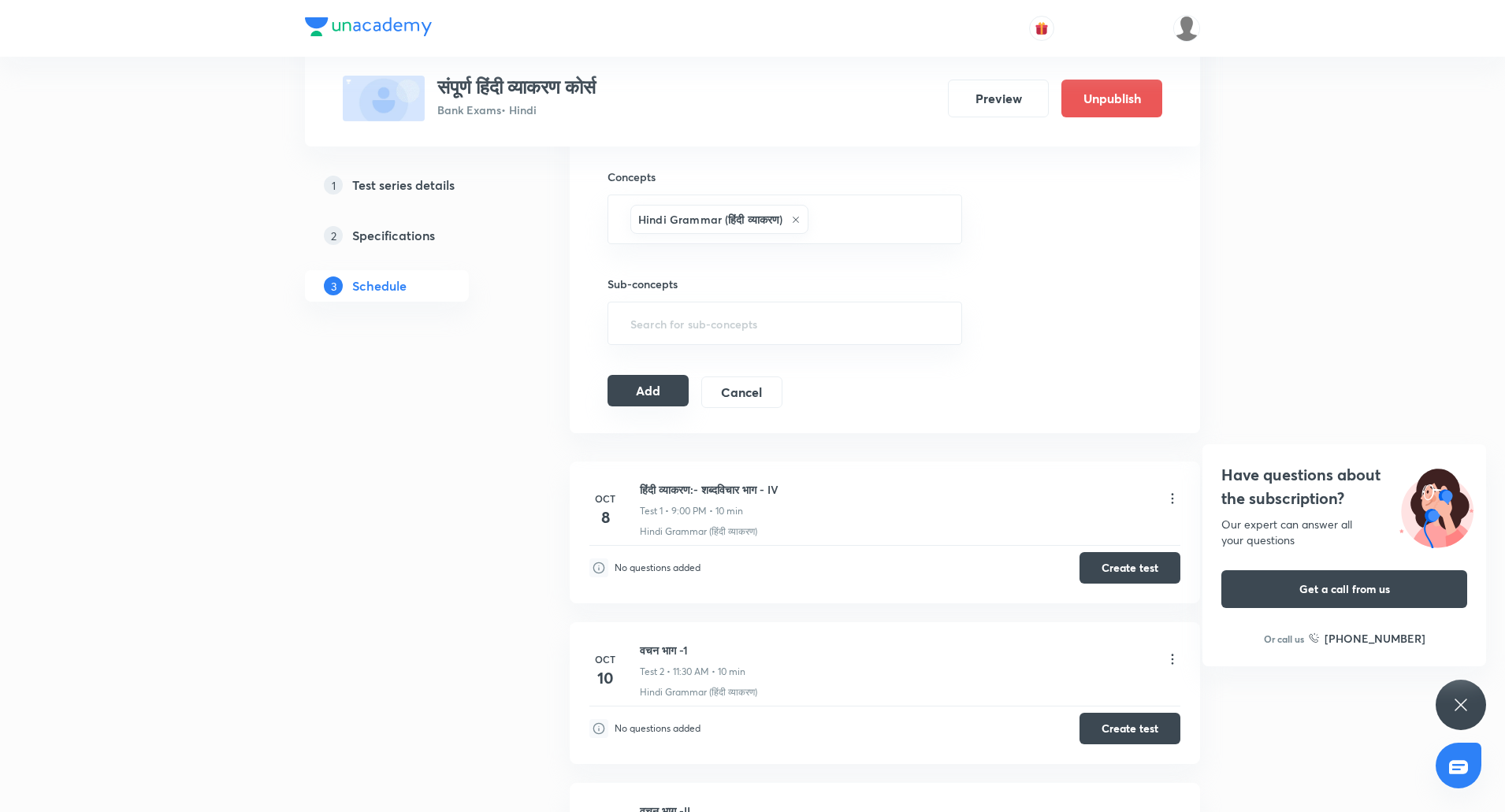
click at [661, 386] on button "Add" at bounding box center [648, 390] width 81 height 31
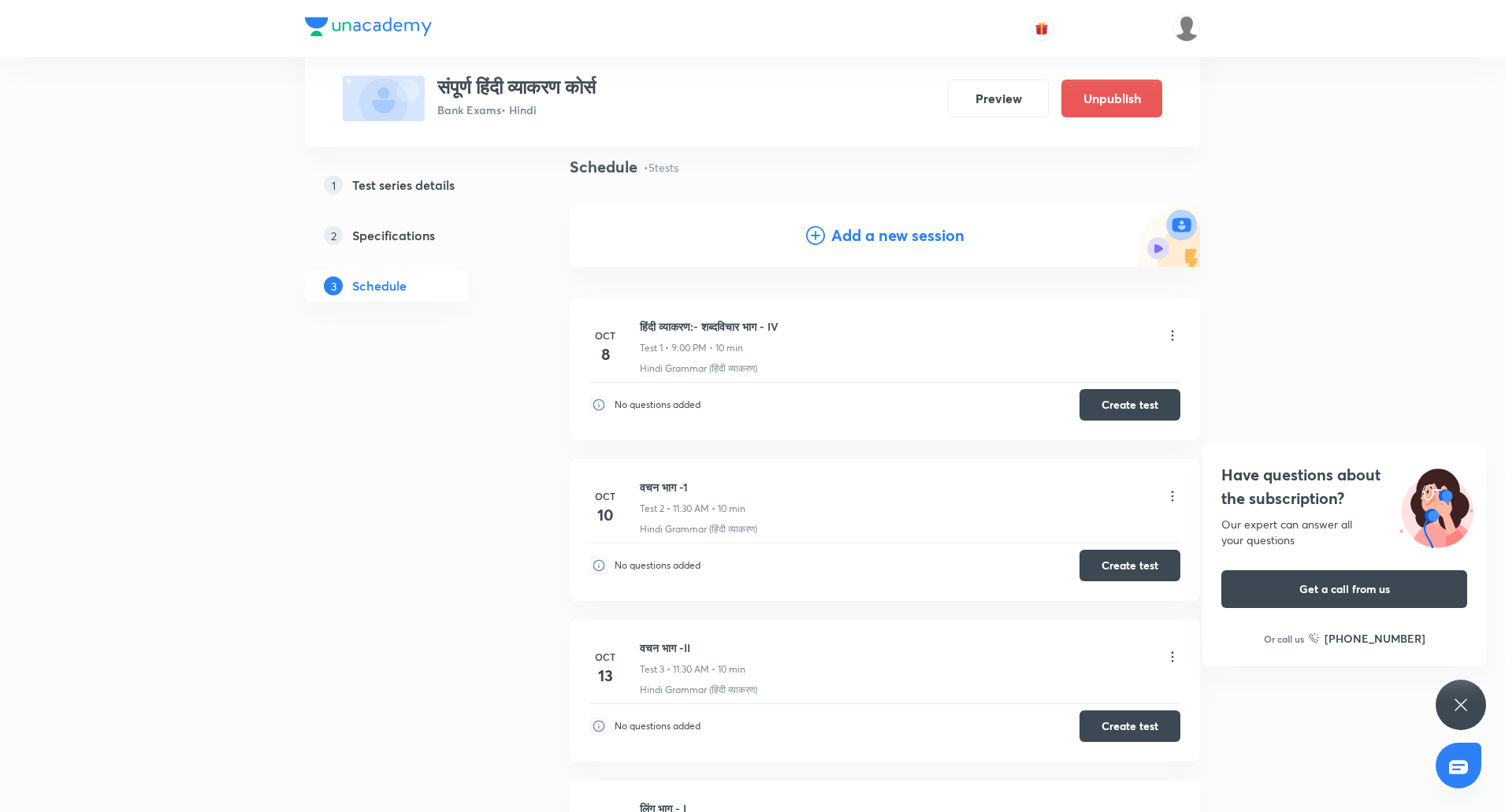
scroll to position [104, 0]
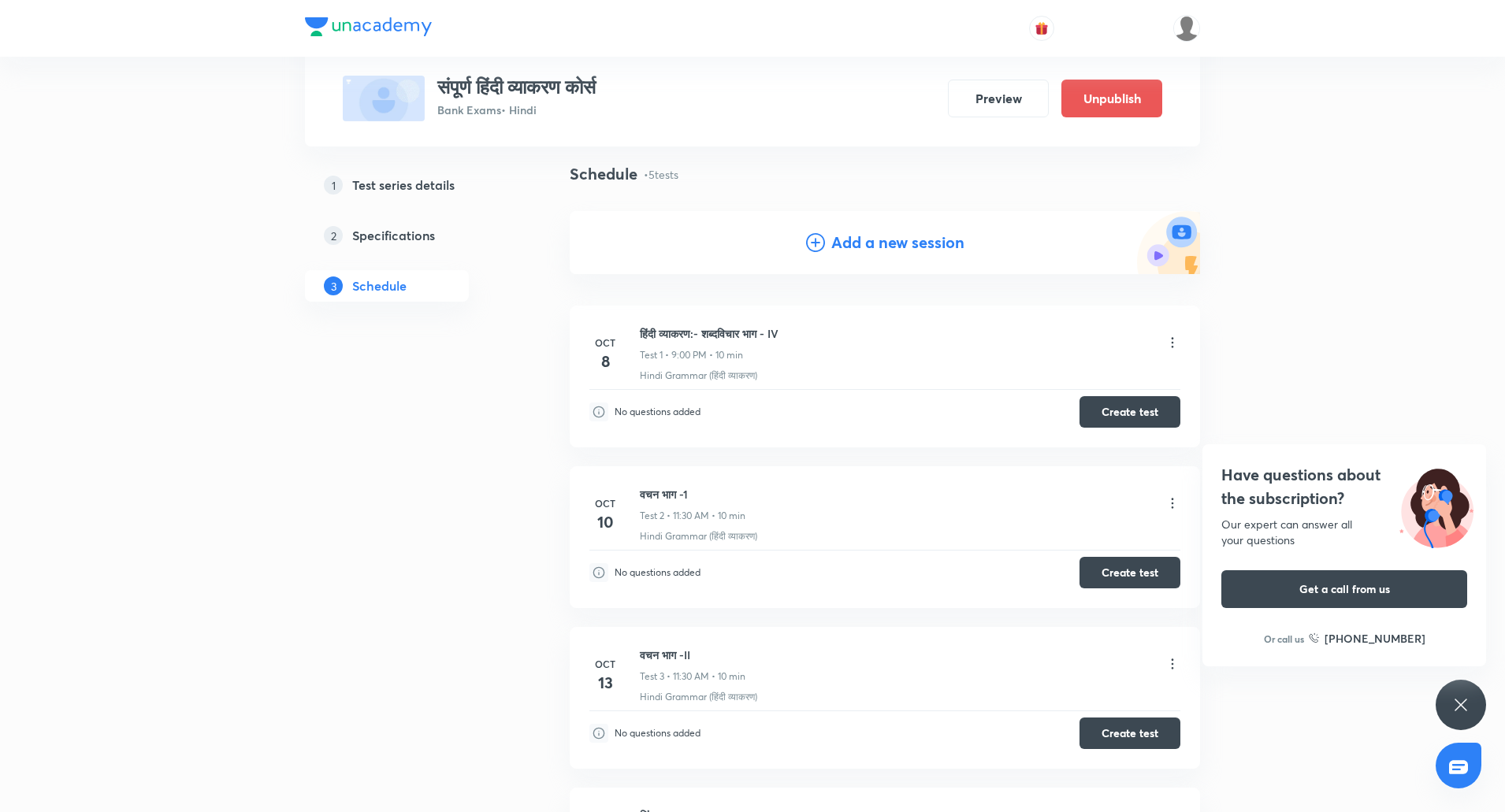
click at [863, 242] on h4 "Add a new session" at bounding box center [897, 243] width 133 height 24
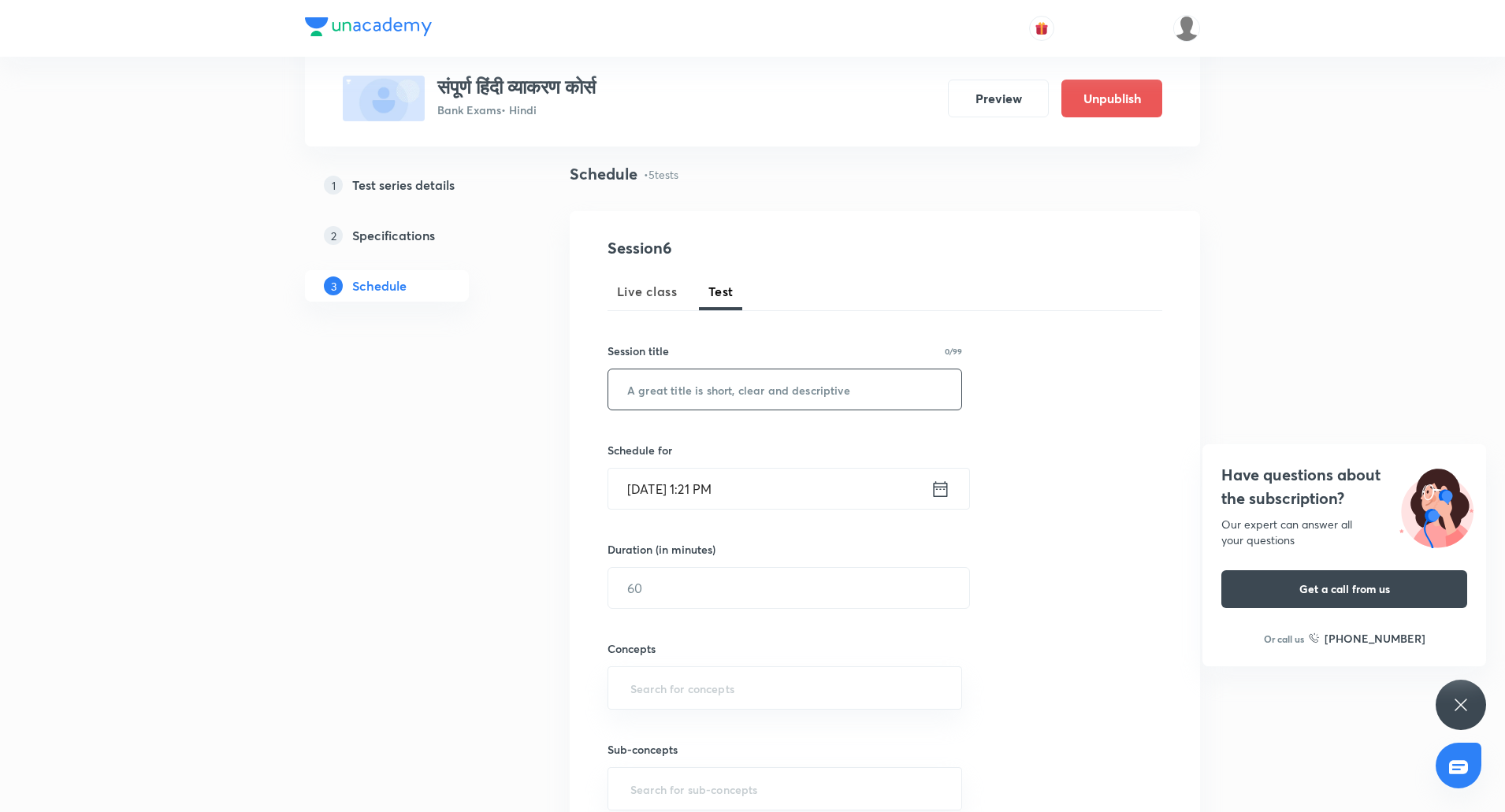
click at [690, 400] on input "text" at bounding box center [784, 389] width 353 height 40
paste input "उपसर्ग भाग - I"
type input "उपसर्ग भाग - I"
click at [638, 489] on input "Oct 8, 2025, 1:21 PM" at bounding box center [769, 488] width 322 height 40
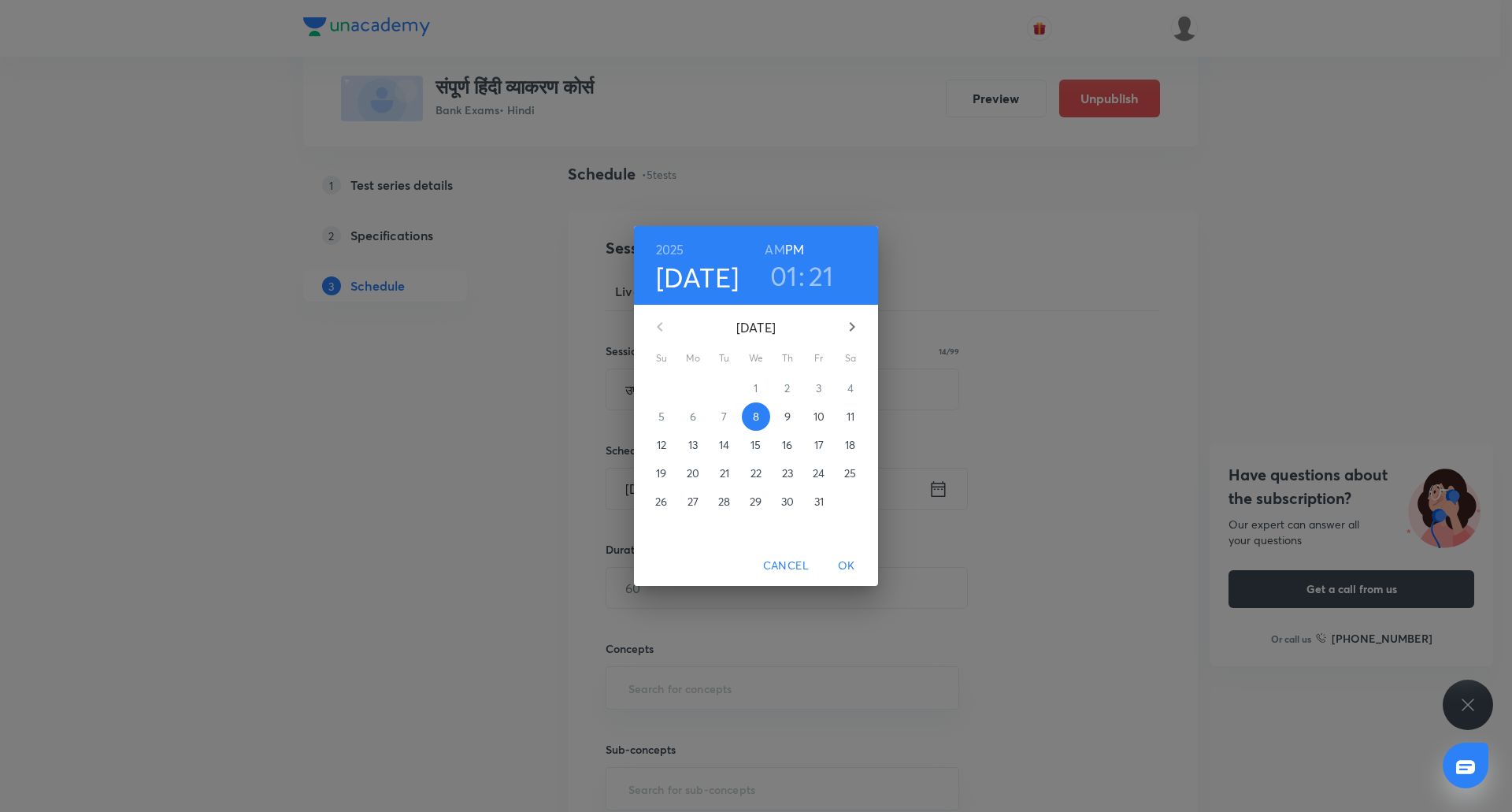
click at [818, 450] on p "17" at bounding box center [819, 445] width 9 height 16
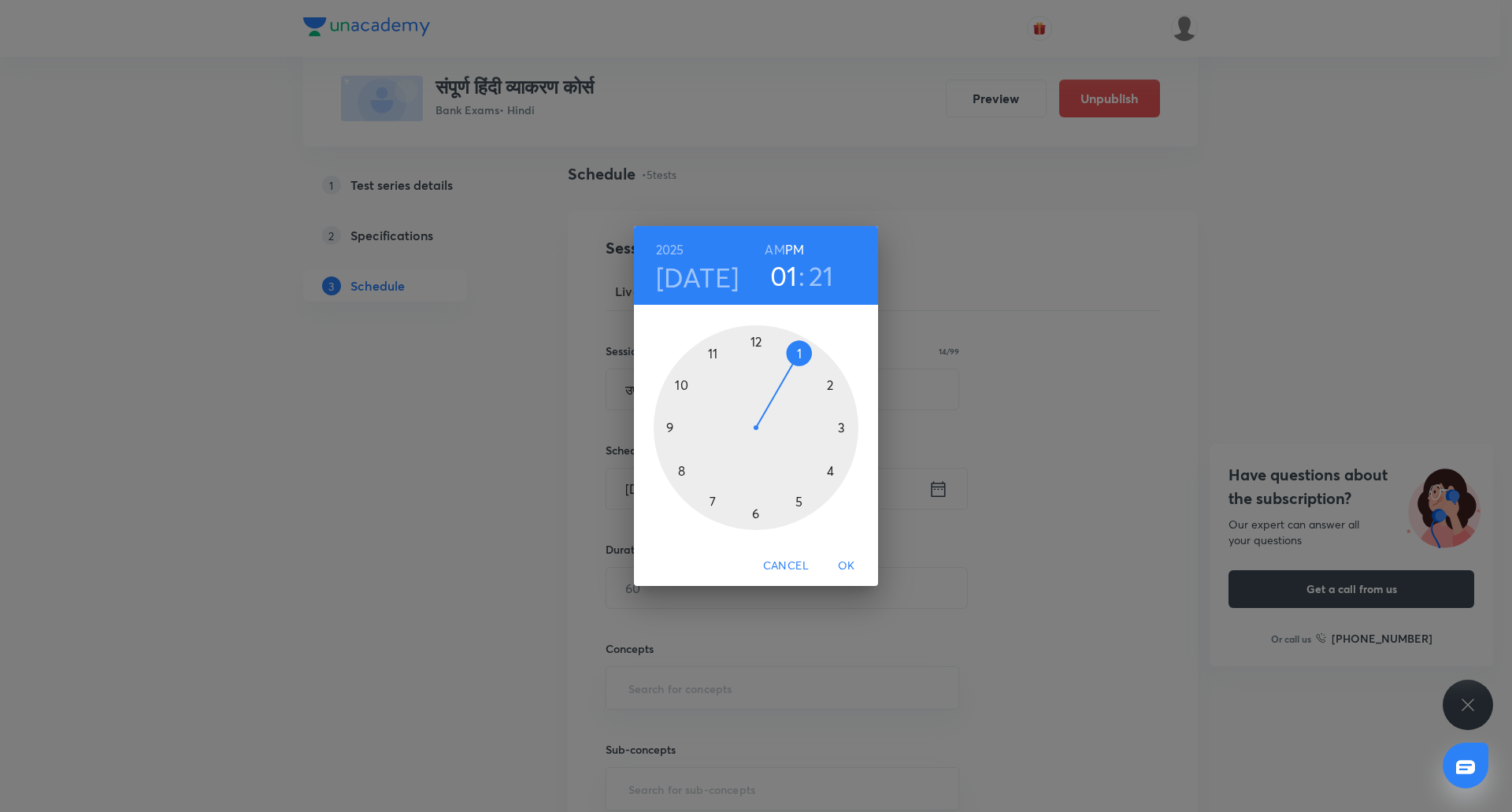
click at [781, 237] on div "2025 Oct 17 01 : 21 AM PM" at bounding box center [756, 265] width 244 height 79
click at [781, 249] on h6 "AM" at bounding box center [774, 250] width 19 height 22
click at [712, 353] on div at bounding box center [756, 428] width 205 height 205
click at [752, 514] on div at bounding box center [756, 428] width 205 height 205
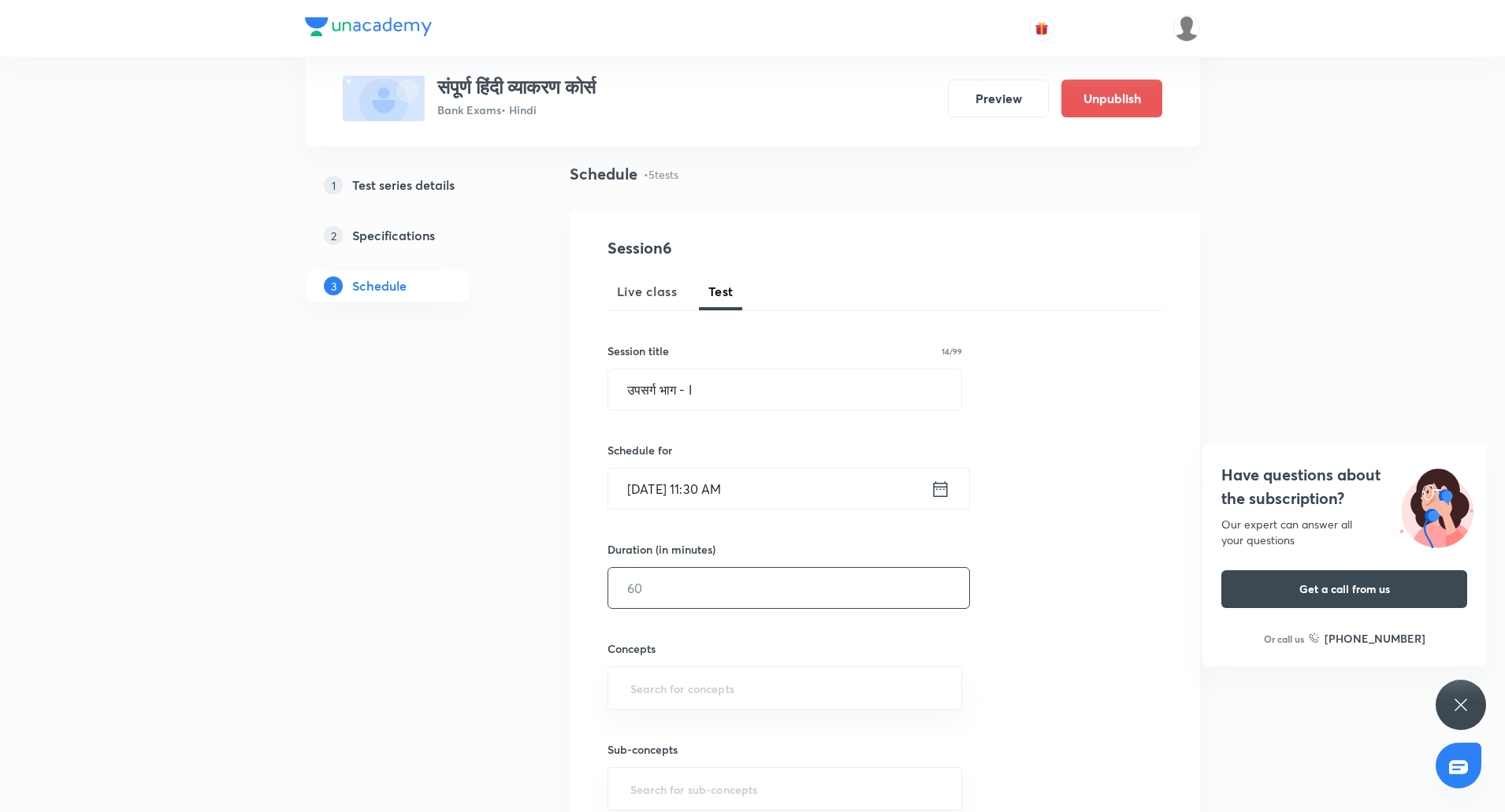
click at [715, 580] on input "text" at bounding box center [788, 588] width 361 height 40
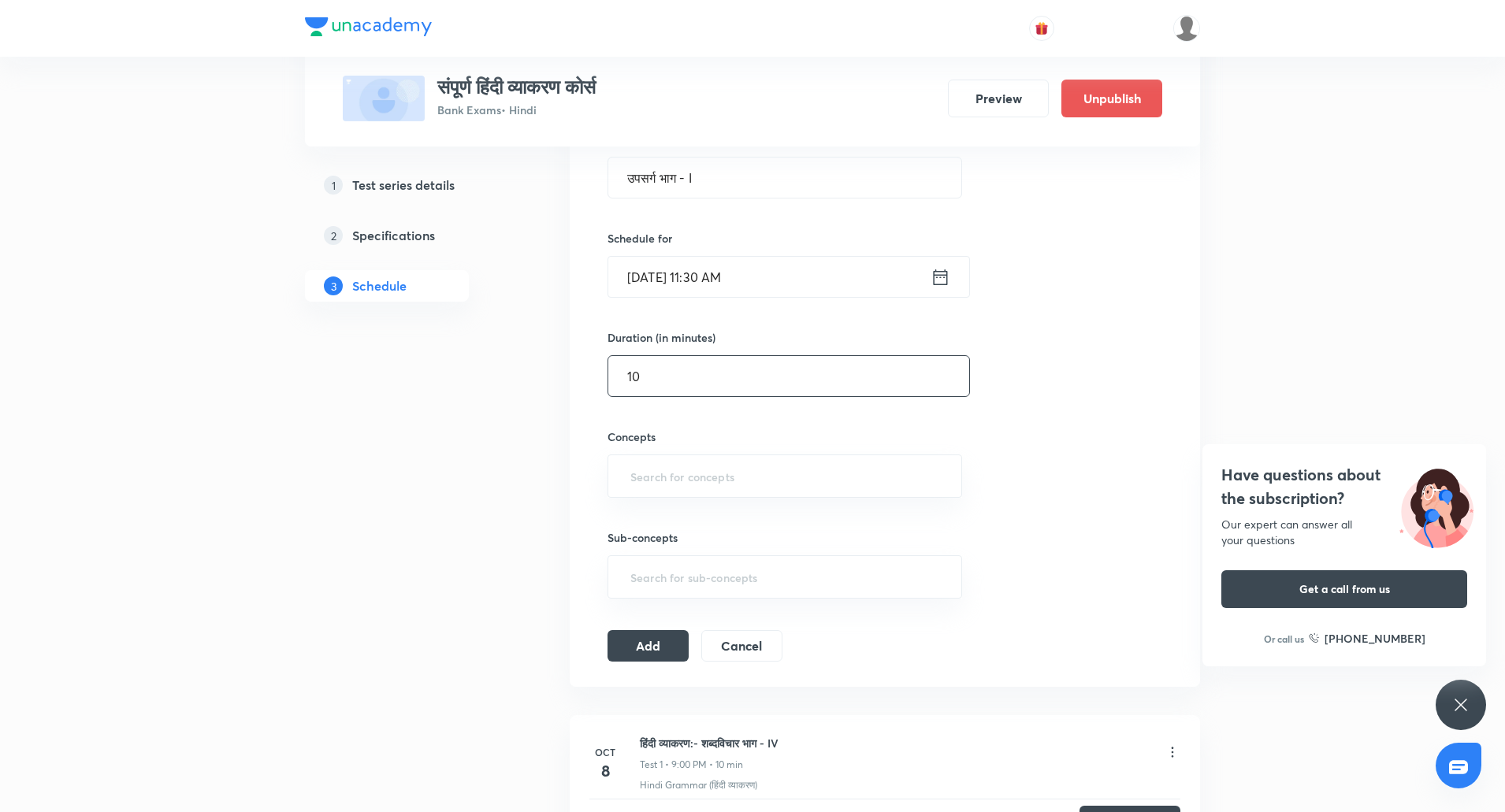
scroll to position [414, 0]
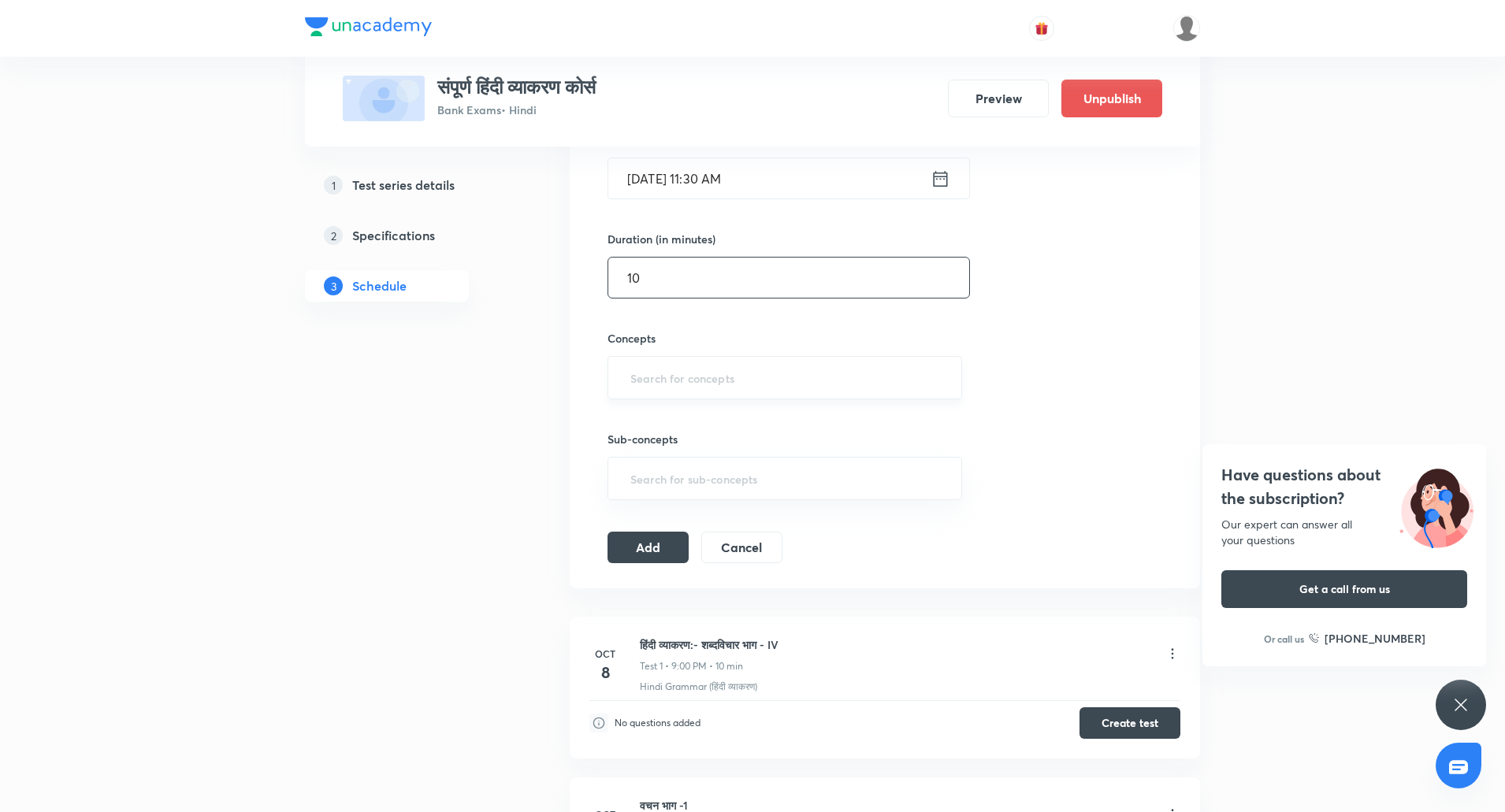
type input "10"
click at [686, 371] on input "text" at bounding box center [784, 378] width 315 height 29
type input "hi"
click at [712, 467] on ul "Hindi Language (हिंदी भाषा) Hindi Grammar (हिंदी व्याकरण)" at bounding box center [784, 437] width 353 height 69
click at [715, 456] on li "Hindi Grammar (हिंदी व्याकरण)" at bounding box center [784, 450] width 353 height 28
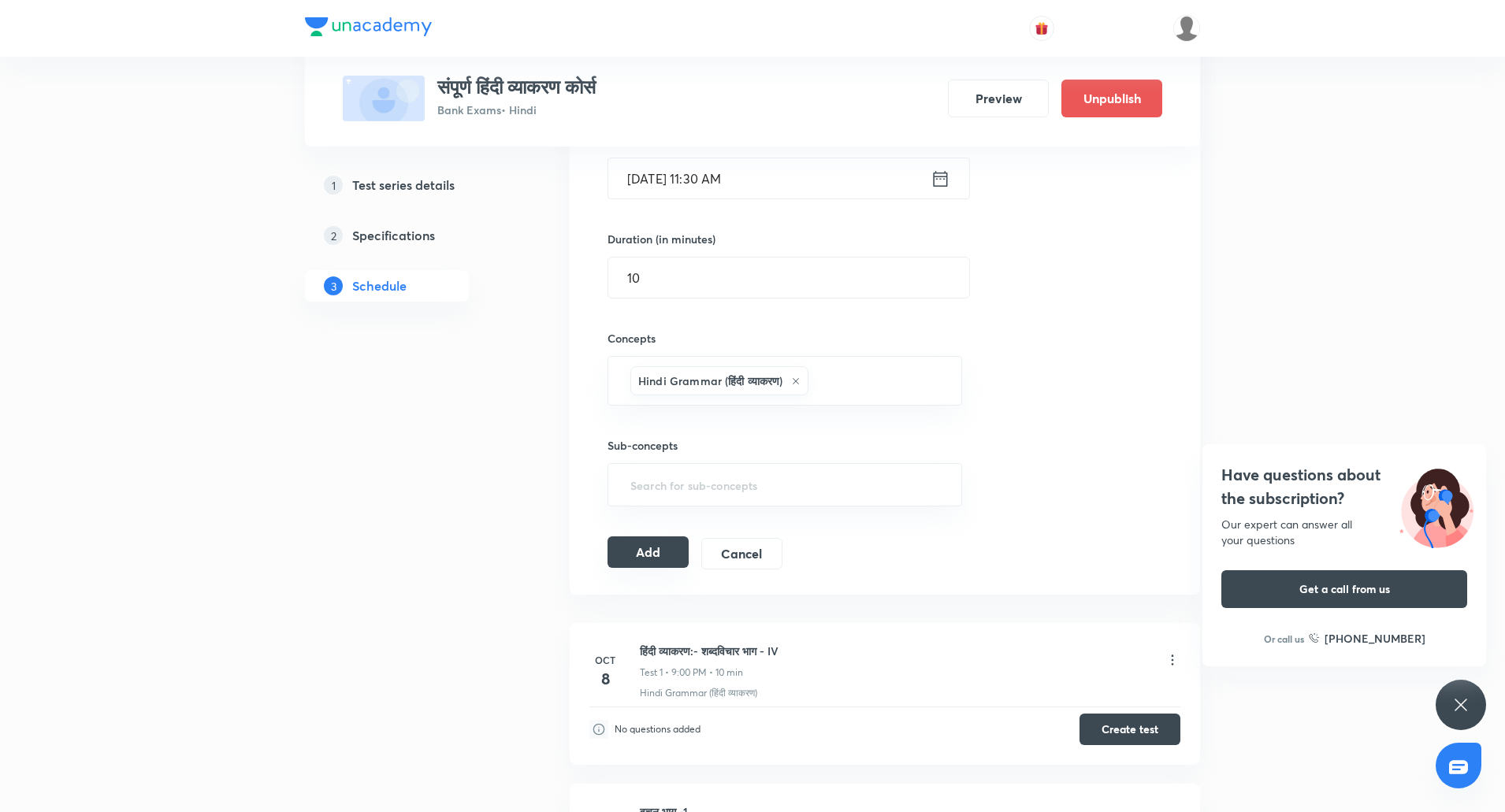
click at [667, 552] on button "Add" at bounding box center [648, 551] width 81 height 31
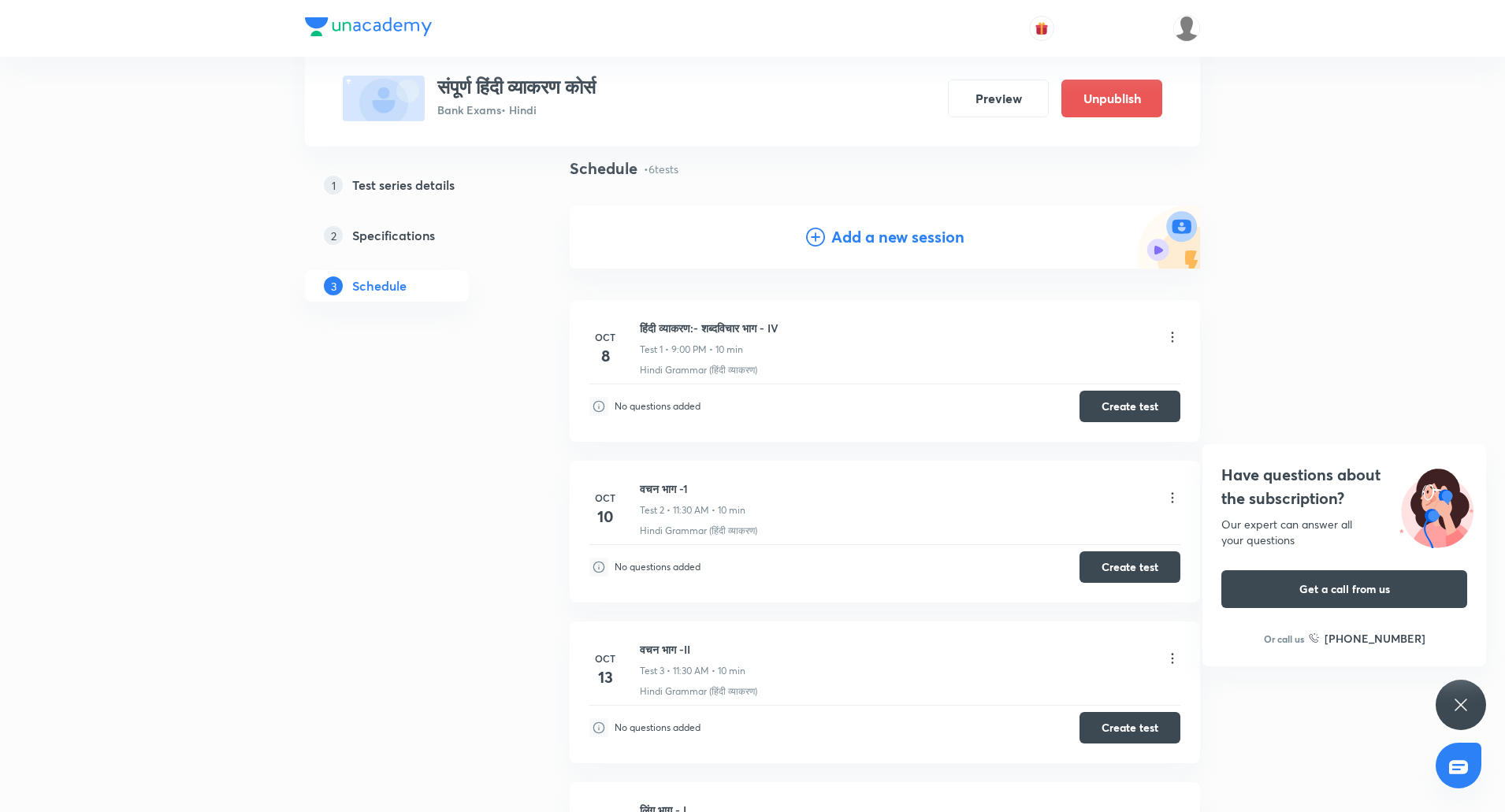
scroll to position [108, 0]
click at [889, 229] on h4 "Add a new session" at bounding box center [897, 238] width 133 height 24
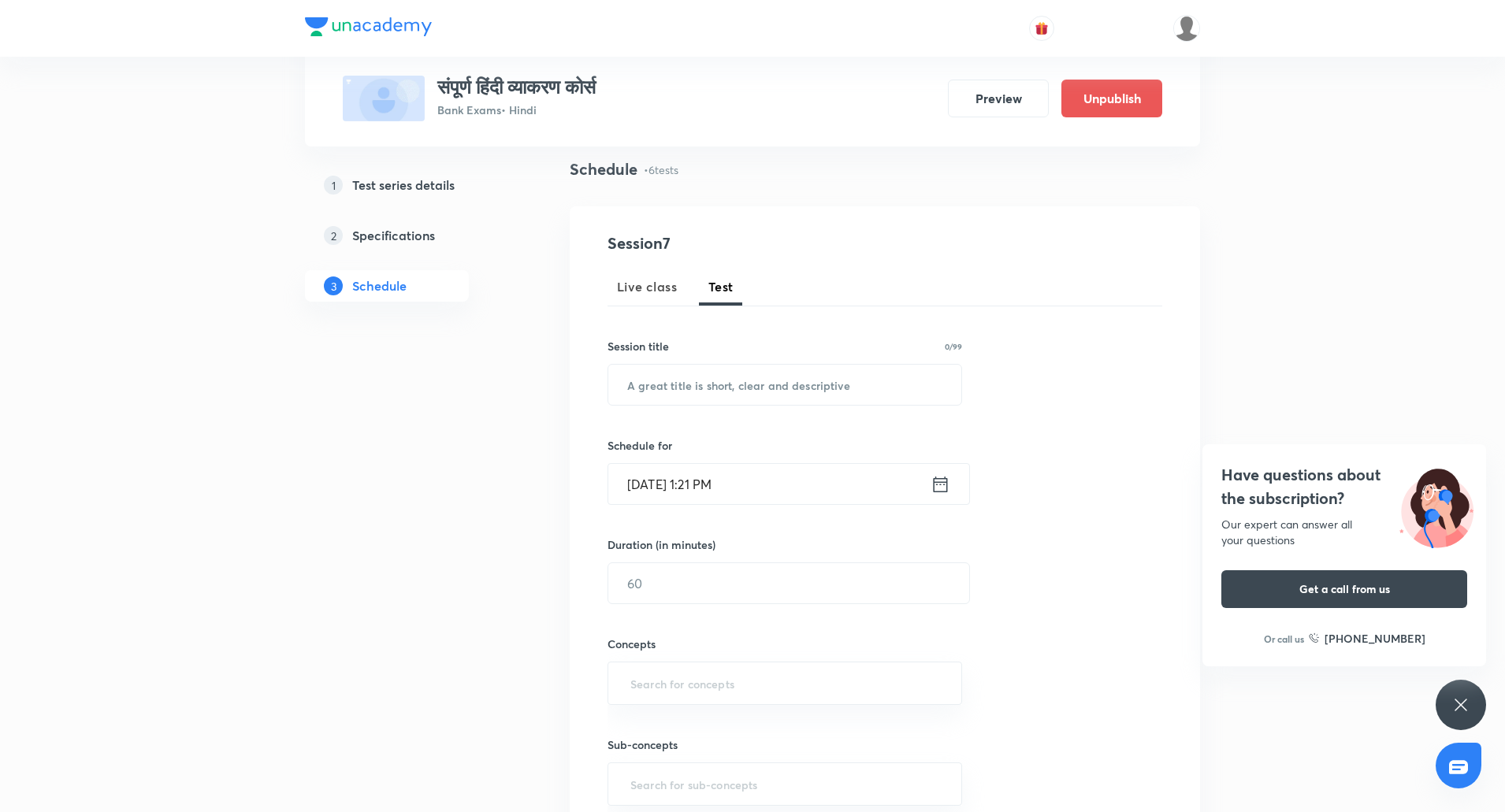
click at [889, 229] on div "Session 7 Live class Test Session title 0/99 ​ Schedule for Oct 8, 2025, 1:21 P…" at bounding box center [885, 550] width 630 height 688
click at [777, 377] on input "text" at bounding box center [784, 384] width 353 height 40
paste input "उपसर्ग भाग - II"
type input "उपसर्ग भाग - II"
click at [660, 484] on input "Oct 8, 2025, 1:21 PM" at bounding box center [769, 483] width 322 height 40
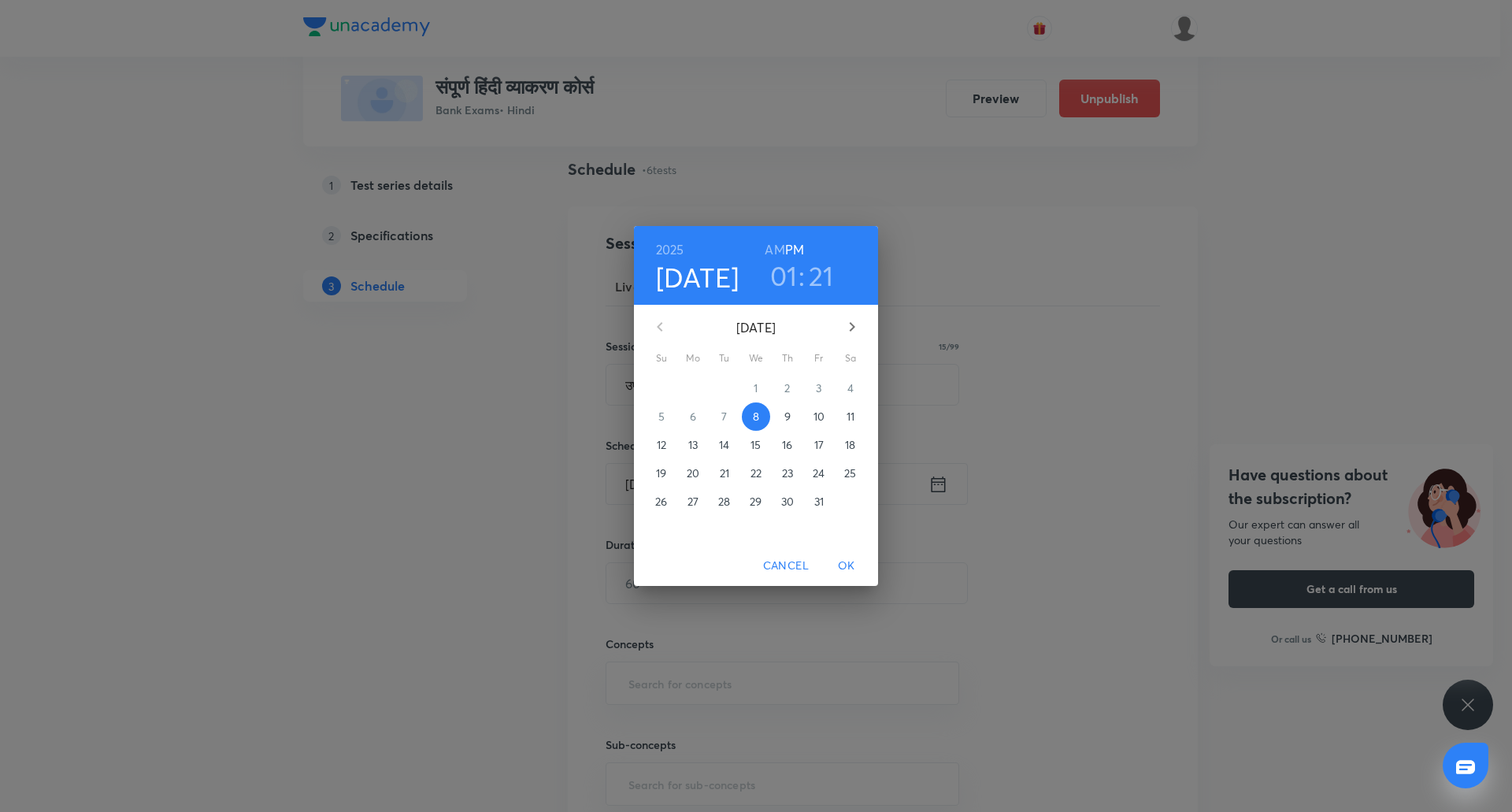
click at [750, 472] on p "22" at bounding box center [755, 473] width 11 height 16
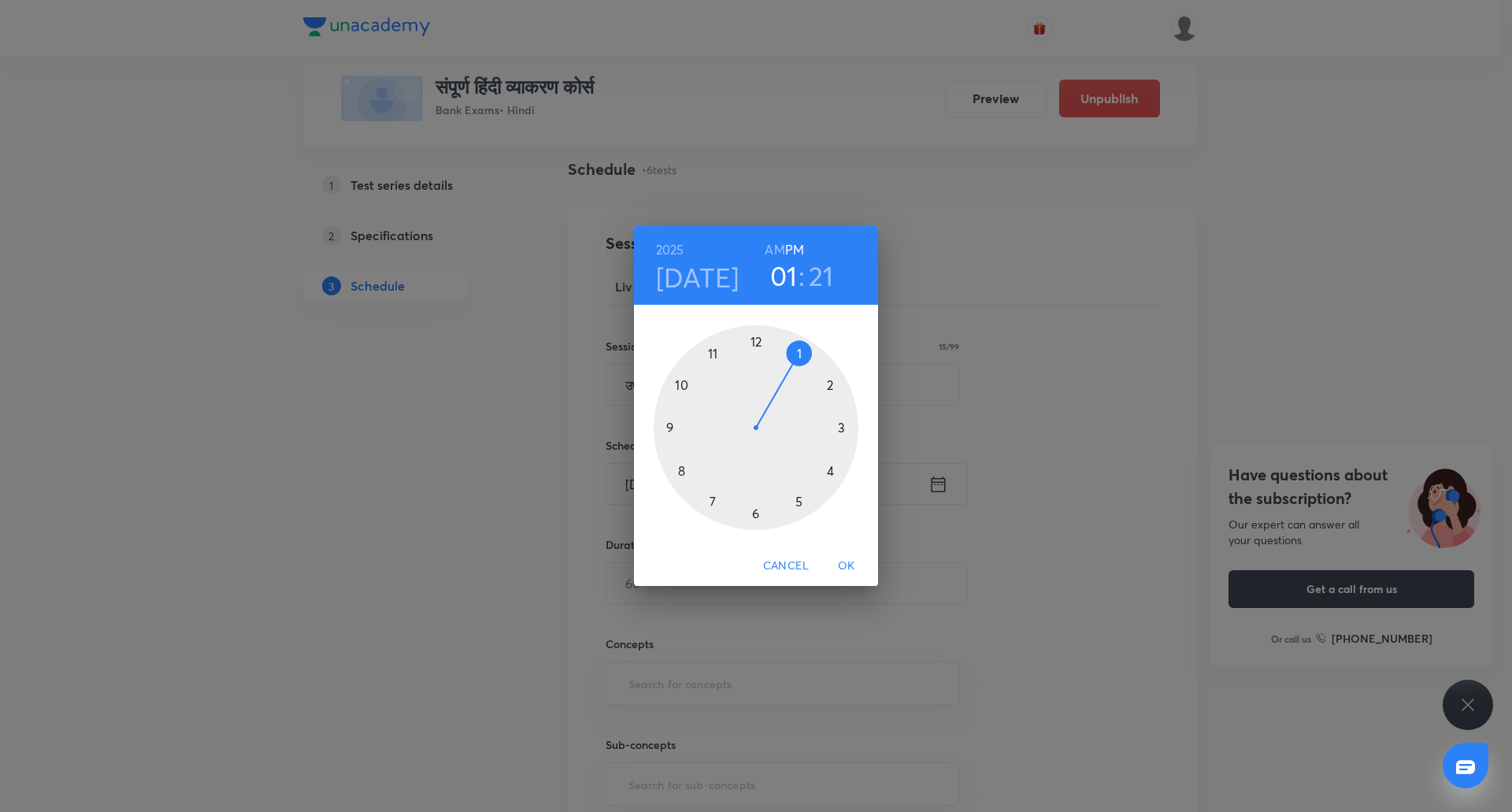
click at [782, 242] on h6 "AM" at bounding box center [774, 250] width 19 height 22
click at [718, 356] on div at bounding box center [756, 428] width 205 height 205
click at [756, 513] on div at bounding box center [756, 428] width 205 height 205
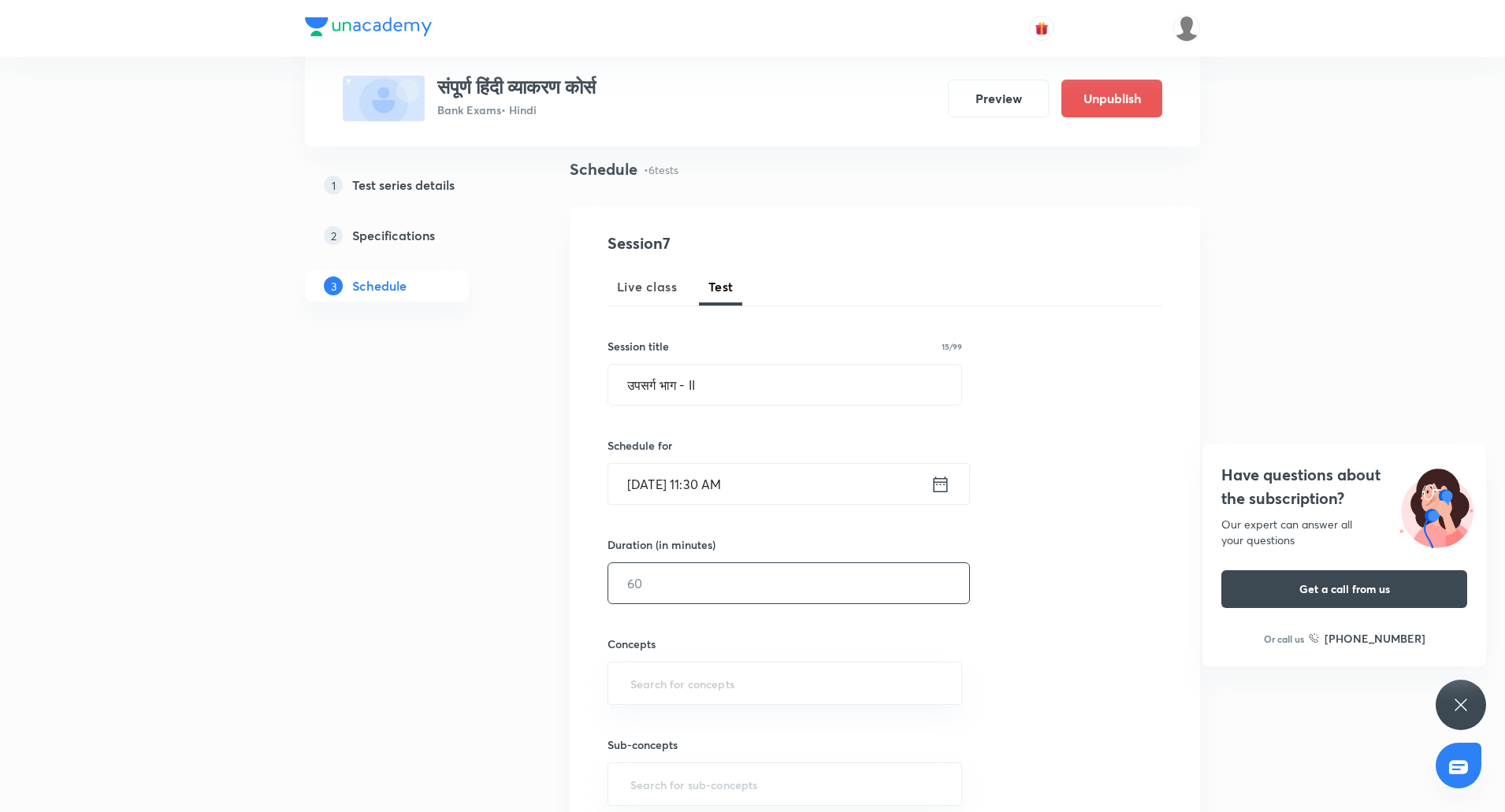
click at [687, 587] on input "text" at bounding box center [788, 583] width 361 height 40
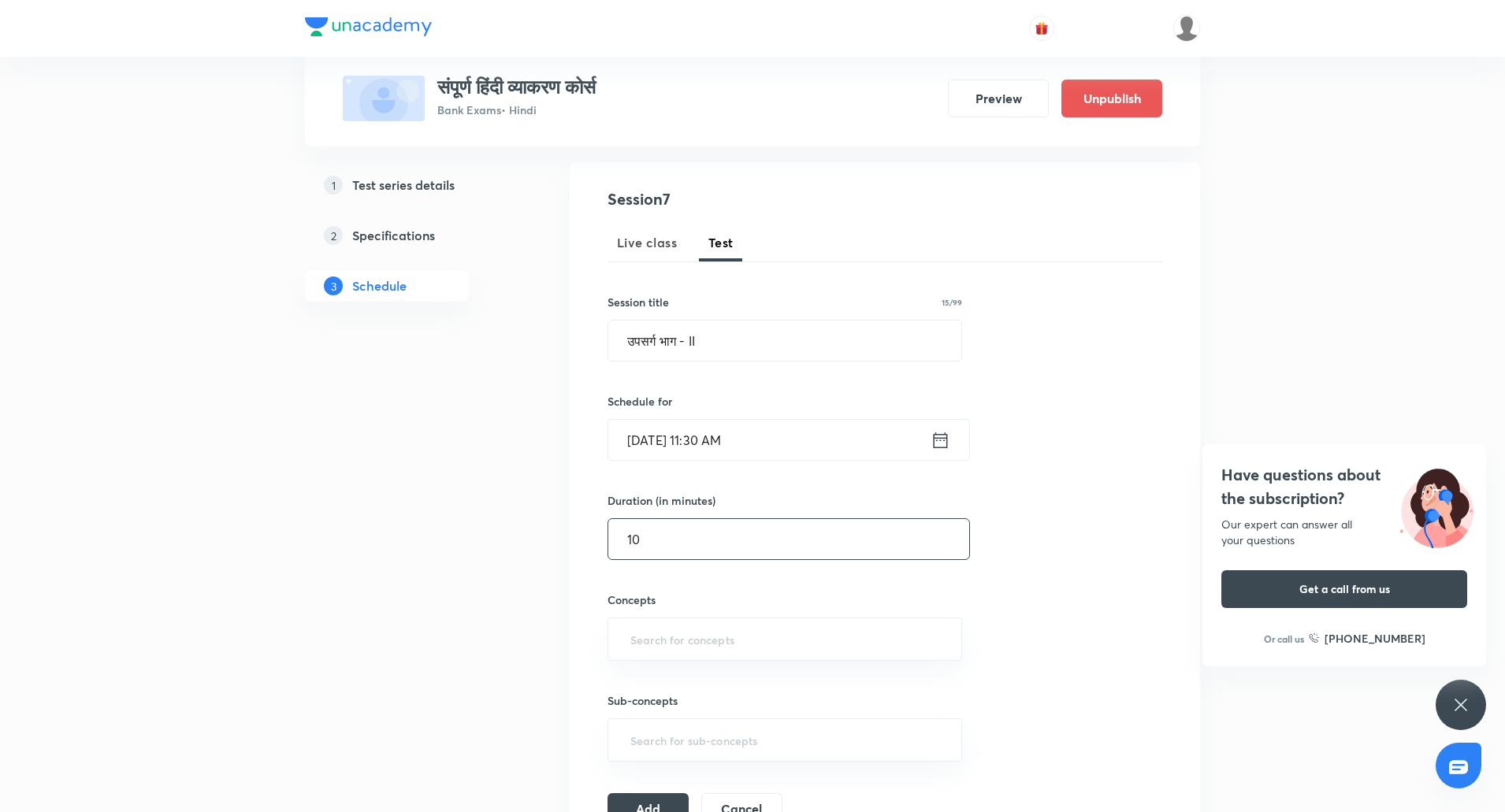
scroll to position [155, 0]
type input "10"
click at [679, 624] on input "text" at bounding box center [784, 637] width 315 height 29
type input "Hi"
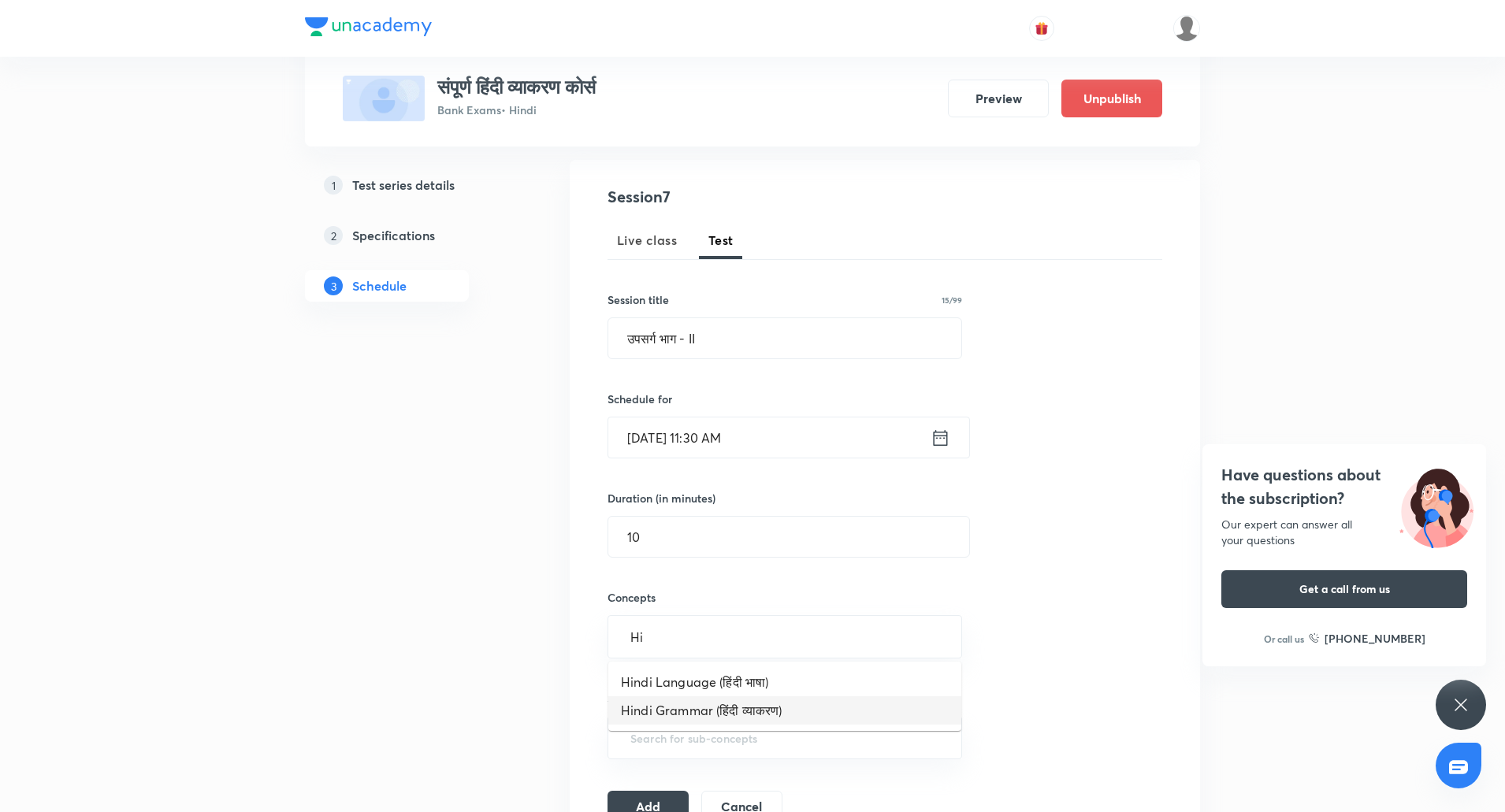
click at [705, 710] on li "Hindi Grammar (हिंदी व्याकरण)" at bounding box center [784, 710] width 353 height 28
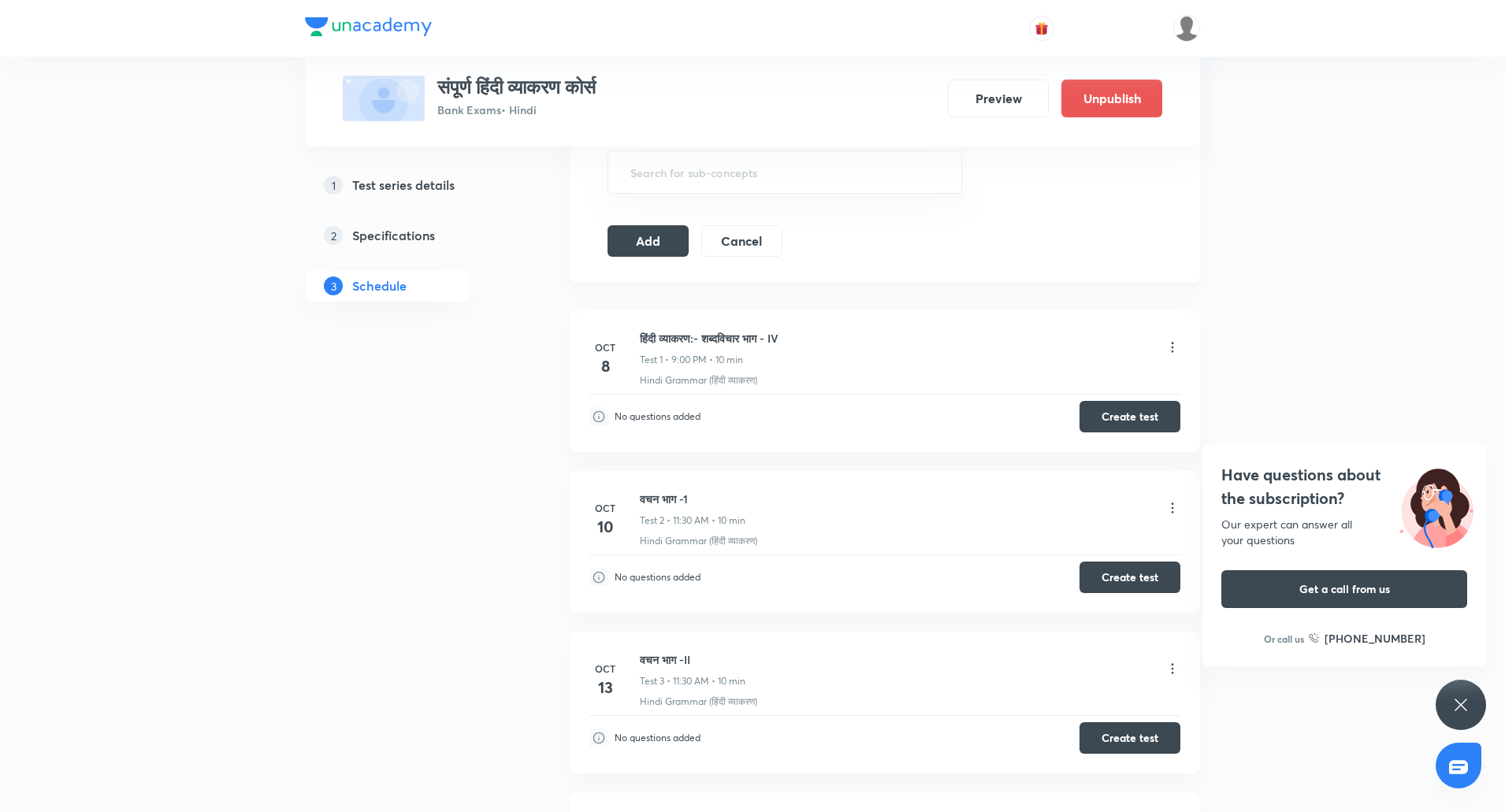
scroll to position [726, 0]
click at [655, 247] on button "Add" at bounding box center [648, 240] width 81 height 31
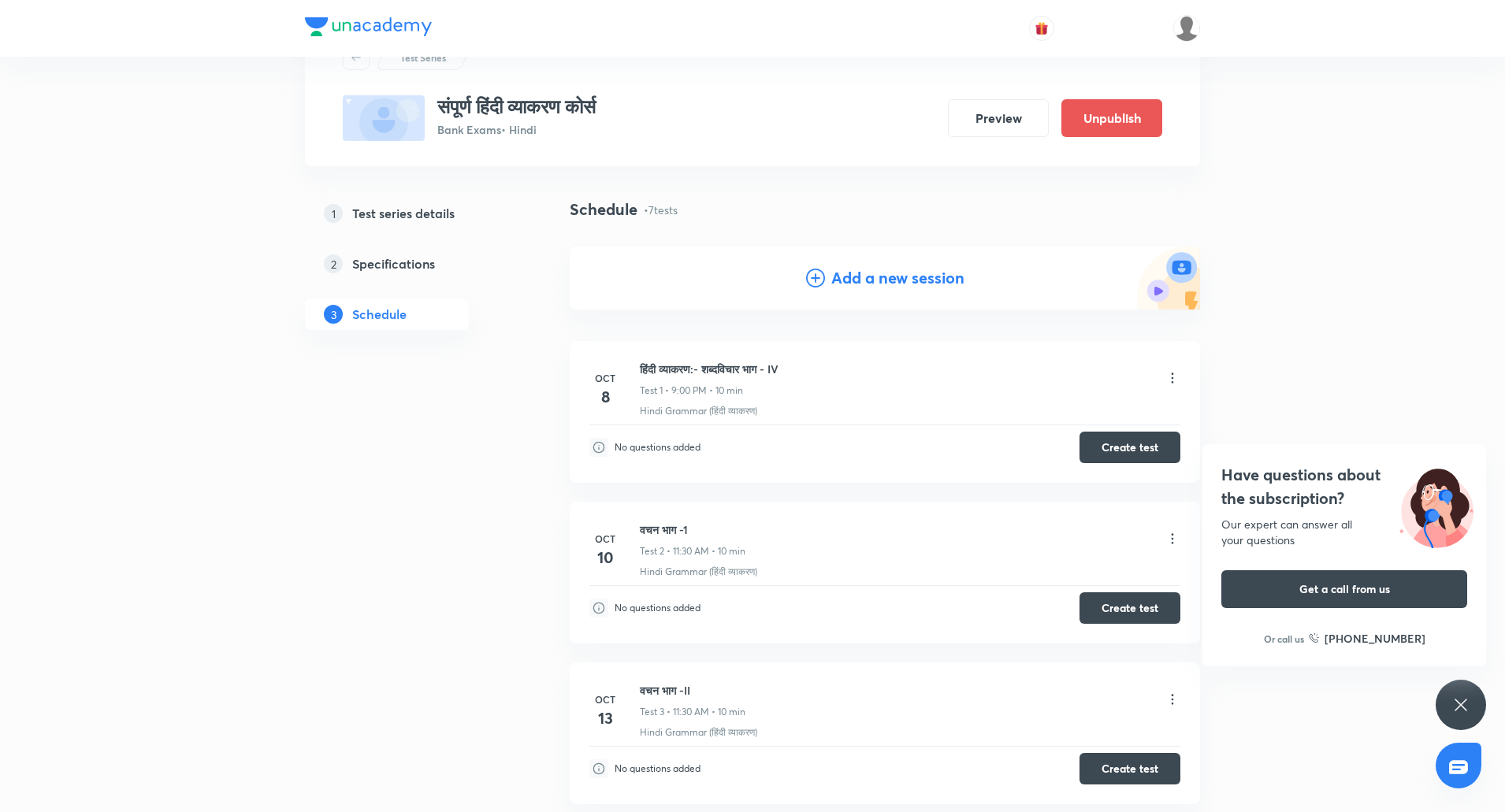
scroll to position [68, 0]
click at [887, 273] on h4 "Add a new session" at bounding box center [897, 279] width 133 height 24
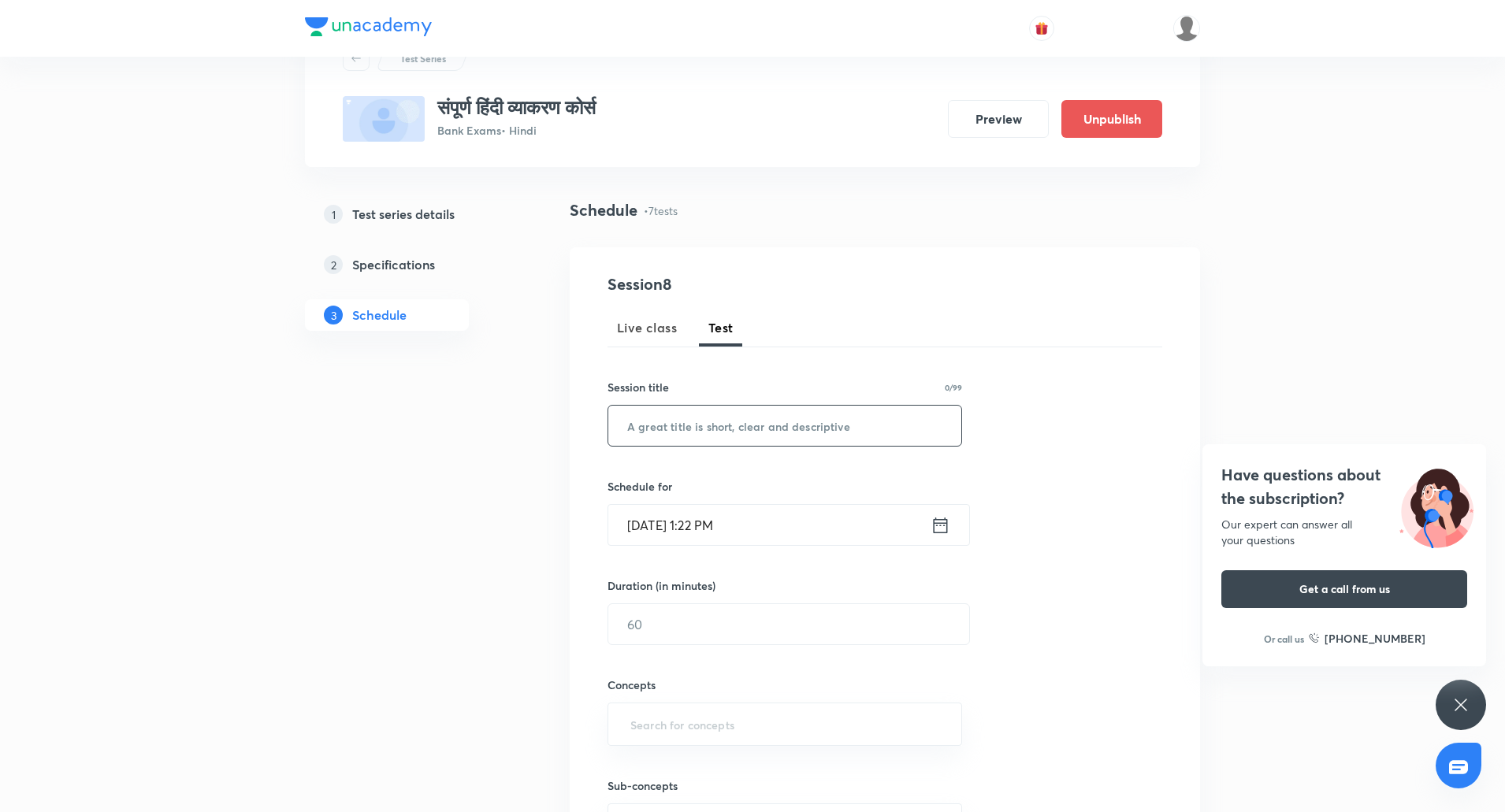
click at [700, 418] on input "text" at bounding box center [784, 425] width 353 height 40
paste input "प्रत्यय भाग - I"
type input "प्रत्यय भाग - I"
click at [642, 516] on input "Oct 8, 2025, 1:22 PM" at bounding box center [769, 524] width 322 height 40
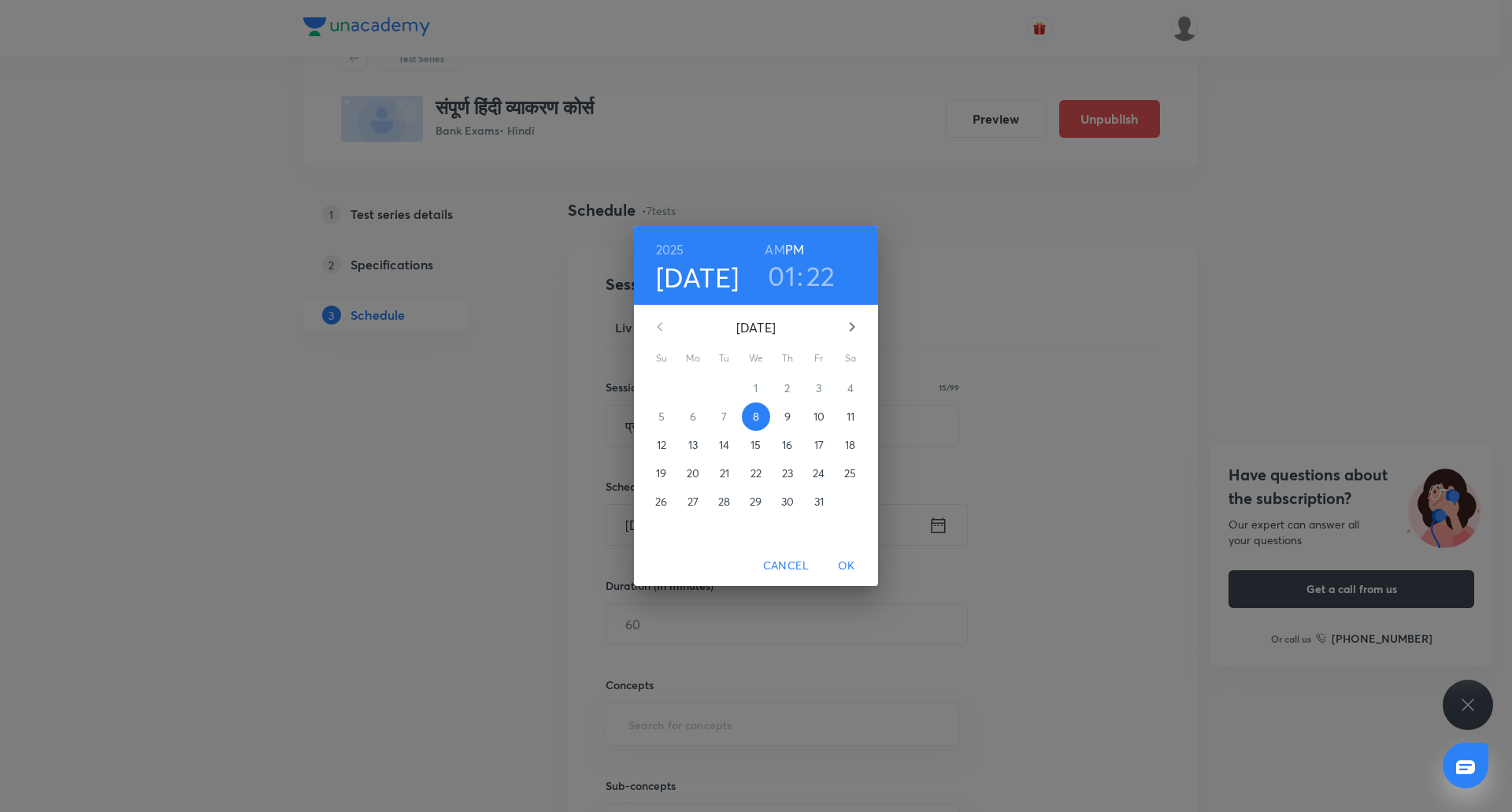
click at [825, 473] on p "24" at bounding box center [819, 473] width 12 height 16
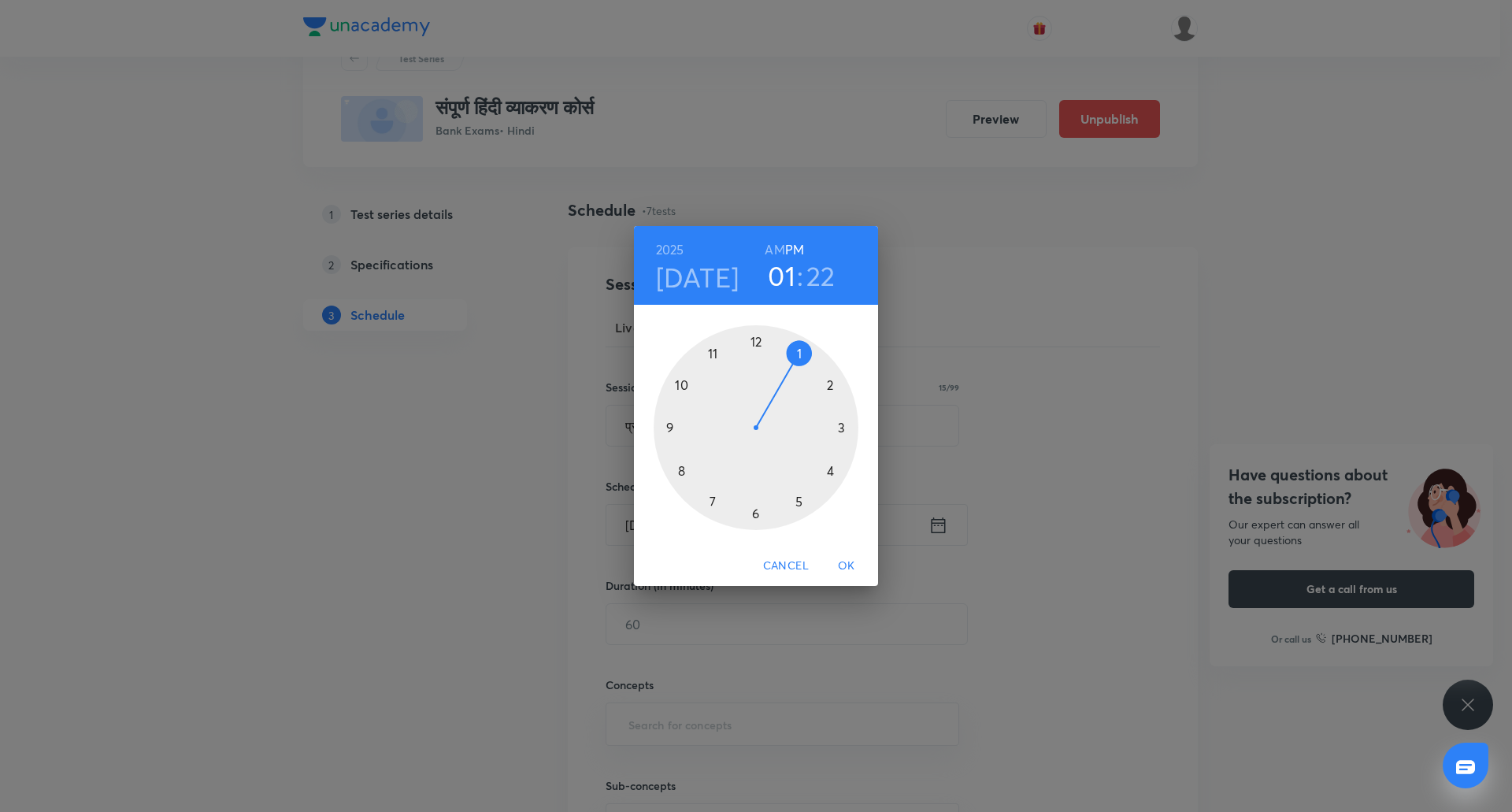
click at [710, 354] on div at bounding box center [756, 428] width 205 height 205
click at [754, 344] on div at bounding box center [756, 428] width 205 height 205
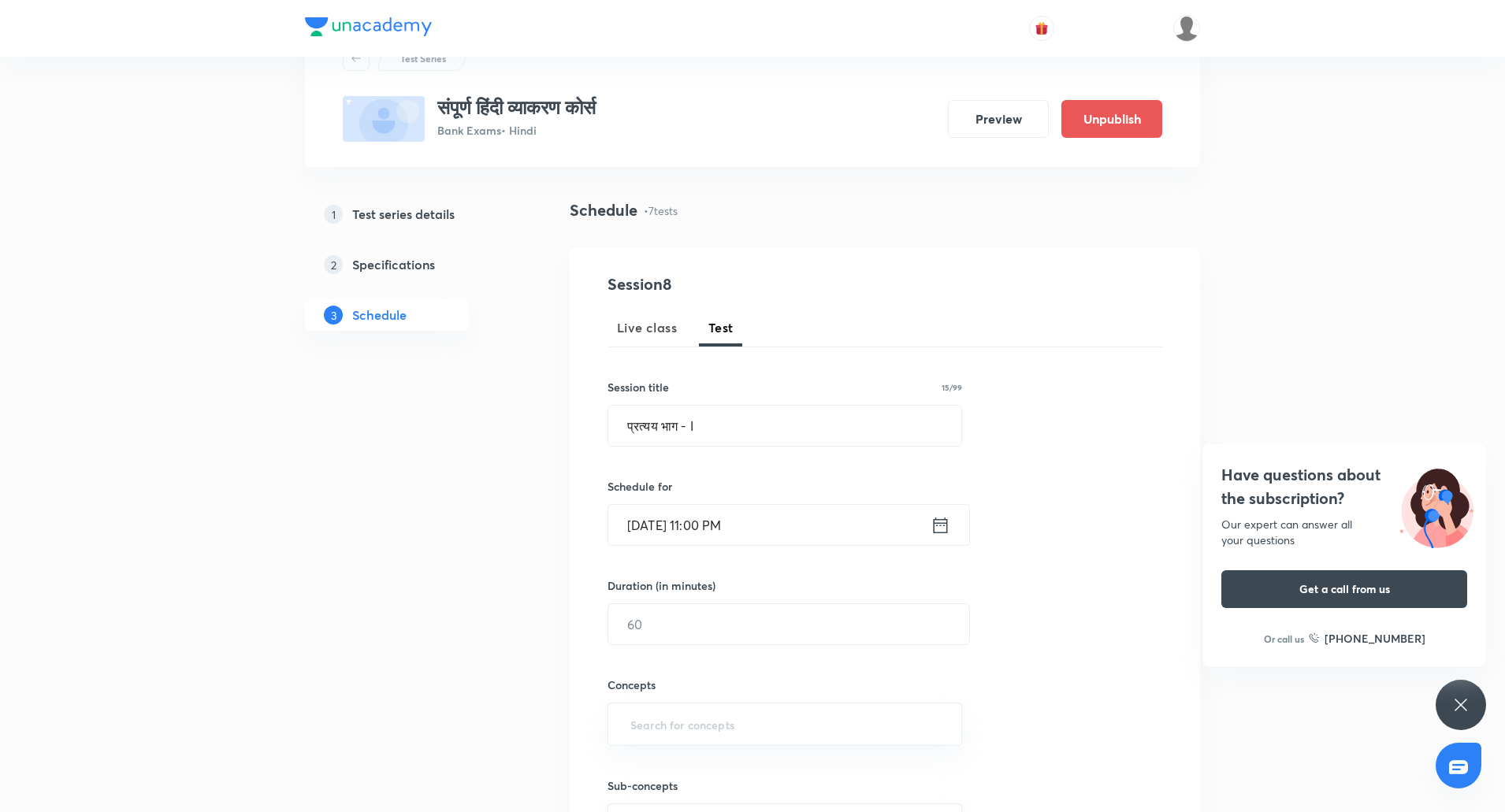
click at [743, 529] on input "Oct 24, 2025, 11:00 PM" at bounding box center [769, 524] width 322 height 40
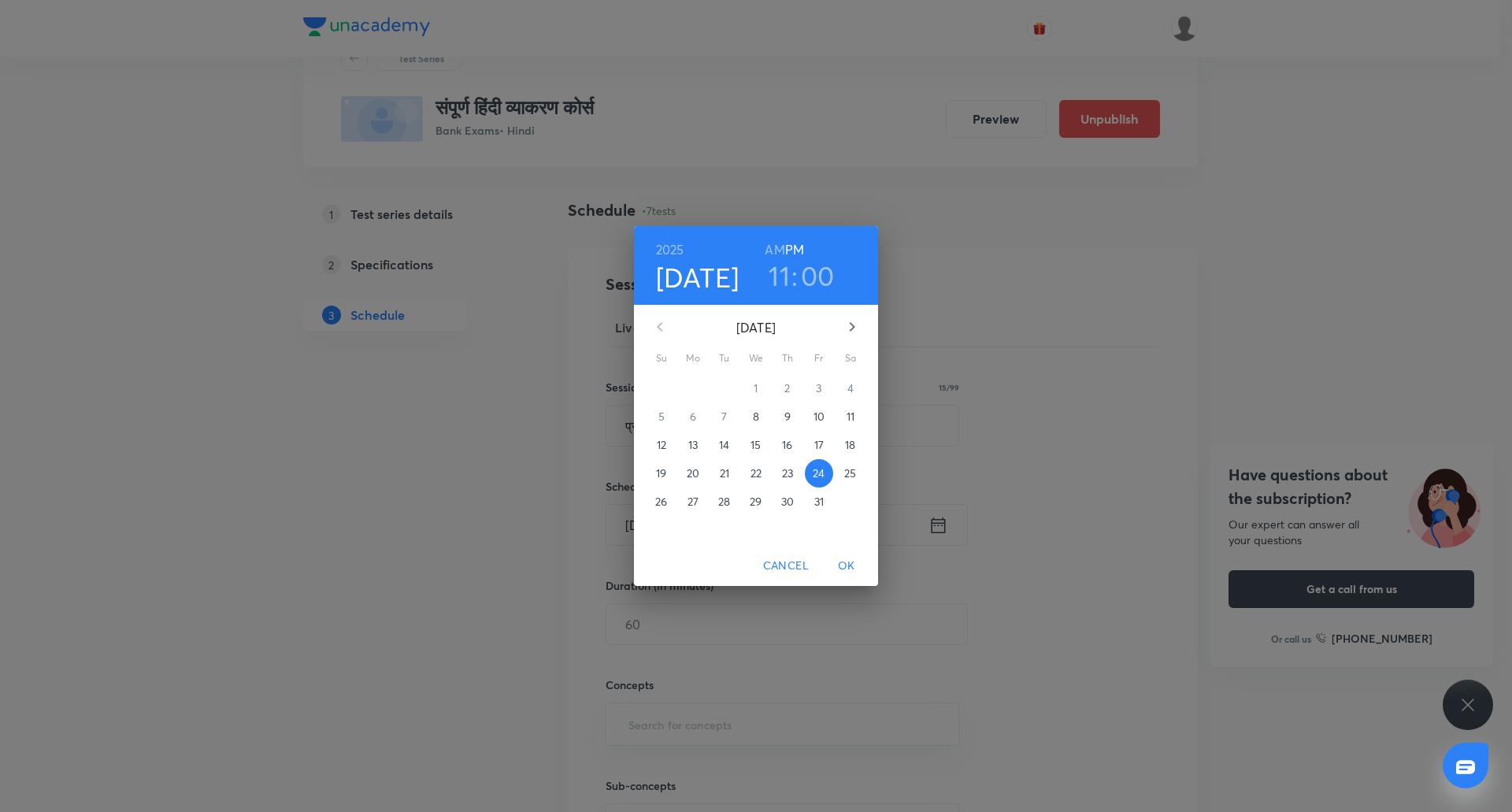
click at [779, 246] on h6 "AM" at bounding box center [774, 250] width 19 height 22
click at [847, 561] on span "OK" at bounding box center [847, 566] width 38 height 19
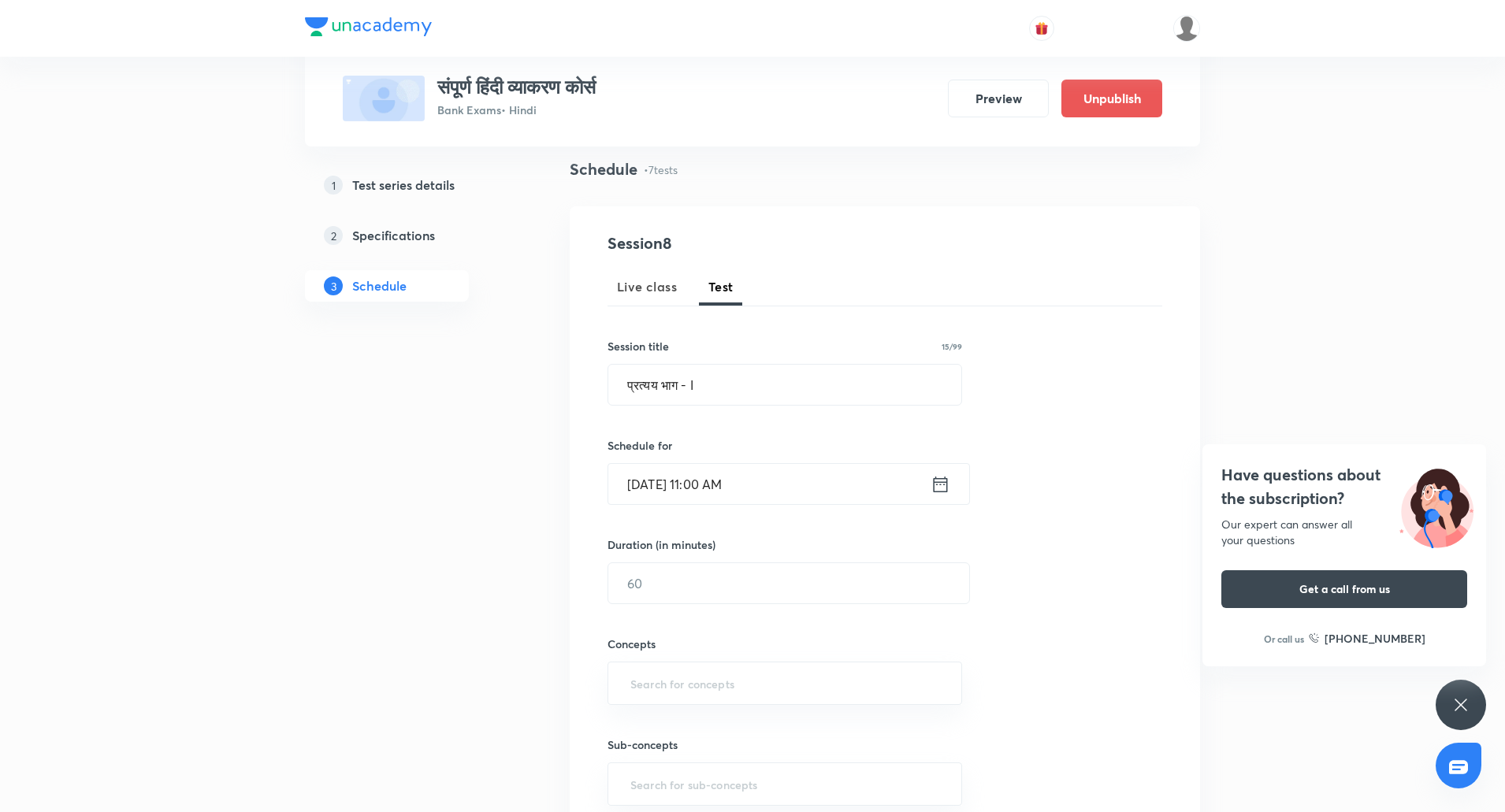
scroll to position [109, 0]
click at [723, 497] on input "Oct 24, 2025, 11:00 AM" at bounding box center [769, 483] width 322 height 40
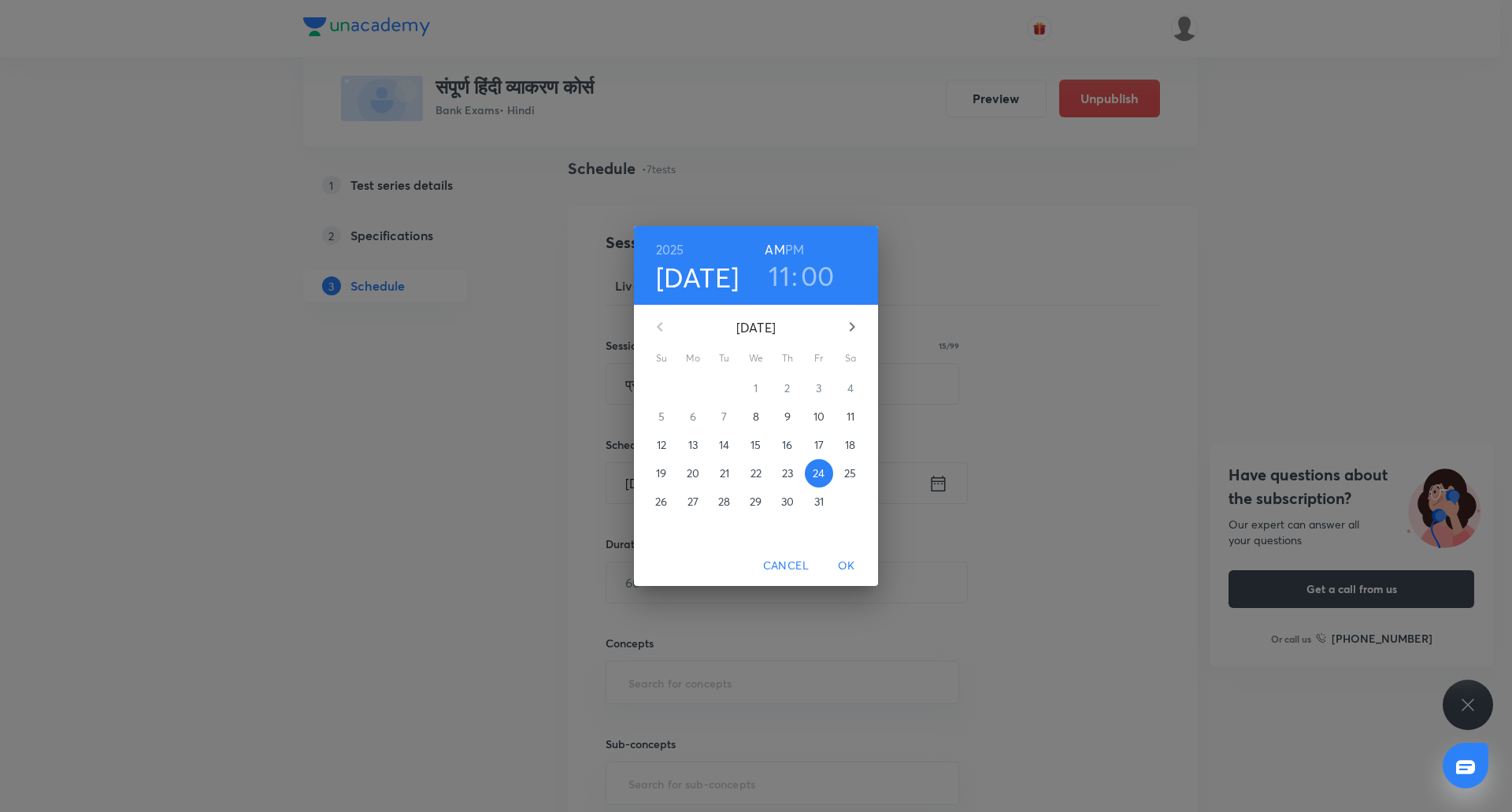
click at [786, 266] on h3 "11" at bounding box center [779, 275] width 21 height 33
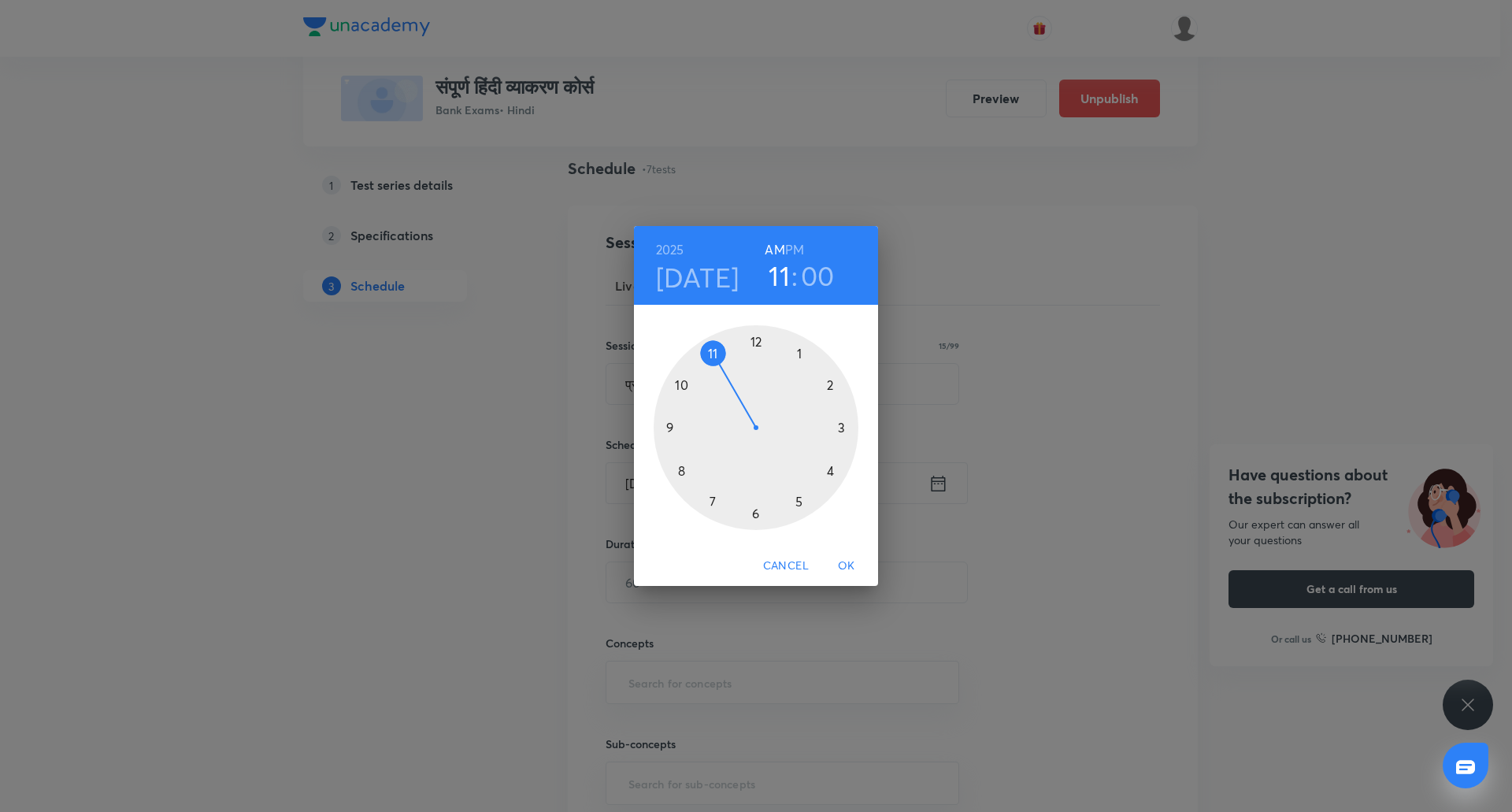
click at [755, 513] on div at bounding box center [756, 428] width 205 height 205
click at [751, 516] on div at bounding box center [756, 428] width 205 height 205
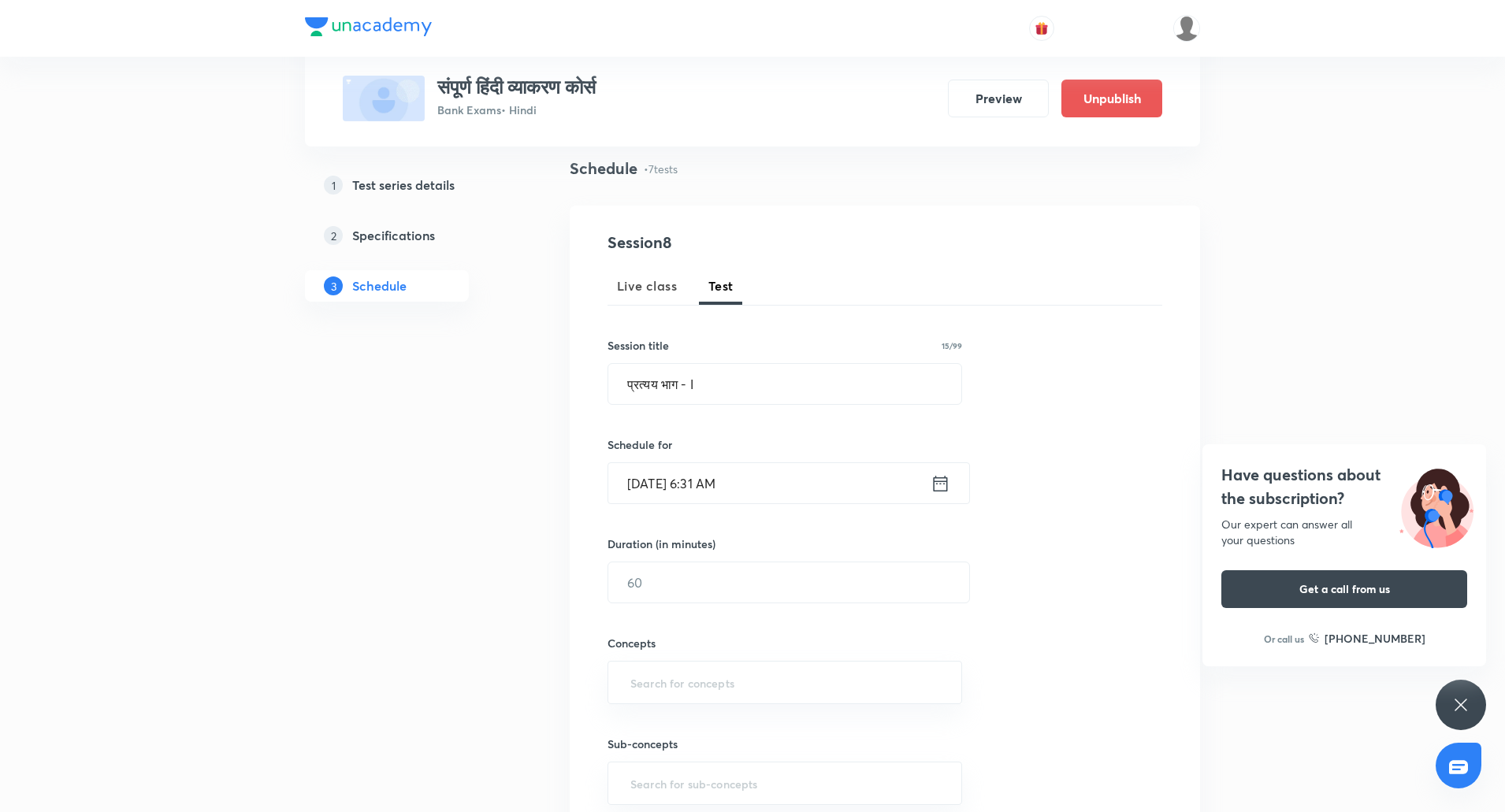
click at [728, 481] on input "Oct 24, 2025, 6:31 AM" at bounding box center [769, 483] width 322 height 40
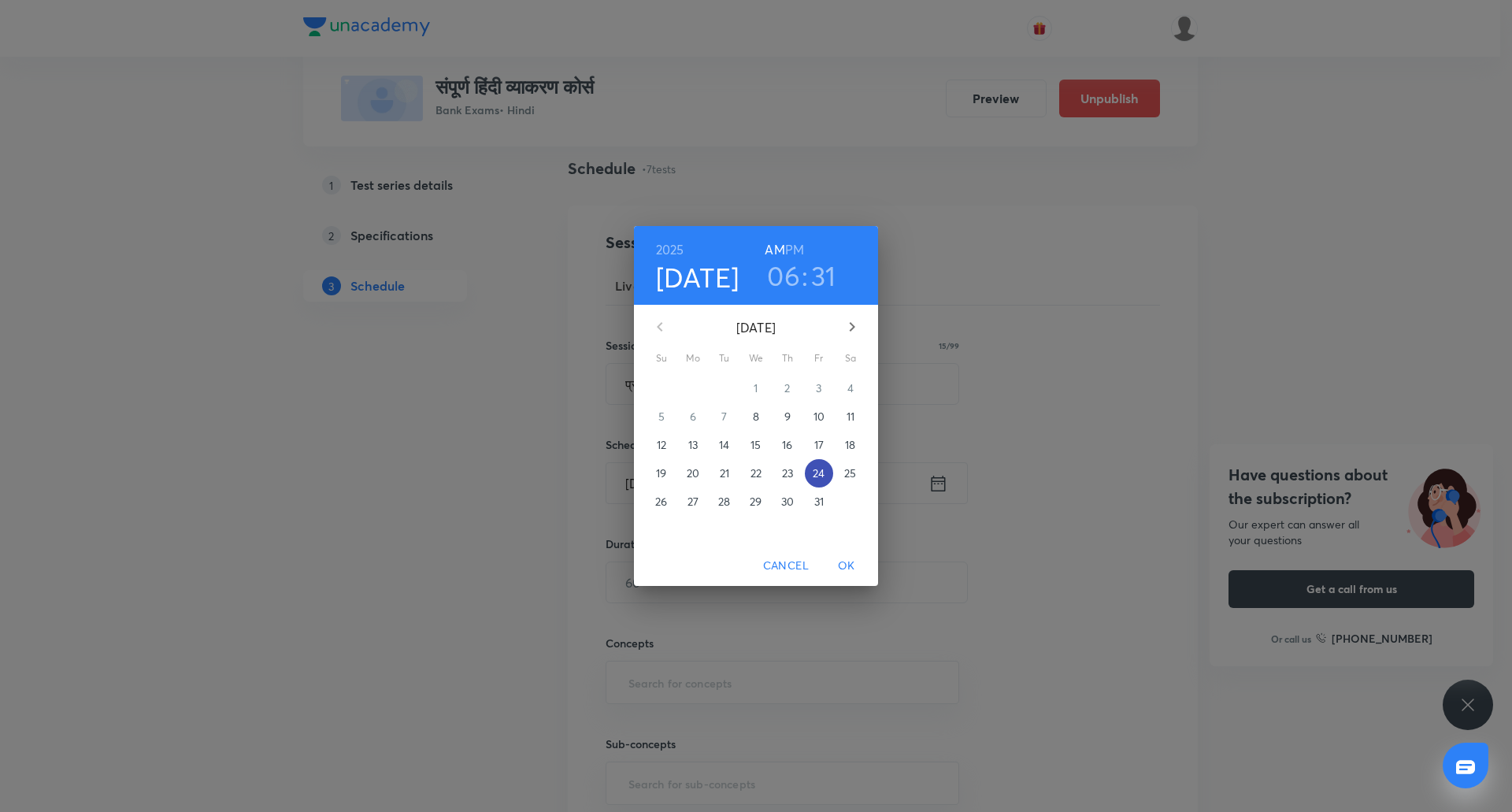
click at [818, 467] on p "24" at bounding box center [819, 473] width 12 height 16
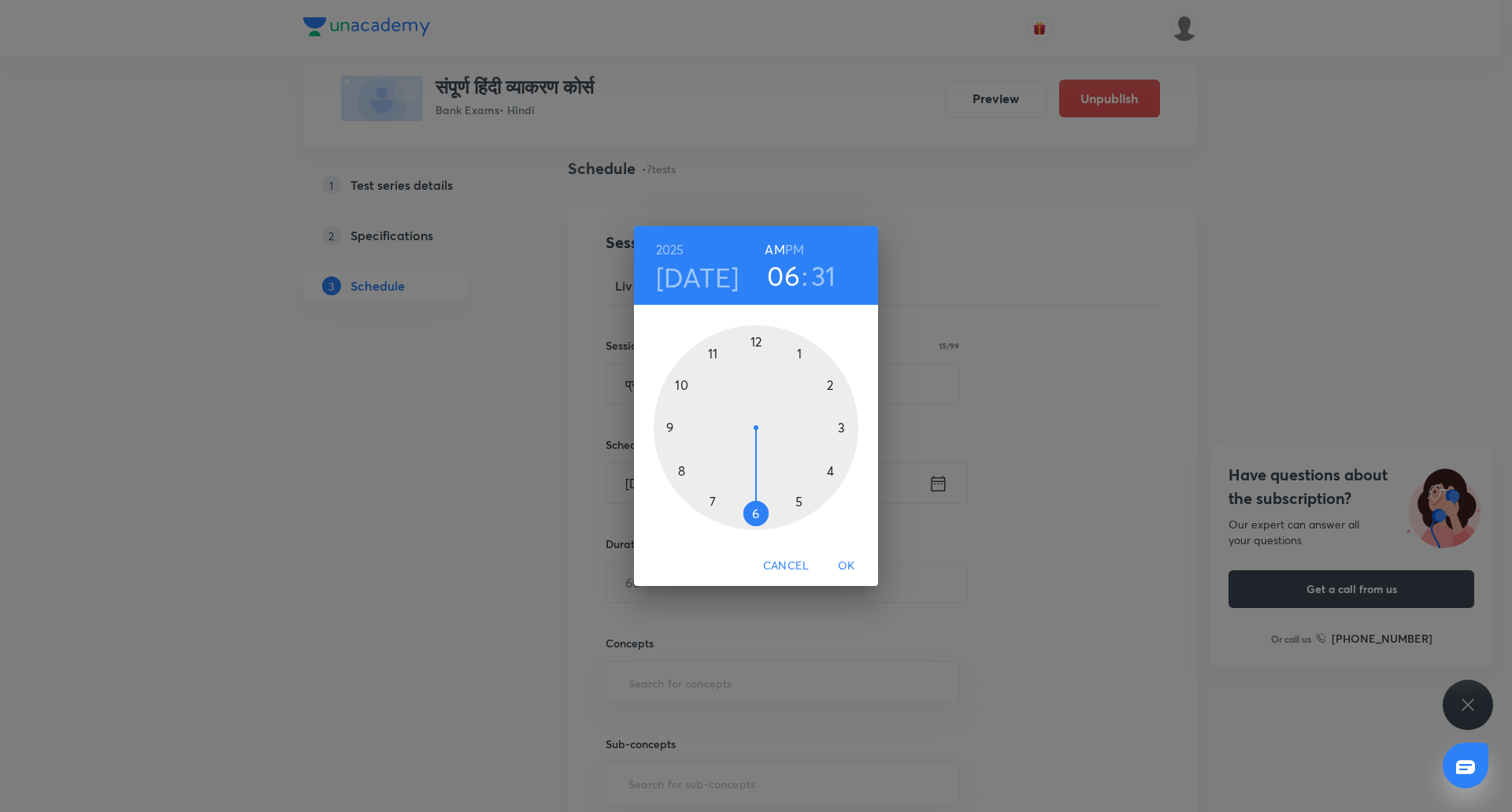
click at [716, 355] on div at bounding box center [756, 428] width 205 height 205
click at [755, 513] on div at bounding box center [756, 428] width 205 height 205
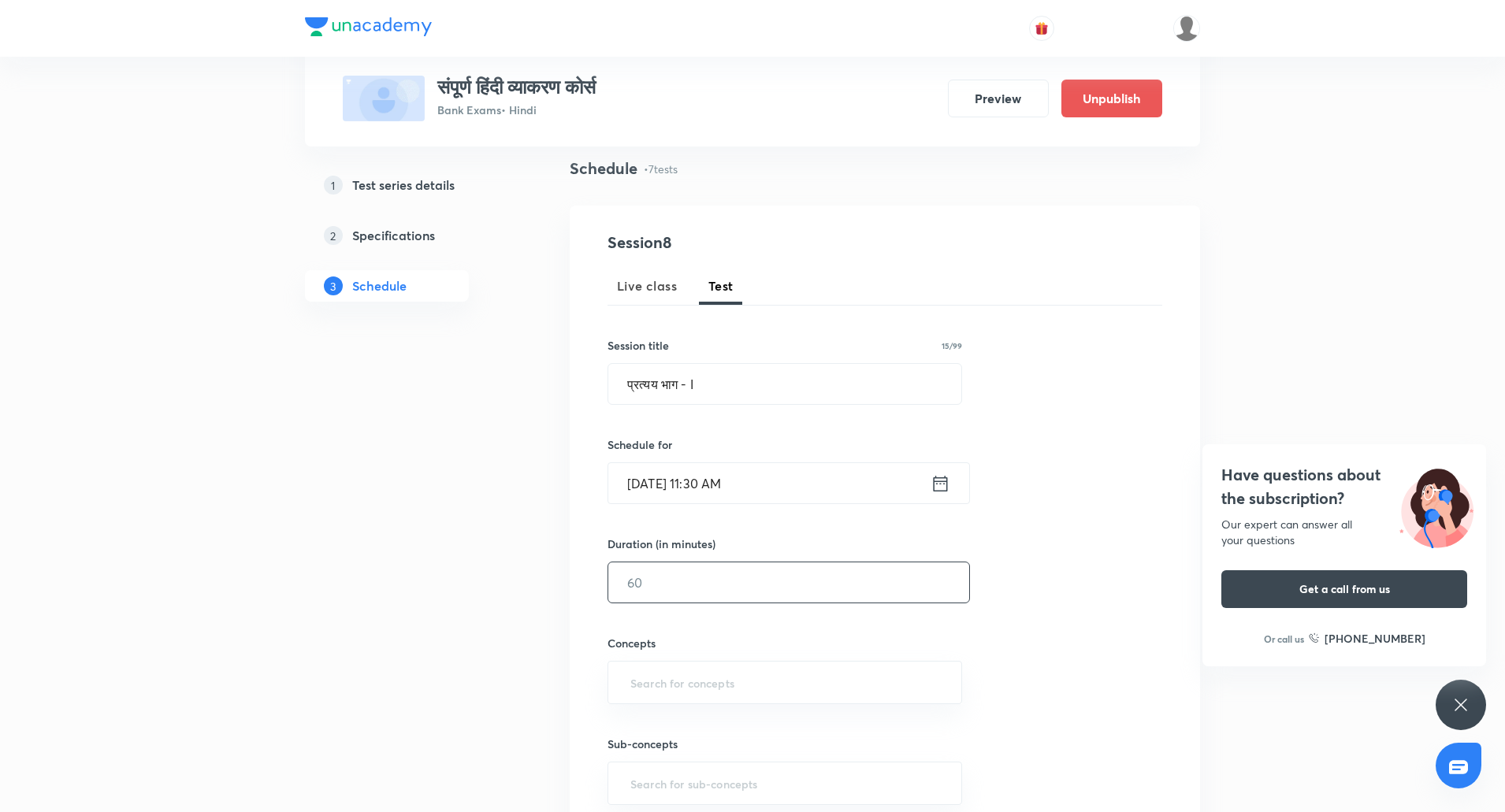
click at [706, 569] on input "text" at bounding box center [788, 582] width 361 height 40
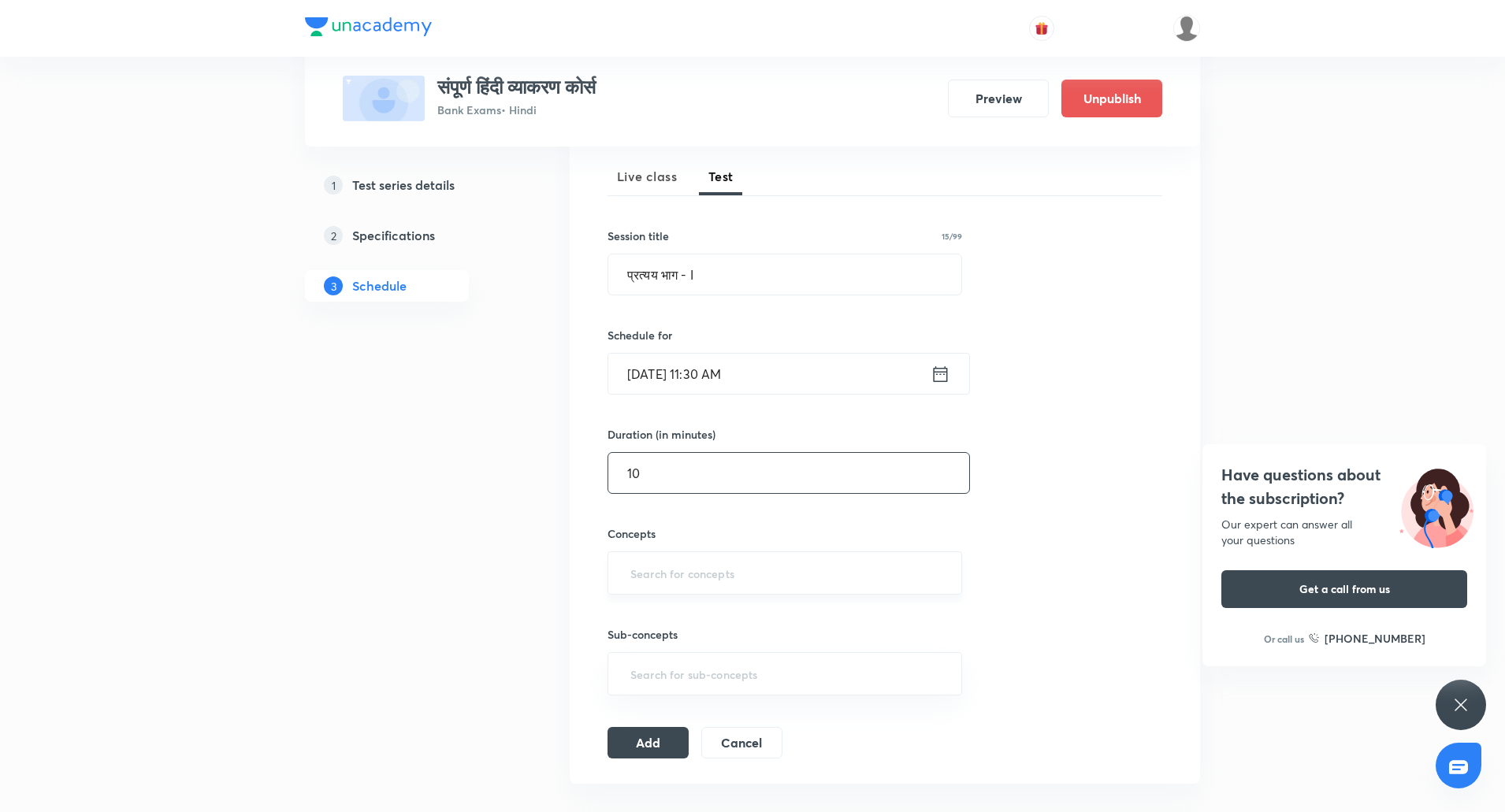
scroll to position [224, 0]
type input "10"
click at [674, 566] on input "text" at bounding box center [784, 568] width 315 height 29
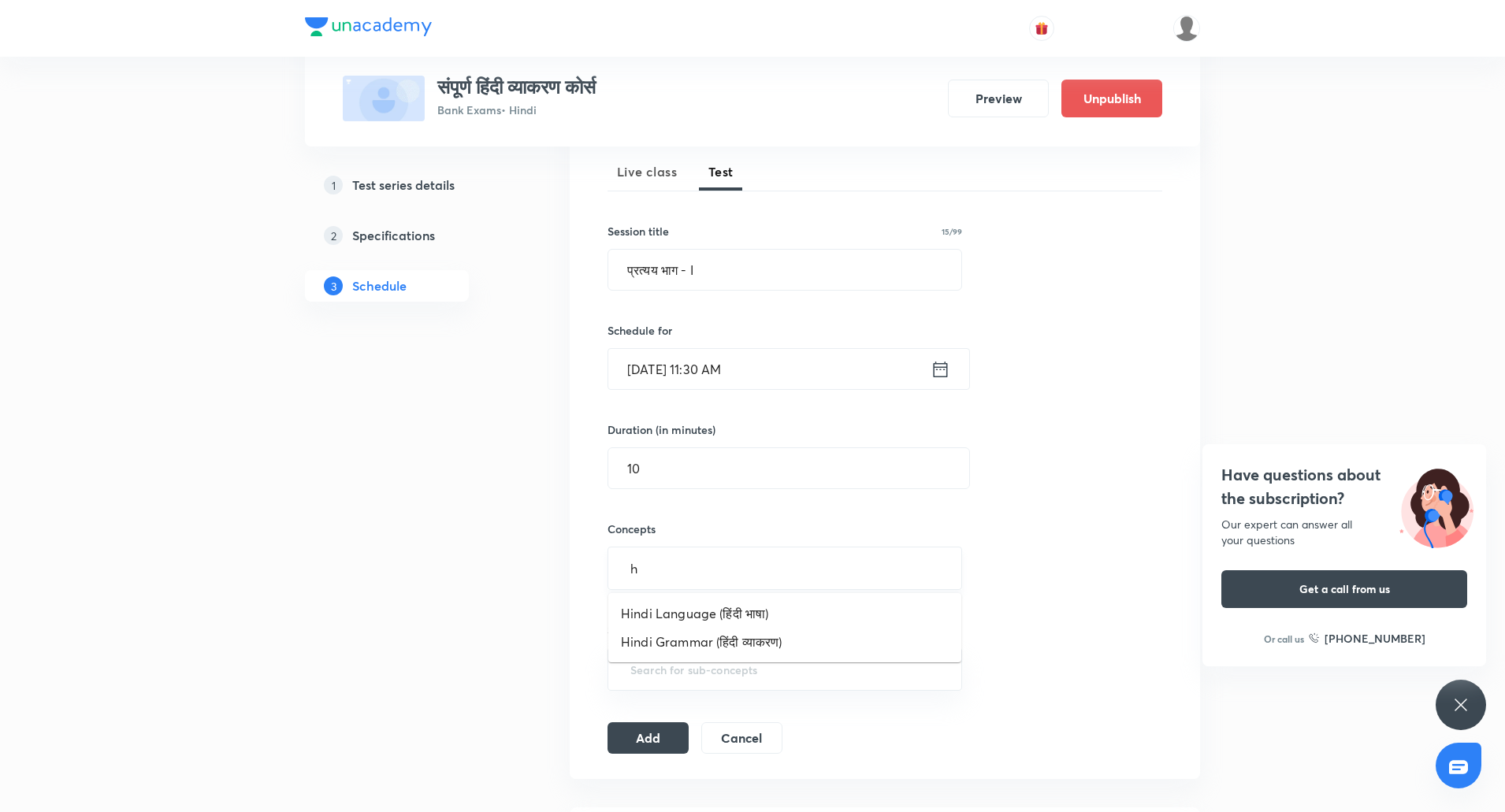
type input "hi"
click at [696, 637] on li "Hindi Grammar (हिंदी व्याकरण)" at bounding box center [784, 641] width 353 height 28
click at [671, 727] on div "Session 8 Live class Test Session title 15/99 प्रत्यय भाग - I ​ Schedule for Oc…" at bounding box center [884, 439] width 555 height 644
click at [652, 742] on button "Add" at bounding box center [648, 743] width 81 height 31
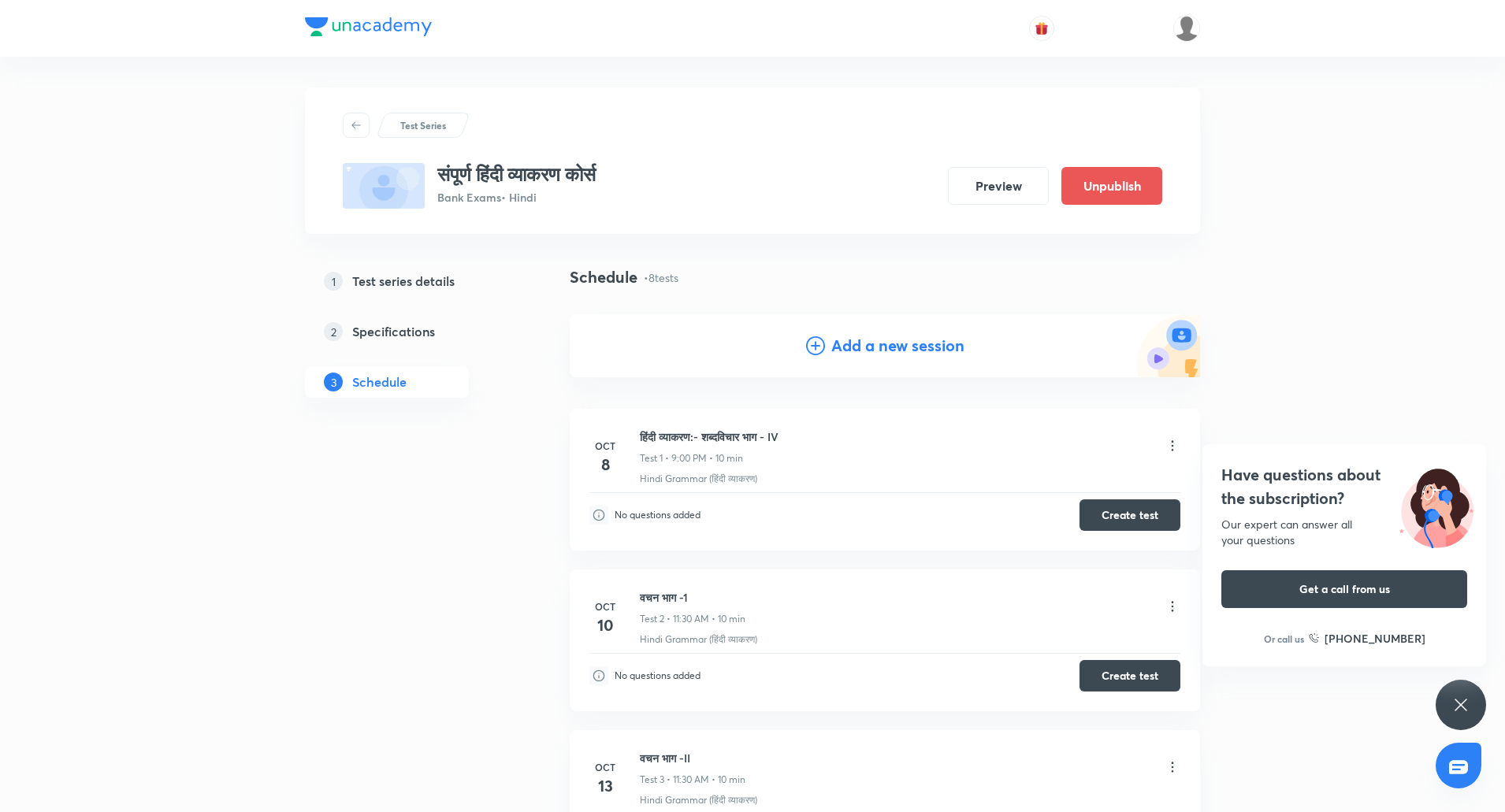
scroll to position [0, 0]
click at [913, 339] on h4 "Add a new session" at bounding box center [897, 346] width 133 height 24
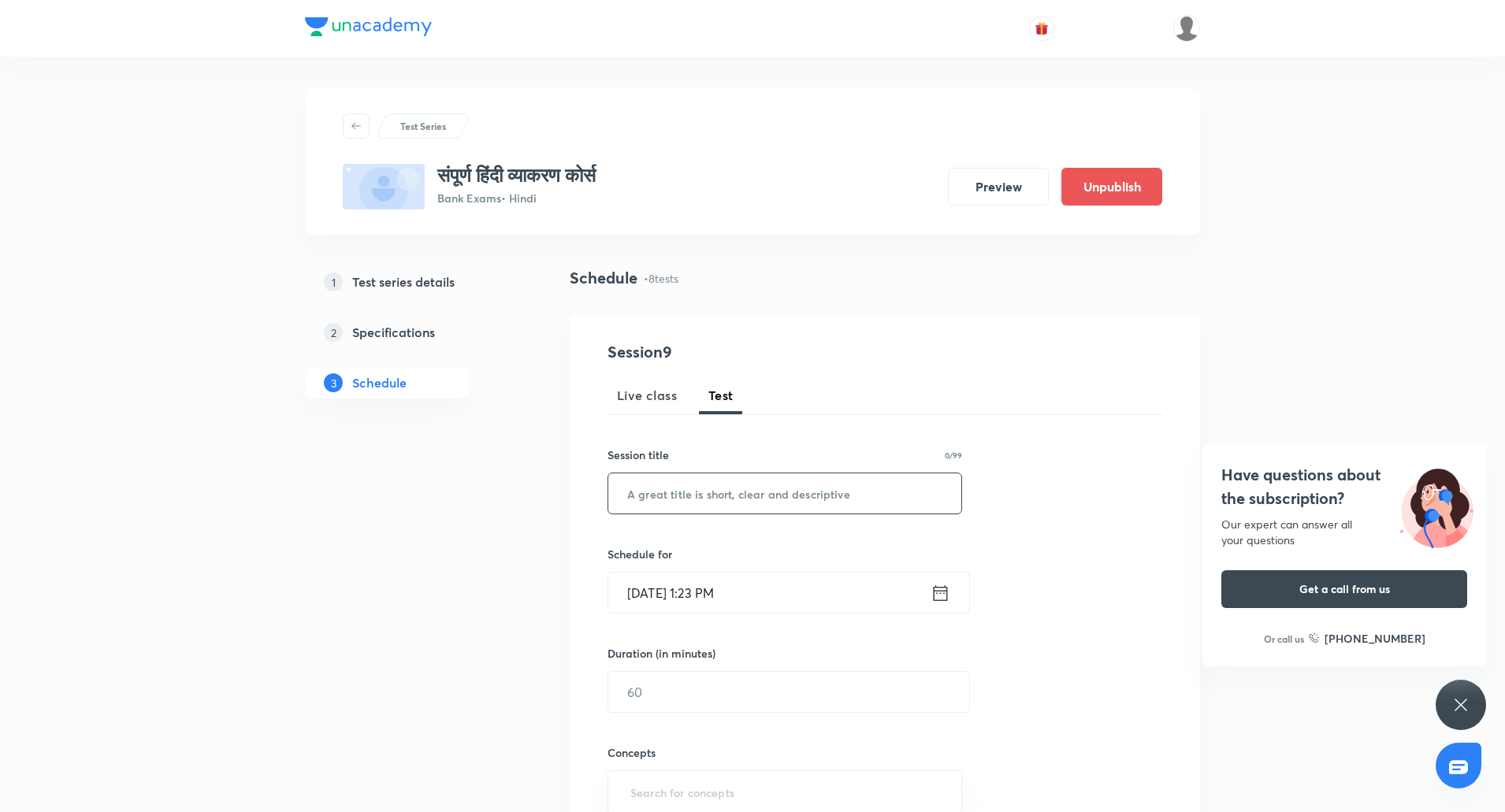
click at [733, 490] on input "text" at bounding box center [784, 493] width 353 height 40
paste input "प्रत्यय भाग - II"
type input "प्रत्यय भाग - II"
click at [655, 580] on input "Oct 8, 2025, 1:23 PM" at bounding box center [769, 592] width 322 height 40
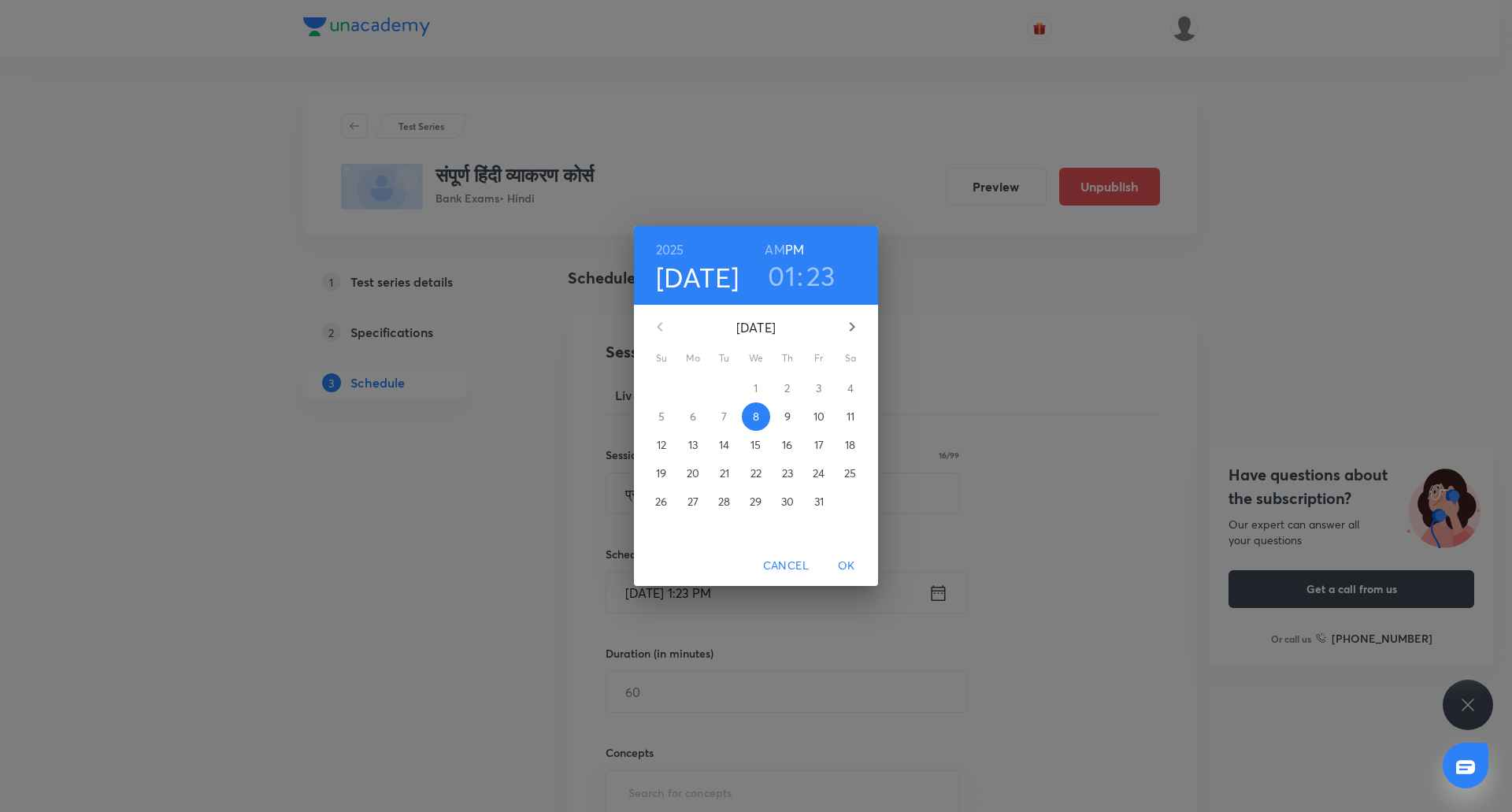
click at [689, 502] on p "27" at bounding box center [693, 501] width 11 height 16
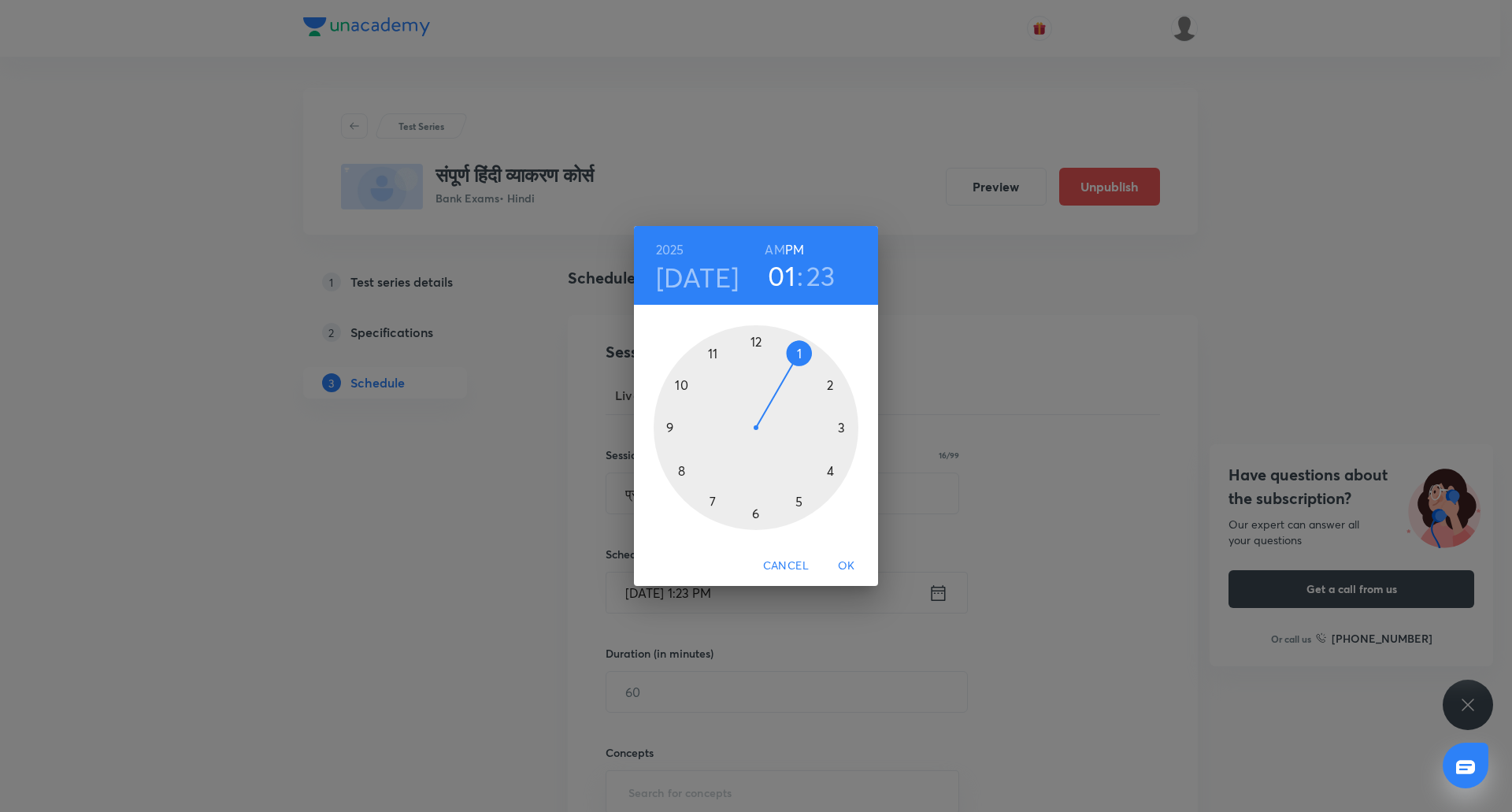
click at [714, 362] on div at bounding box center [756, 428] width 205 height 205
click at [750, 513] on div at bounding box center [756, 428] width 205 height 205
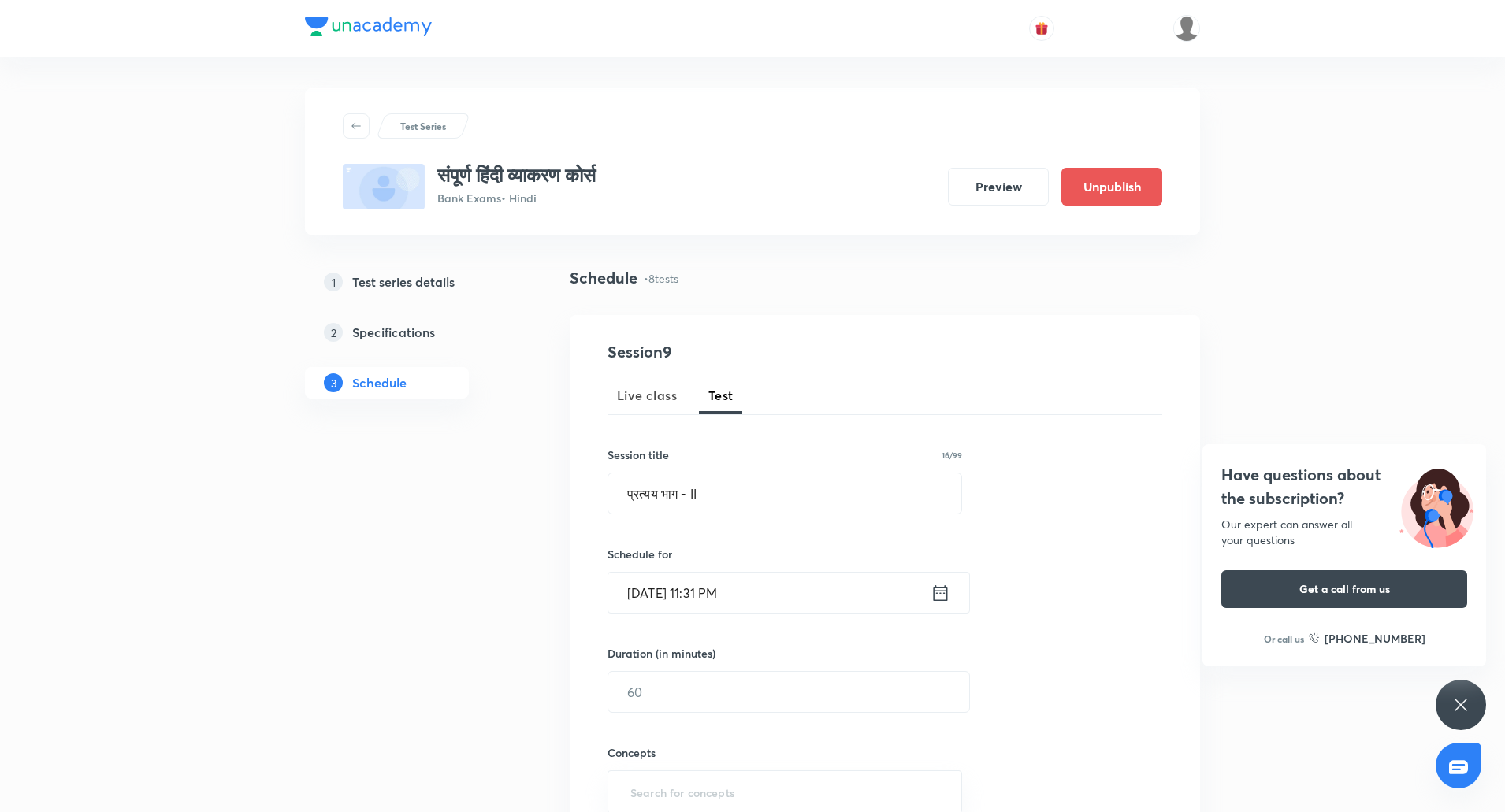
click at [728, 593] on input "Oct 27, 2025, 11:31 PM" at bounding box center [769, 592] width 322 height 40
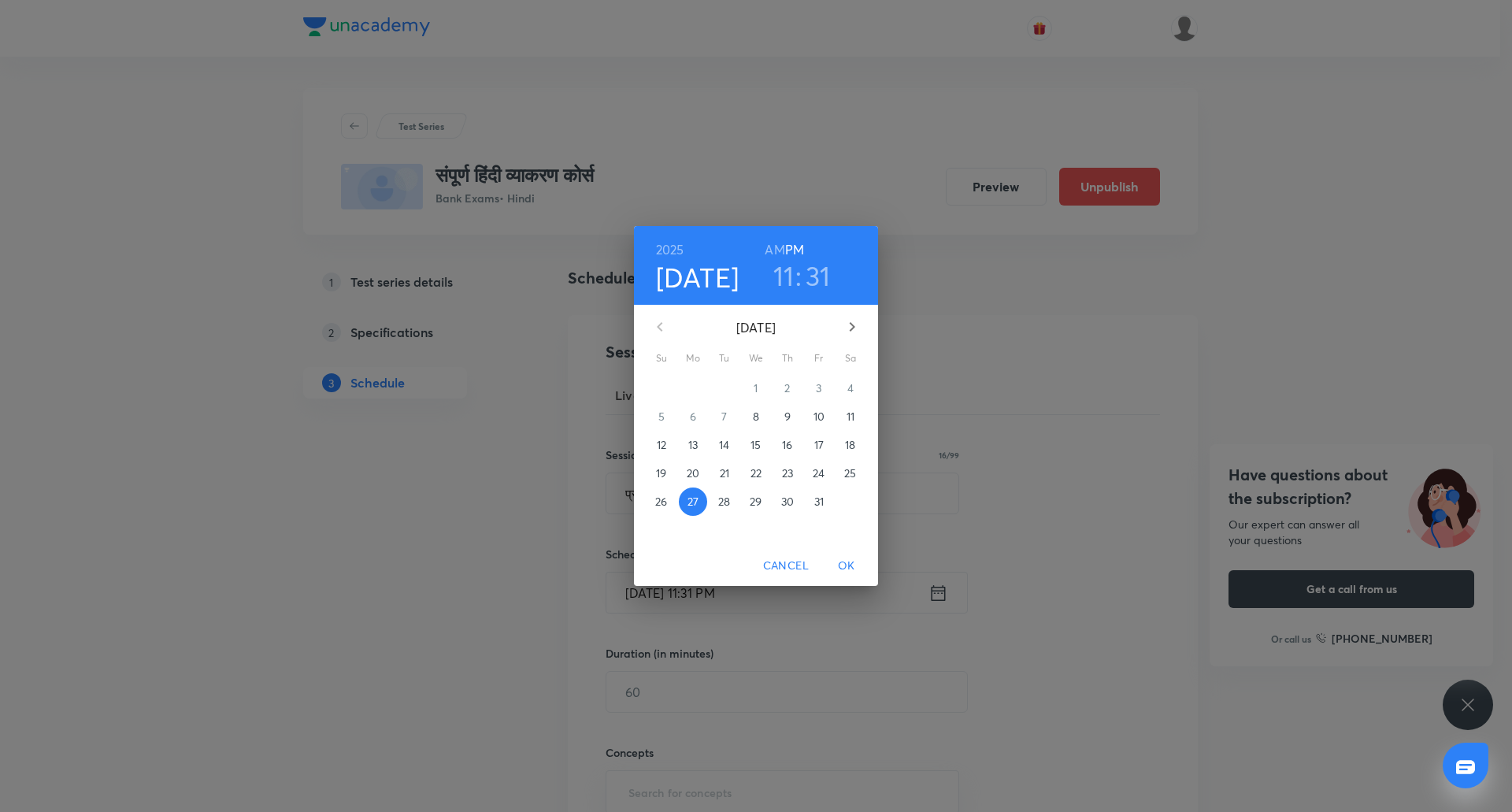
click at [774, 249] on h6 "AM" at bounding box center [774, 250] width 19 height 22
click at [779, 274] on h3 "11" at bounding box center [783, 275] width 21 height 33
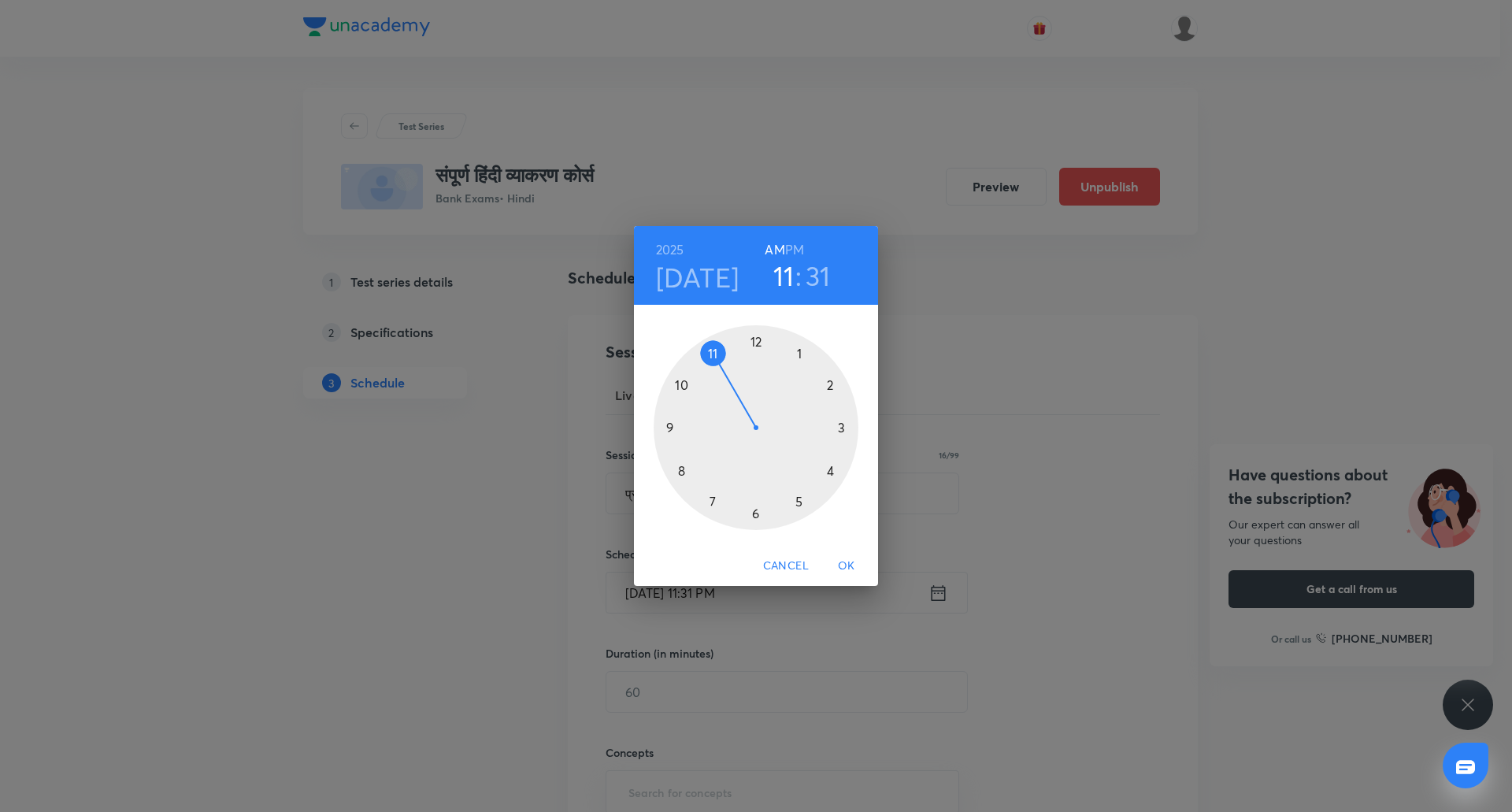
click at [814, 283] on h3 "31" at bounding box center [819, 275] width 25 height 33
click at [753, 513] on div at bounding box center [756, 428] width 205 height 205
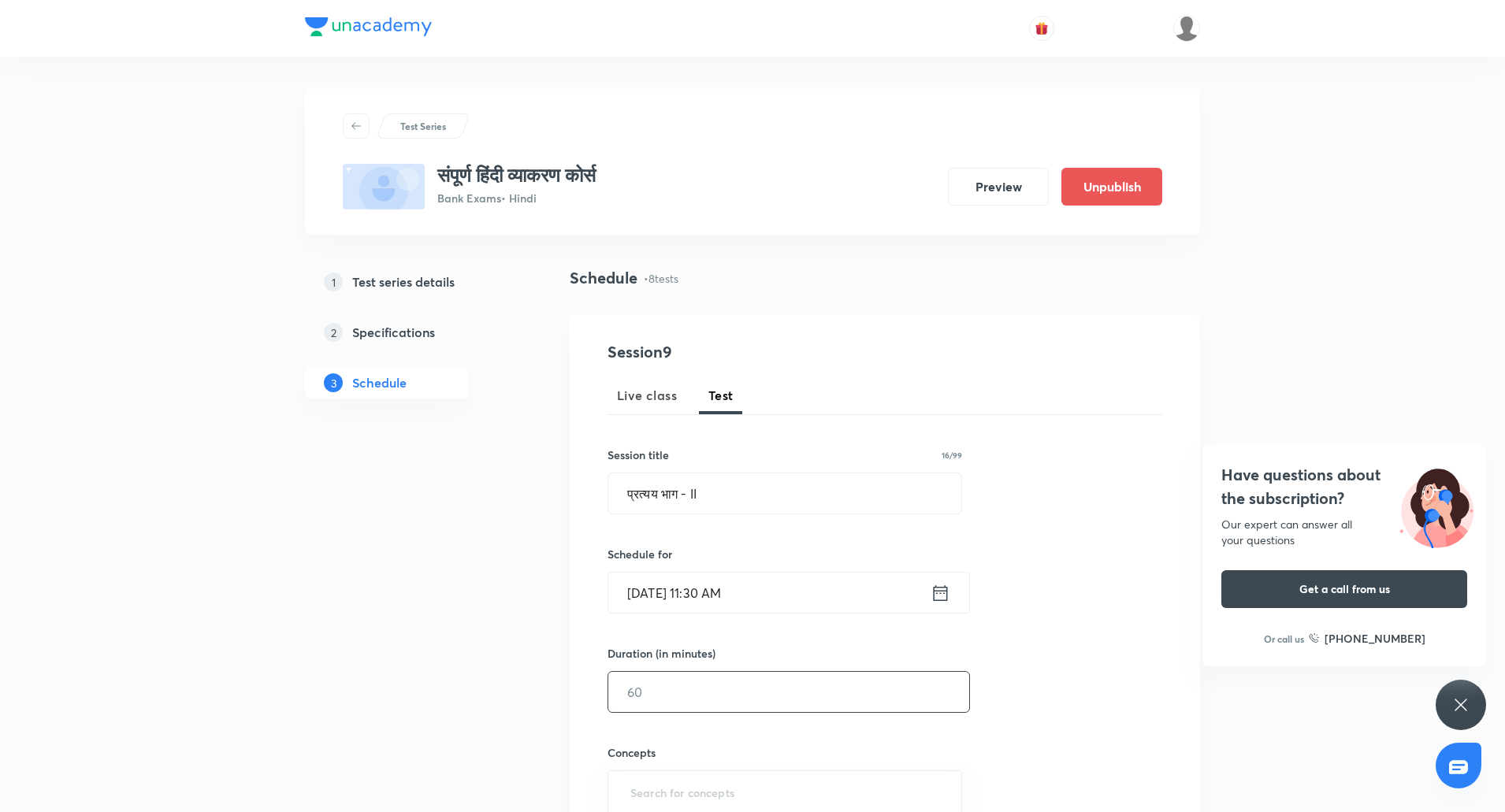
click at [684, 701] on input "text" at bounding box center [788, 691] width 361 height 40
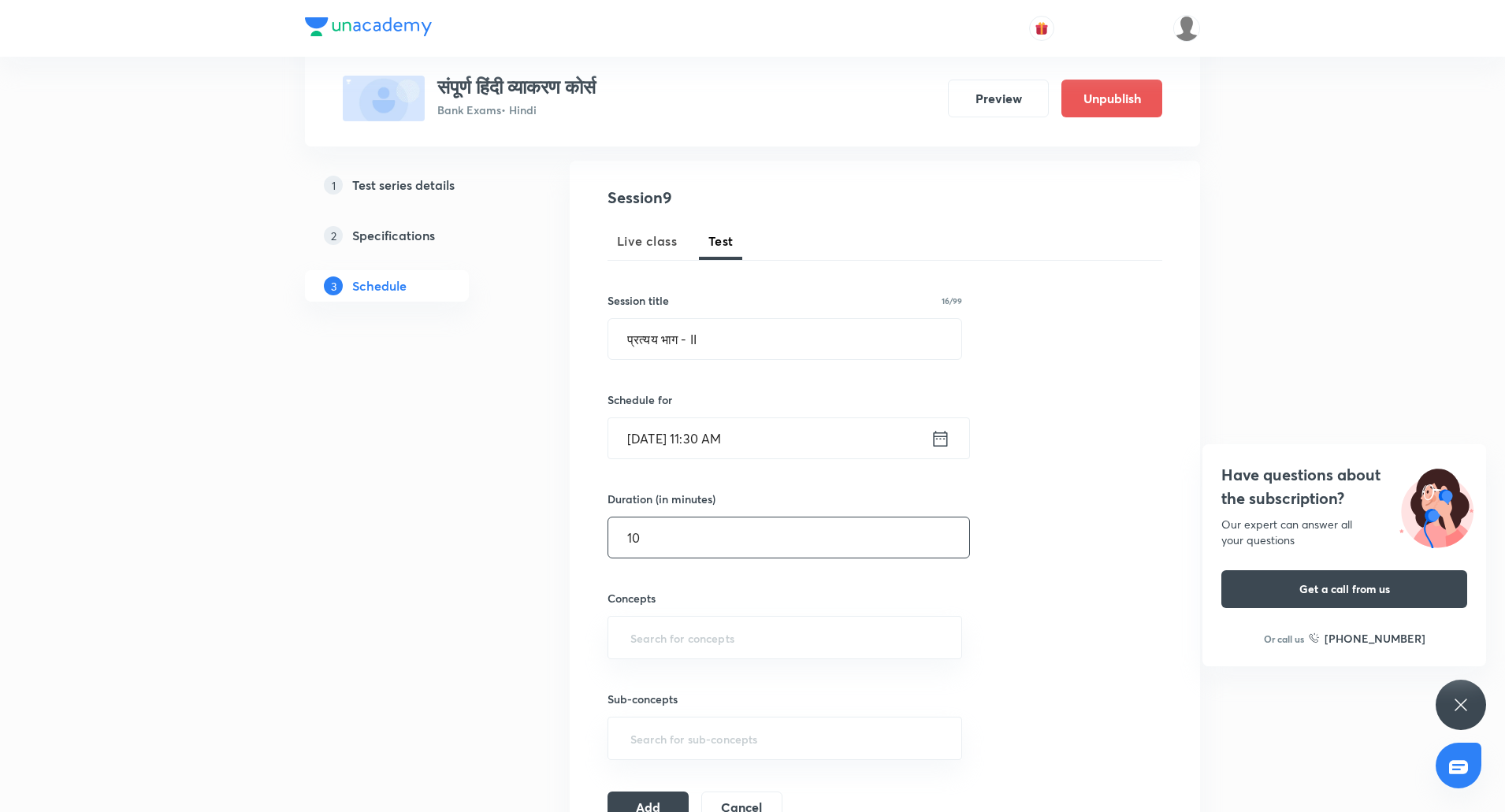
scroll to position [207, 0]
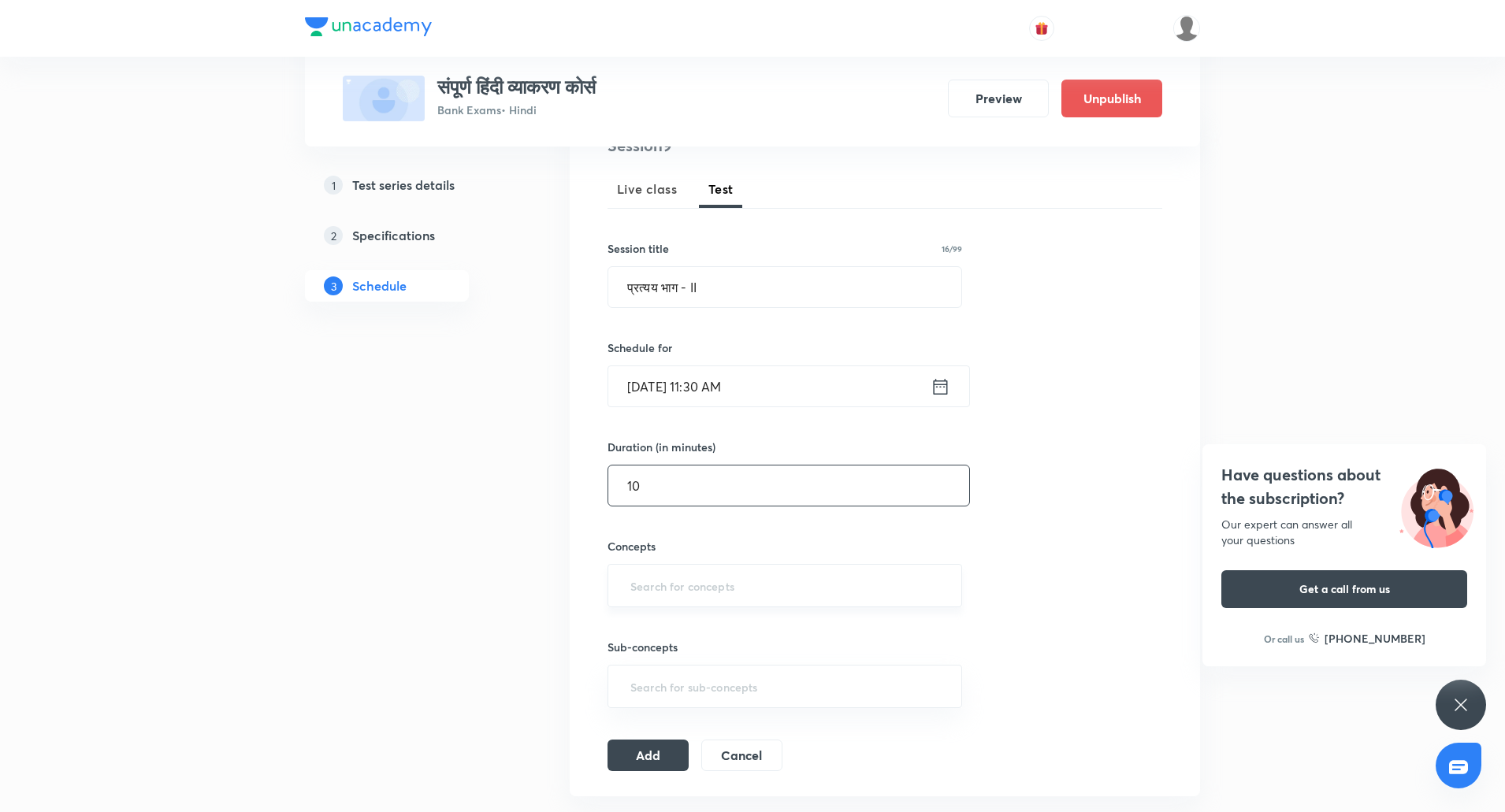
type input "10"
click at [649, 578] on input "text" at bounding box center [784, 585] width 315 height 29
type input "hi"
click at [683, 656] on li "Hindi Grammar (हिंदी व्याकरण)" at bounding box center [784, 659] width 353 height 28
click at [660, 757] on button "Add" at bounding box center [648, 760] width 81 height 31
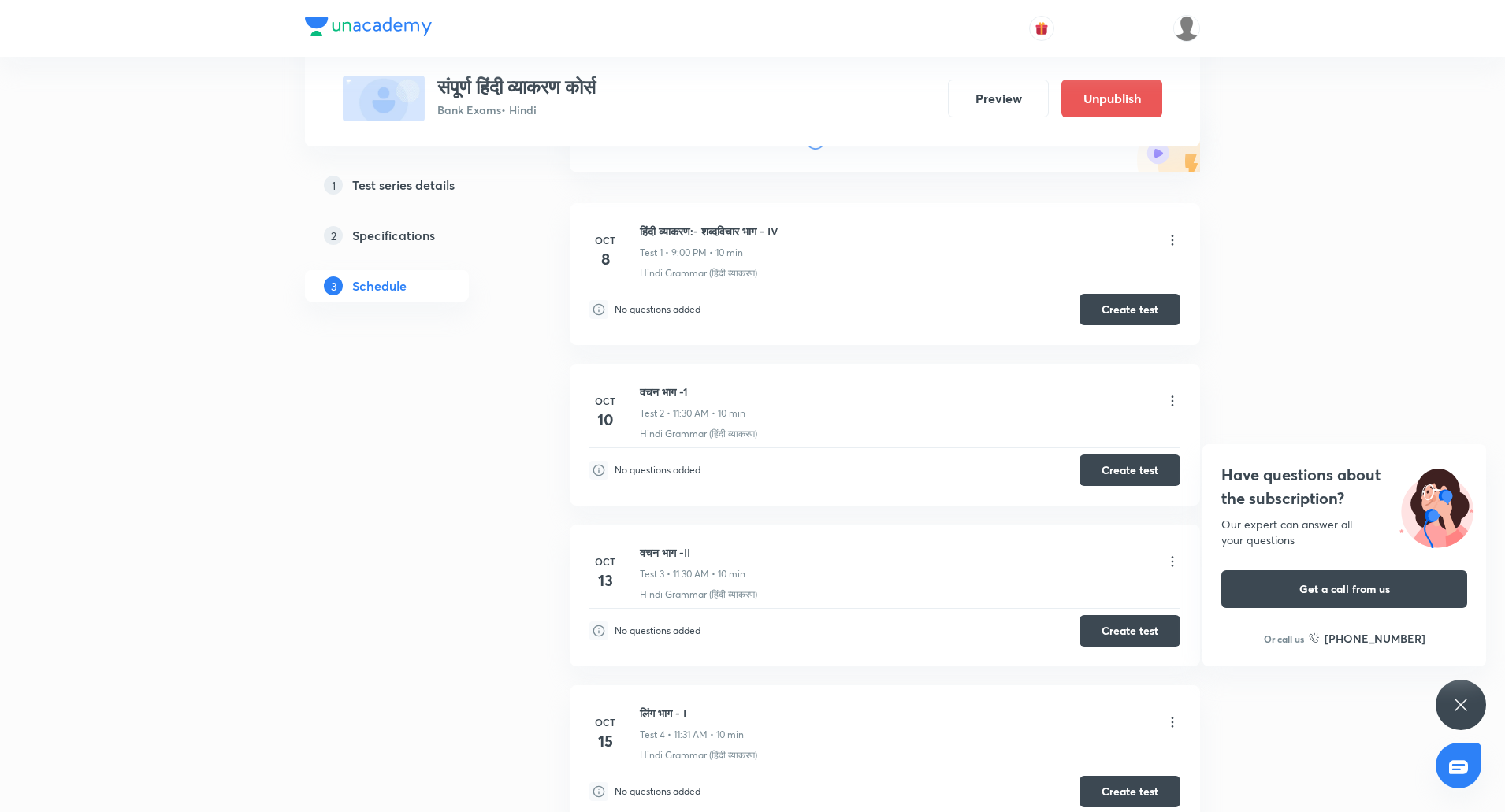
scroll to position [0, 0]
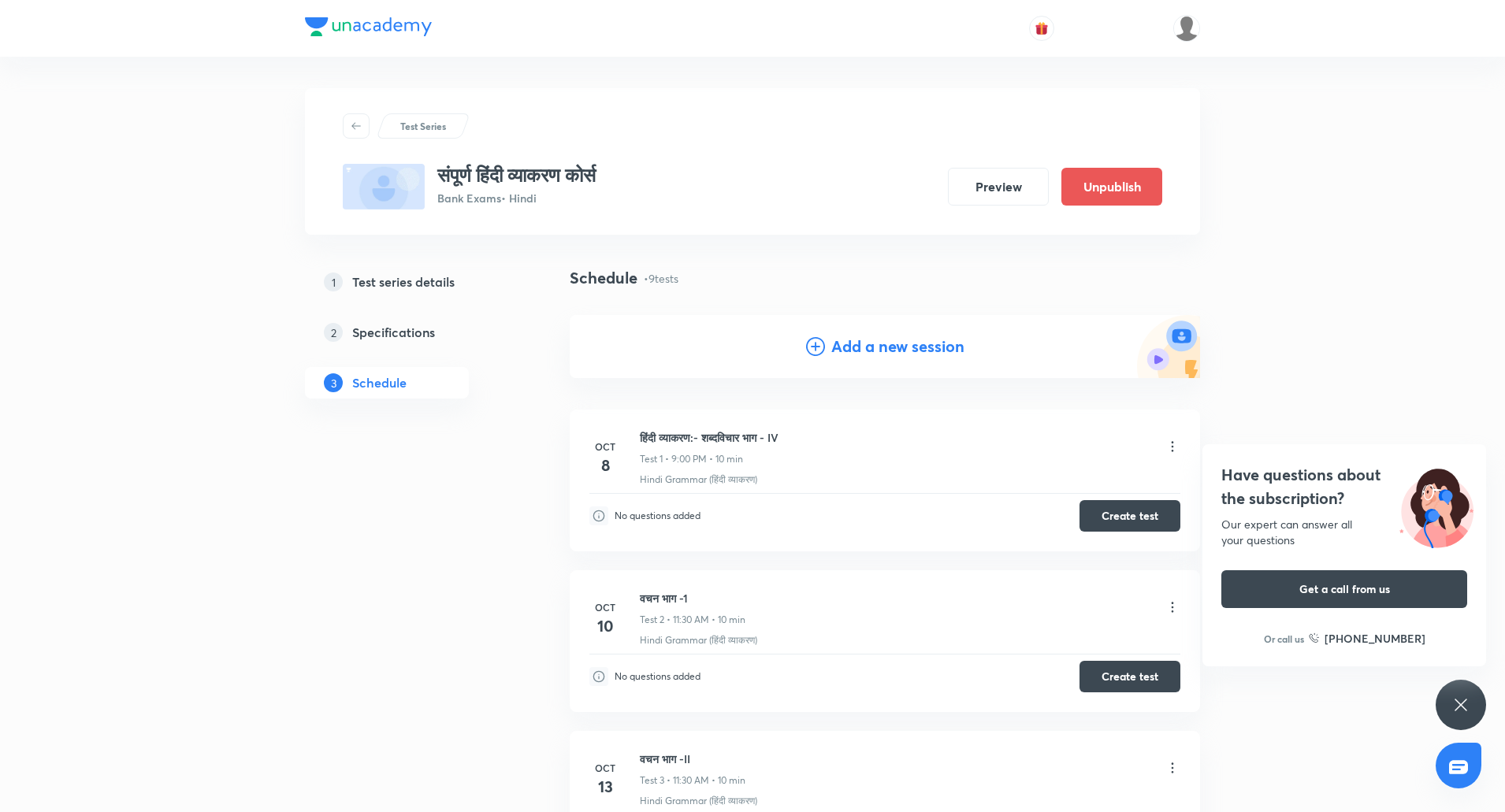
click at [898, 336] on h4 "Add a new session" at bounding box center [897, 346] width 133 height 24
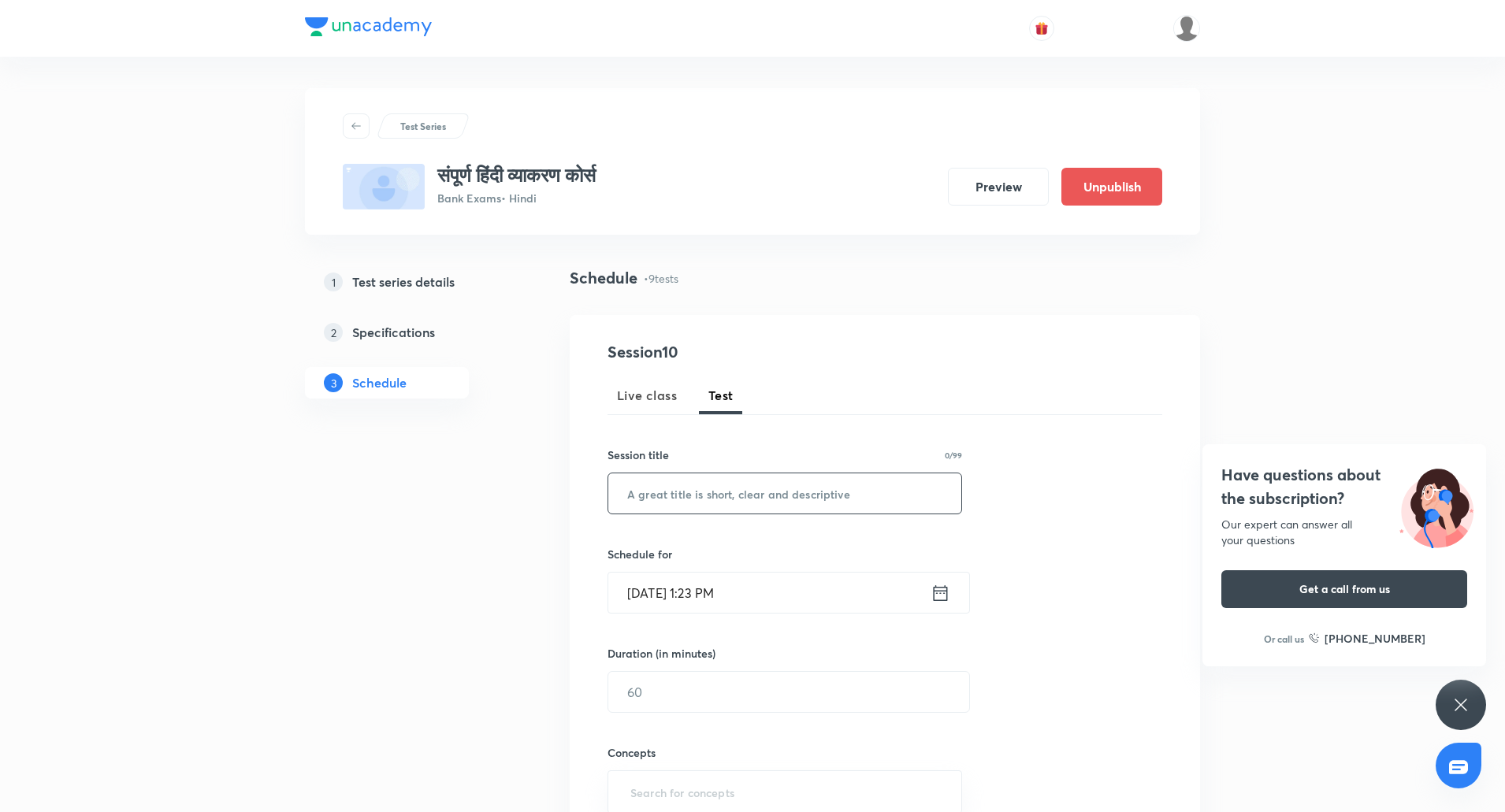
click at [709, 504] on input "text" at bounding box center [784, 493] width 353 height 40
paste input "अव्यय भाग - I"
type input "अव्यय भाग - I"
click at [644, 595] on input "Oct 8, 2025, 1:23 PM" at bounding box center [769, 592] width 322 height 40
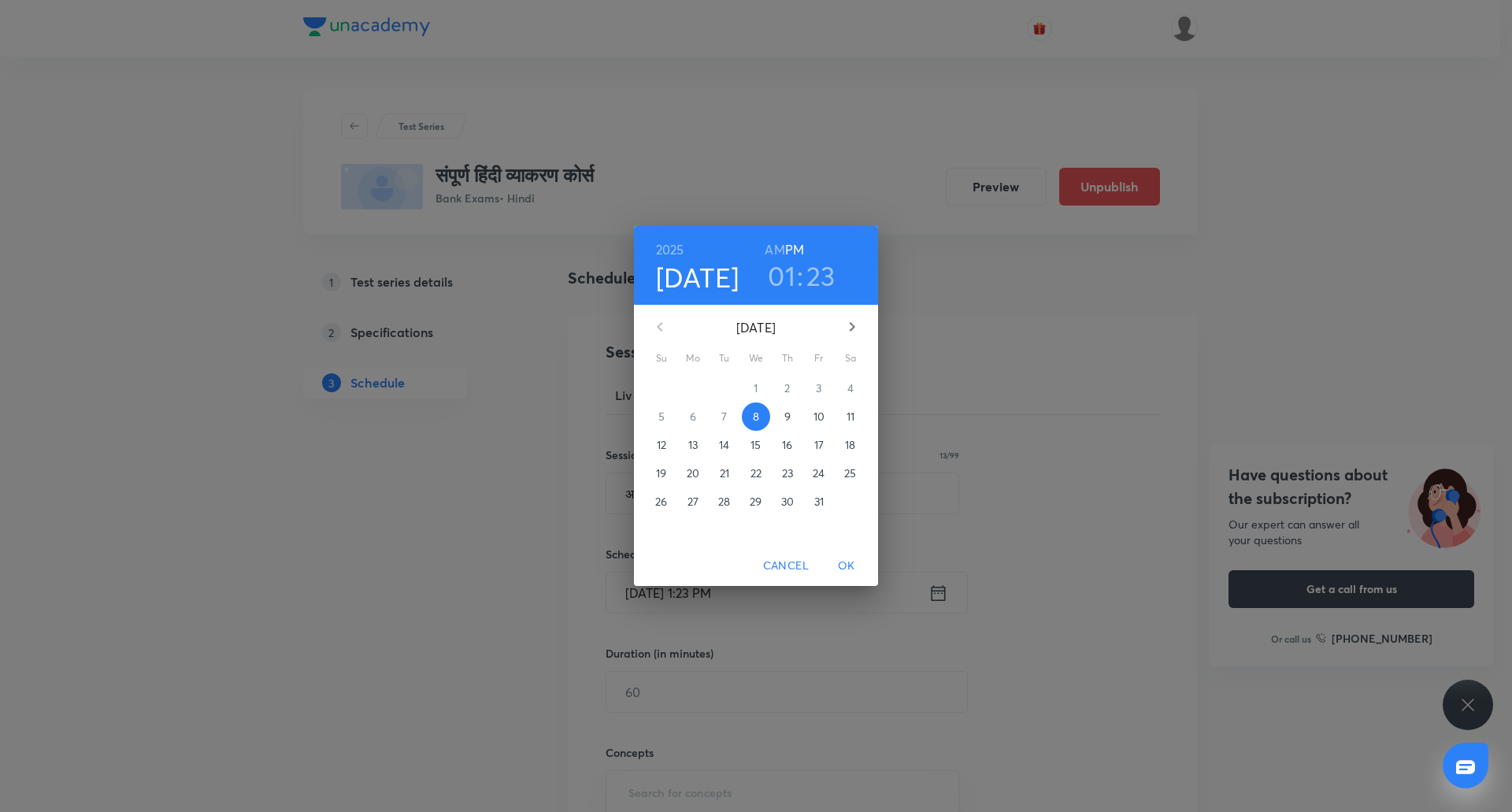
click at [759, 496] on p "29" at bounding box center [756, 501] width 12 height 16
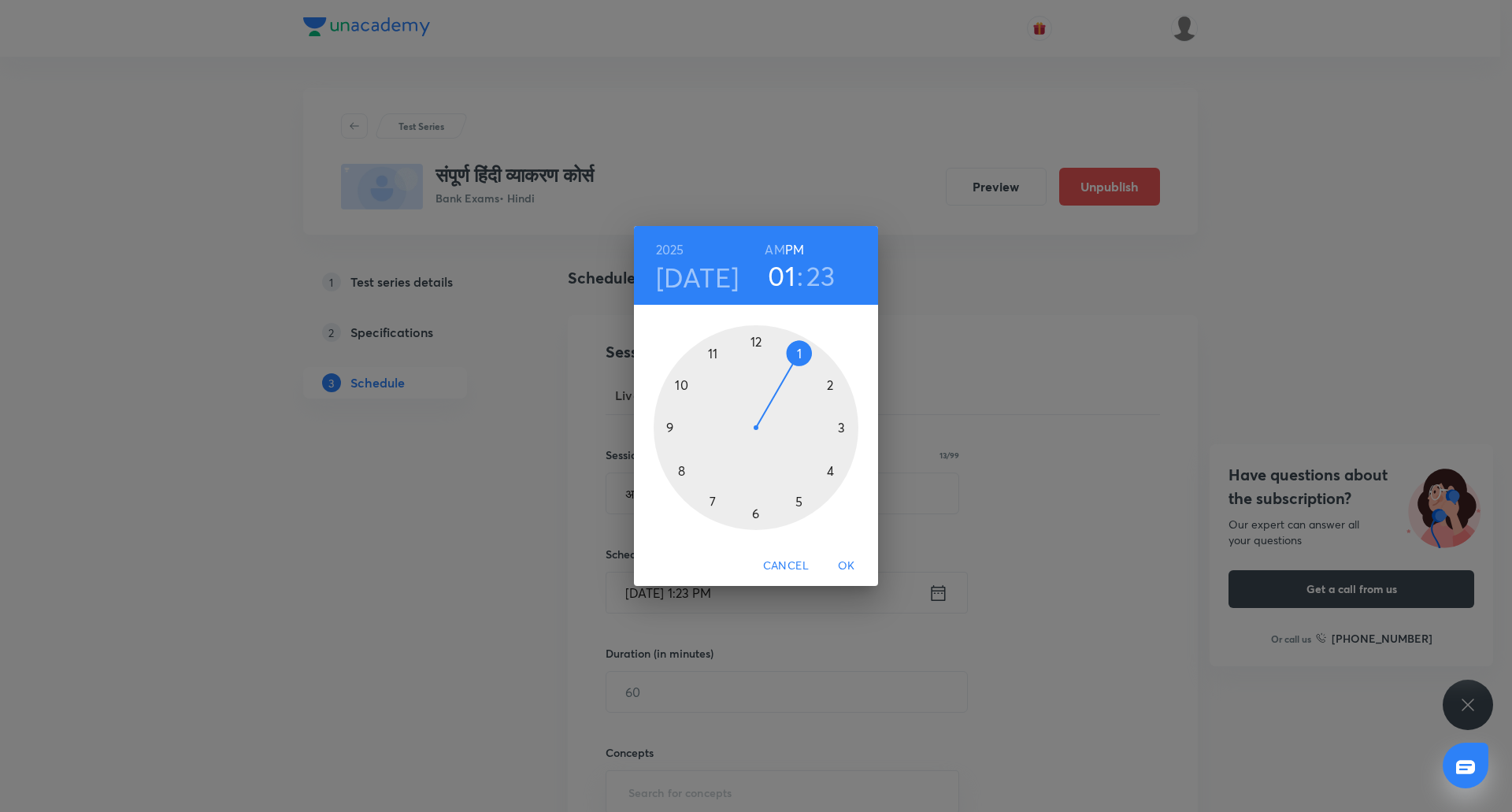
click at [716, 352] on div at bounding box center [756, 428] width 205 height 205
click at [756, 511] on div at bounding box center [756, 428] width 205 height 205
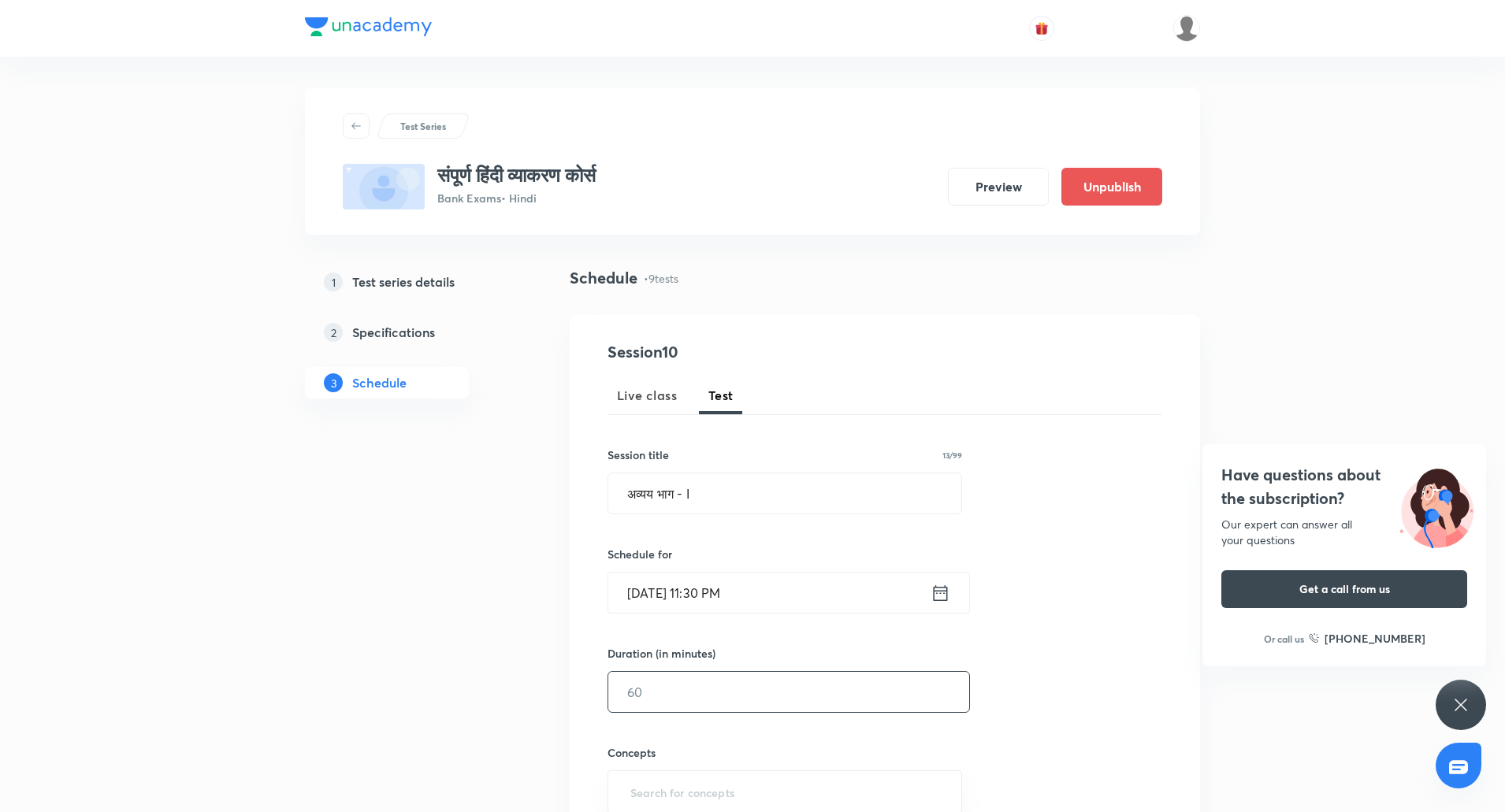
click at [700, 682] on input "text" at bounding box center [788, 691] width 361 height 40
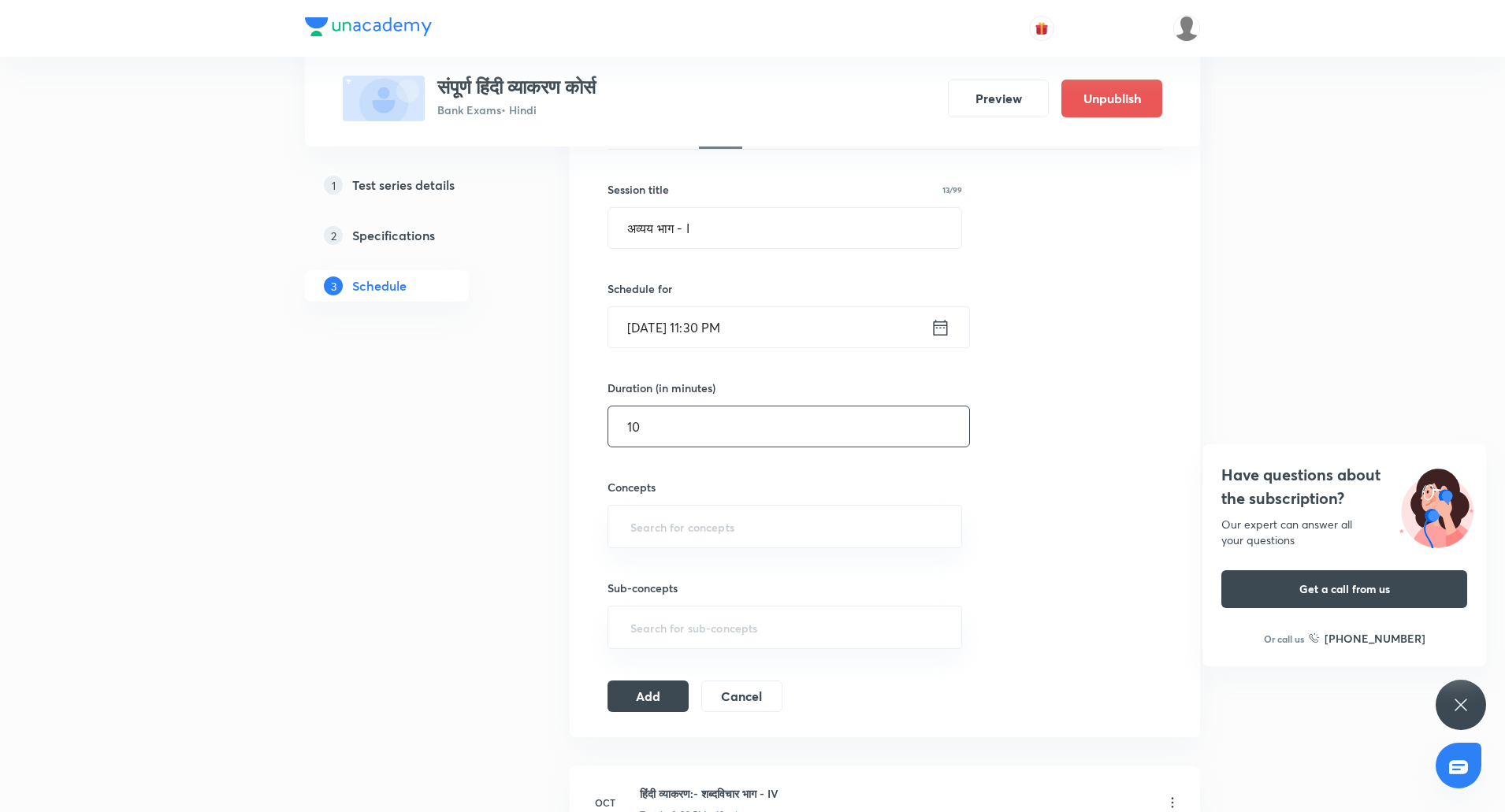
scroll to position [355, 0]
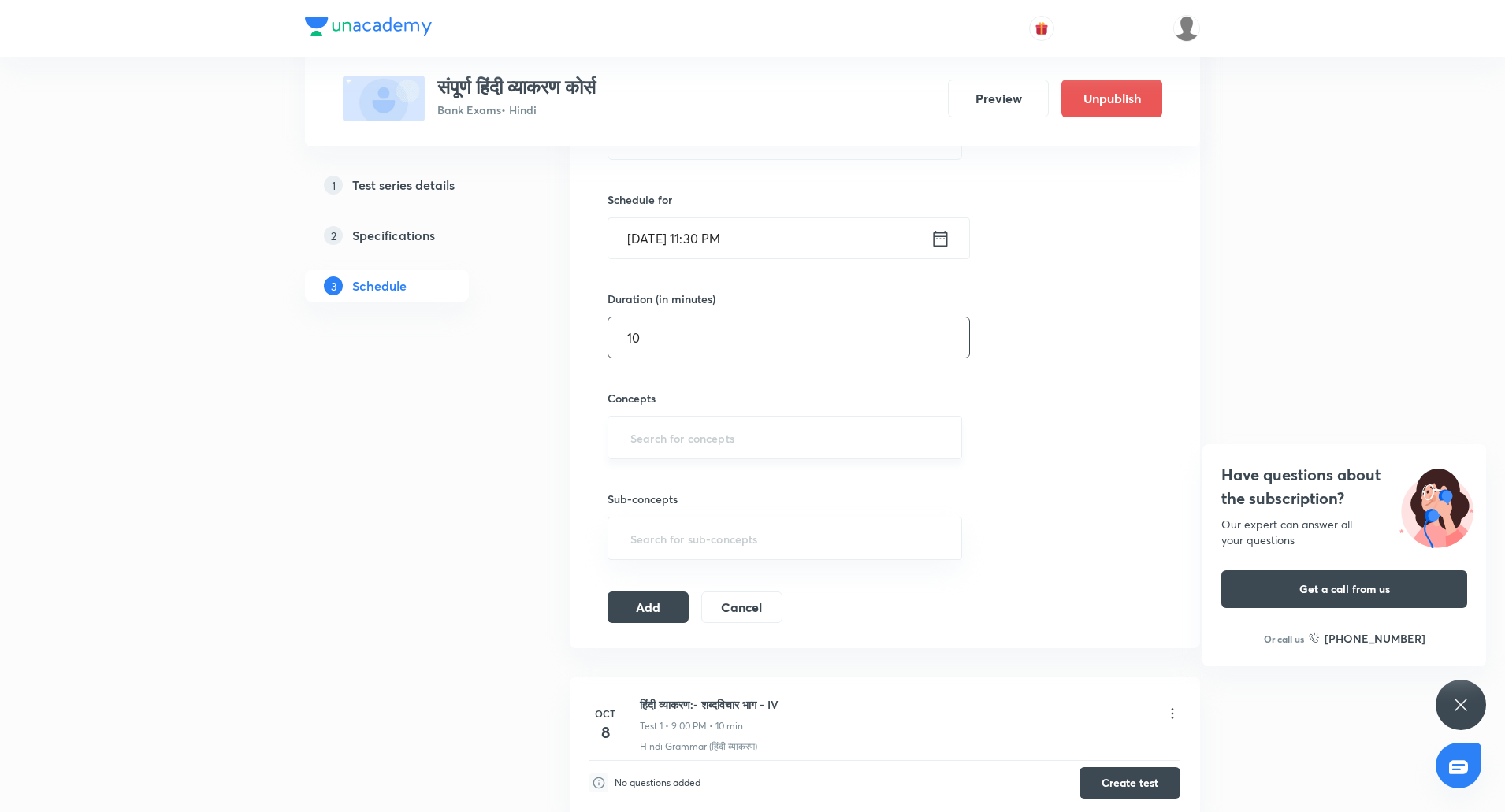
type input "10"
click at [656, 445] on input "text" at bounding box center [784, 437] width 315 height 29
type input "hi"
click at [690, 516] on li "Hindi Grammar (हिंदी व्याकरण)" at bounding box center [784, 511] width 353 height 28
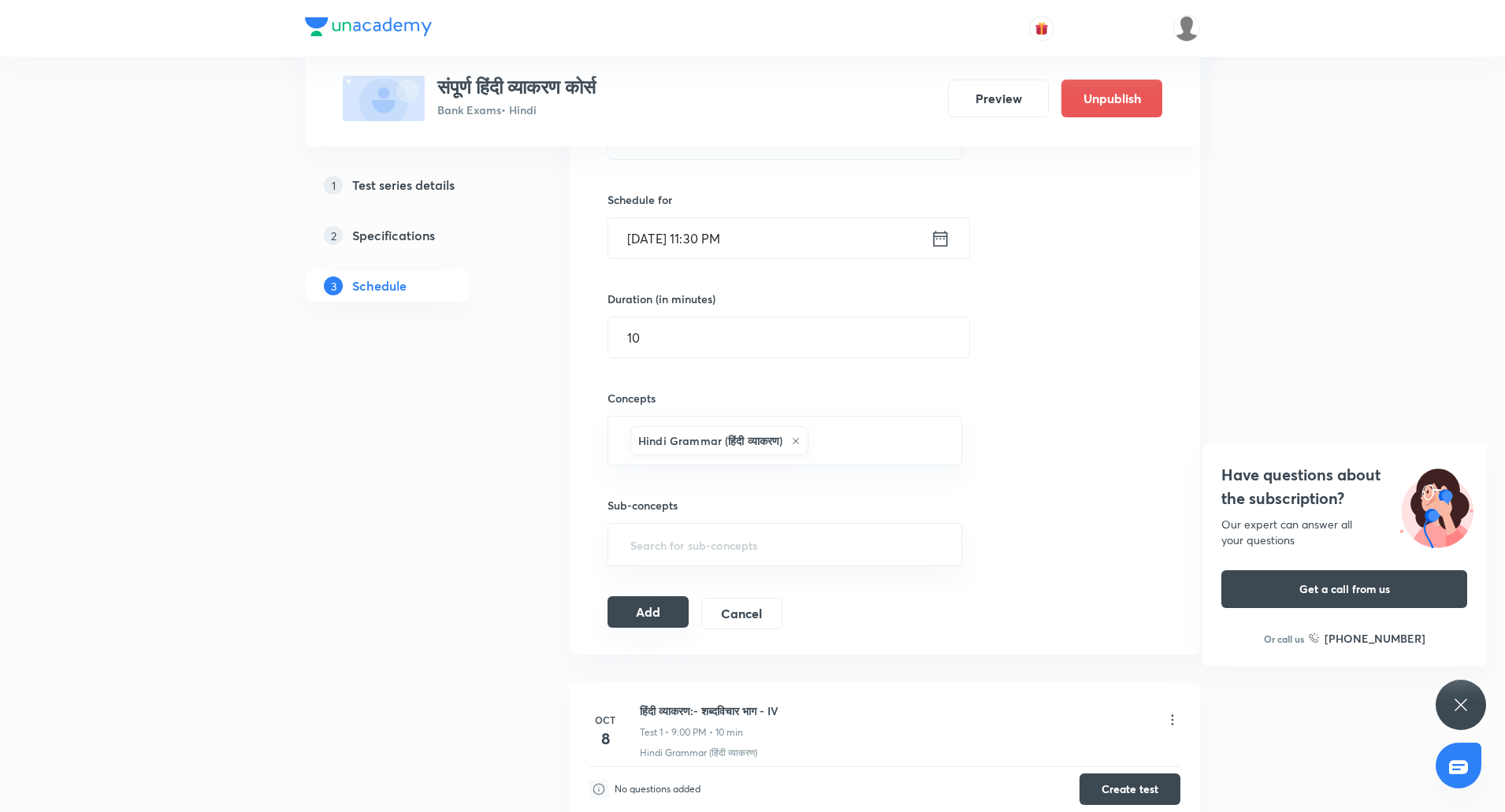
click at [667, 604] on button "Add" at bounding box center [648, 611] width 81 height 31
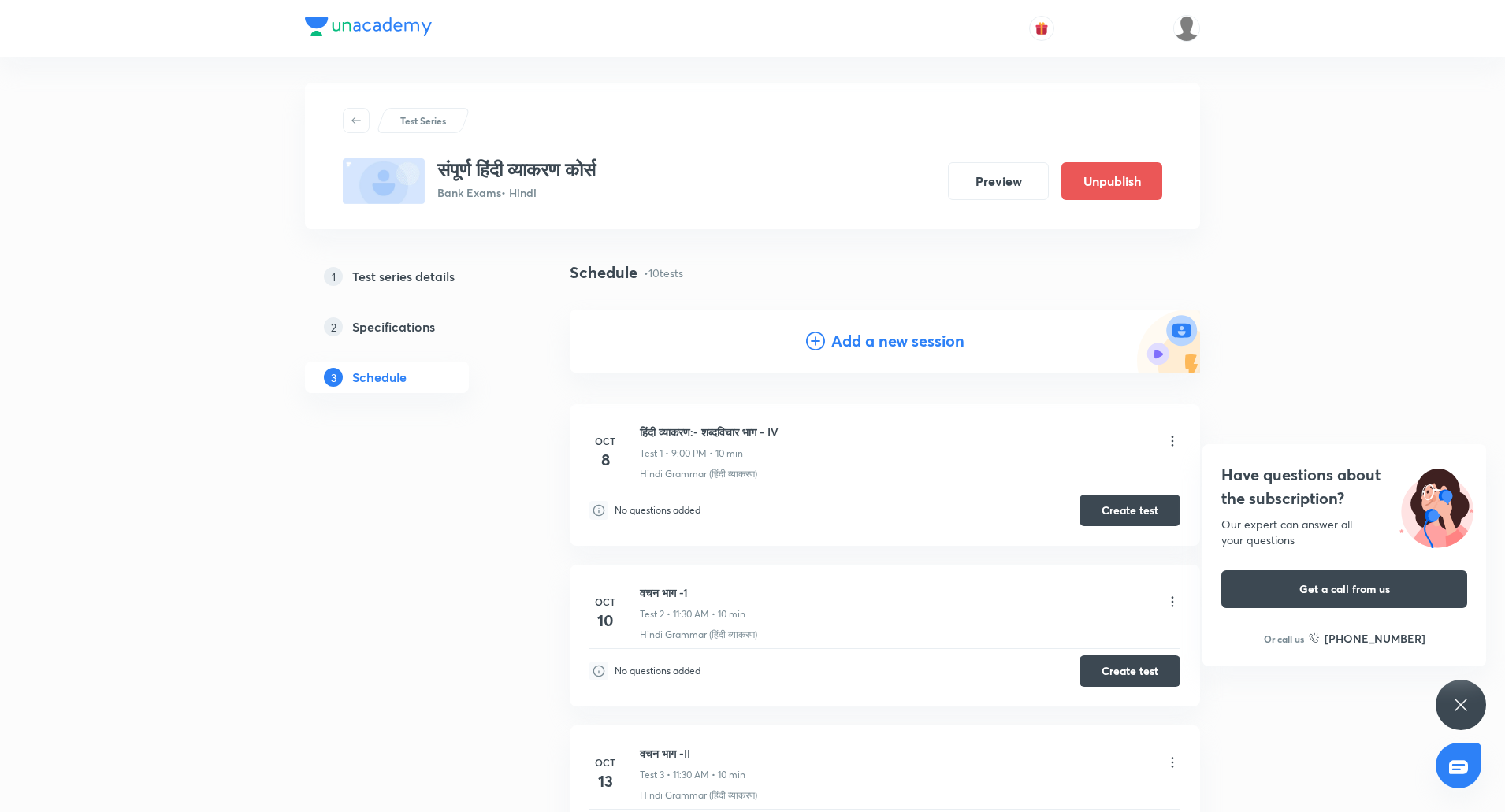
scroll to position [0, 0]
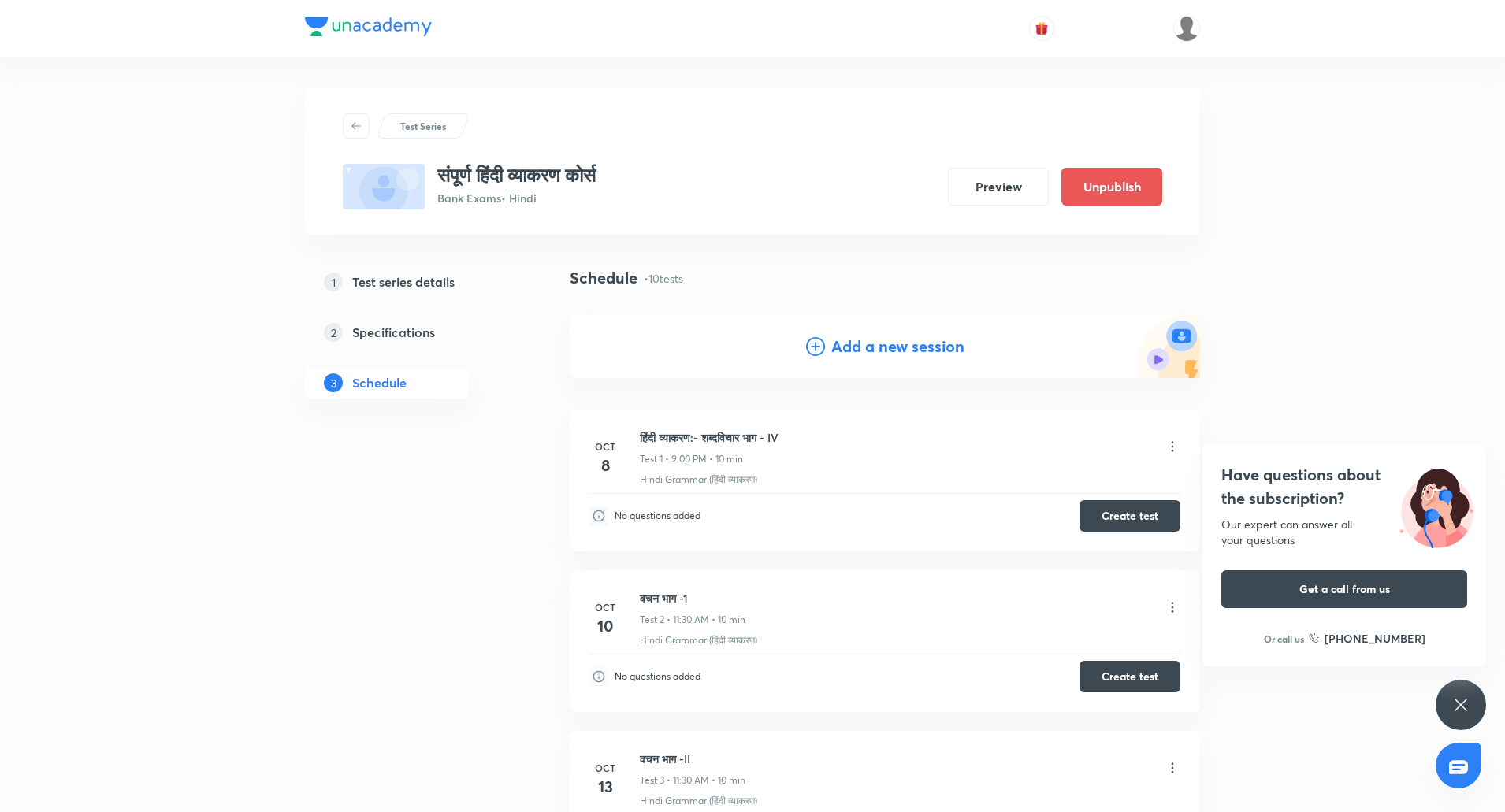
click at [854, 344] on h4 "Add a new session" at bounding box center [897, 346] width 133 height 24
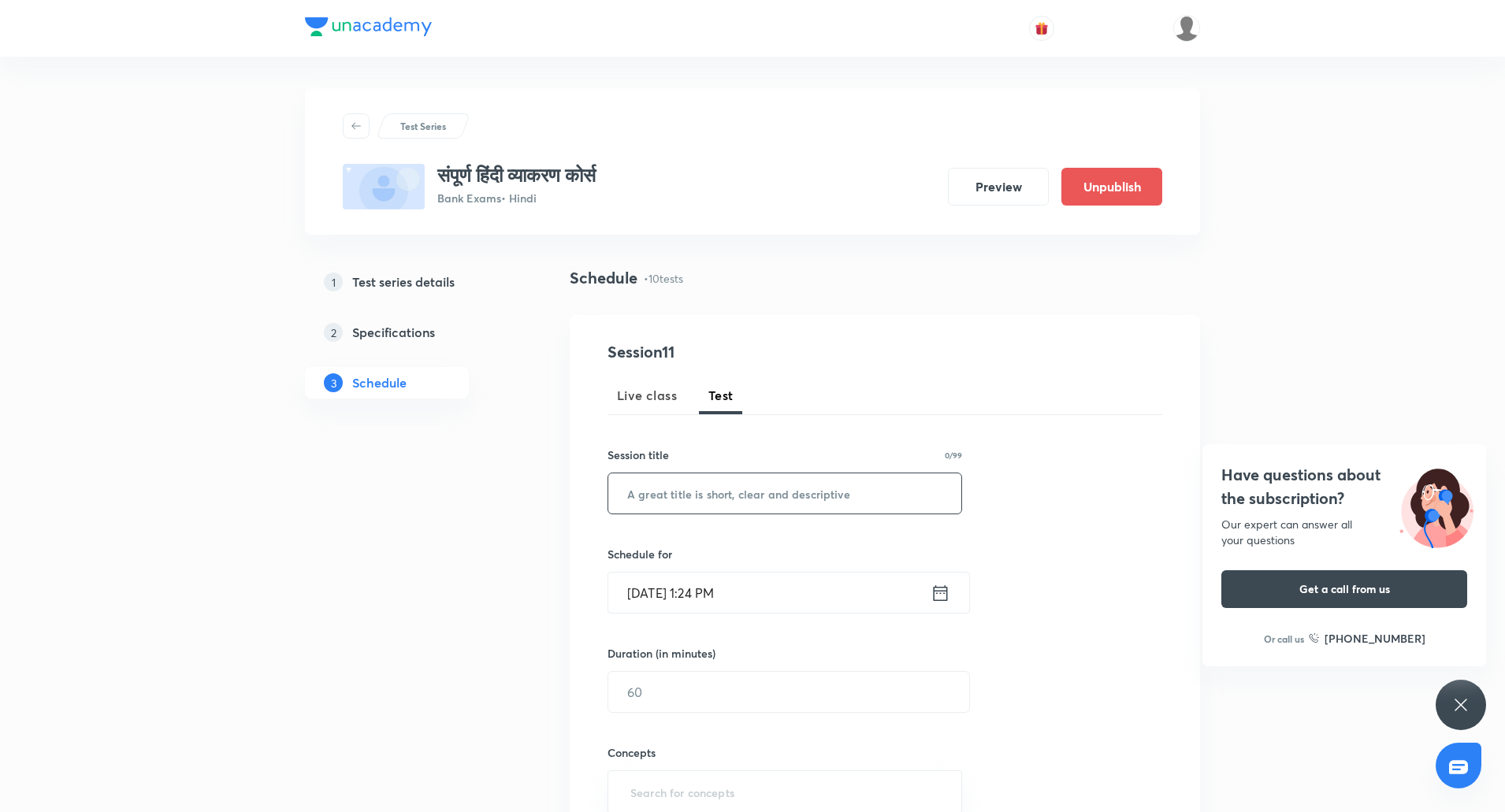
click at [681, 484] on input "text" at bounding box center [784, 493] width 353 height 40
paste input "अव्यय भाग - II"
type input "अव्यय भाग - II"
click at [663, 600] on input "Oct 8, 2025, 1:24 PM" at bounding box center [769, 592] width 322 height 40
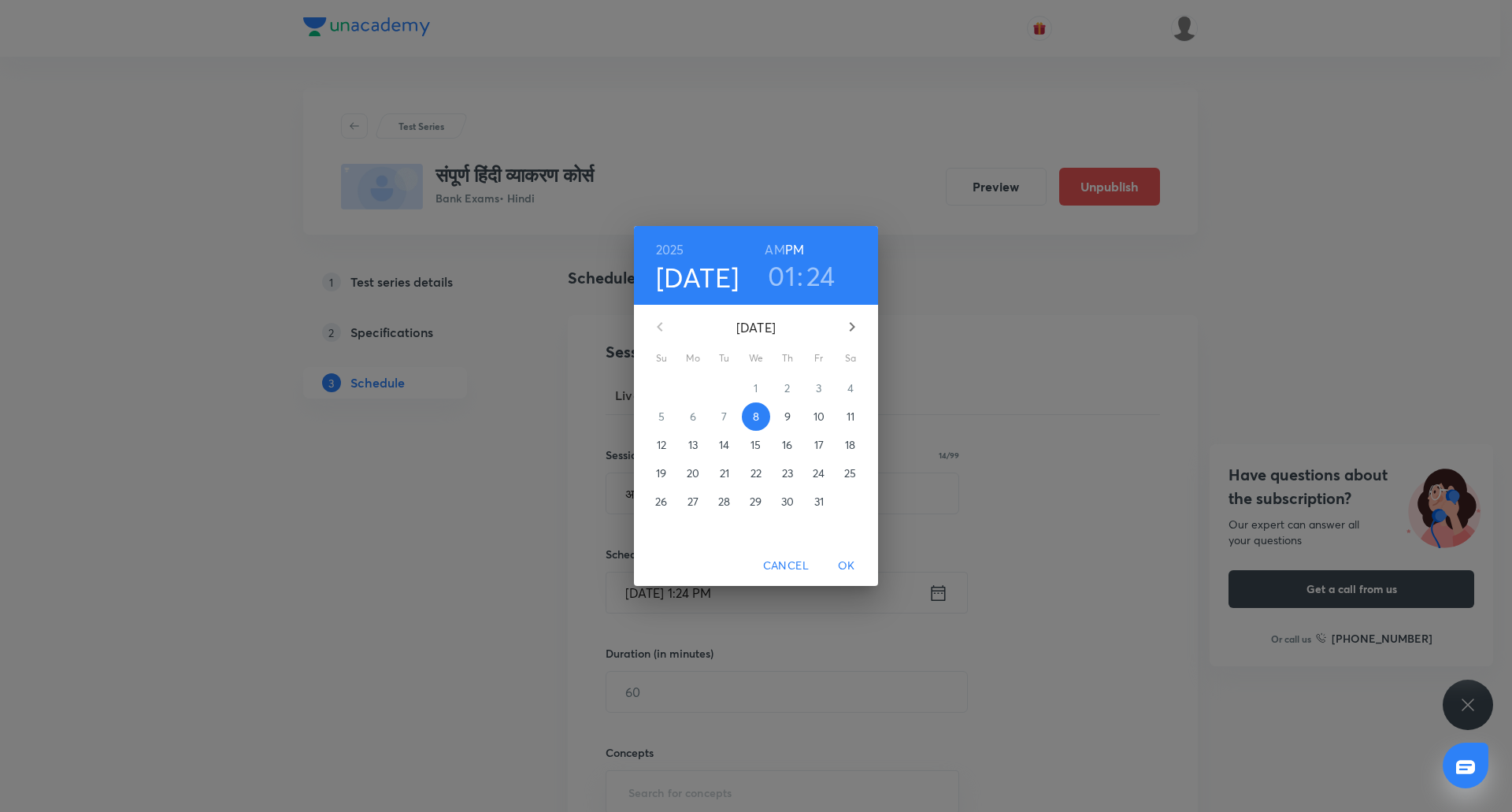
click at [807, 498] on span "31" at bounding box center [819, 501] width 28 height 16
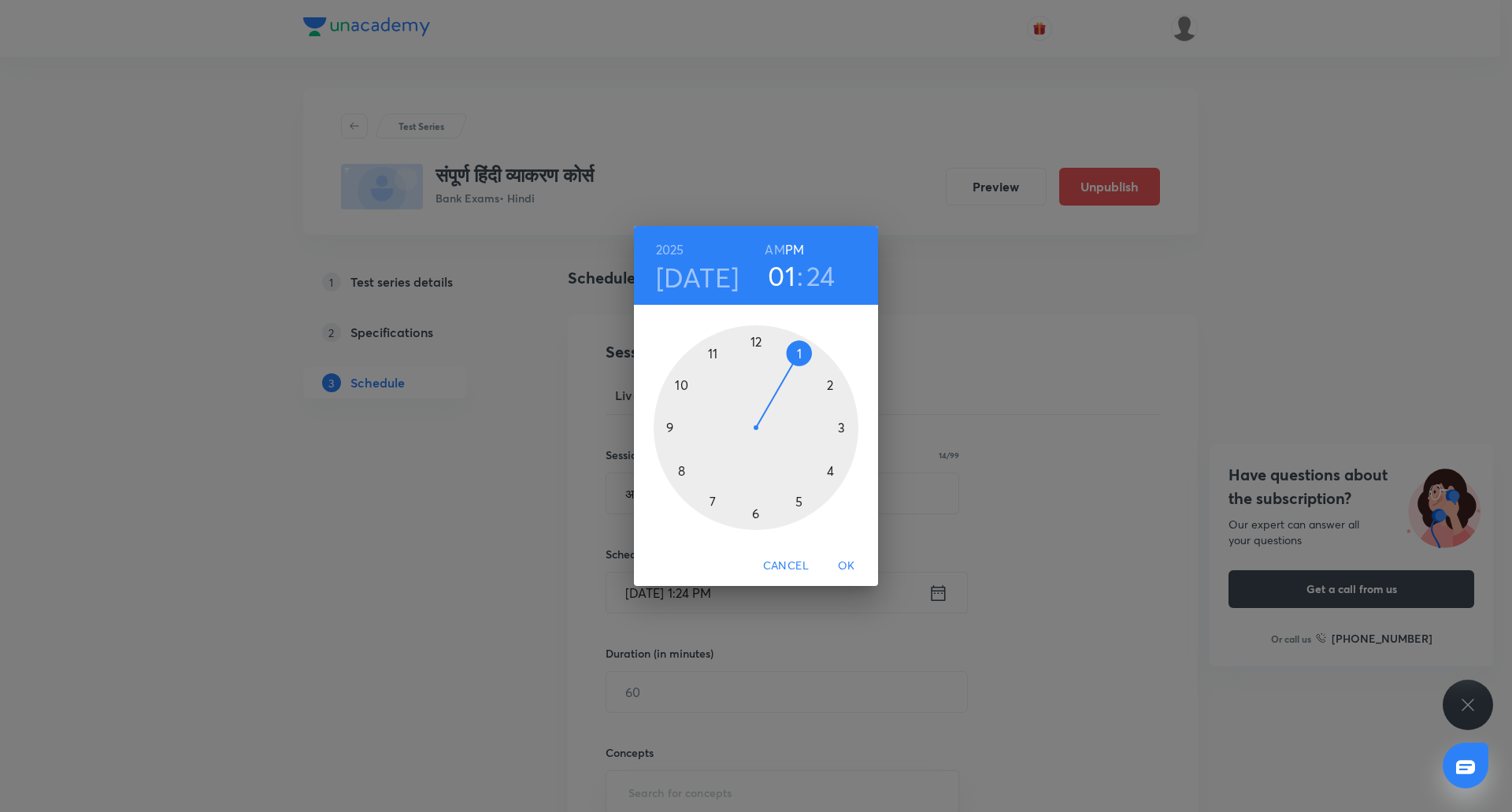
click at [807, 498] on div at bounding box center [756, 428] width 205 height 205
click at [784, 276] on h3 "05" at bounding box center [781, 275] width 32 height 33
click at [716, 360] on div at bounding box center [756, 428] width 205 height 205
click at [754, 511] on div at bounding box center [756, 428] width 205 height 205
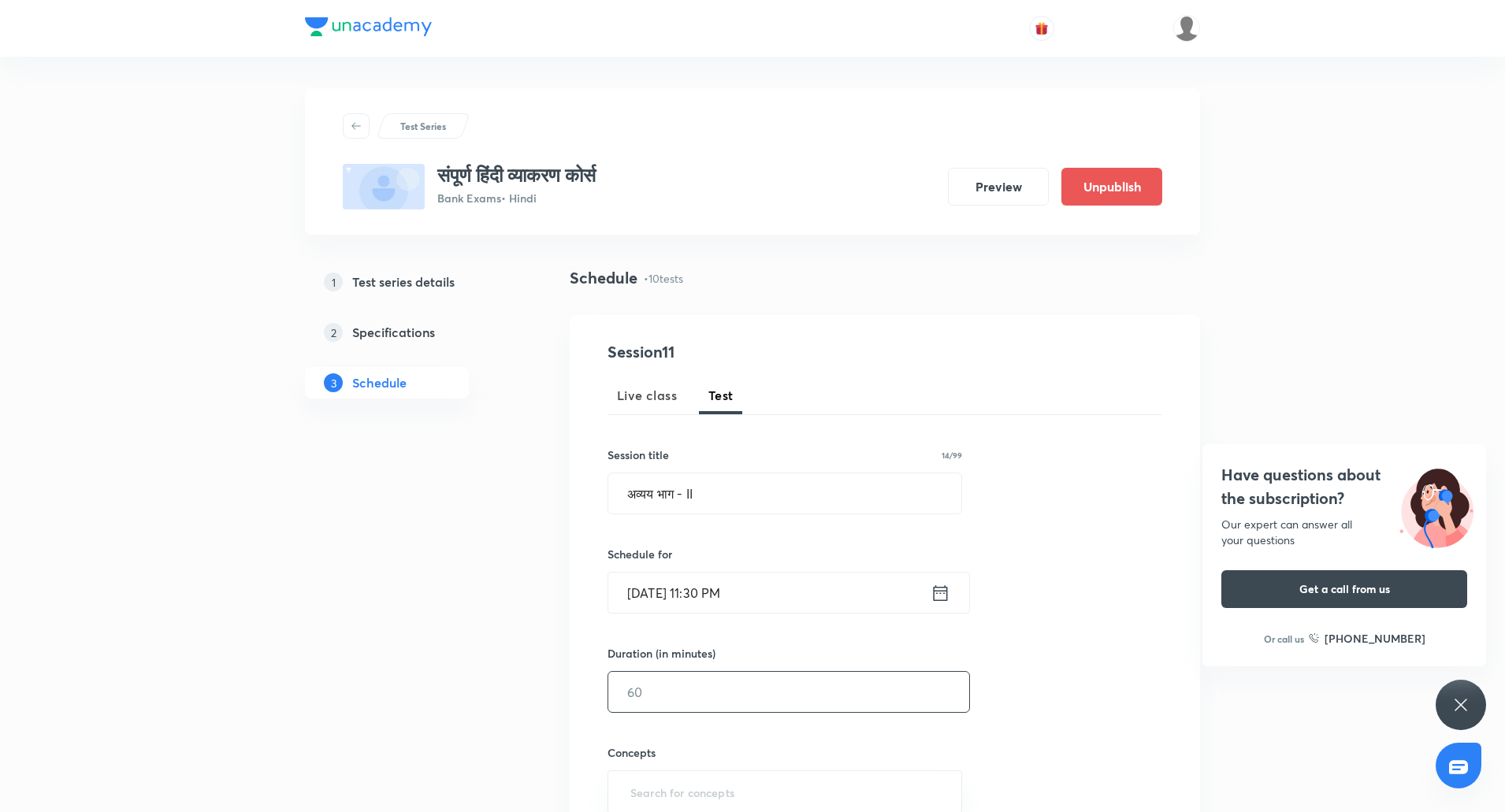
click at [692, 696] on input "text" at bounding box center [788, 691] width 361 height 40
click at [750, 599] on input "Oct 31, 2025, 11:30 PM" at bounding box center [769, 592] width 322 height 40
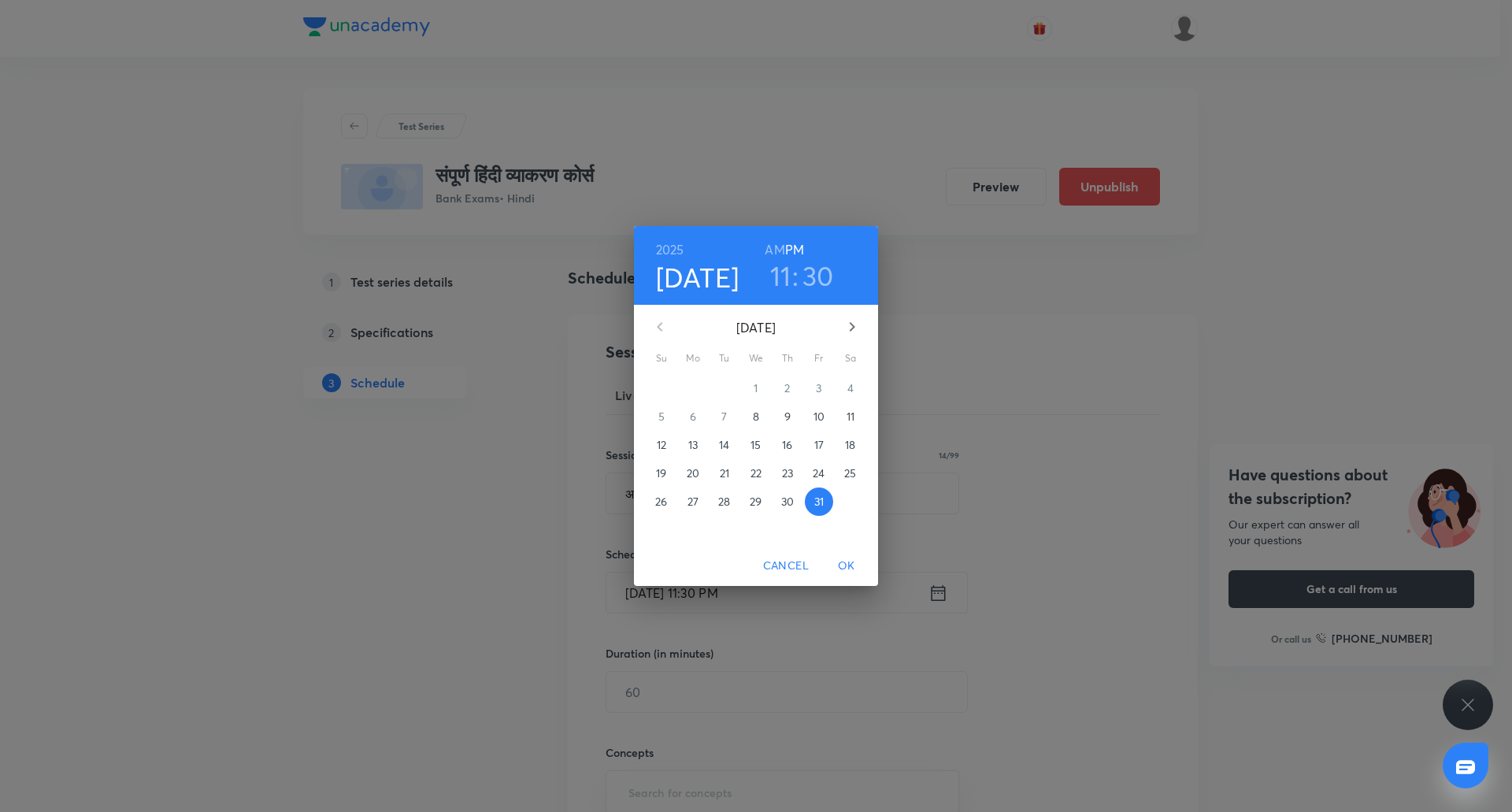
click at [780, 247] on h6 "AM" at bounding box center [774, 250] width 19 height 22
click at [847, 567] on span "OK" at bounding box center [847, 566] width 38 height 19
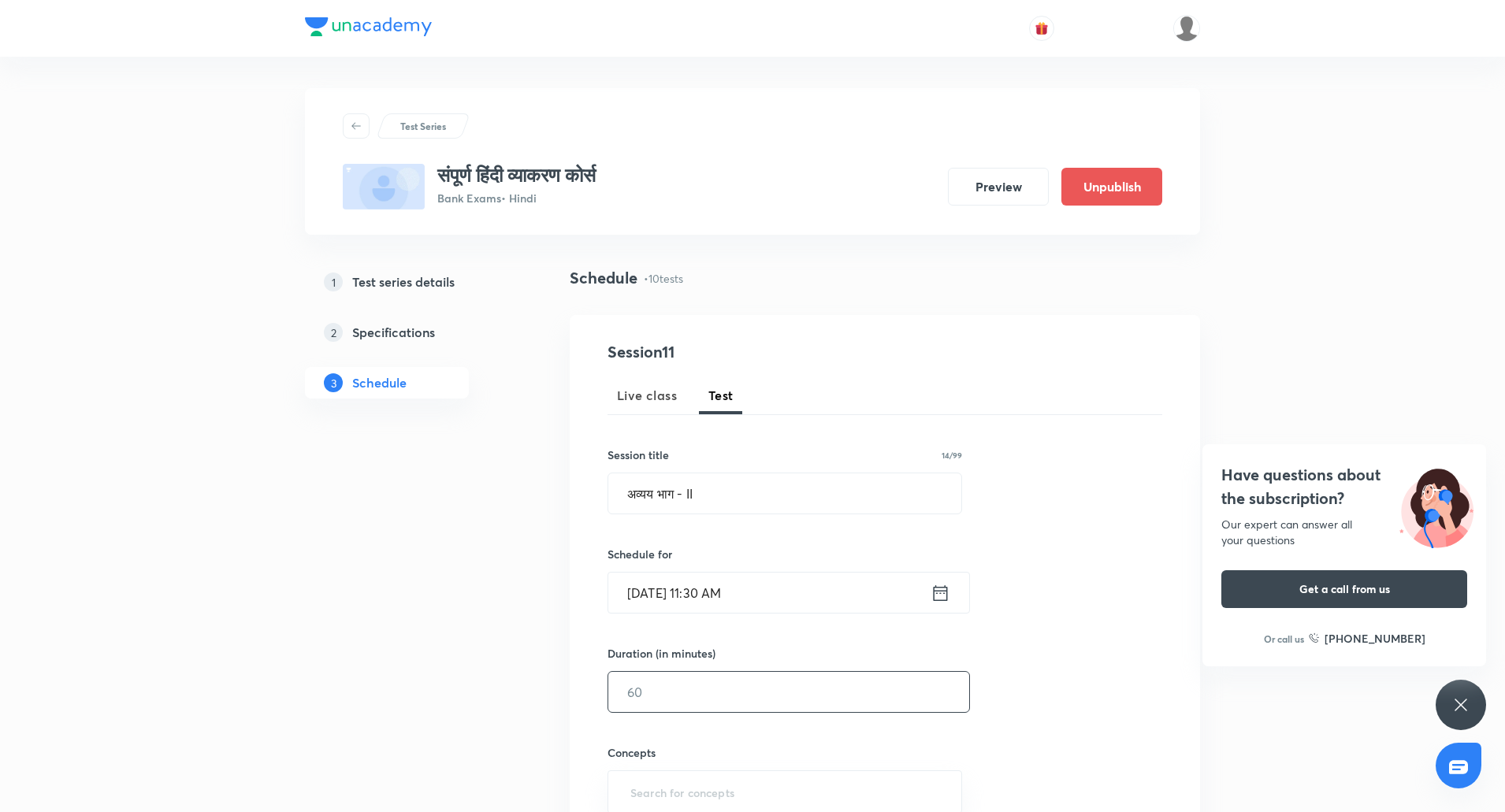
click at [692, 673] on input "text" at bounding box center [788, 691] width 361 height 40
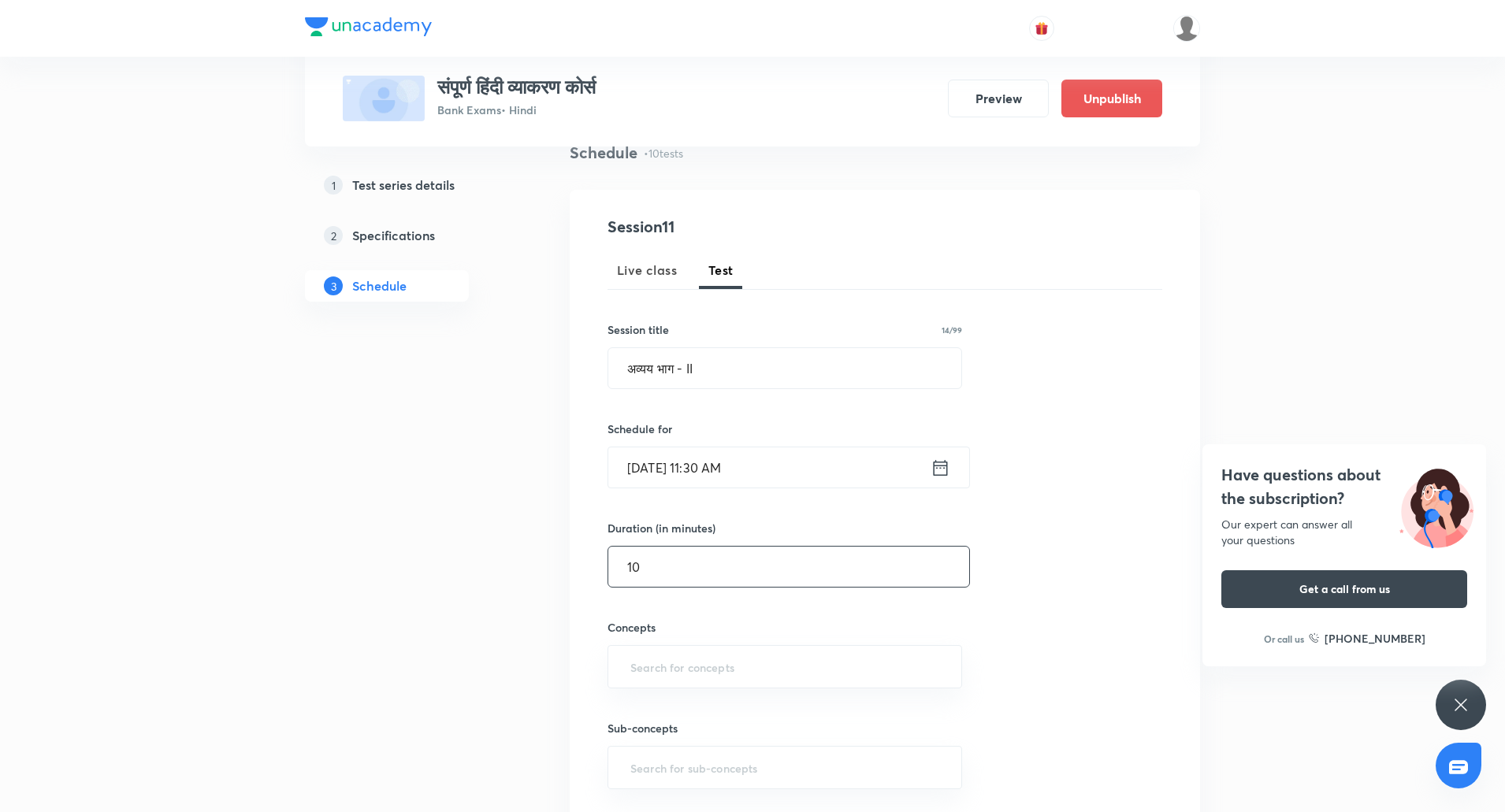
scroll to position [268, 0]
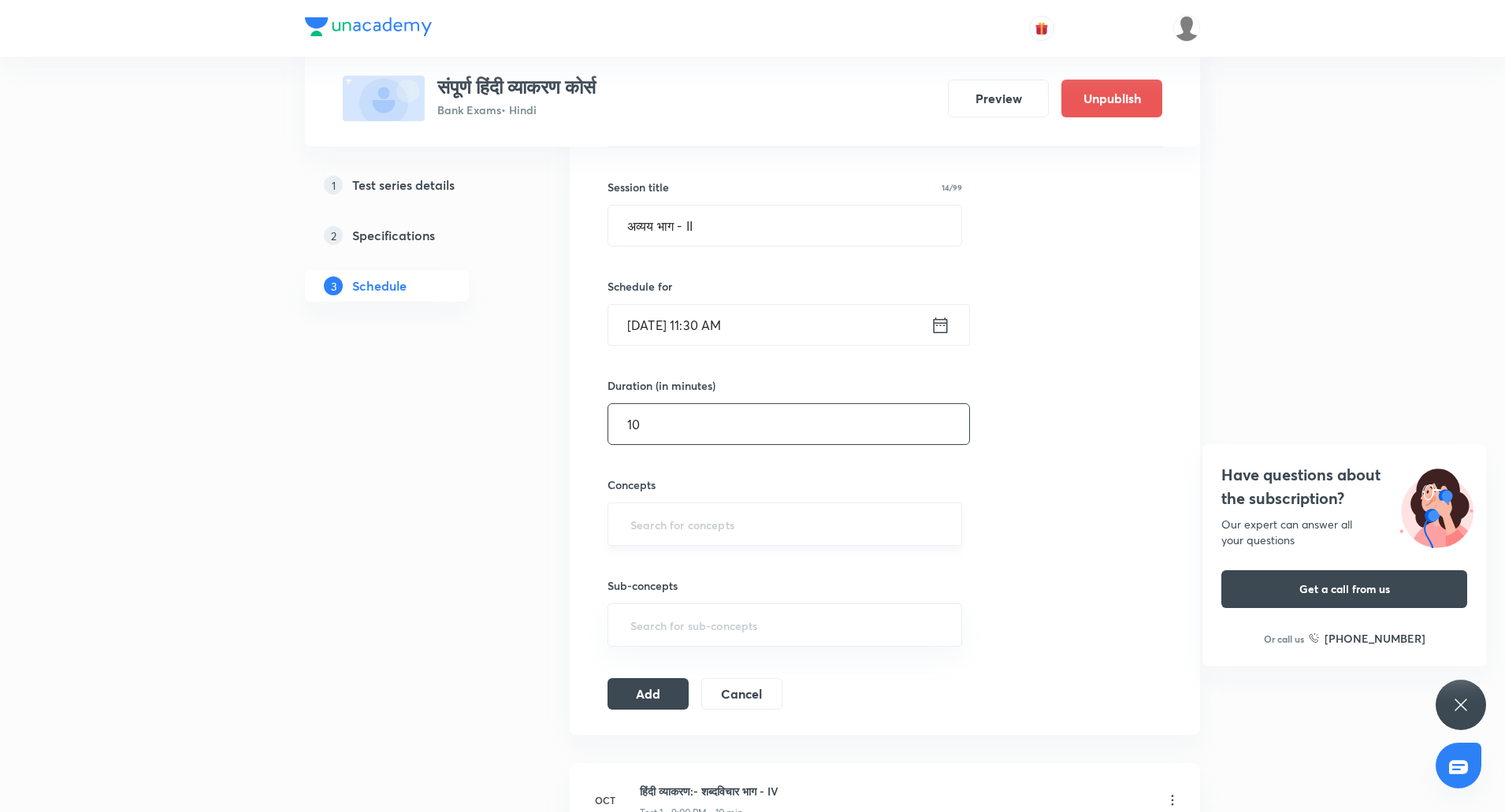
type input "10"
click at [680, 528] on input "text" at bounding box center [784, 524] width 315 height 29
type input "hi"
click at [697, 597] on li "Hindi Grammar (हिंदी व्याकरण)" at bounding box center [784, 597] width 353 height 28
click at [664, 693] on button "Add" at bounding box center [648, 698] width 81 height 31
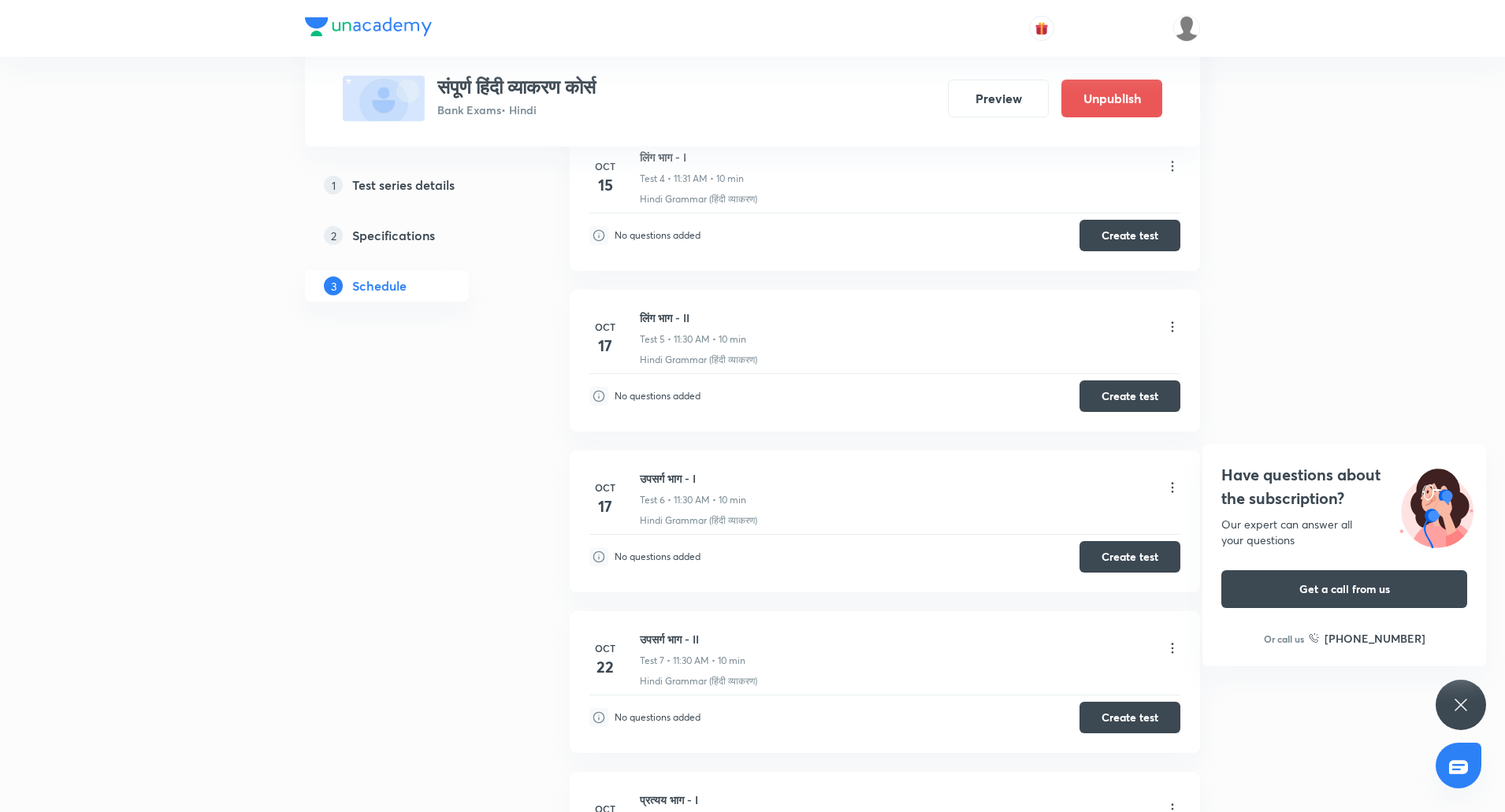
scroll to position [766, 0]
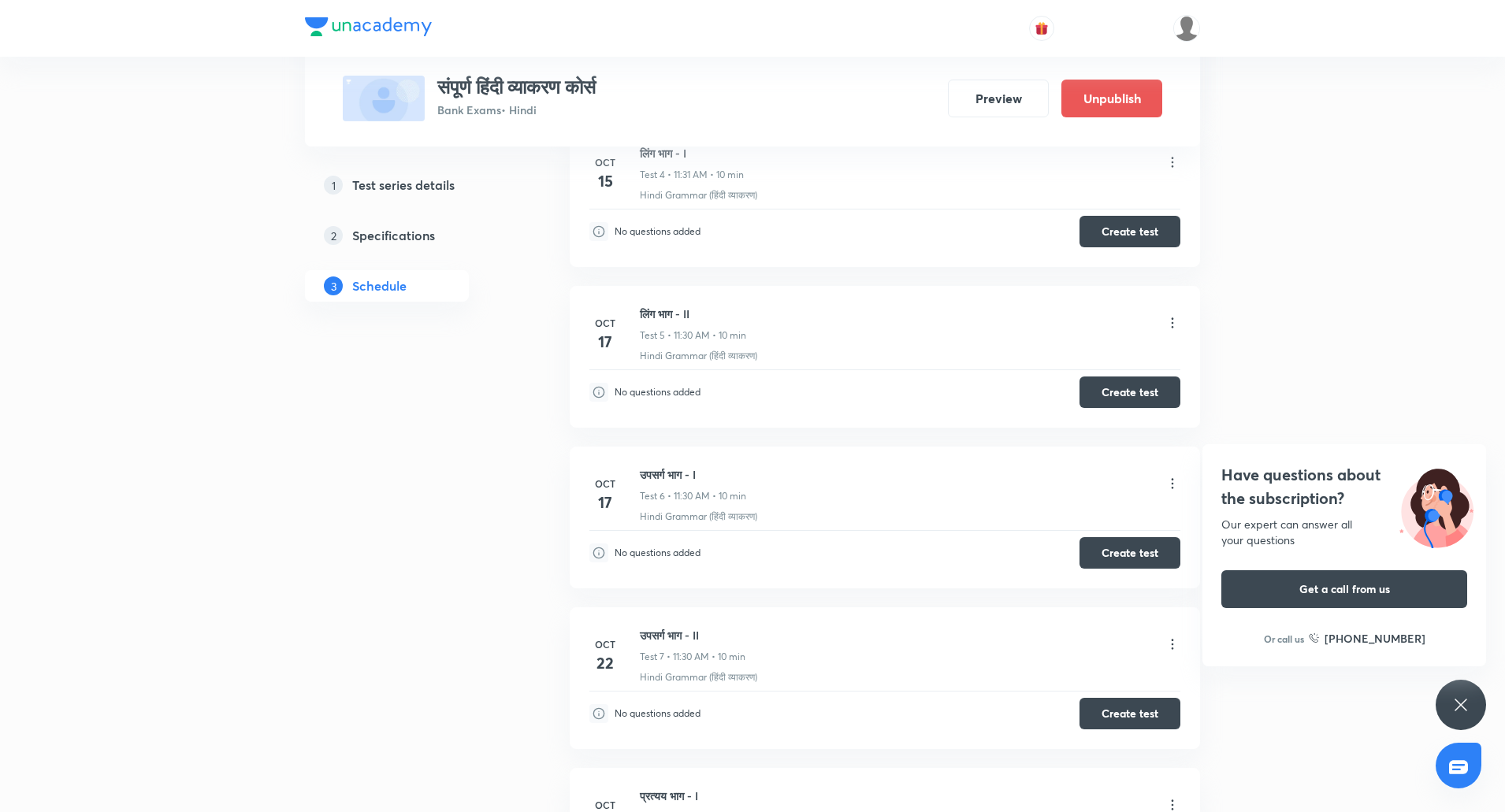
click at [1172, 489] on icon at bounding box center [1172, 483] width 3 height 10
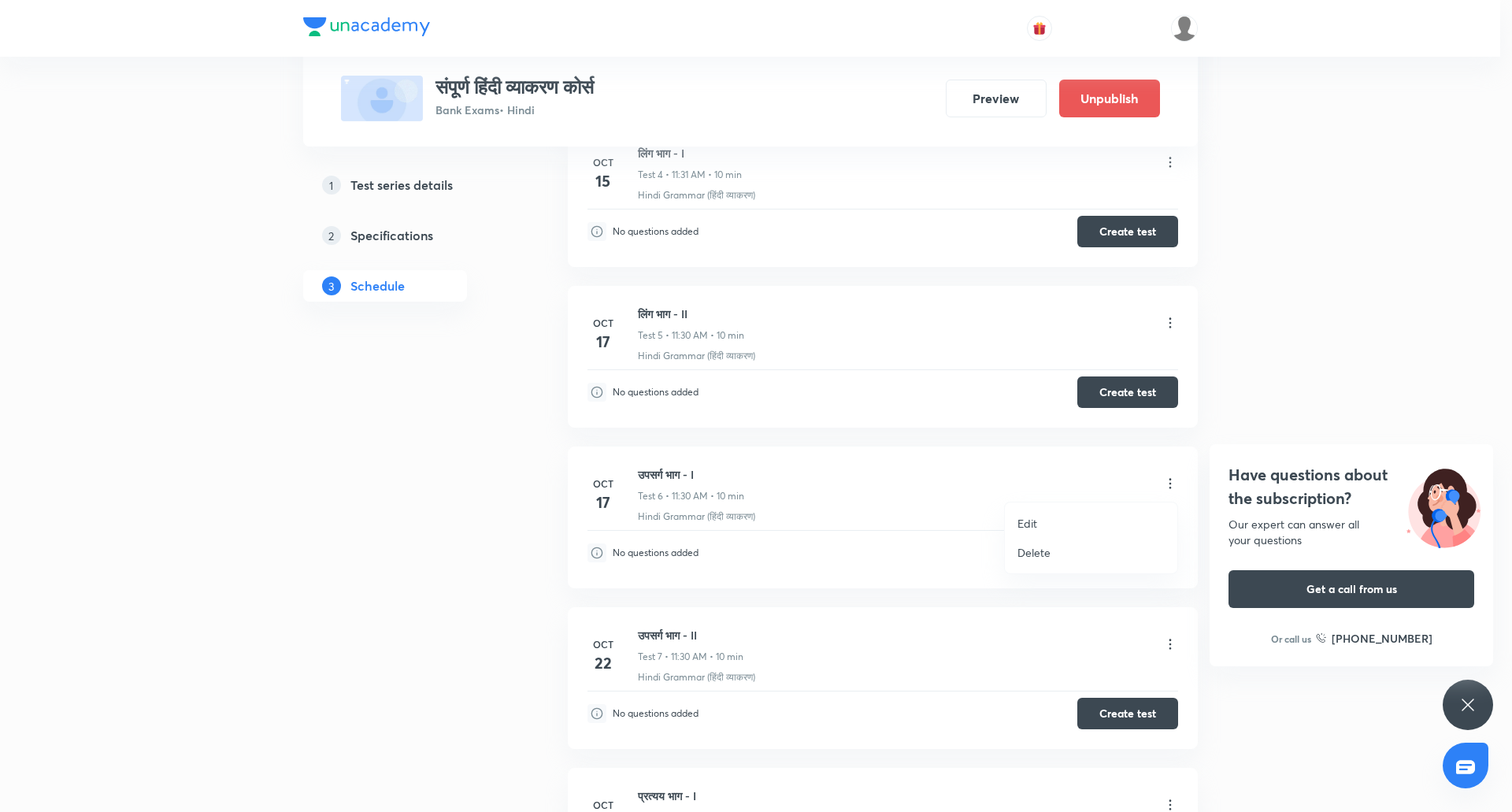
click at [1040, 519] on li "Edit" at bounding box center [1091, 523] width 173 height 29
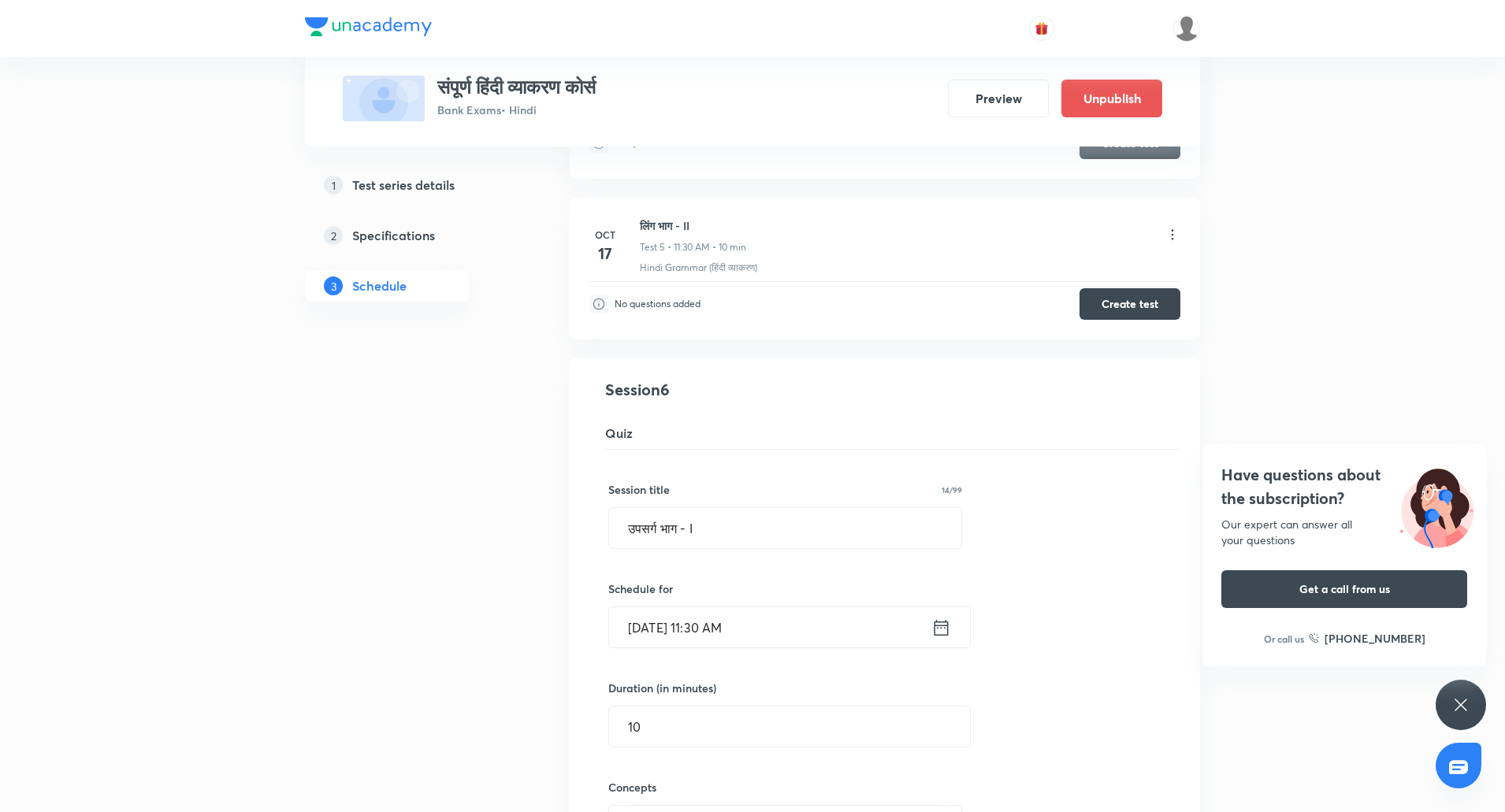
click at [645, 620] on input "Oct 17, 2025, 11:30 AM" at bounding box center [770, 627] width 322 height 40
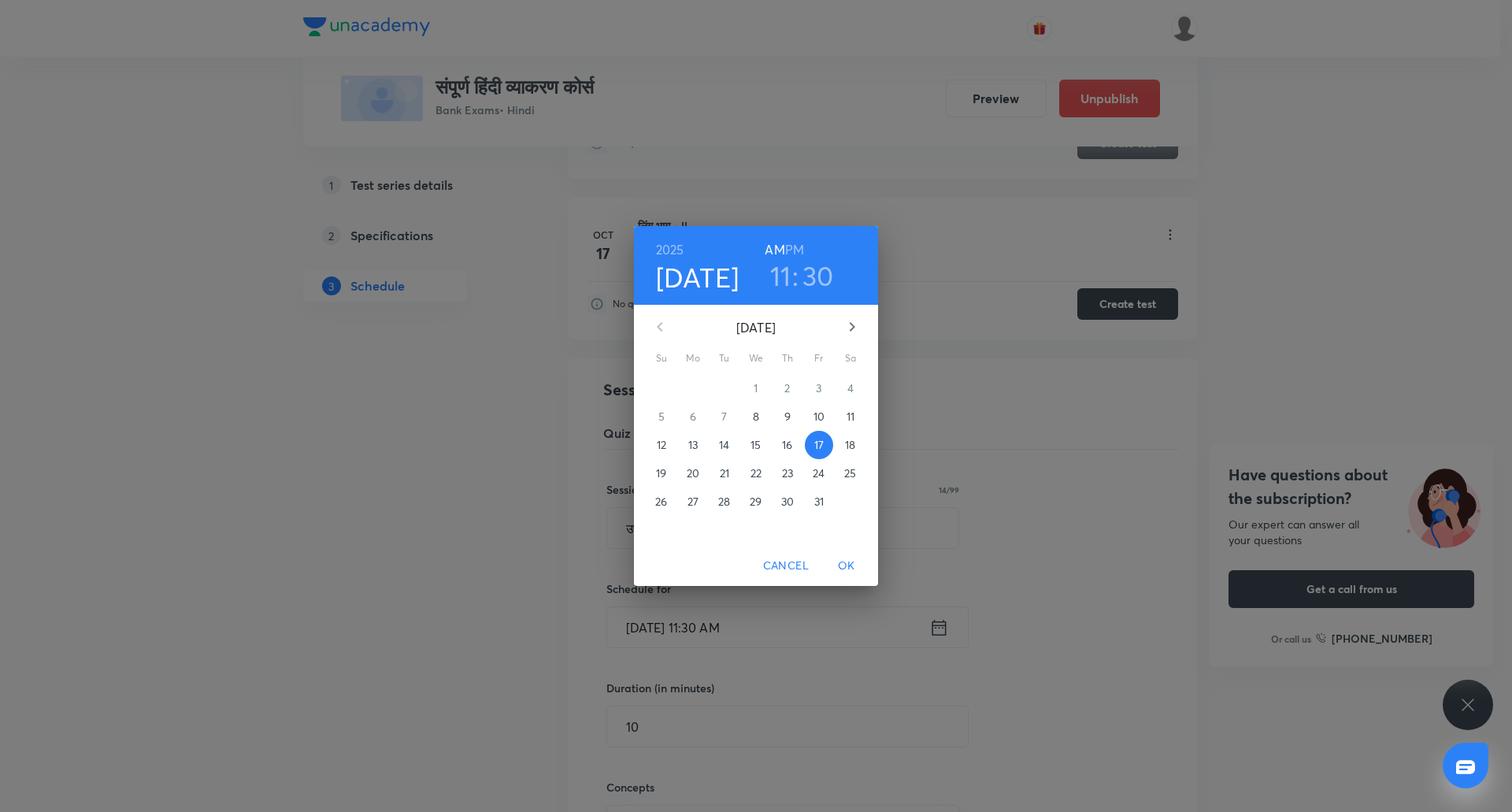
click at [684, 473] on span "20" at bounding box center [693, 473] width 28 height 16
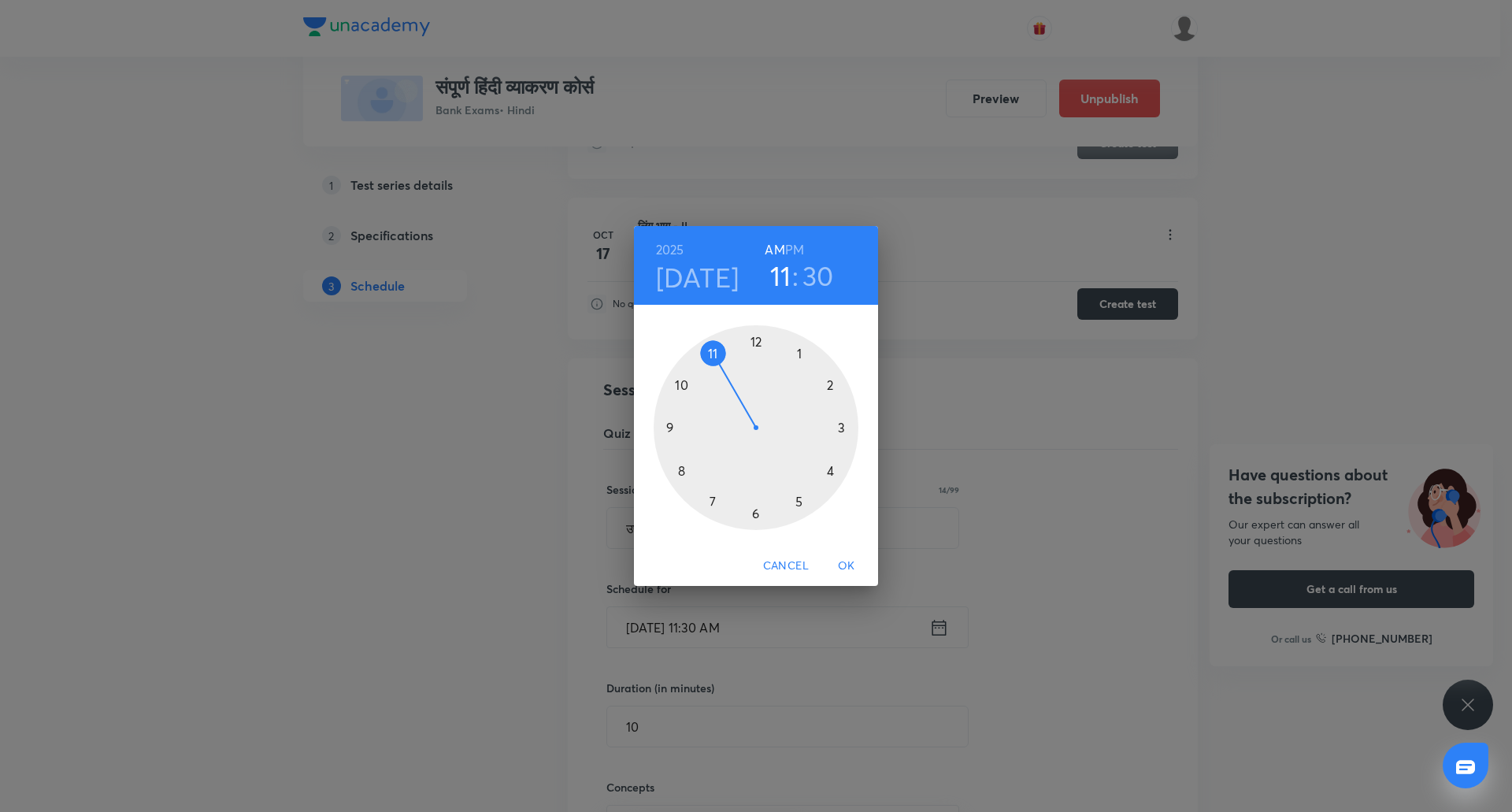
click at [852, 561] on span "OK" at bounding box center [847, 566] width 38 height 19
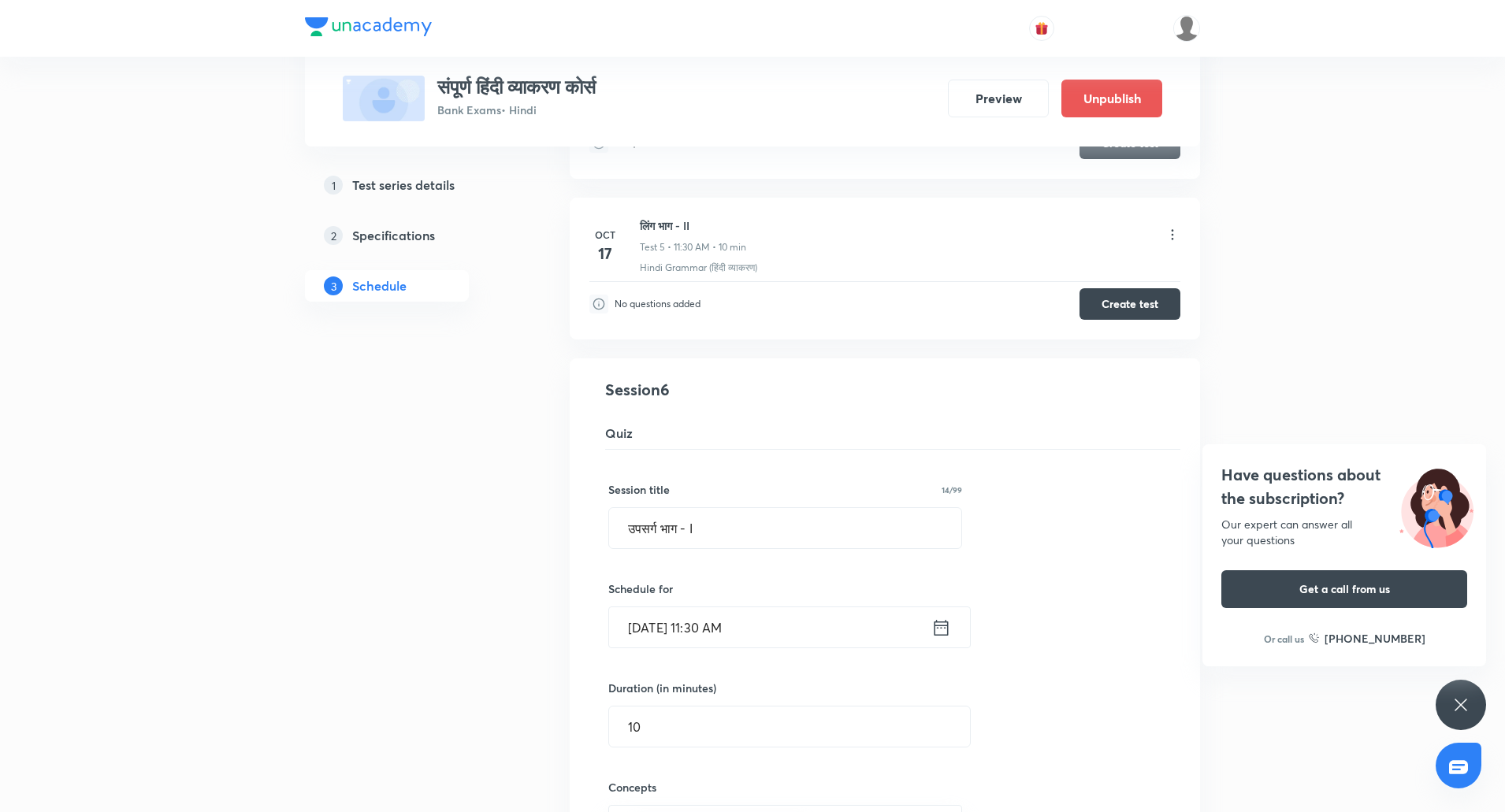
scroll to position [995, 0]
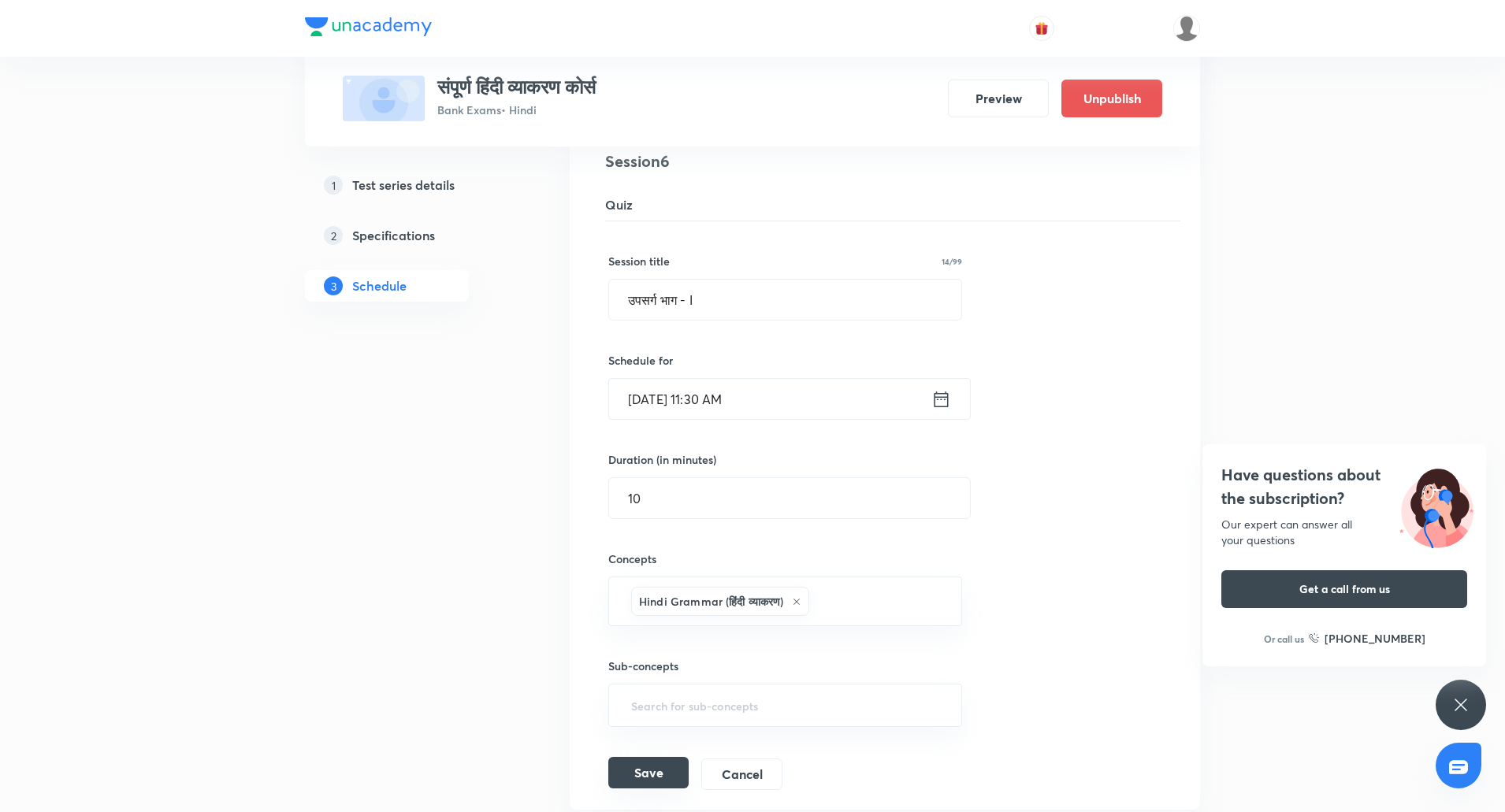
click at [658, 779] on button "Save" at bounding box center [648, 772] width 80 height 31
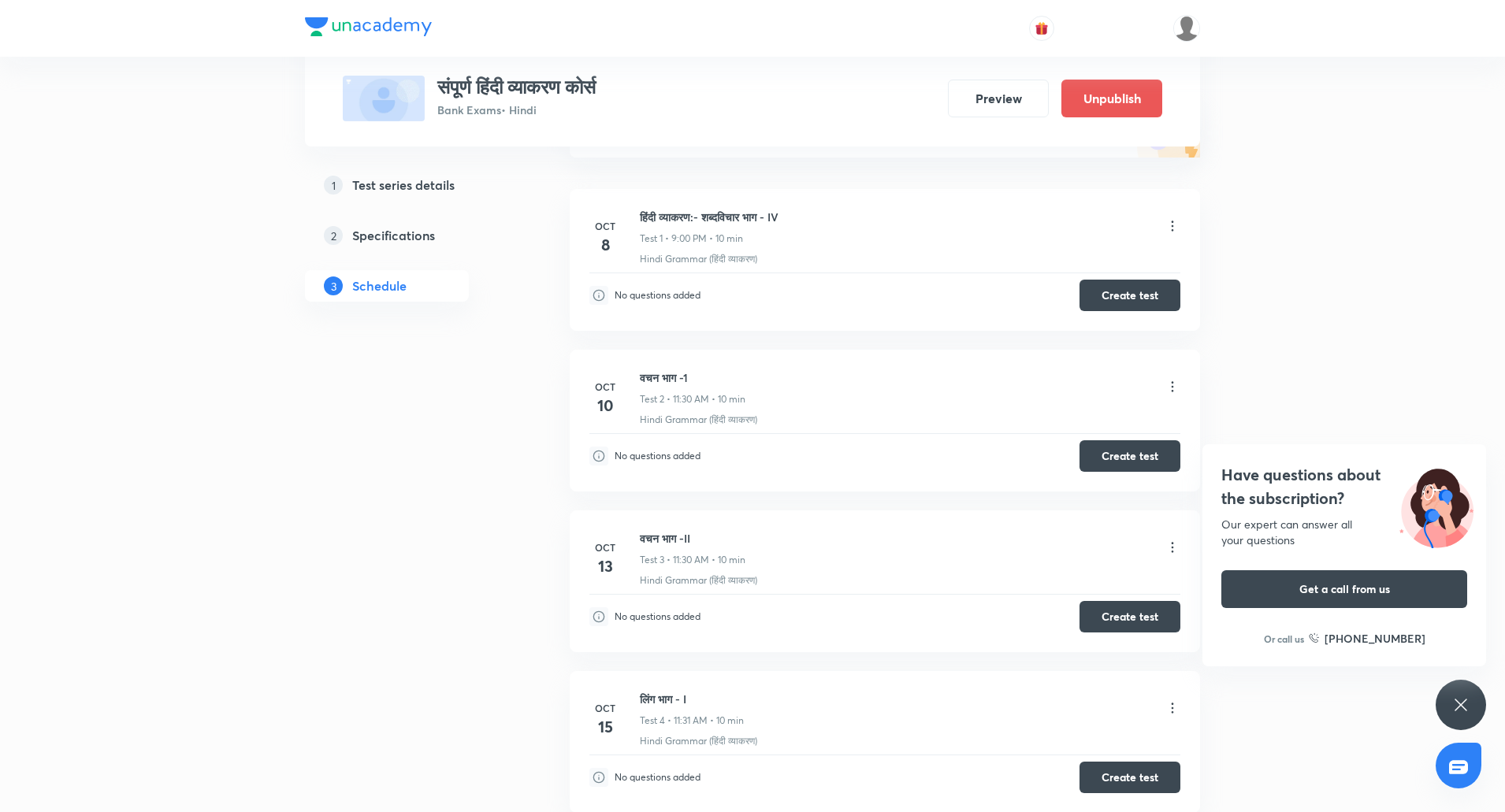
scroll to position [0, 0]
